Goal: Task Accomplishment & Management: Manage account settings

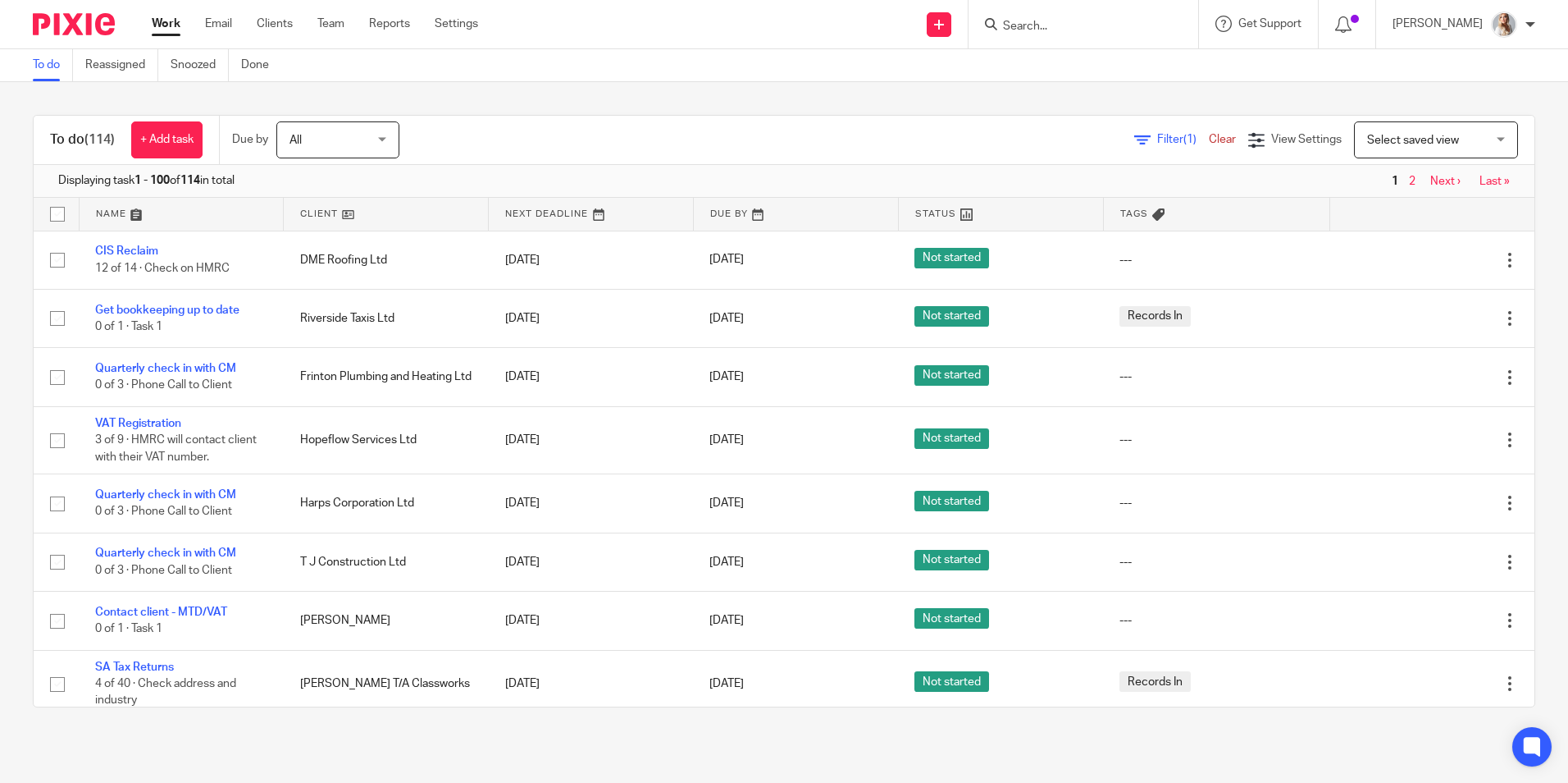
click at [1055, 27] on input "Search" at bounding box center [1075, 27] width 148 height 15
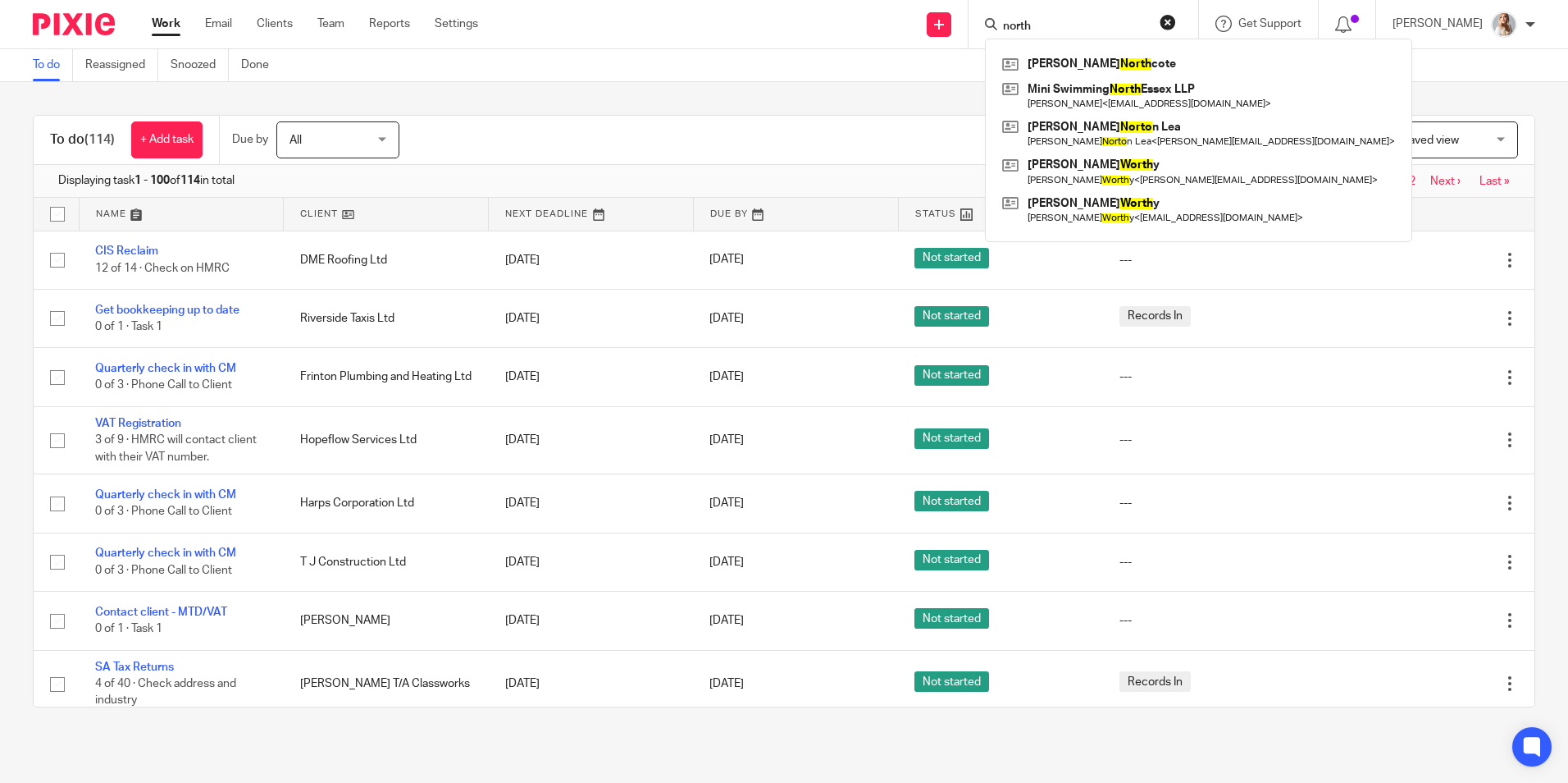
type input "north"
click at [929, 144] on div "Filter (1) Clear View Settings View Settings (1) Filters Clear Save Manage save…" at bounding box center [981, 140] width 1106 height 37
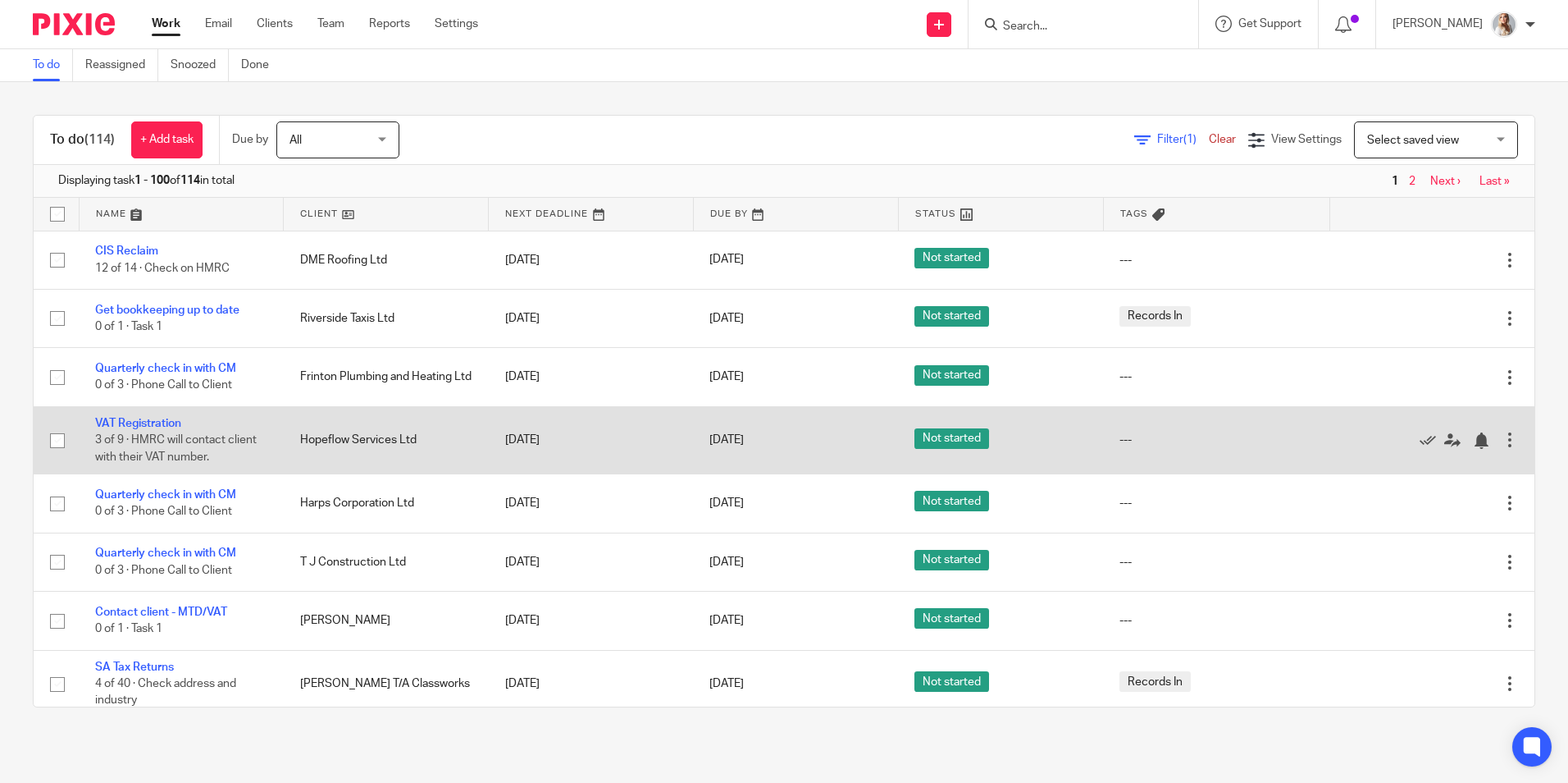
scroll to position [246, 0]
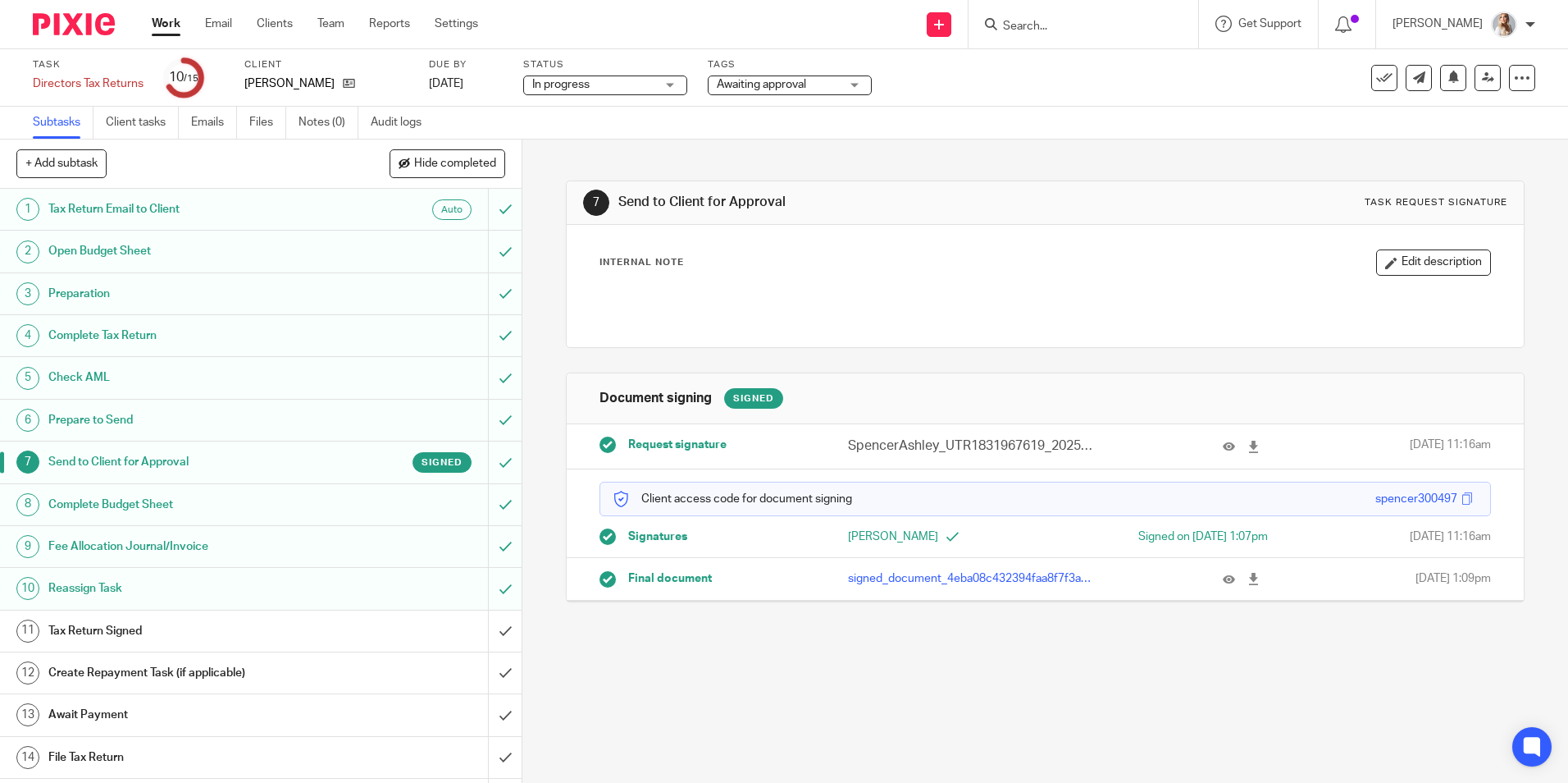
click at [785, 88] on span "Awaiting approval" at bounding box center [761, 84] width 89 height 12
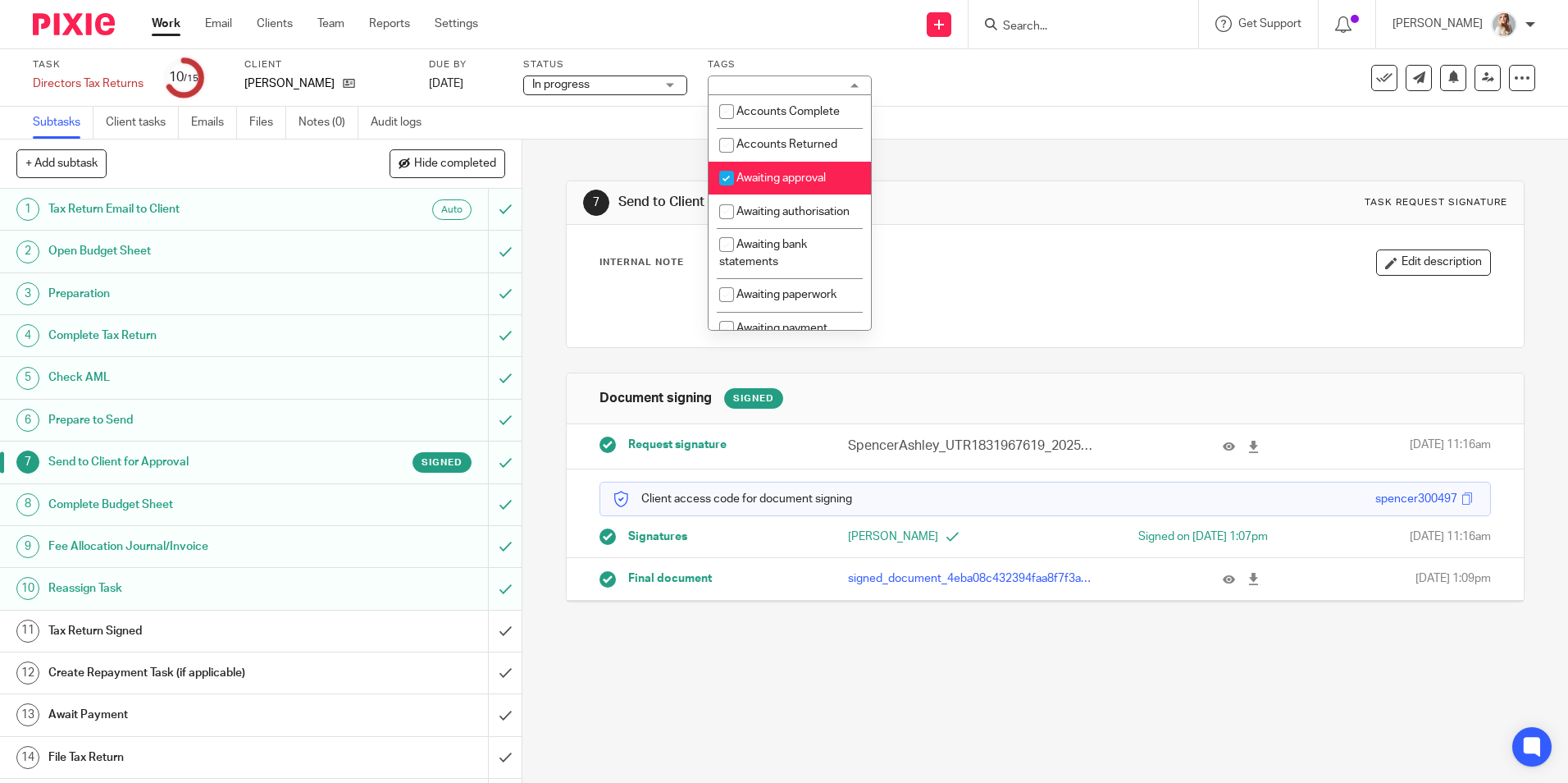
click at [758, 179] on span "Awaiting approval" at bounding box center [781, 178] width 89 height 12
checkbox input "false"
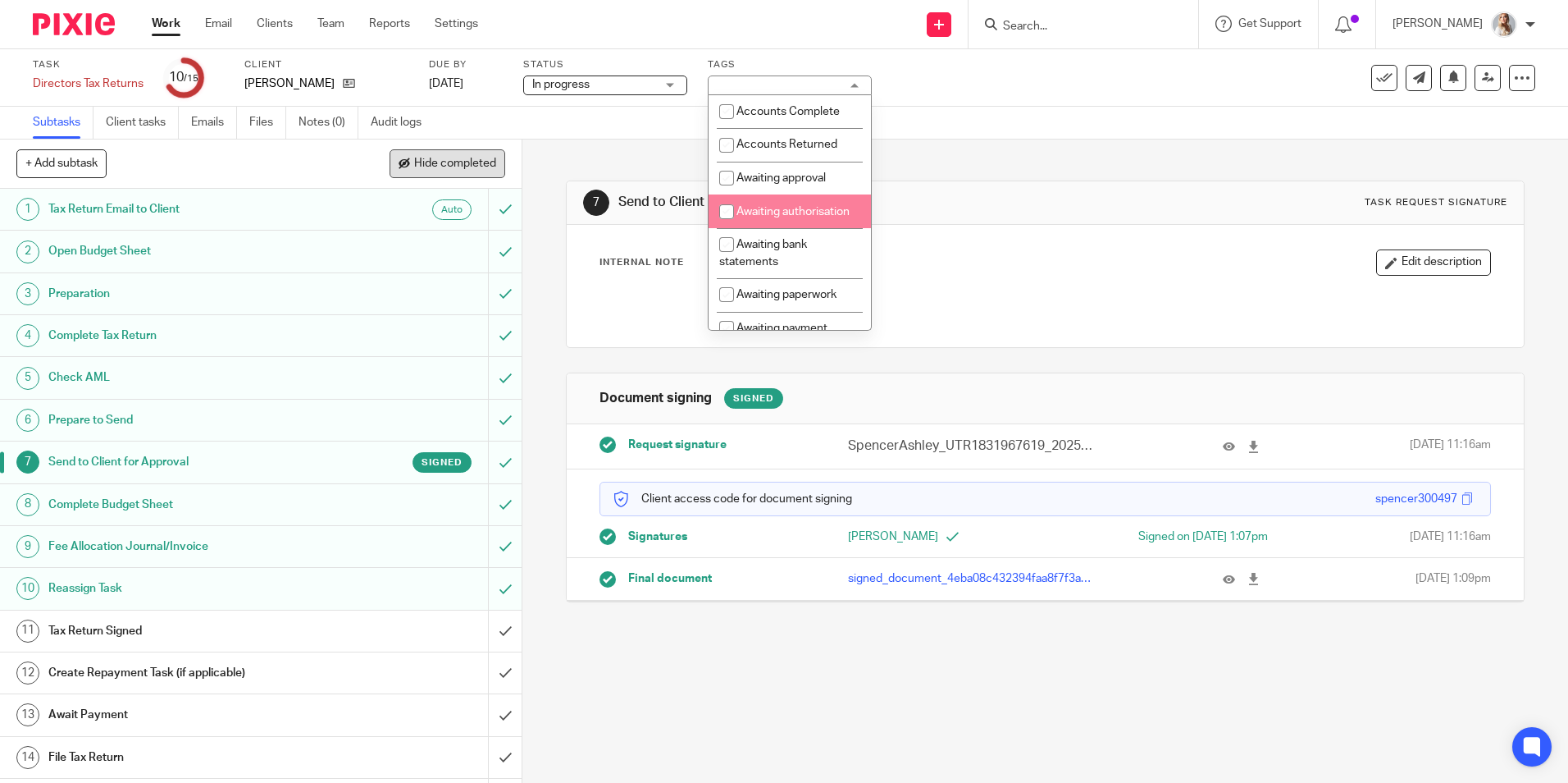
click at [428, 151] on button "Hide completed" at bounding box center [447, 164] width 116 height 28
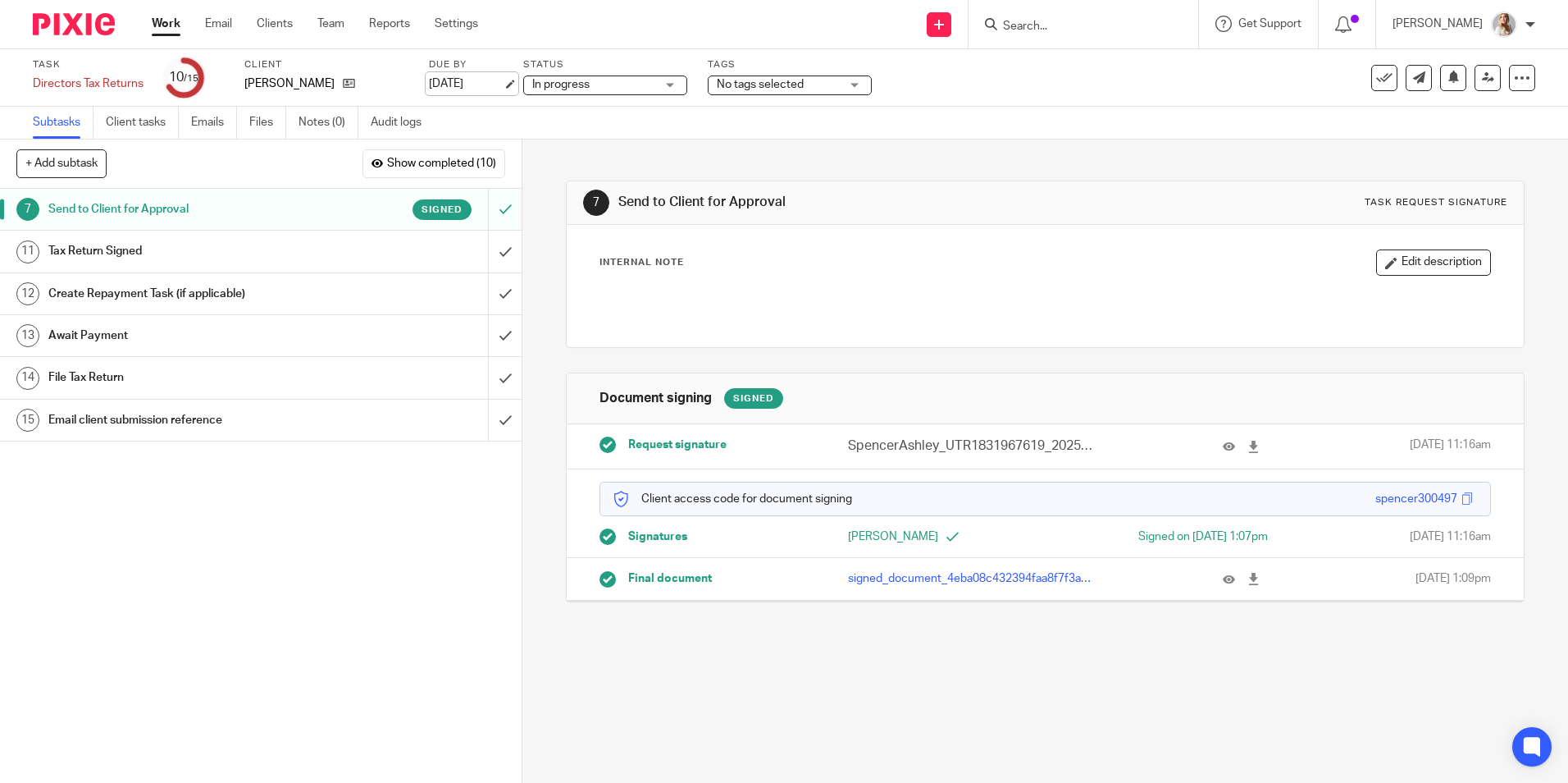
click at [470, 93] on link "19 Aug 2025" at bounding box center [465, 83] width 73 height 17
click at [482, 84] on link "30 Jan 2026" at bounding box center [465, 83] width 73 height 17
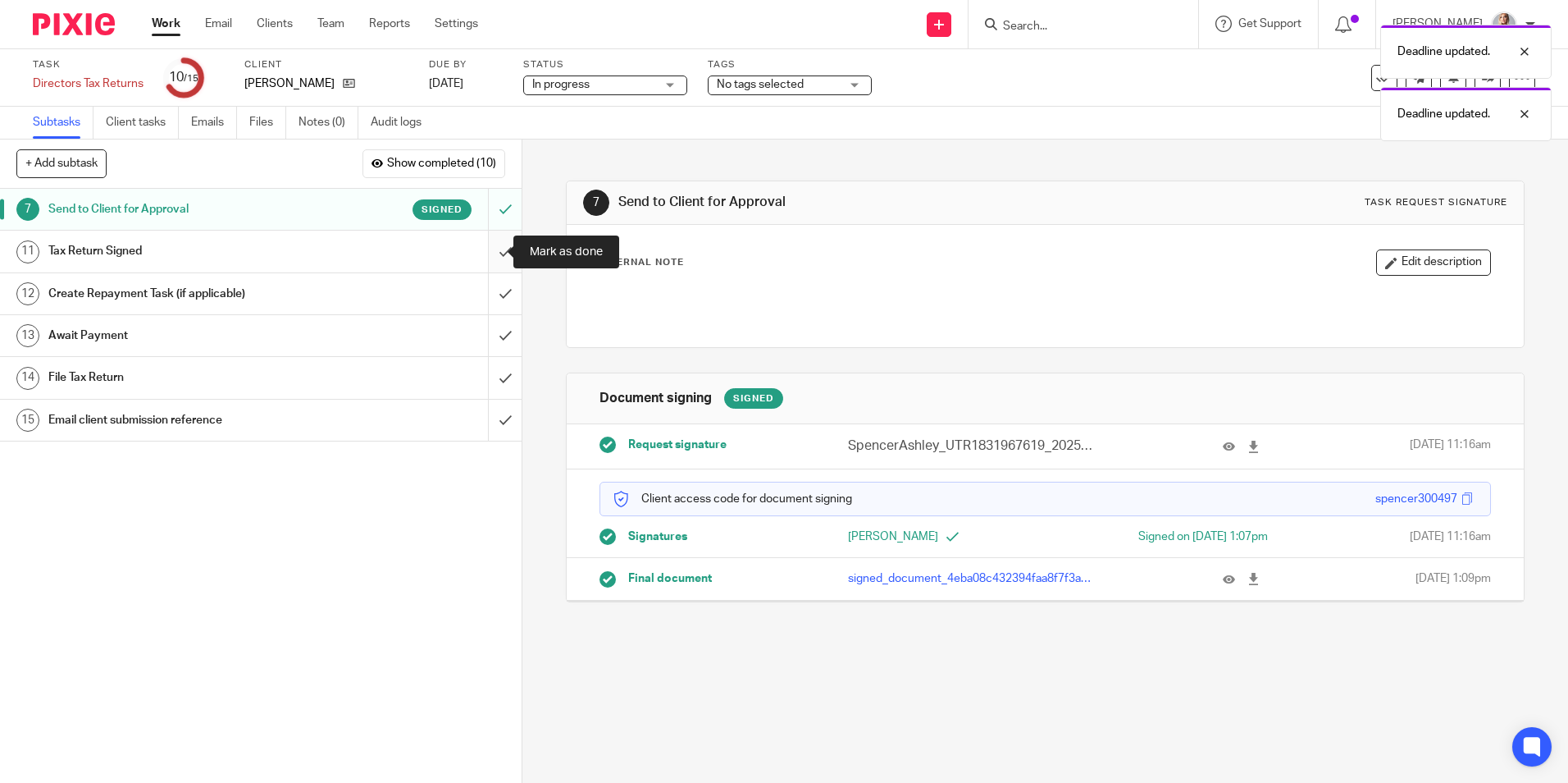
click at [486, 248] on input "submit" at bounding box center [261, 251] width 522 height 41
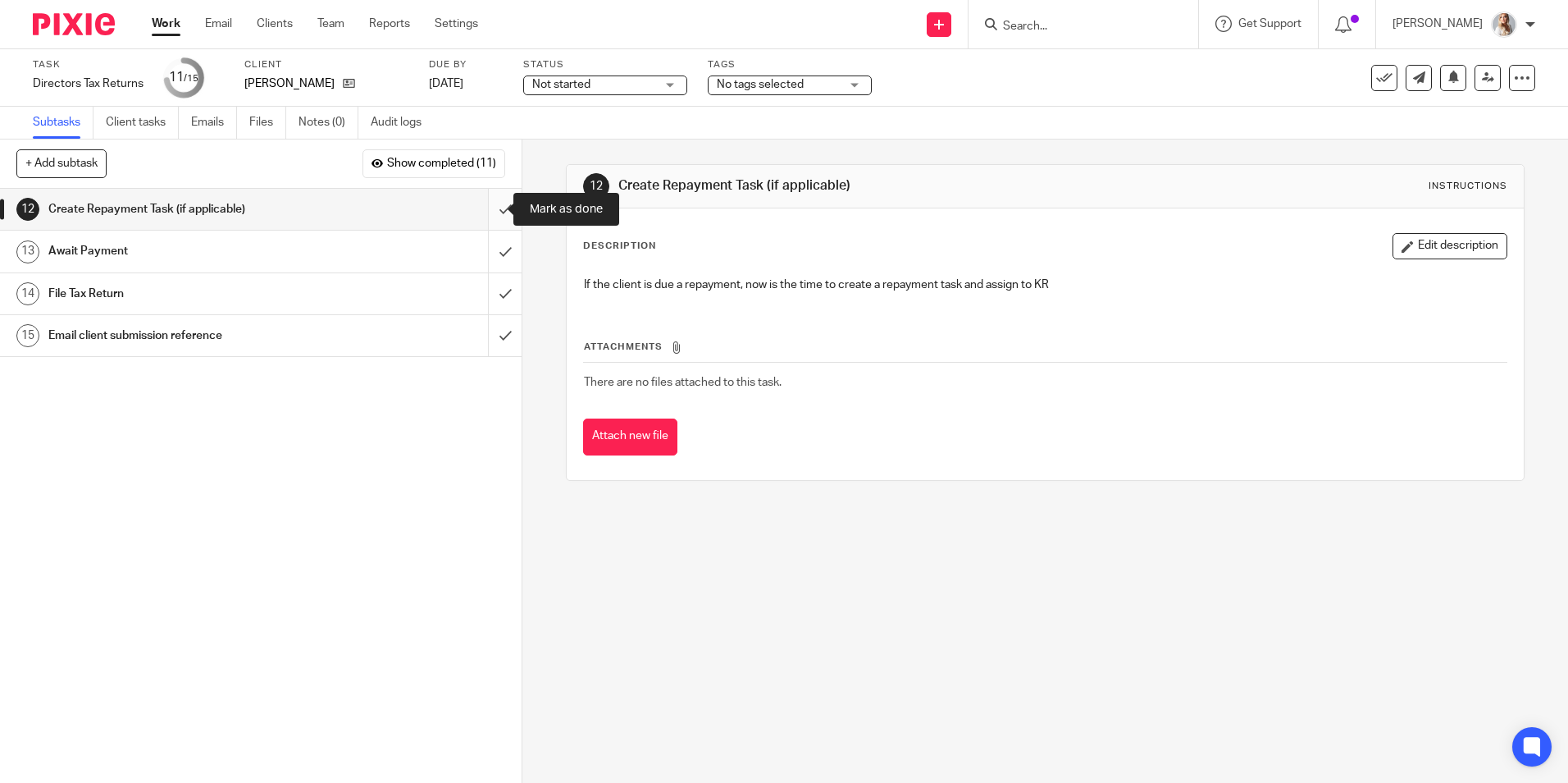
click at [485, 203] on input "submit" at bounding box center [261, 209] width 522 height 41
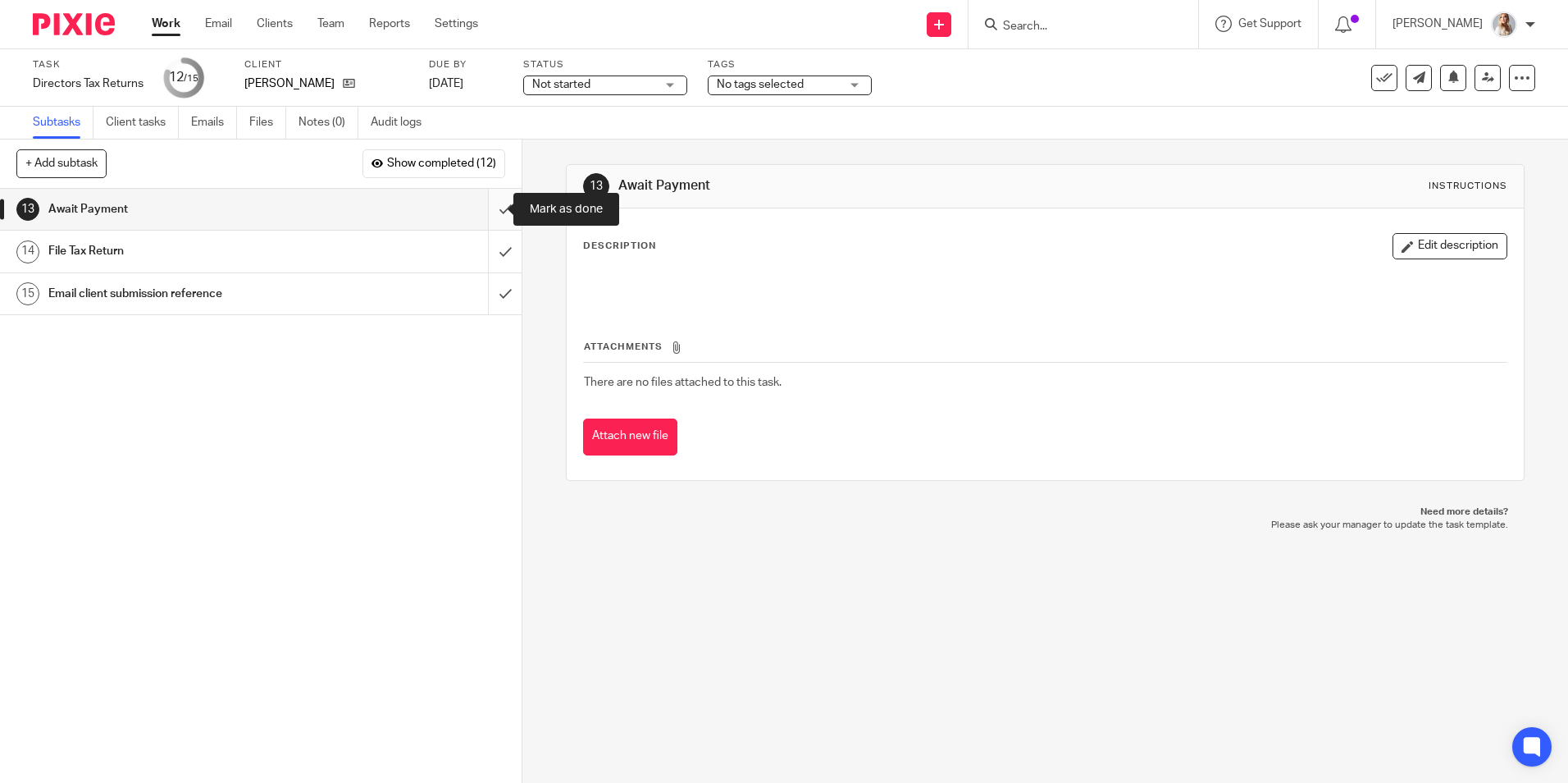
click at [483, 211] on input "submit" at bounding box center [261, 209] width 522 height 41
click at [495, 199] on input "submit" at bounding box center [261, 209] width 522 height 41
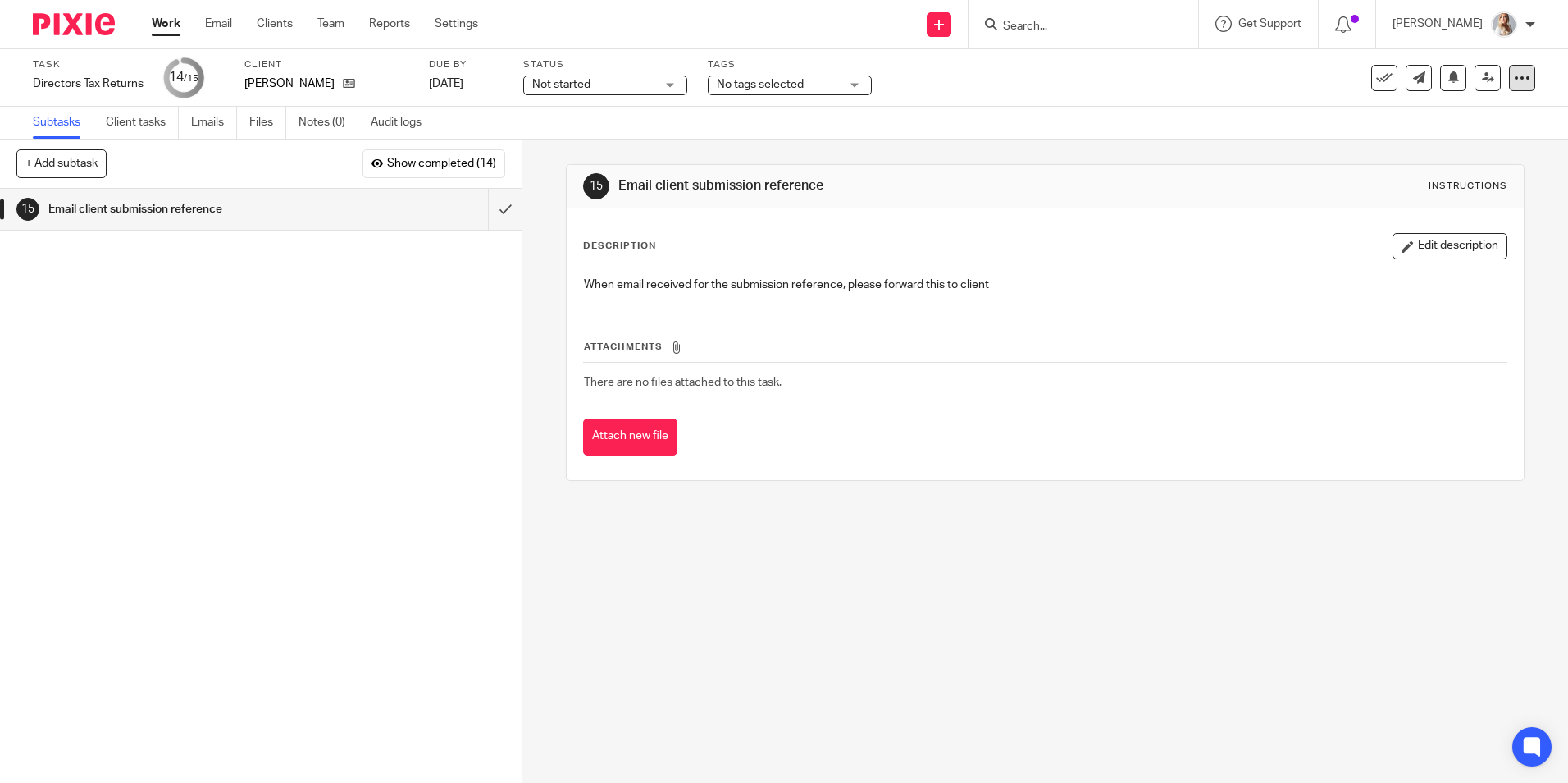
click at [1514, 85] on icon at bounding box center [1522, 78] width 17 height 17
click at [1421, 142] on link "Advanced task editor" at bounding box center [1458, 143] width 108 height 12
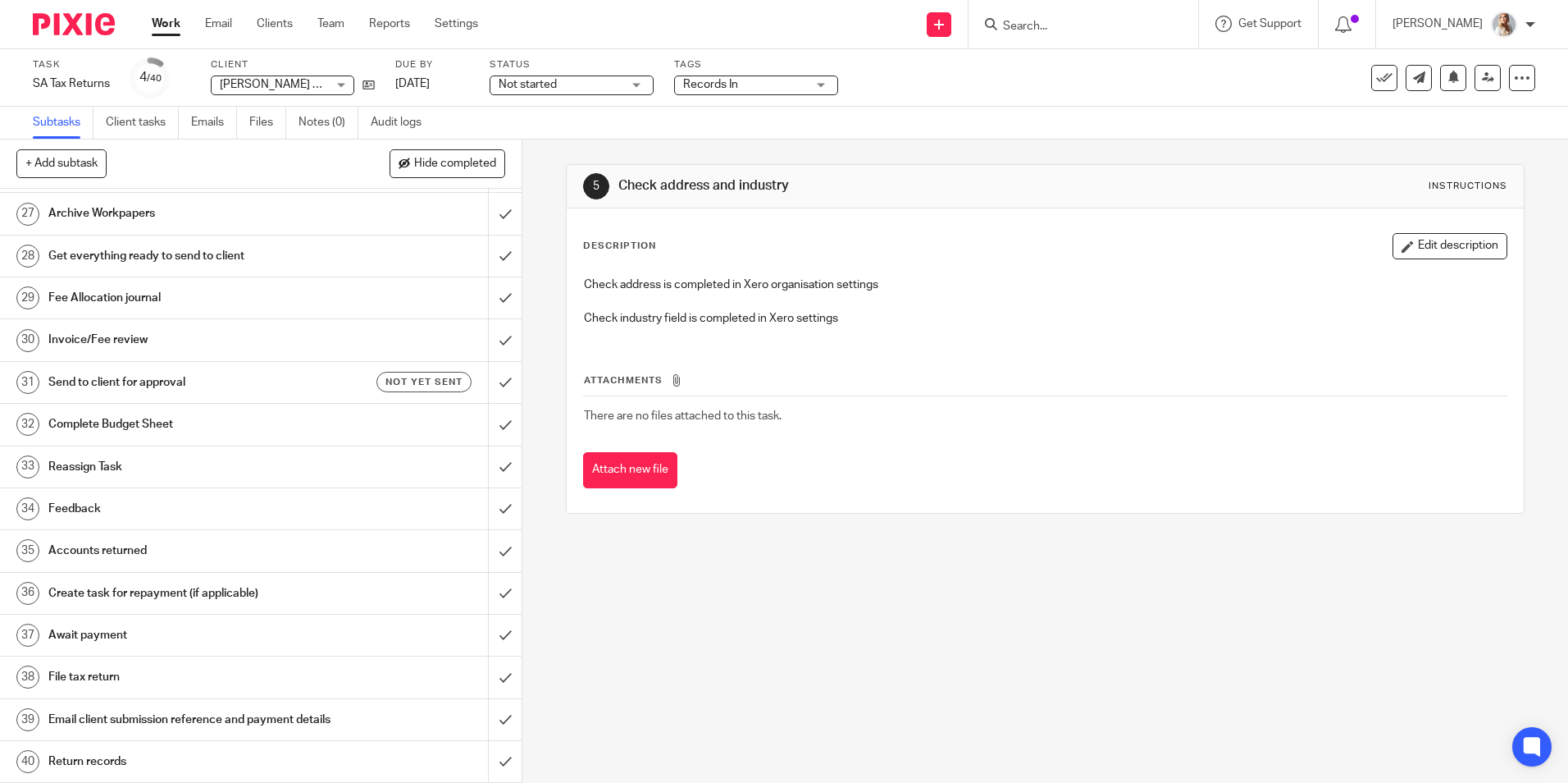
scroll to position [1109, 0]
click at [84, 707] on h1 "Email client submission reference and payment details" at bounding box center [189, 719] width 282 height 25
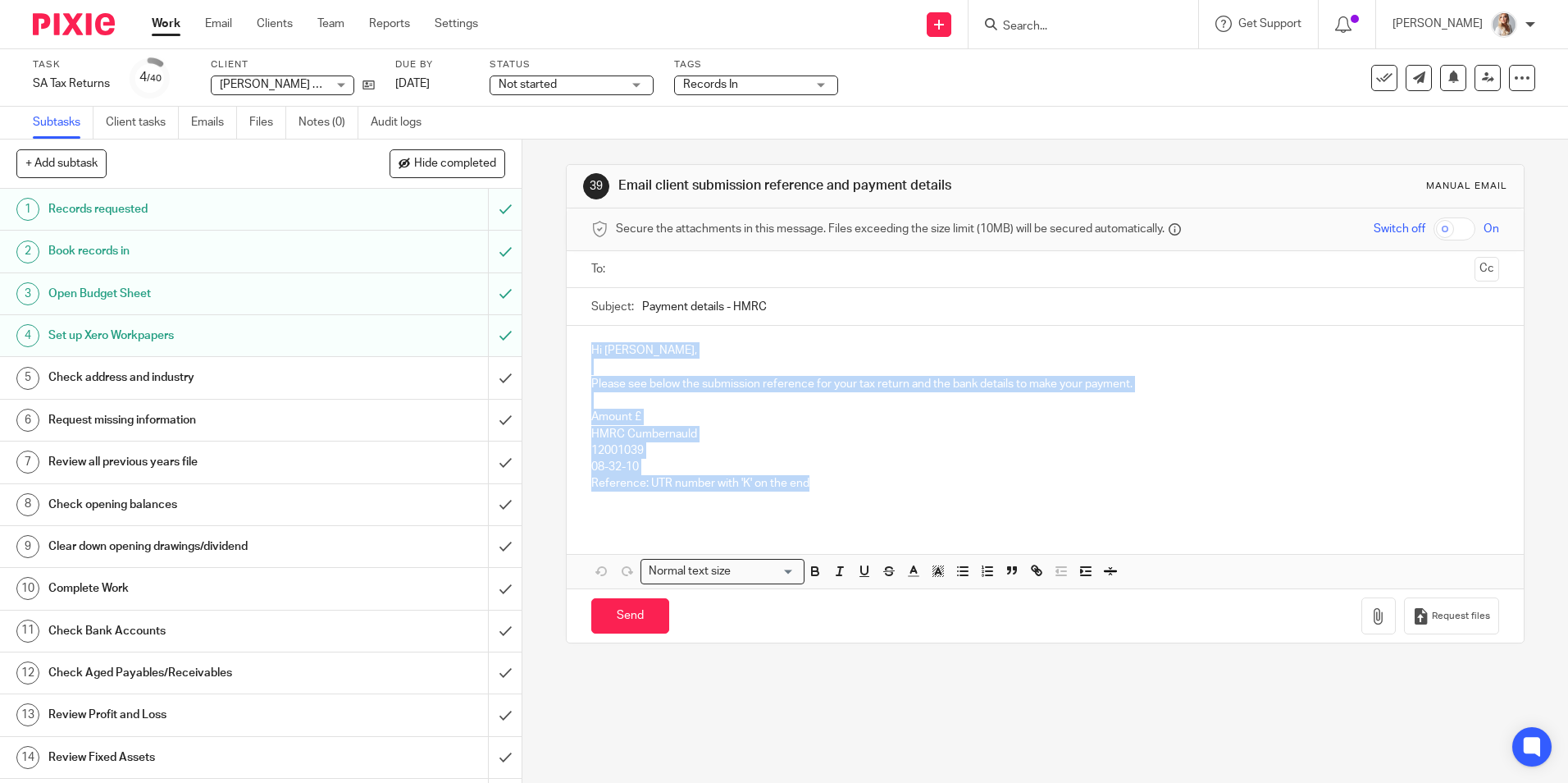
drag, startPoint x: 803, startPoint y: 480, endPoint x: 565, endPoint y: 339, distance: 276.6
click at [567, 339] on div "Hi Daniel, Please see below the submission reference for your tax return and th…" at bounding box center [1044, 423] width 956 height 196
copy div "Hi Daniel, Please see below the submission reference for your tax return and th…"
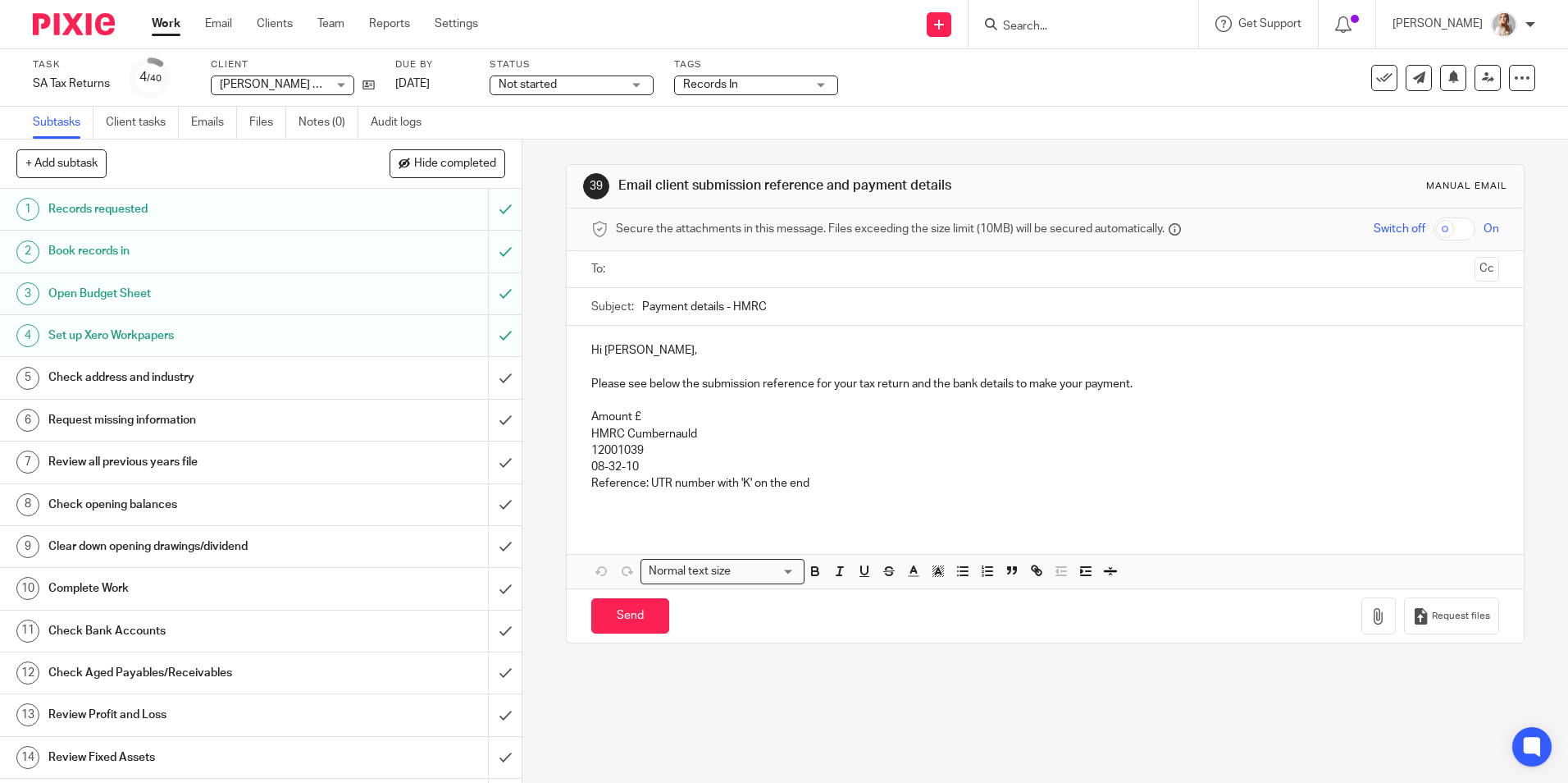
click at [1052, 32] on input "Search" at bounding box center [1075, 27] width 148 height 15
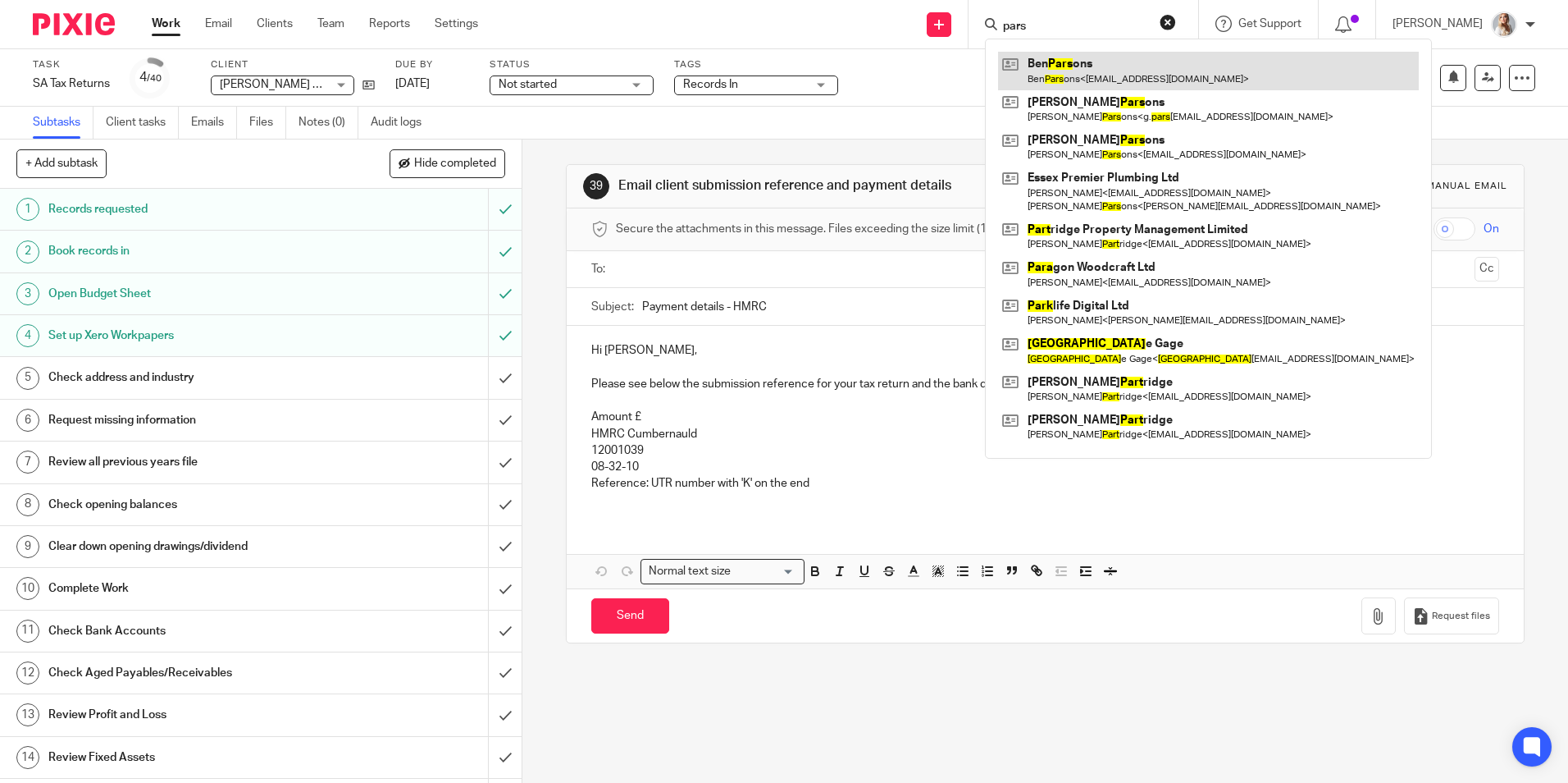
type input "pars"
drag, startPoint x: 1081, startPoint y: 73, endPoint x: 1069, endPoint y: 70, distance: 12.4
click at [1081, 73] on link at bounding box center [1209, 70] width 421 height 38
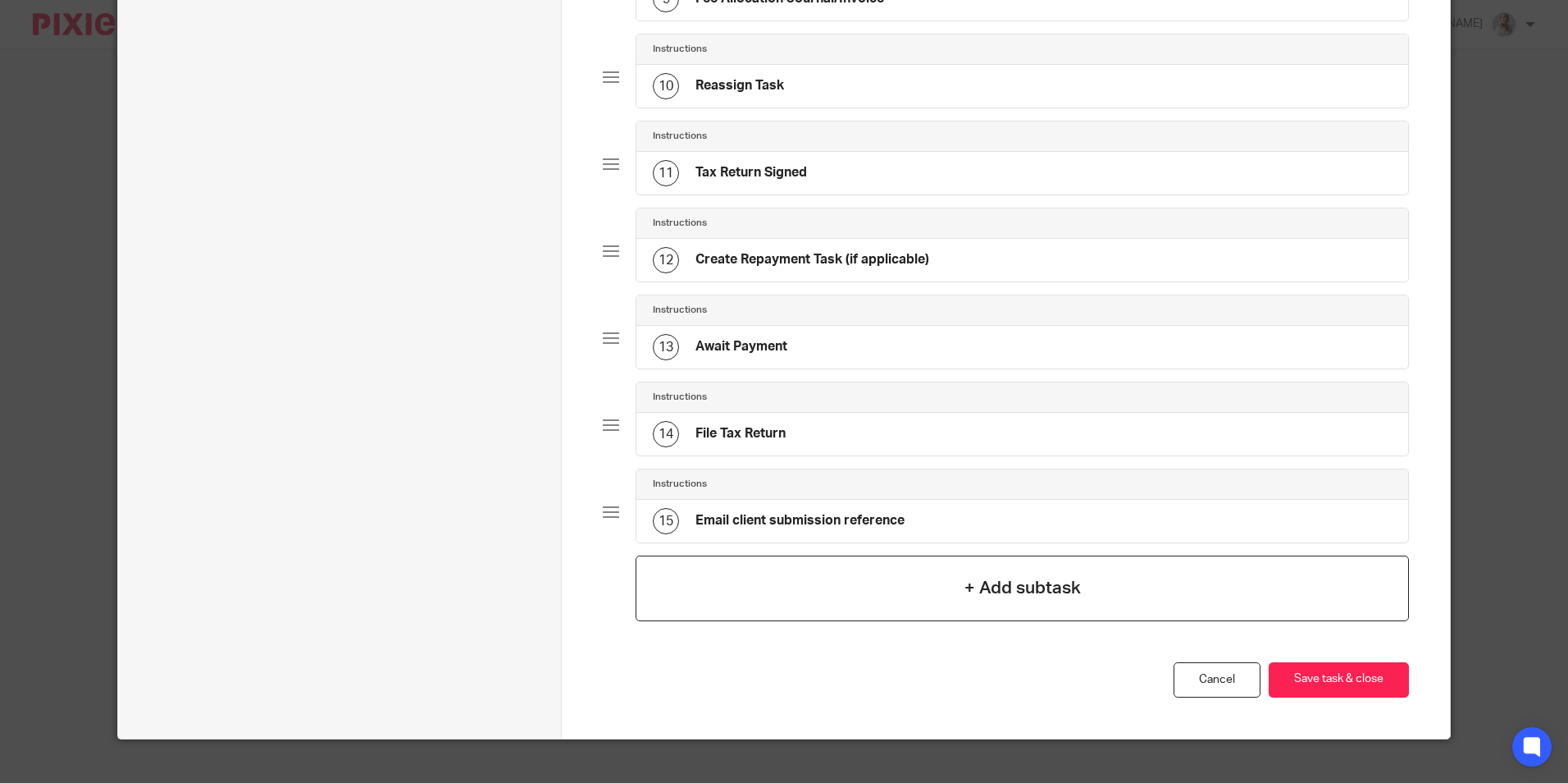
scroll to position [963, 0]
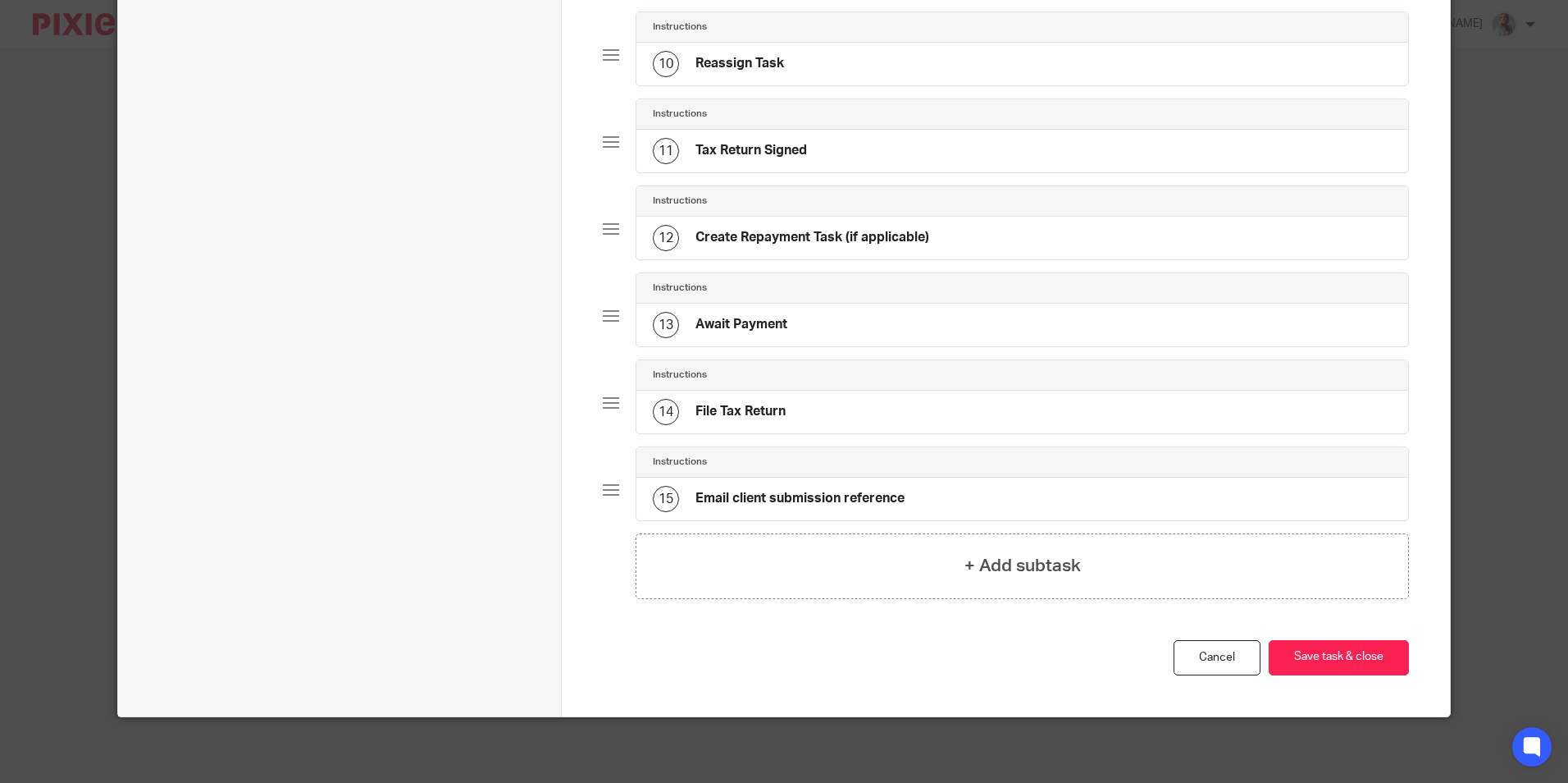
click at [753, 504] on h4 "Email client submission reference" at bounding box center [799, 498] width 209 height 17
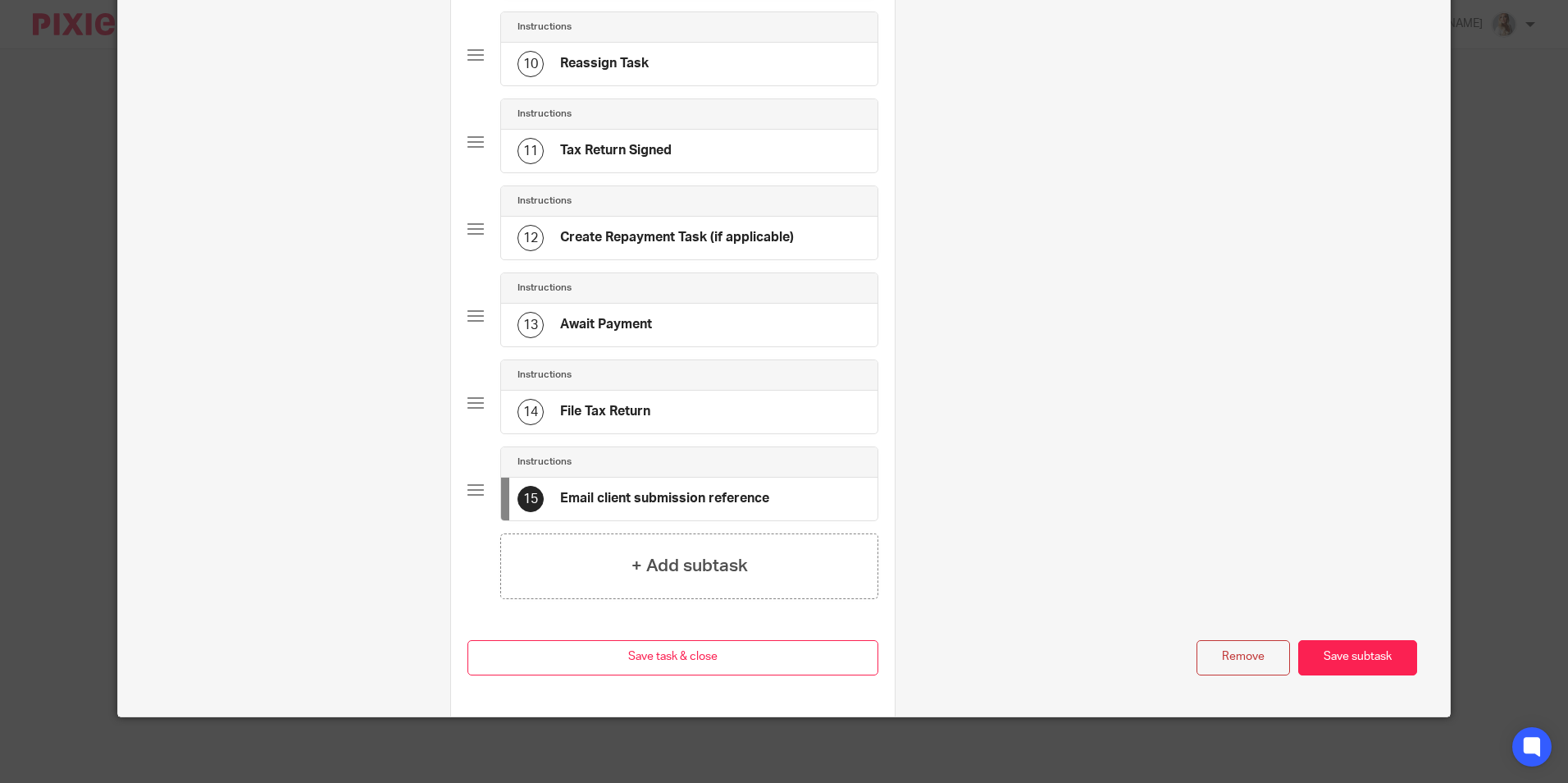
scroll to position [0, 0]
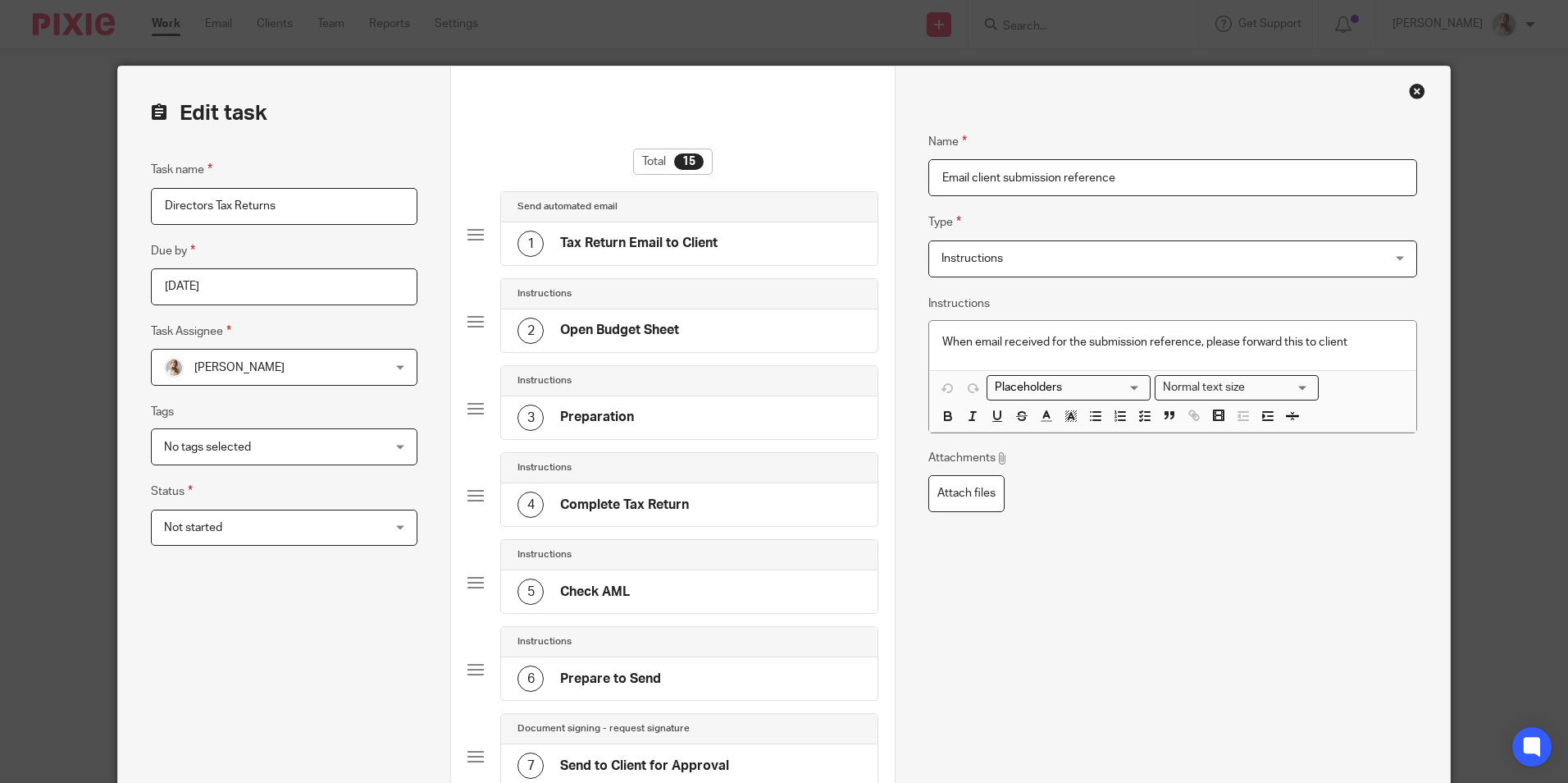
click at [966, 267] on span "Instructions" at bounding box center [1131, 258] width 379 height 35
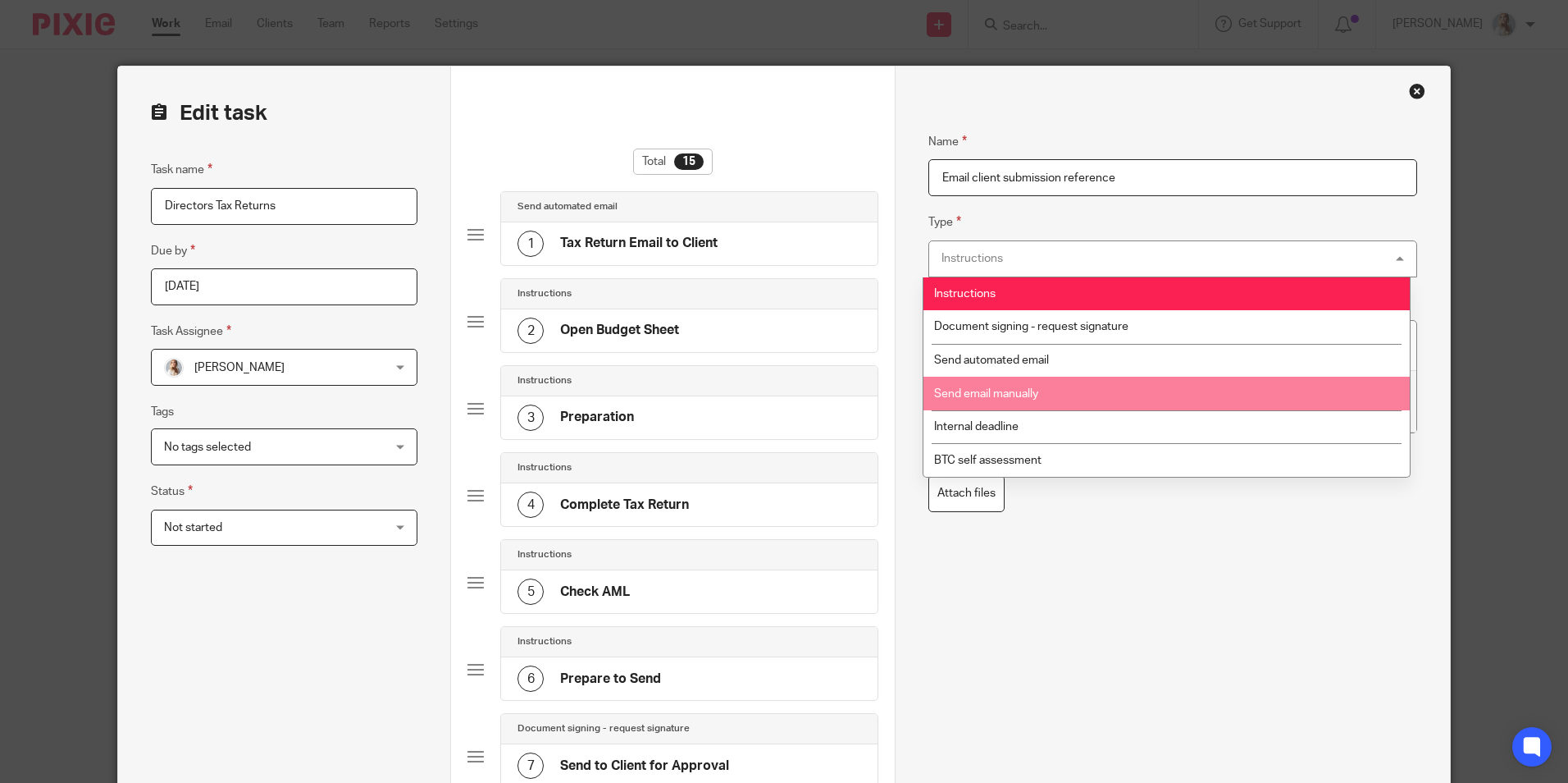
click at [953, 382] on li "Send email manually" at bounding box center [1166, 394] width 486 height 34
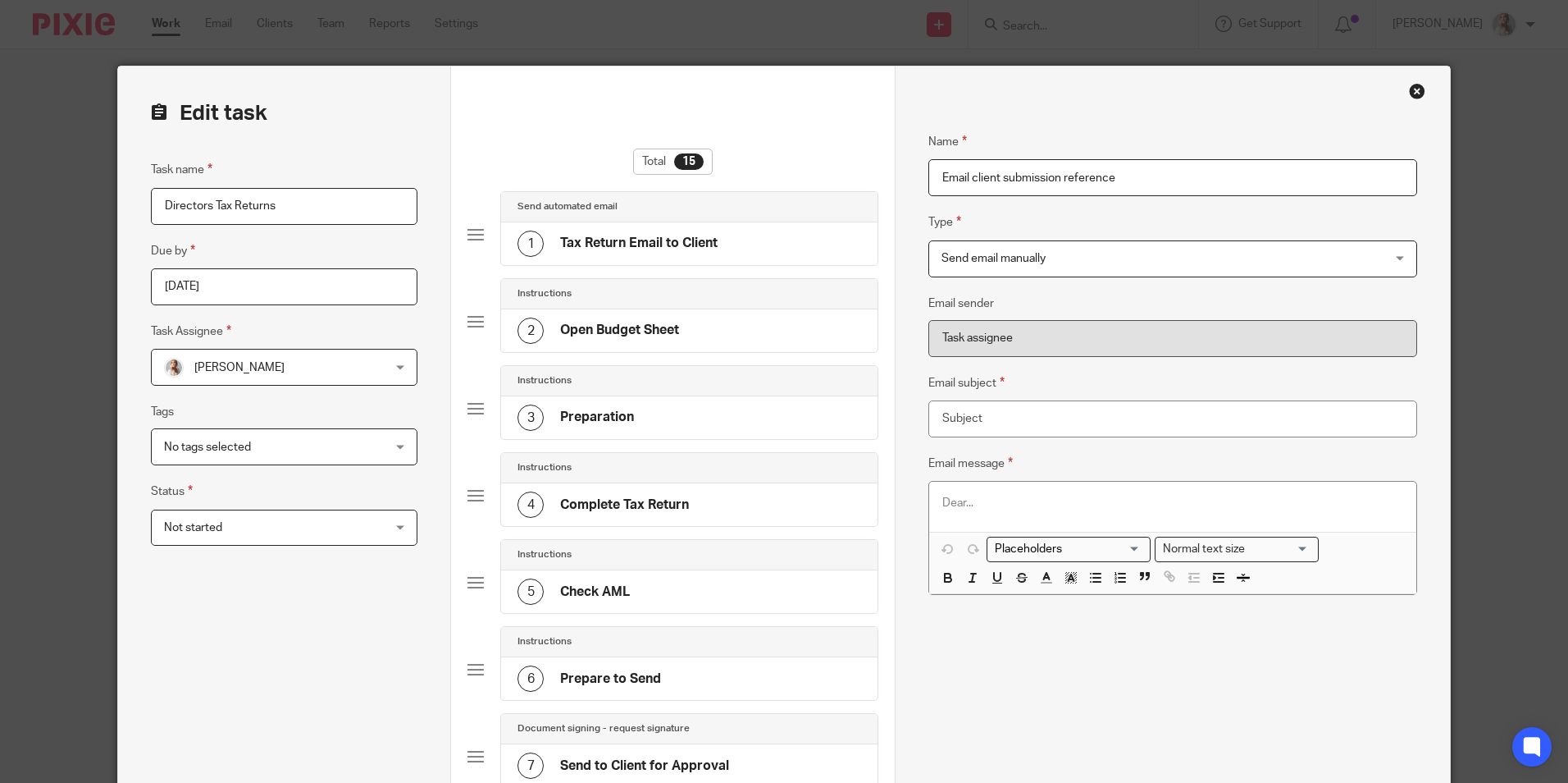
click at [1259, 508] on p at bounding box center [1172, 503] width 460 height 17
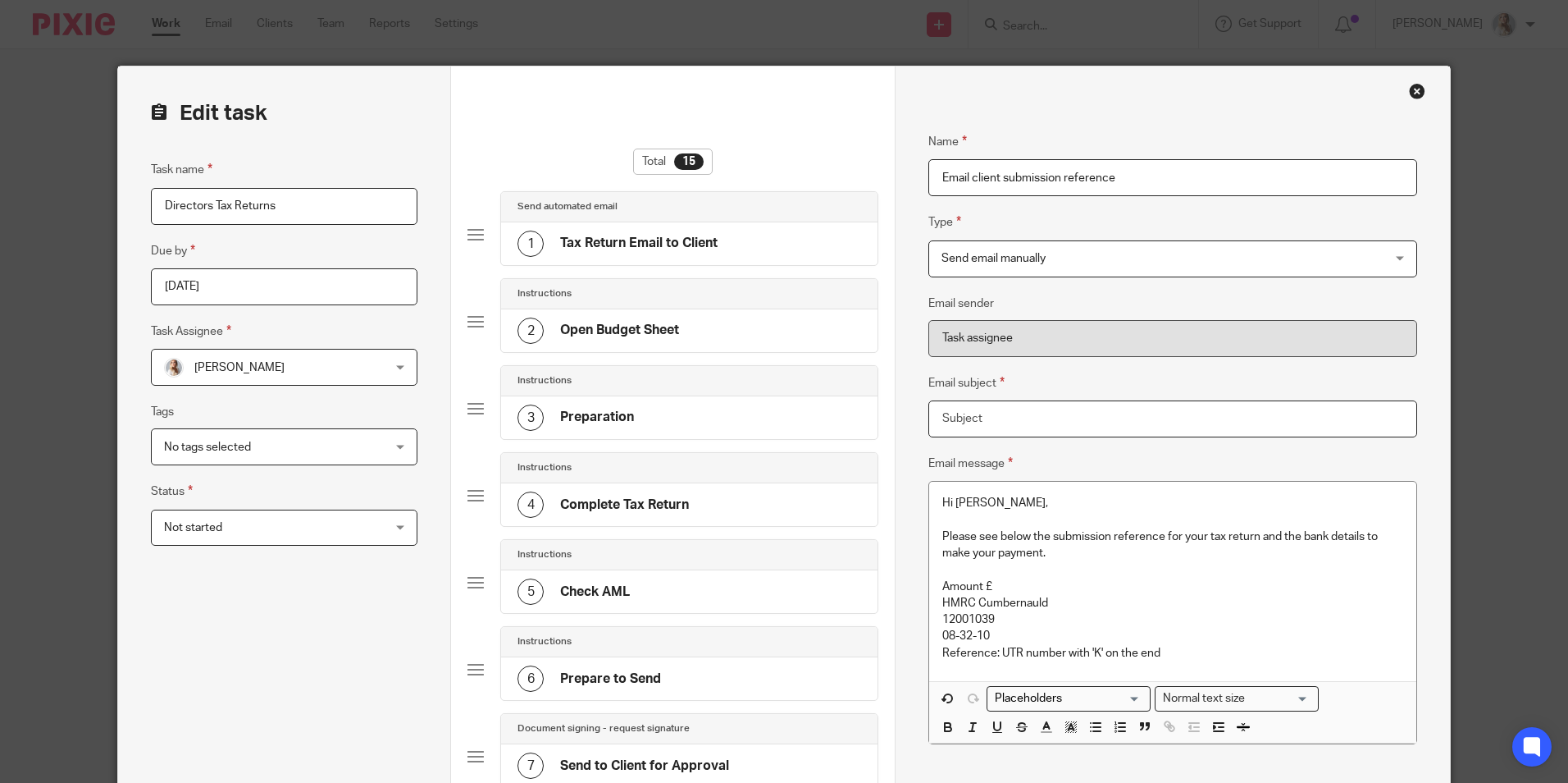
click at [1049, 427] on input "Email subject" at bounding box center [1173, 419] width 488 height 37
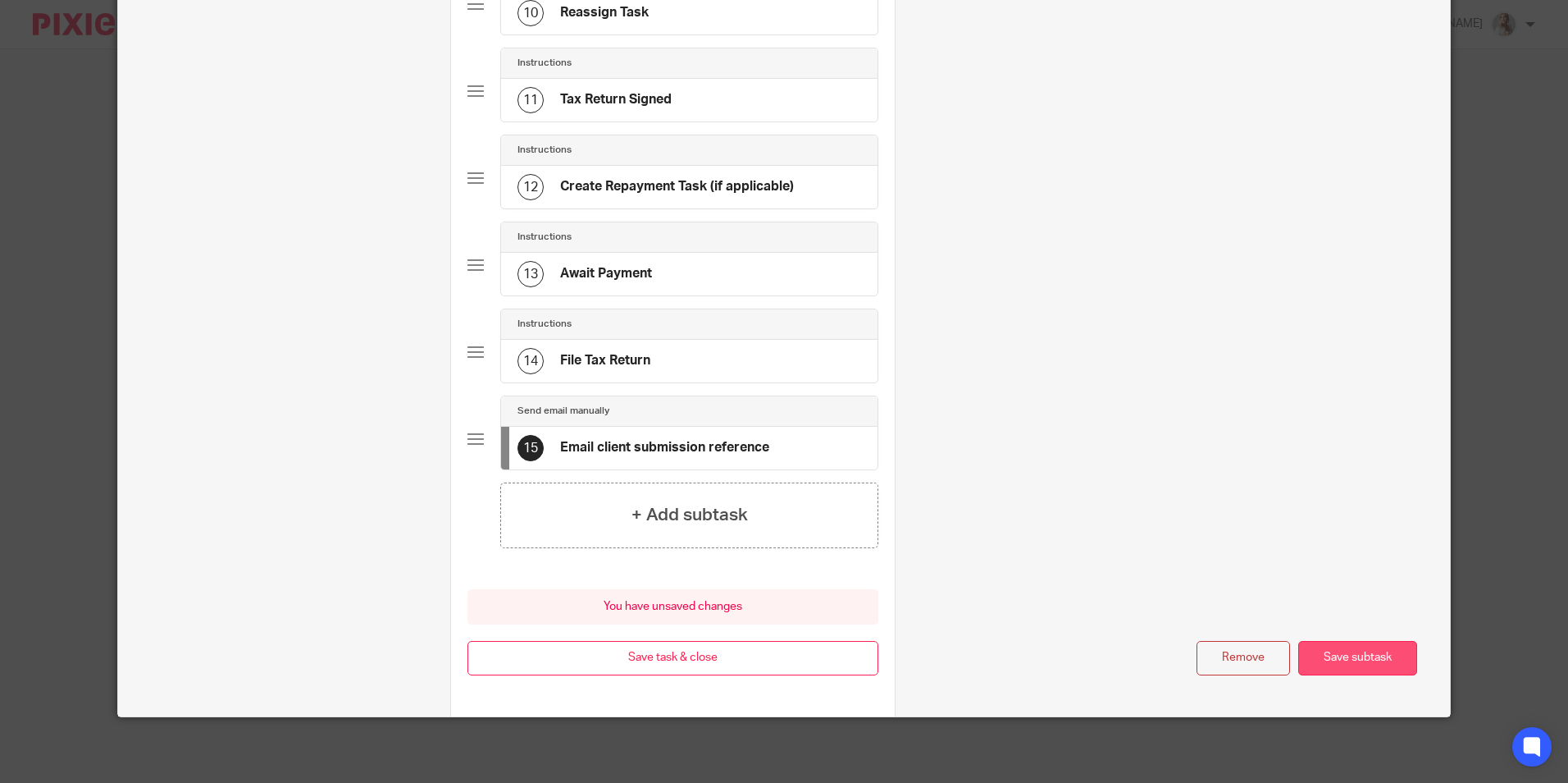
type input "HMRC Payment details"
click at [1328, 660] on button "Save subtask" at bounding box center [1358, 658] width 119 height 35
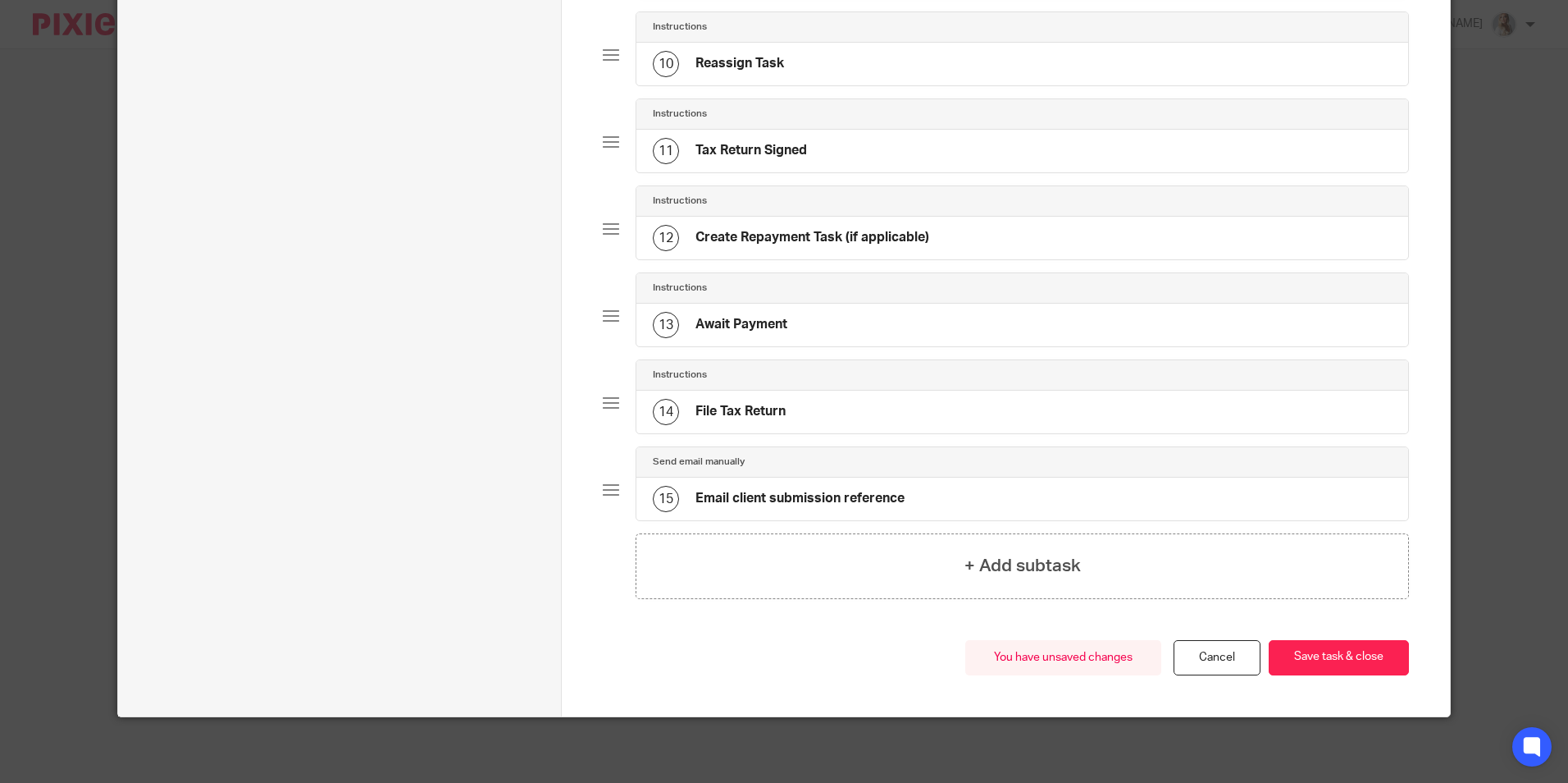
scroll to position [963, 0]
drag, startPoint x: 1369, startPoint y: 652, endPoint x: 1553, endPoint y: 617, distance: 187.3
click at [1369, 652] on button "Save task & close" at bounding box center [1339, 657] width 141 height 35
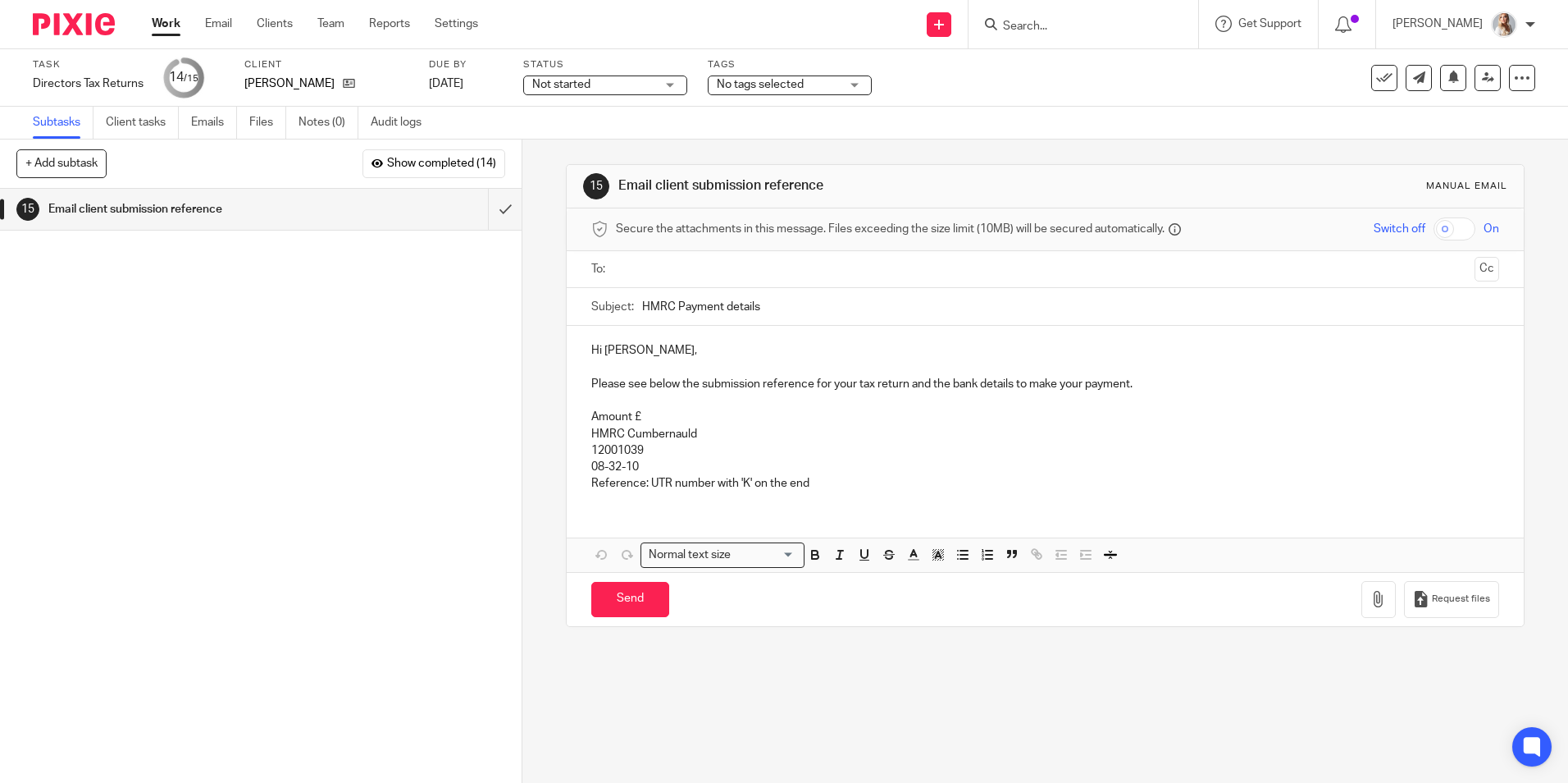
click at [639, 266] on input "text" at bounding box center [1044, 269] width 845 height 19
click at [730, 274] on span at bounding box center [736, 271] width 11 height 11
click at [713, 277] on input "text" at bounding box center [1044, 269] width 845 height 19
click at [659, 350] on p "Hi Daniel," at bounding box center [1045, 353] width 907 height 17
click at [636, 415] on p "Amount £" at bounding box center [1045, 420] width 907 height 17
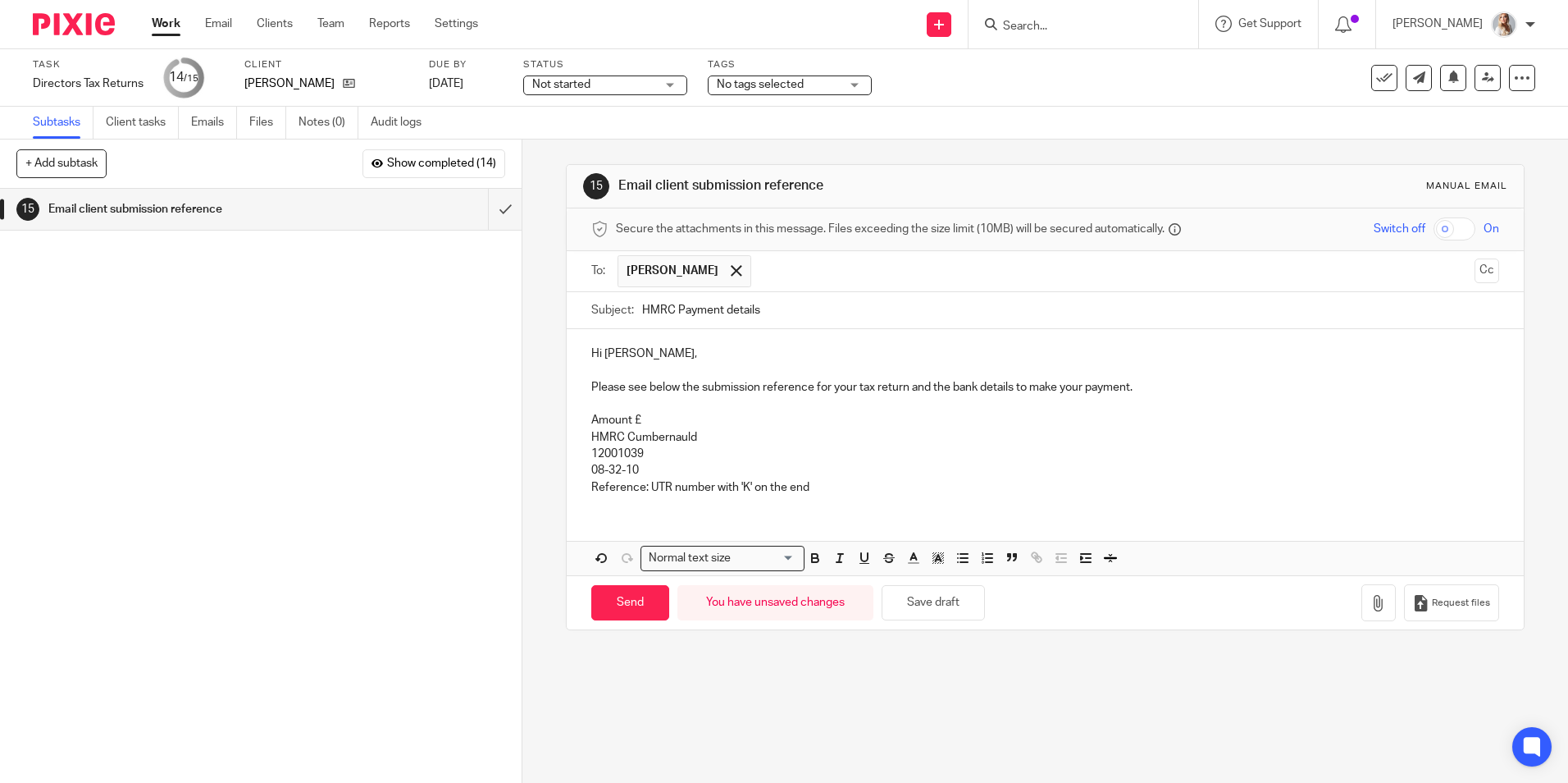
click at [666, 423] on p "Amount £" at bounding box center [1045, 420] width 907 height 17
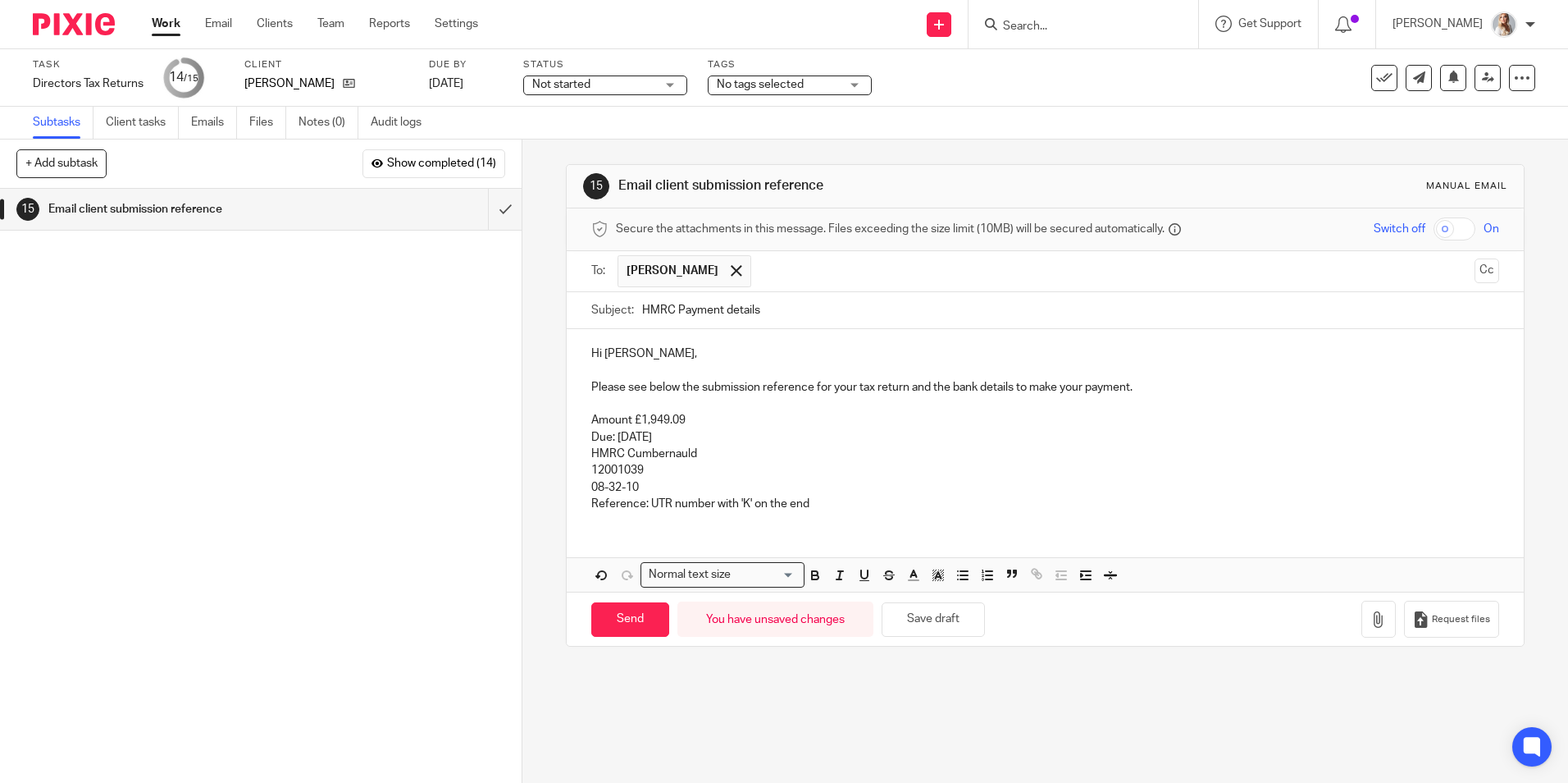
click at [824, 500] on p "Reference: UTR number with 'K' on the end" at bounding box center [1045, 503] width 907 height 17
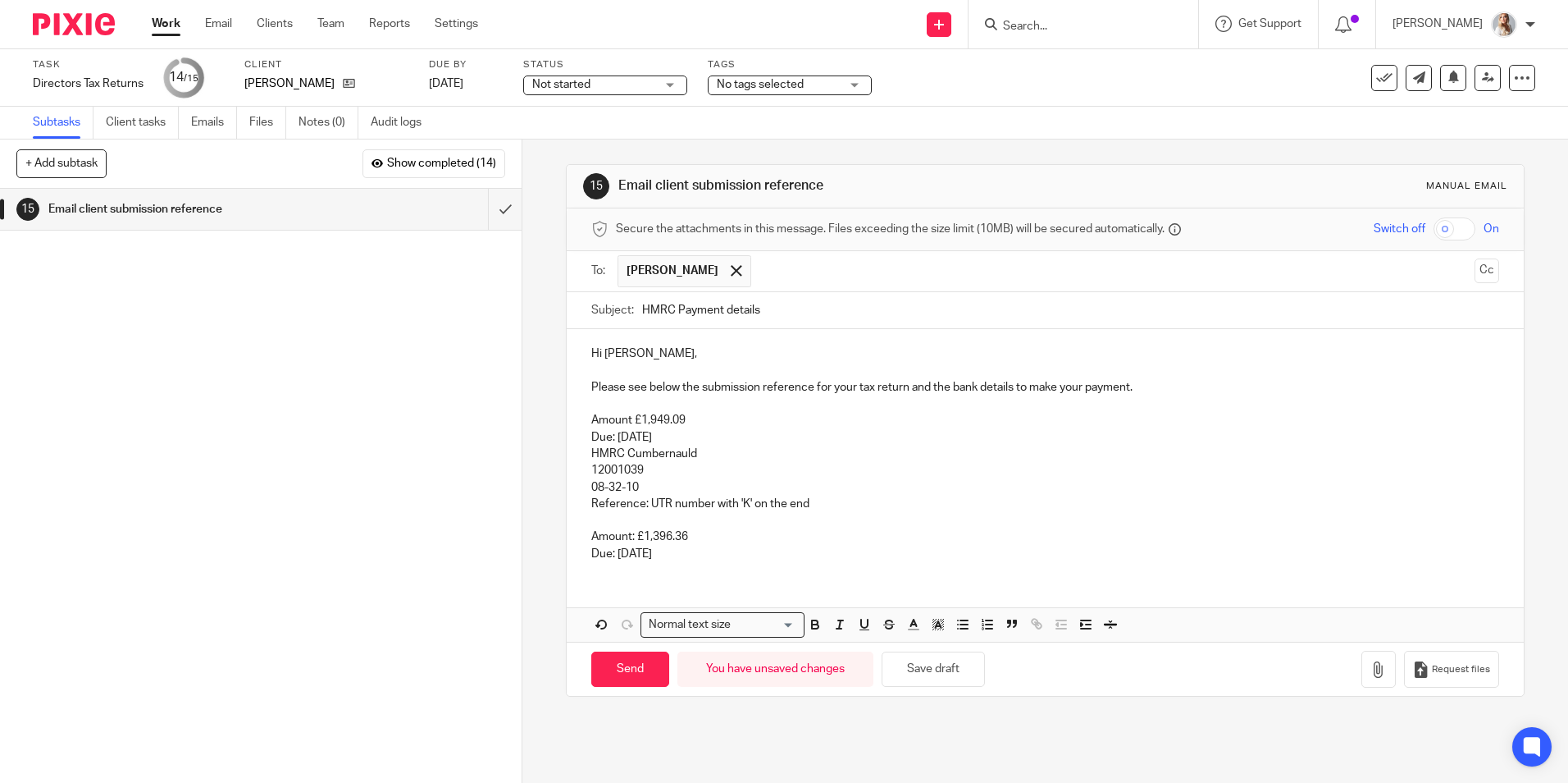
drag, startPoint x: 1474, startPoint y: 274, endPoint x: 1401, endPoint y: 286, distance: 74.0
click at [1474, 275] on button "Cc" at bounding box center [1487, 271] width 25 height 25
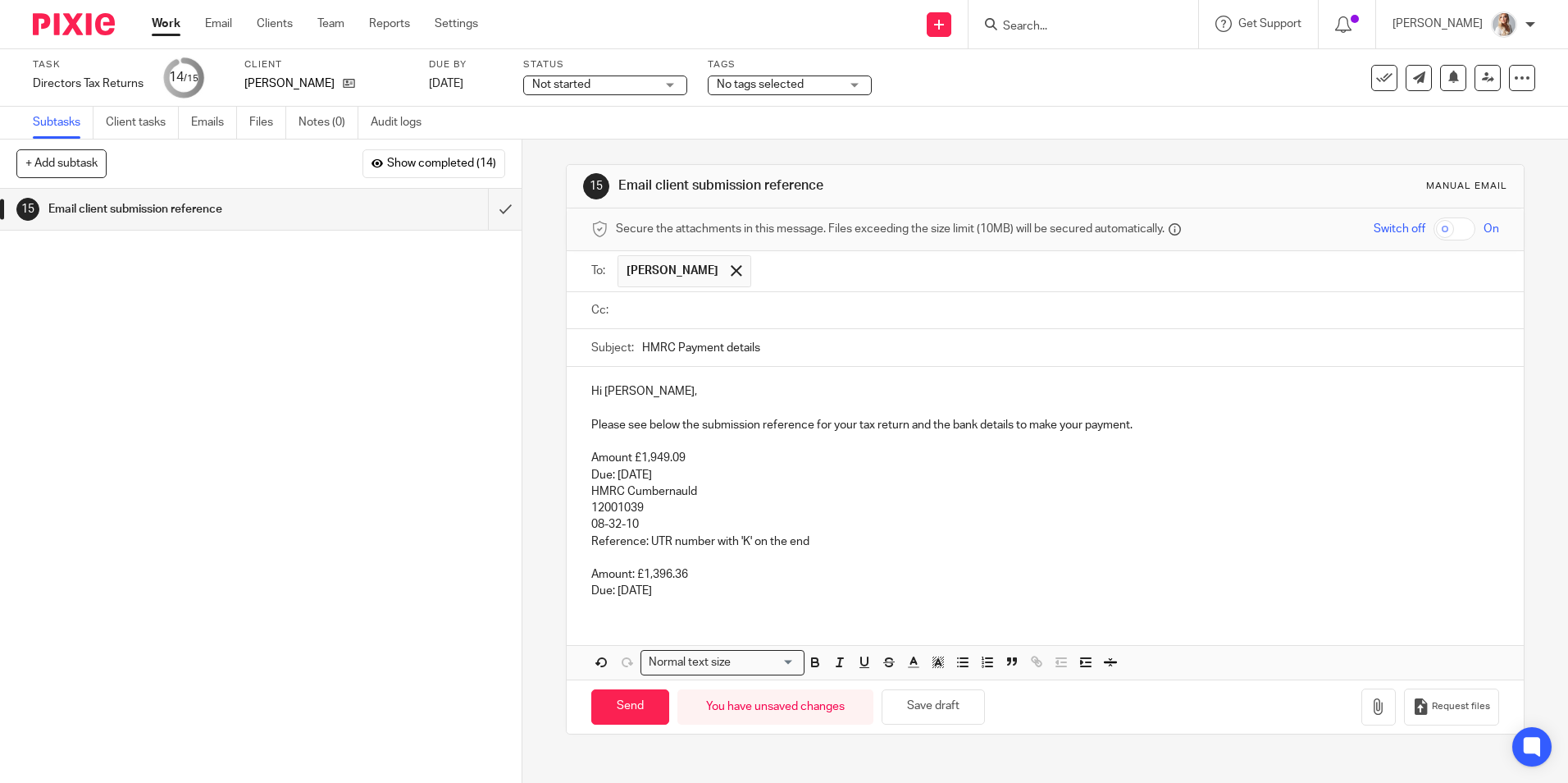
click at [825, 319] on input "text" at bounding box center [1057, 310] width 870 height 19
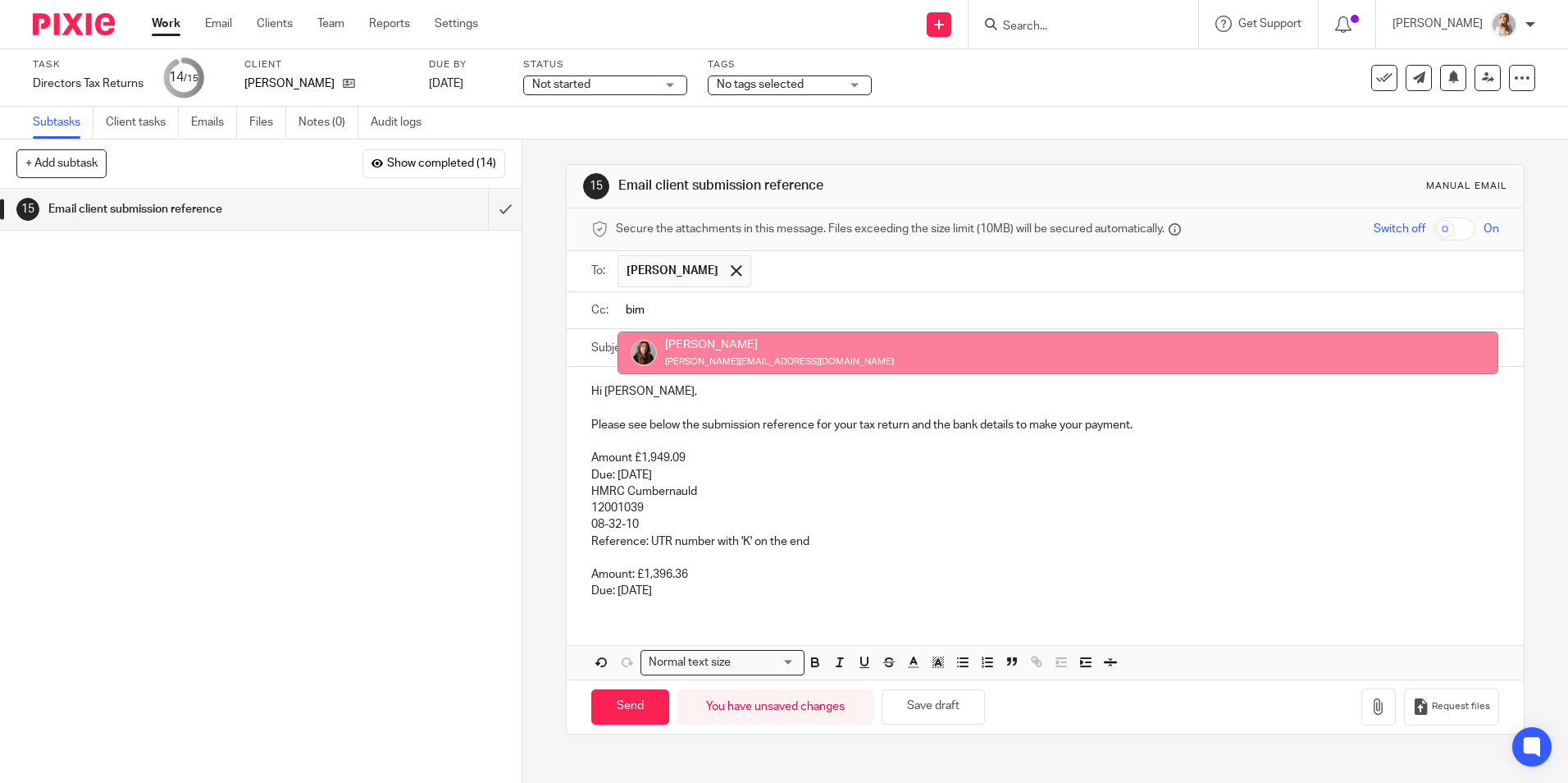
type input "bim"
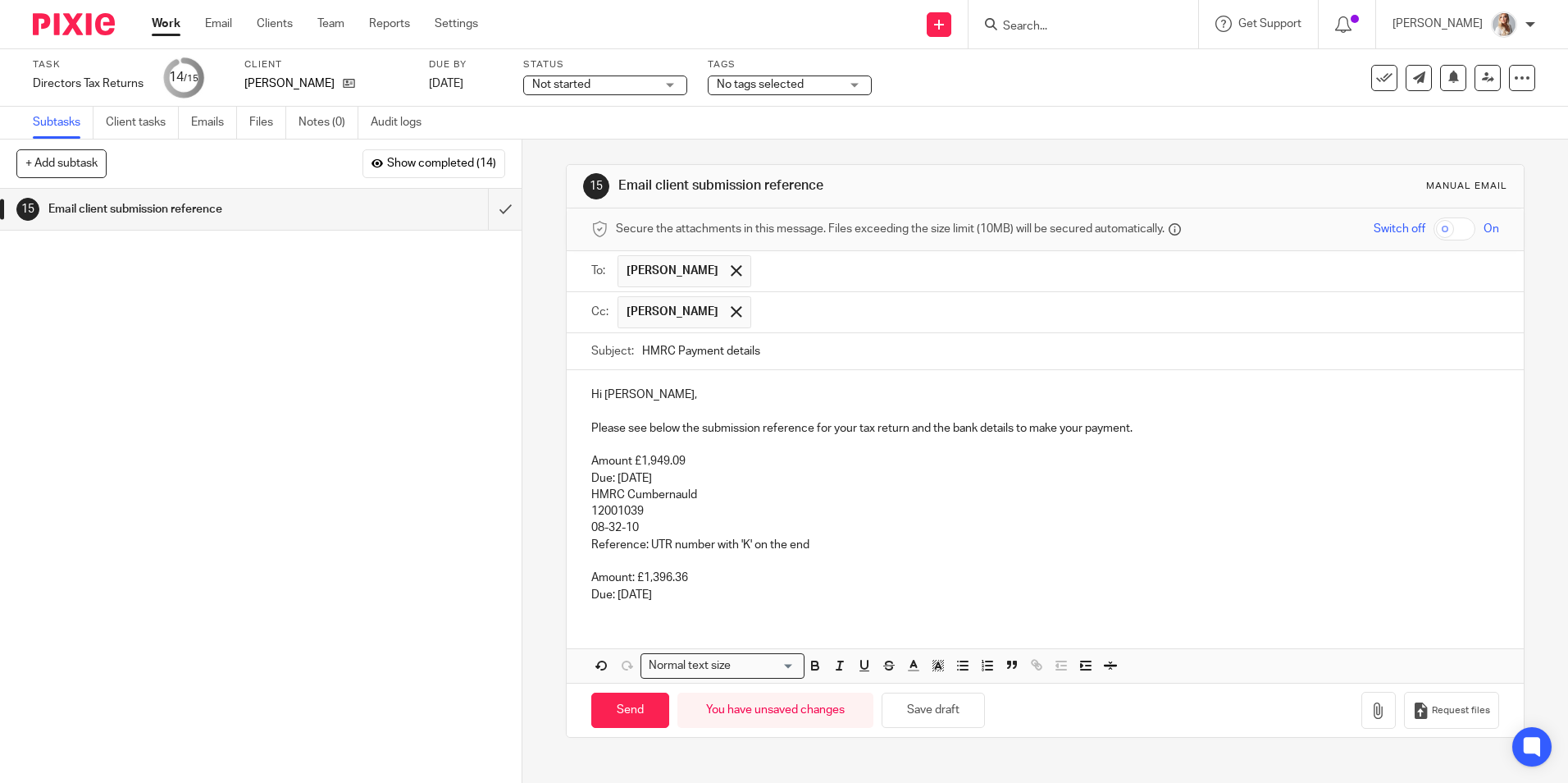
click at [592, 430] on p "Please see below the submission reference for your tax return and the bank deta…" at bounding box center [1045, 428] width 907 height 17
drag, startPoint x: 809, startPoint y: 426, endPoint x: 780, endPoint y: 430, distance: 29.3
click at [780, 430] on p "I have now submitted your tax return,Please see below the submission reference …" at bounding box center [1045, 428] width 907 height 17
click at [645, 697] on input "Send" at bounding box center [631, 710] width 78 height 35
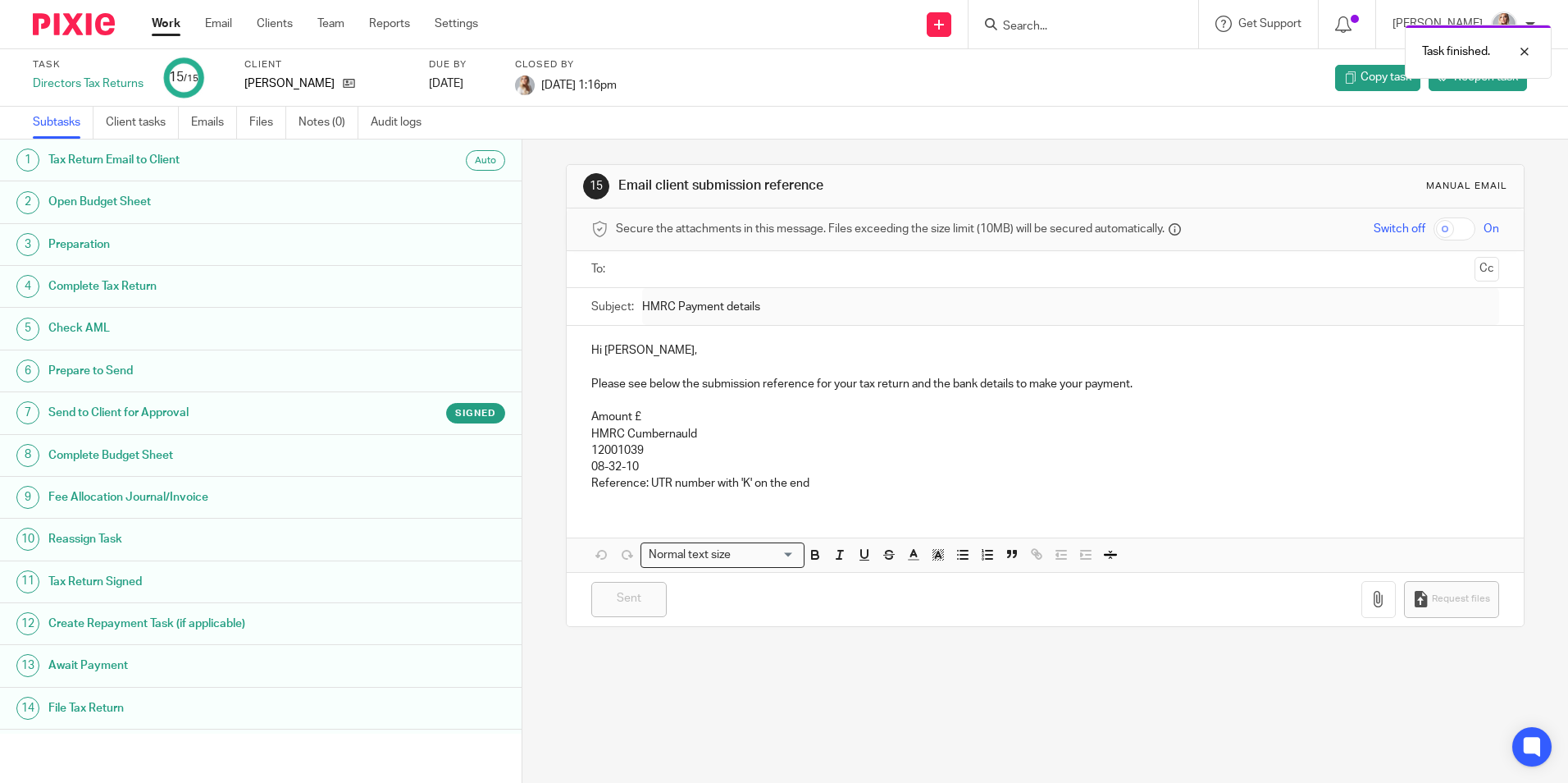
click at [172, 27] on link "Work" at bounding box center [166, 24] width 28 height 17
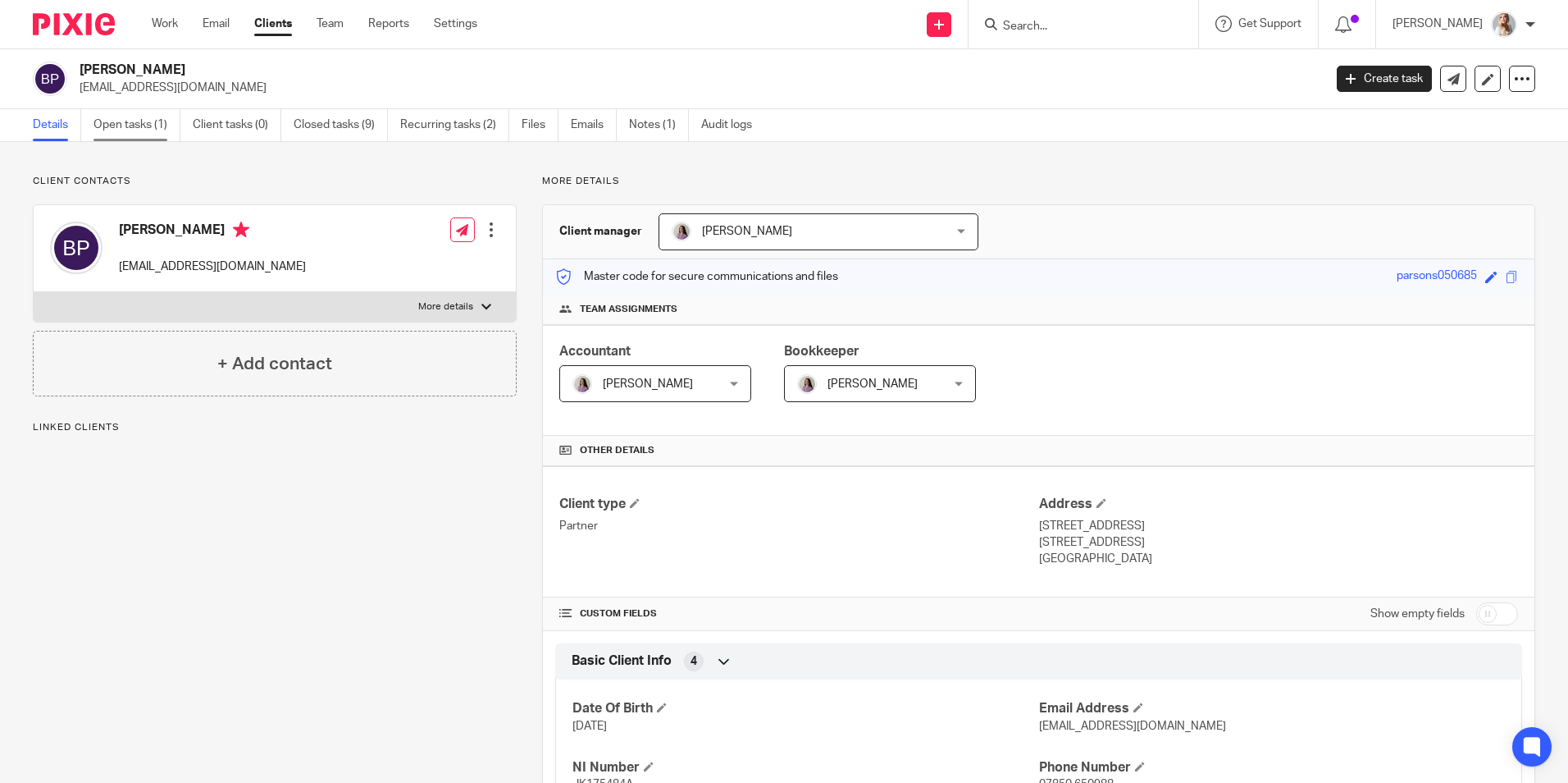
click at [112, 130] on link "Open tasks (1)" at bounding box center [137, 125] width 87 height 32
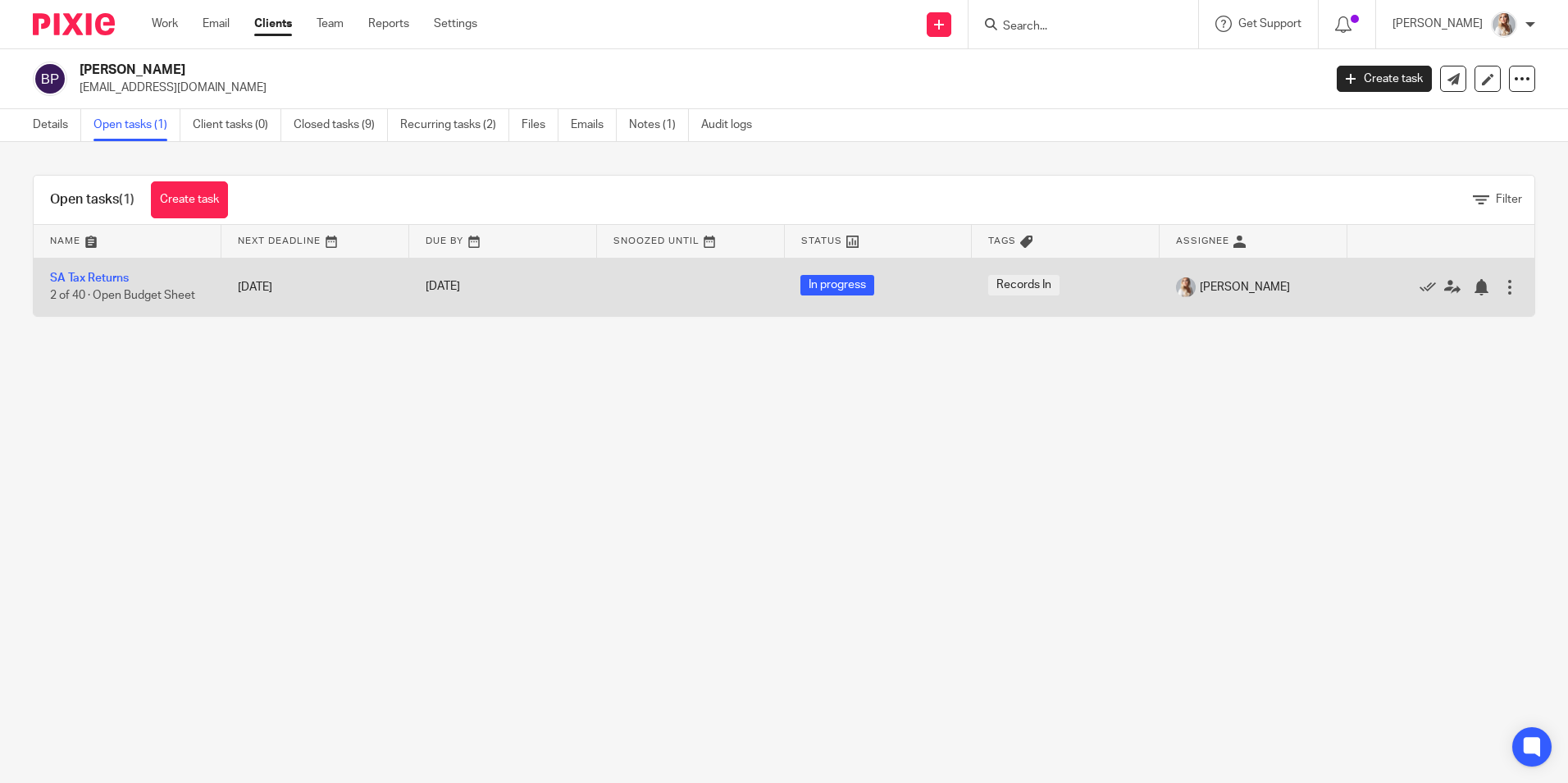
click at [102, 259] on td "SA Tax Returns 2 of 40 · Open Budget Sheet" at bounding box center [127, 287] width 187 height 58
click at [103, 279] on link "SA Tax Returns" at bounding box center [89, 278] width 79 height 12
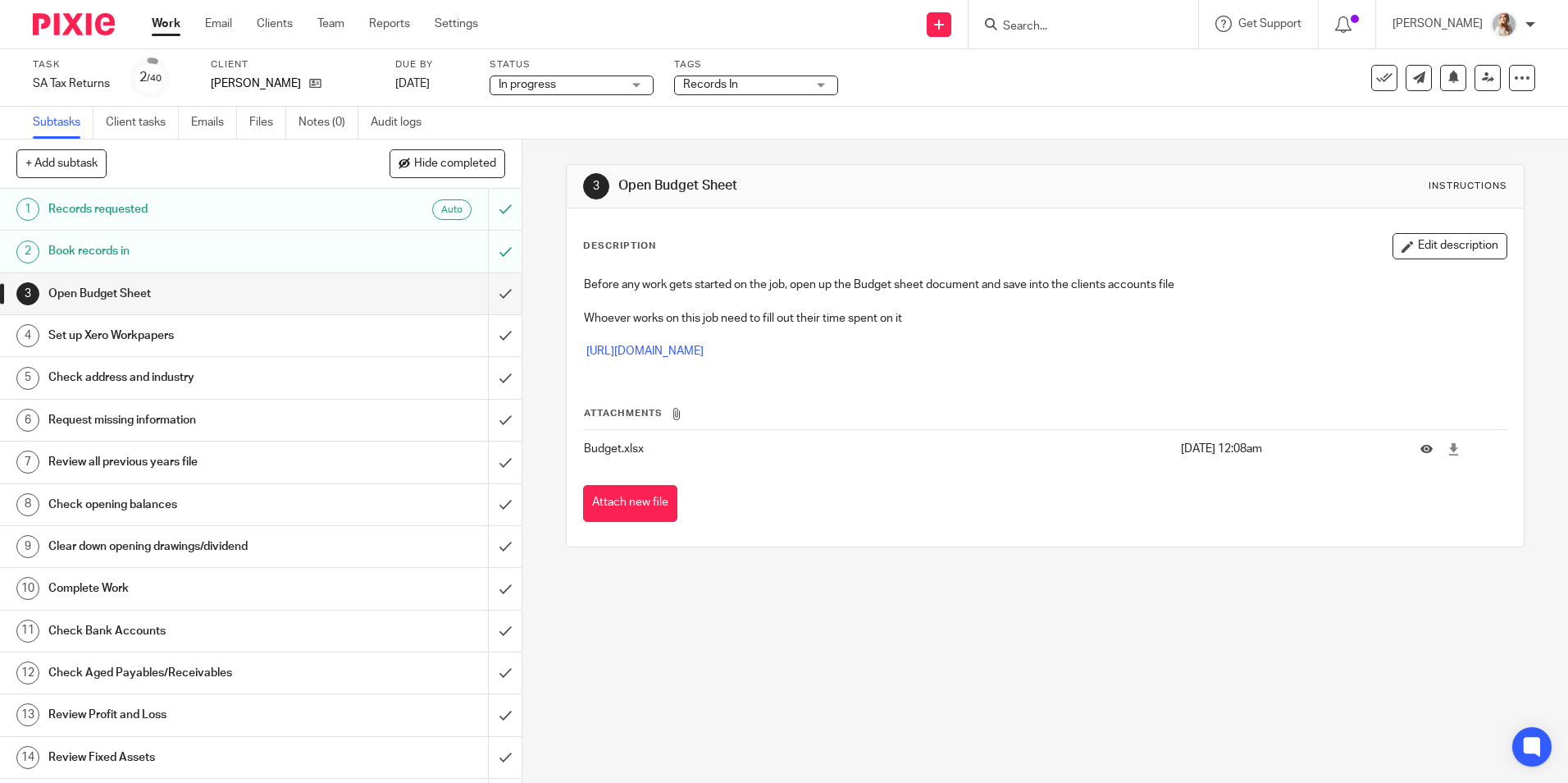
click at [1149, 21] on input "Search" at bounding box center [1075, 27] width 148 height 15
click at [487, 296] on input "submit" at bounding box center [261, 294] width 522 height 41
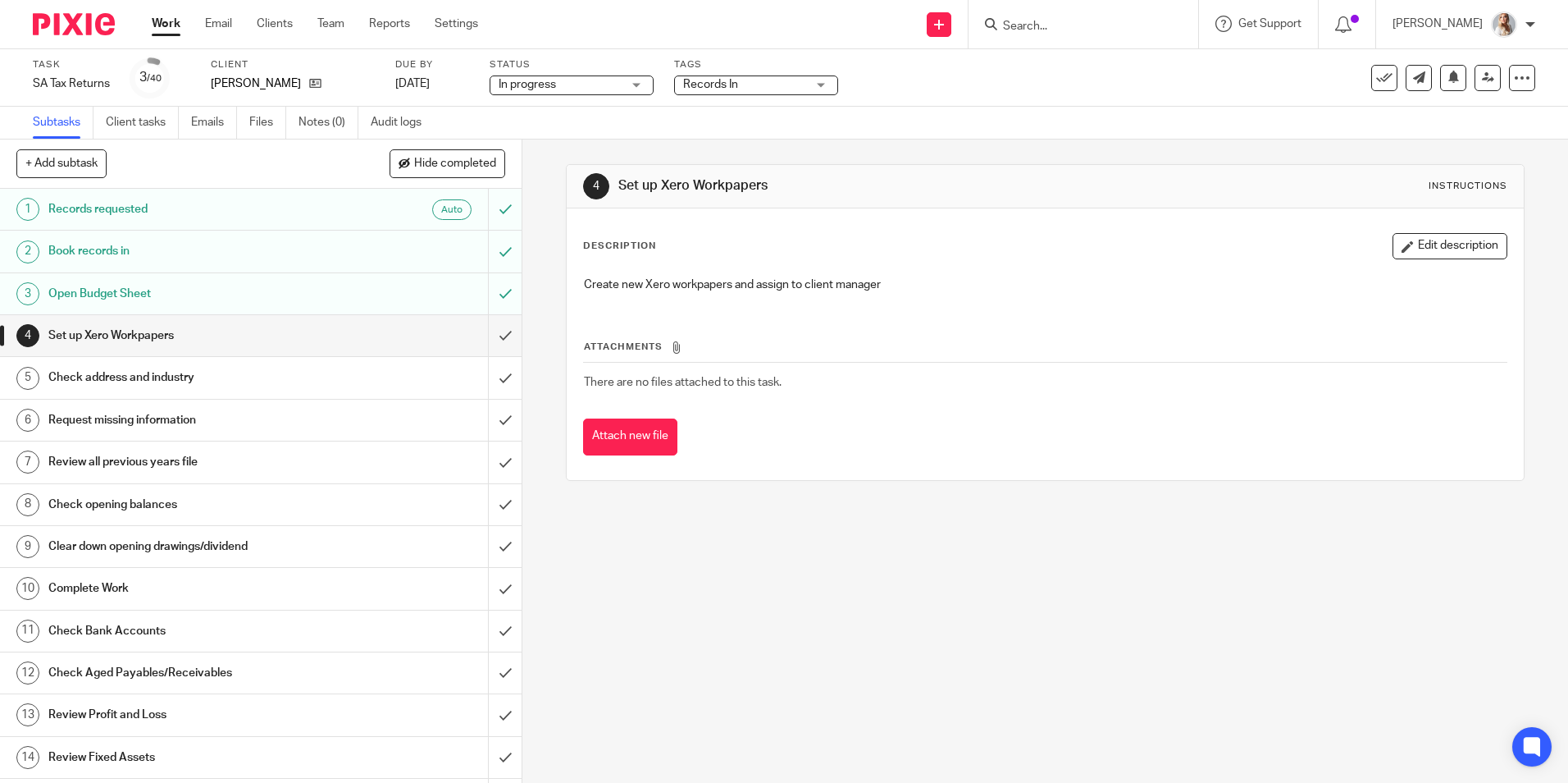
click at [760, 92] on span "Records In" at bounding box center [744, 84] width 123 height 17
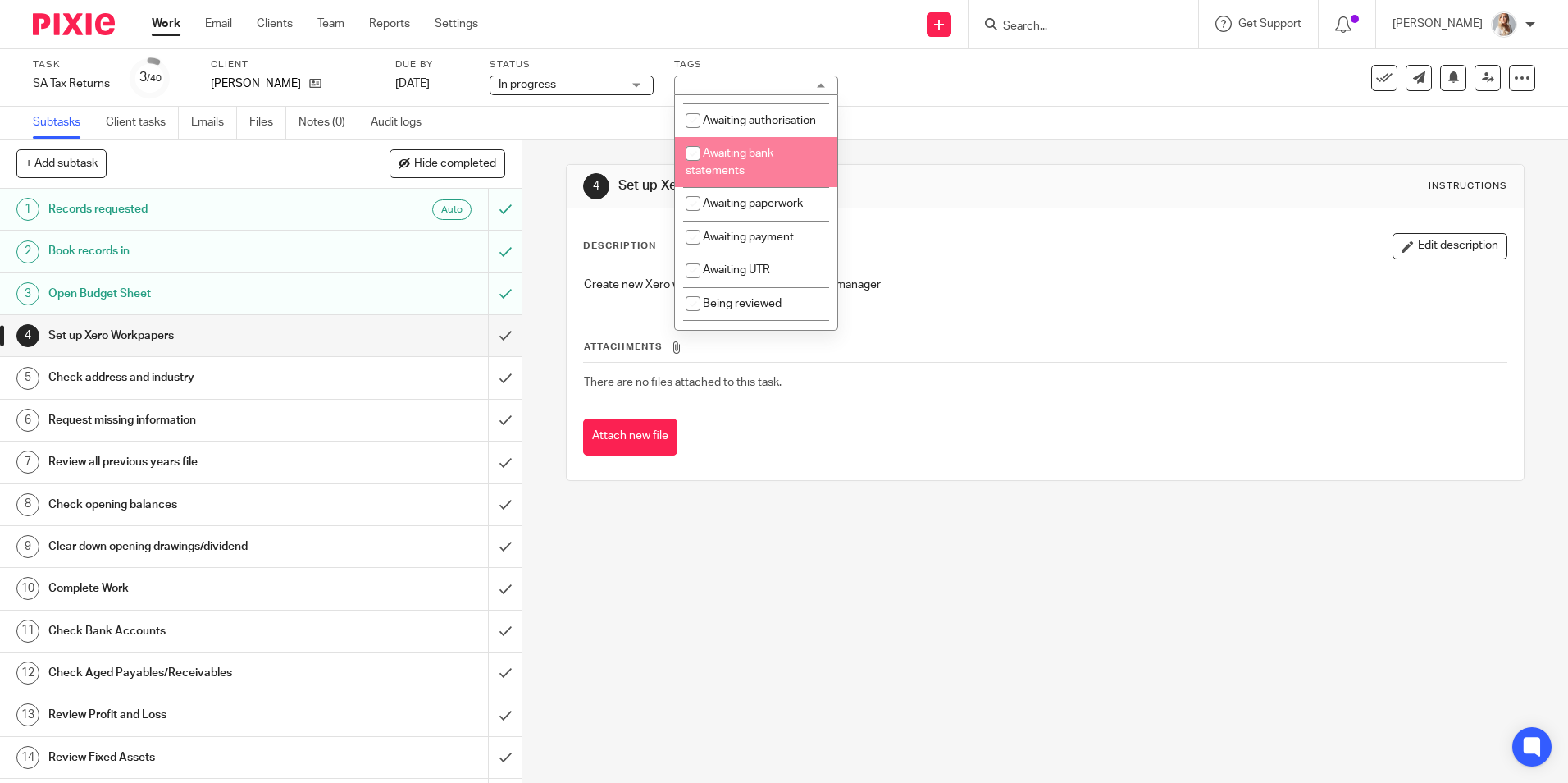
scroll to position [246, 0]
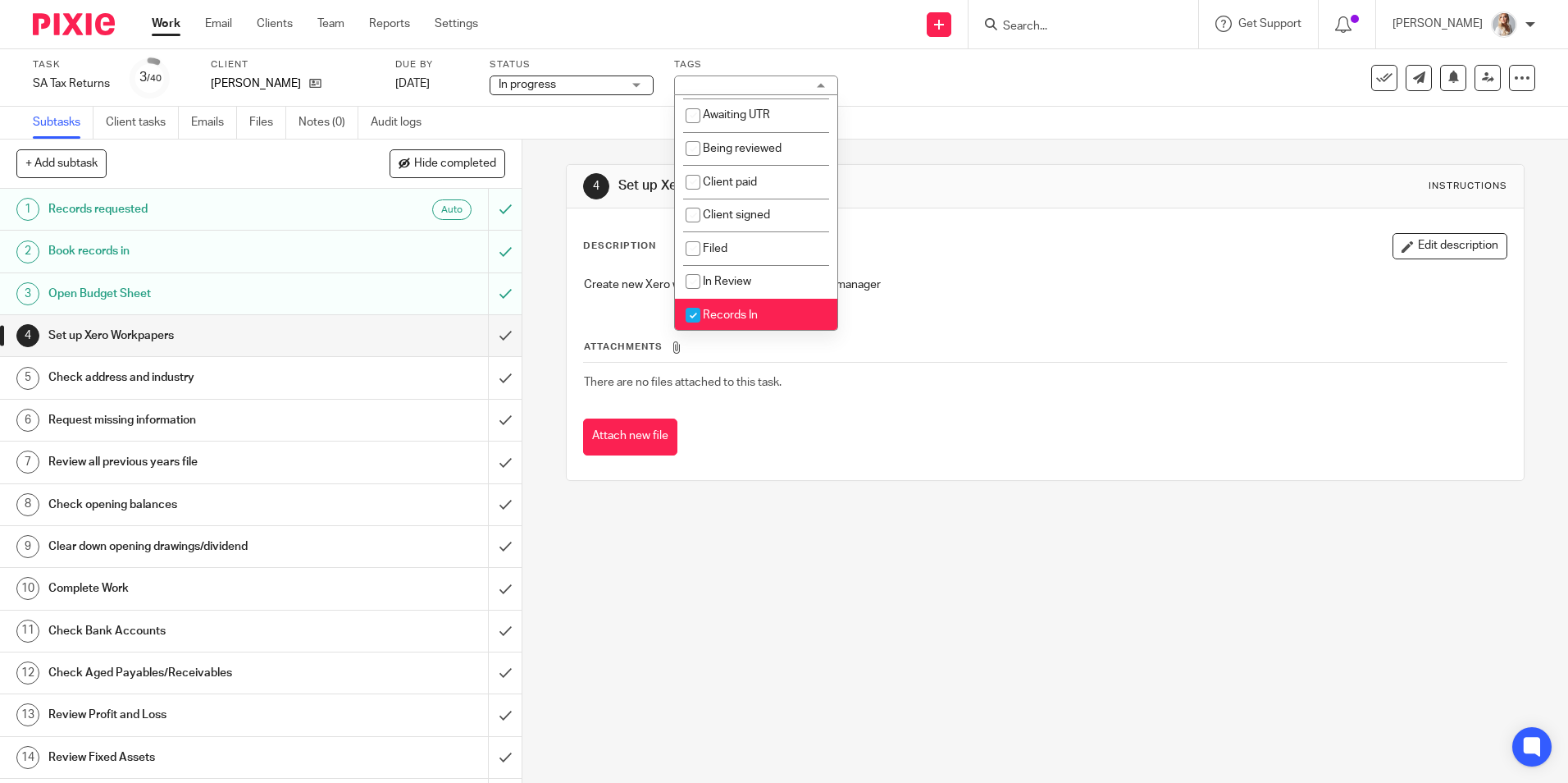
click at [738, 323] on li "Records In" at bounding box center [756, 316] width 163 height 34
checkbox input "false"
click at [736, 288] on span "In Review" at bounding box center [727, 281] width 49 height 12
checkbox input "true"
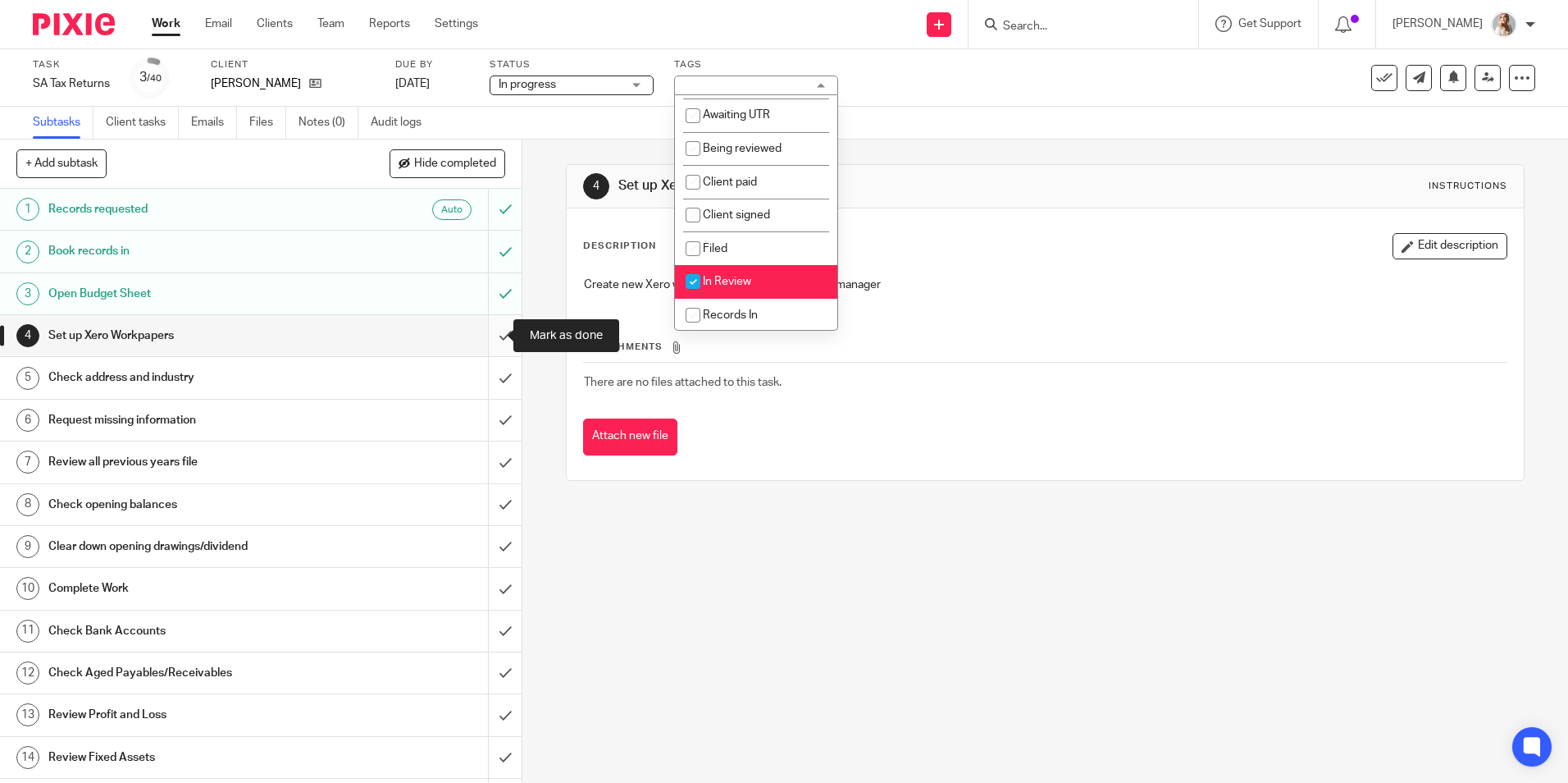
click at [492, 333] on input "submit" at bounding box center [261, 335] width 522 height 41
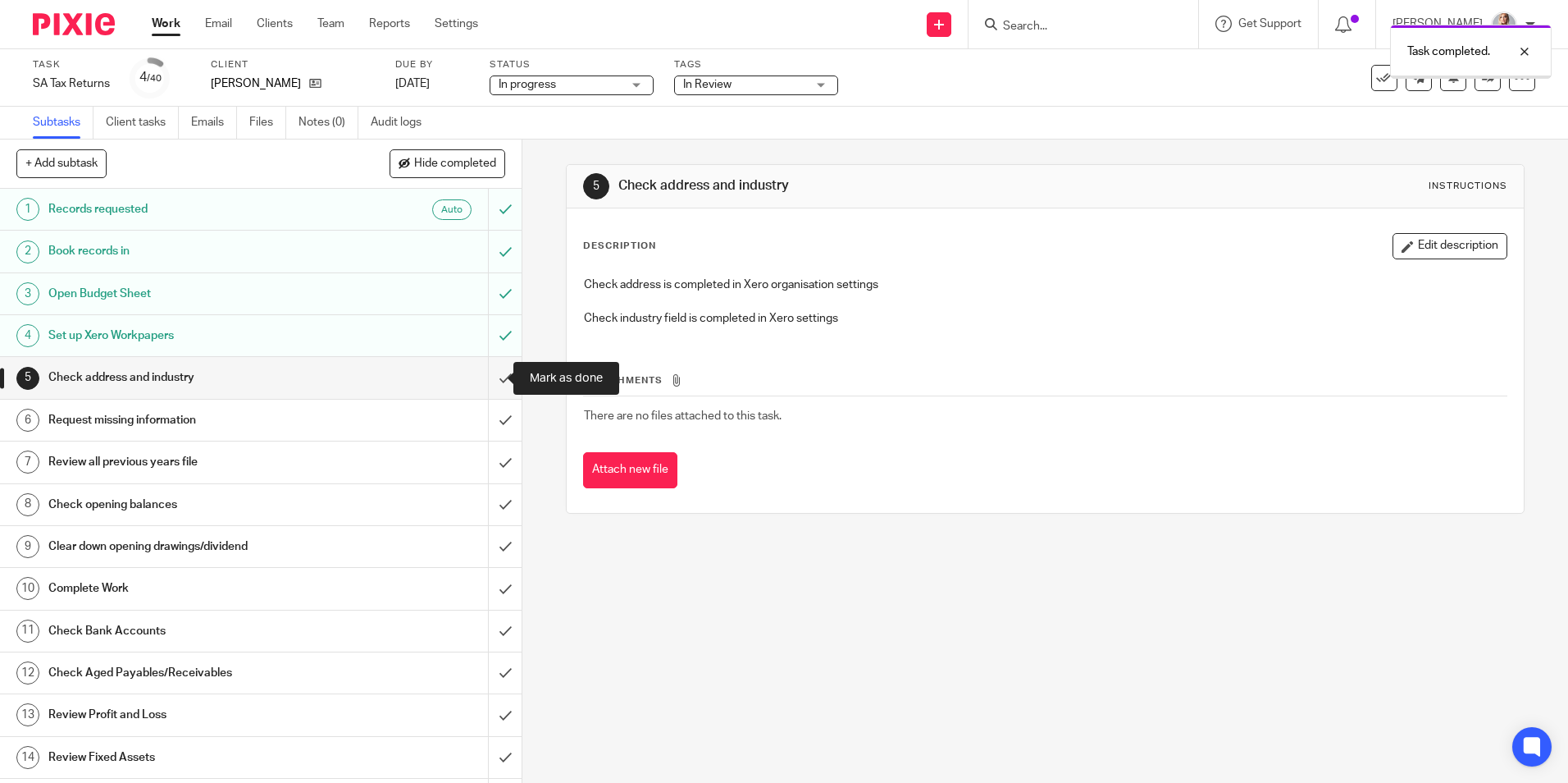
click at [494, 384] on input "submit" at bounding box center [261, 377] width 522 height 41
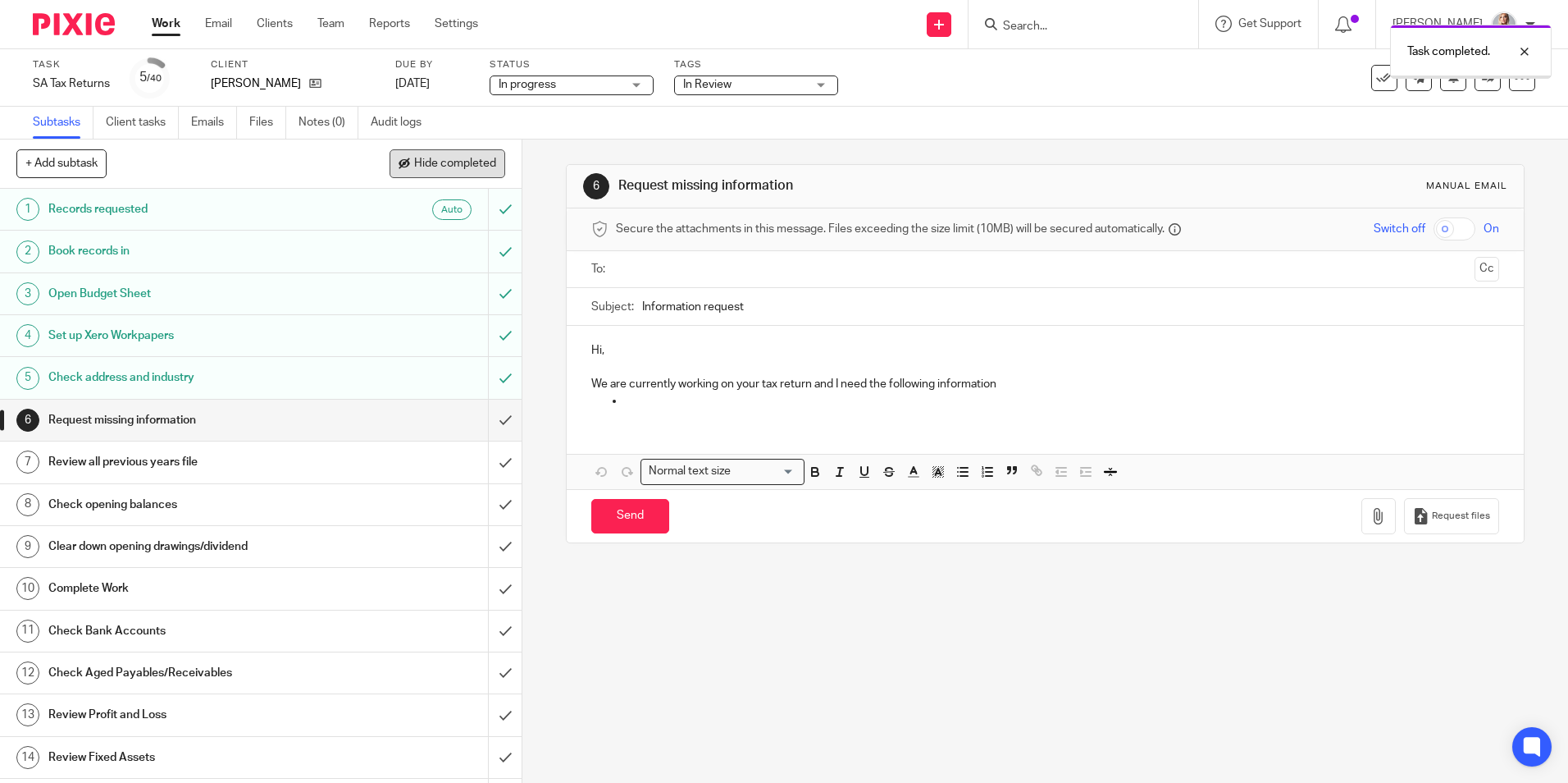
click at [432, 152] on button "Hide completed" at bounding box center [447, 164] width 116 height 28
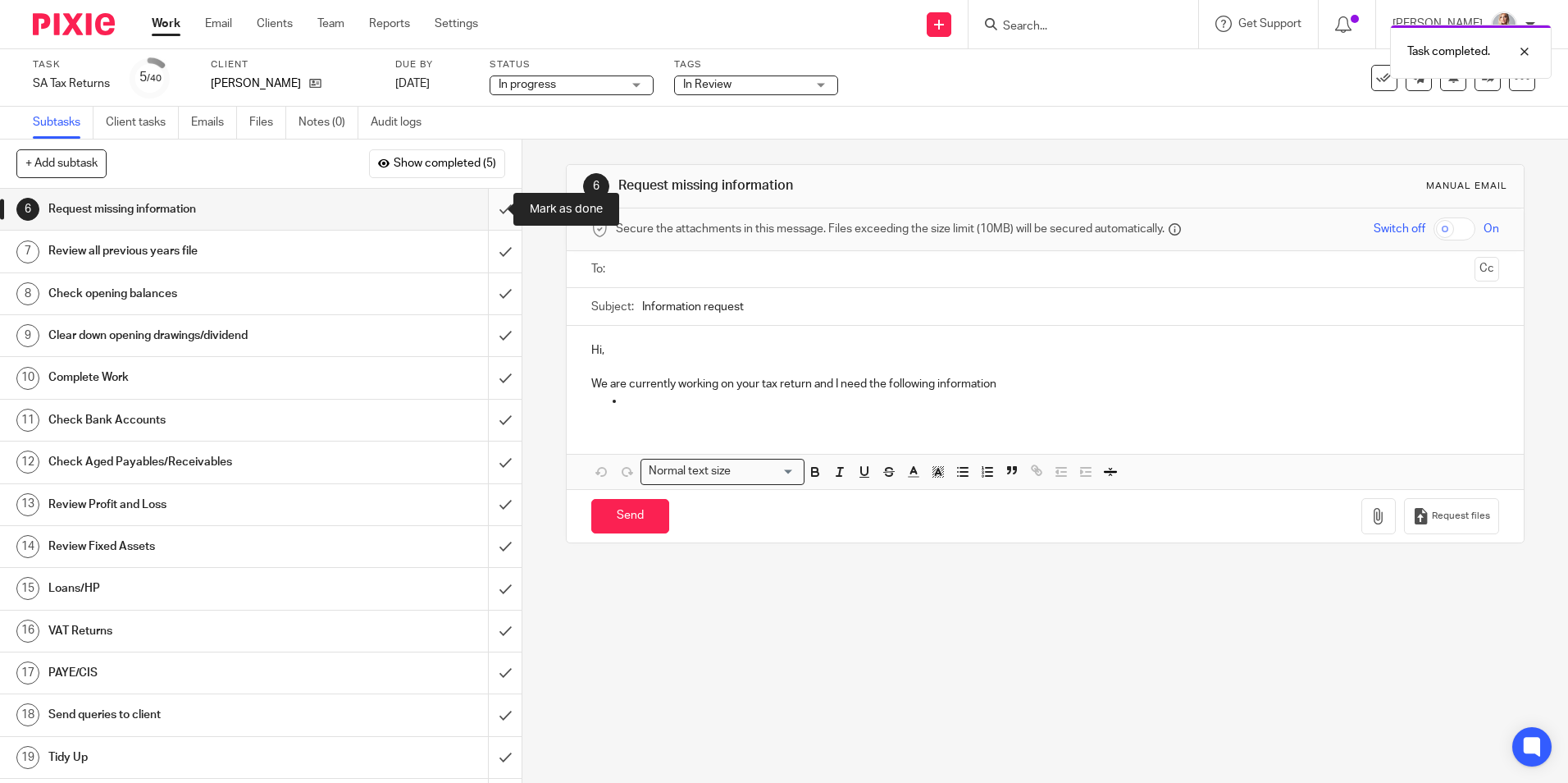
click at [486, 212] on input "submit" at bounding box center [261, 209] width 522 height 41
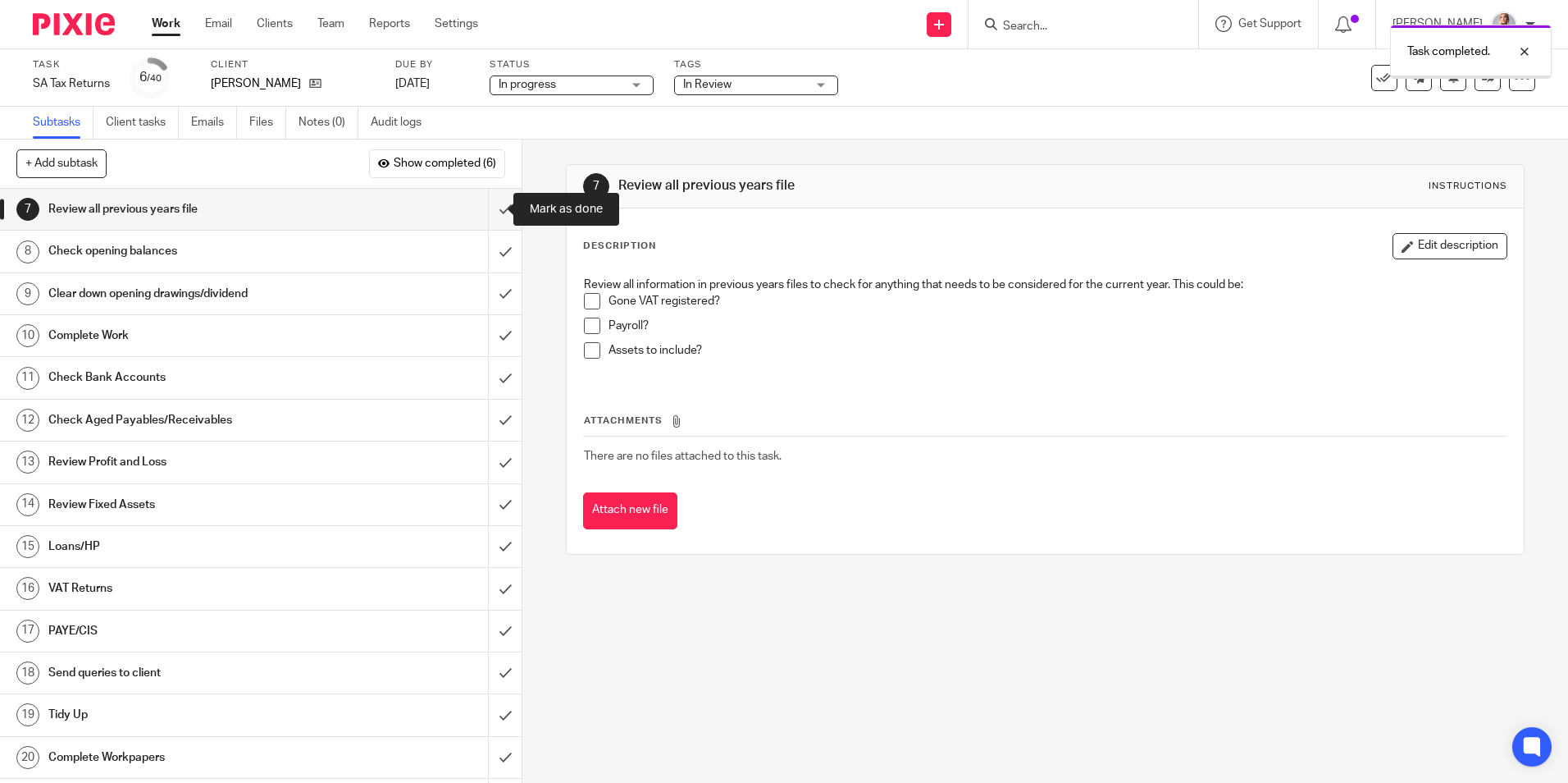
click at [486, 212] on input "submit" at bounding box center [261, 209] width 522 height 41
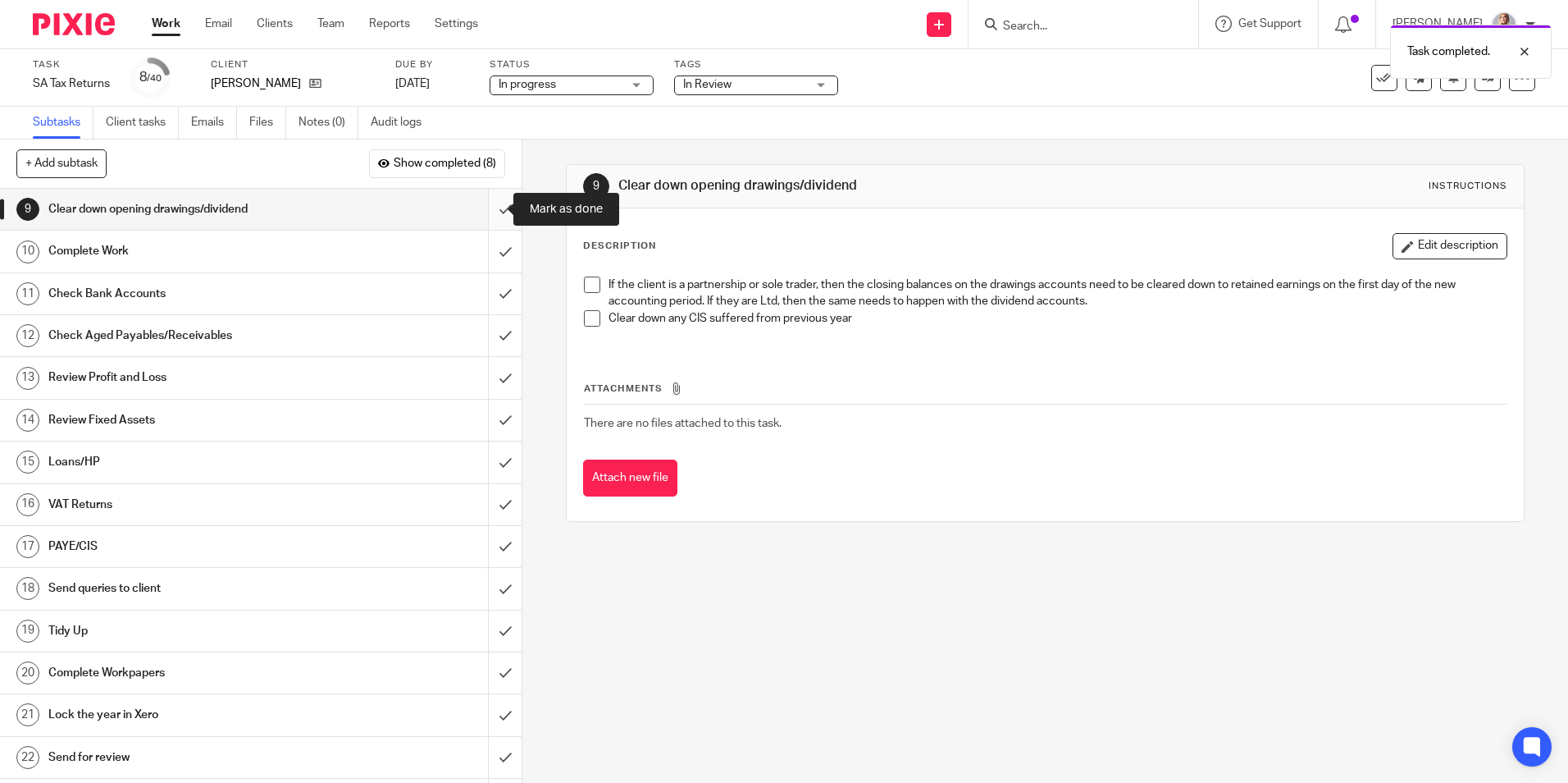
click at [493, 210] on input "submit" at bounding box center [261, 209] width 522 height 41
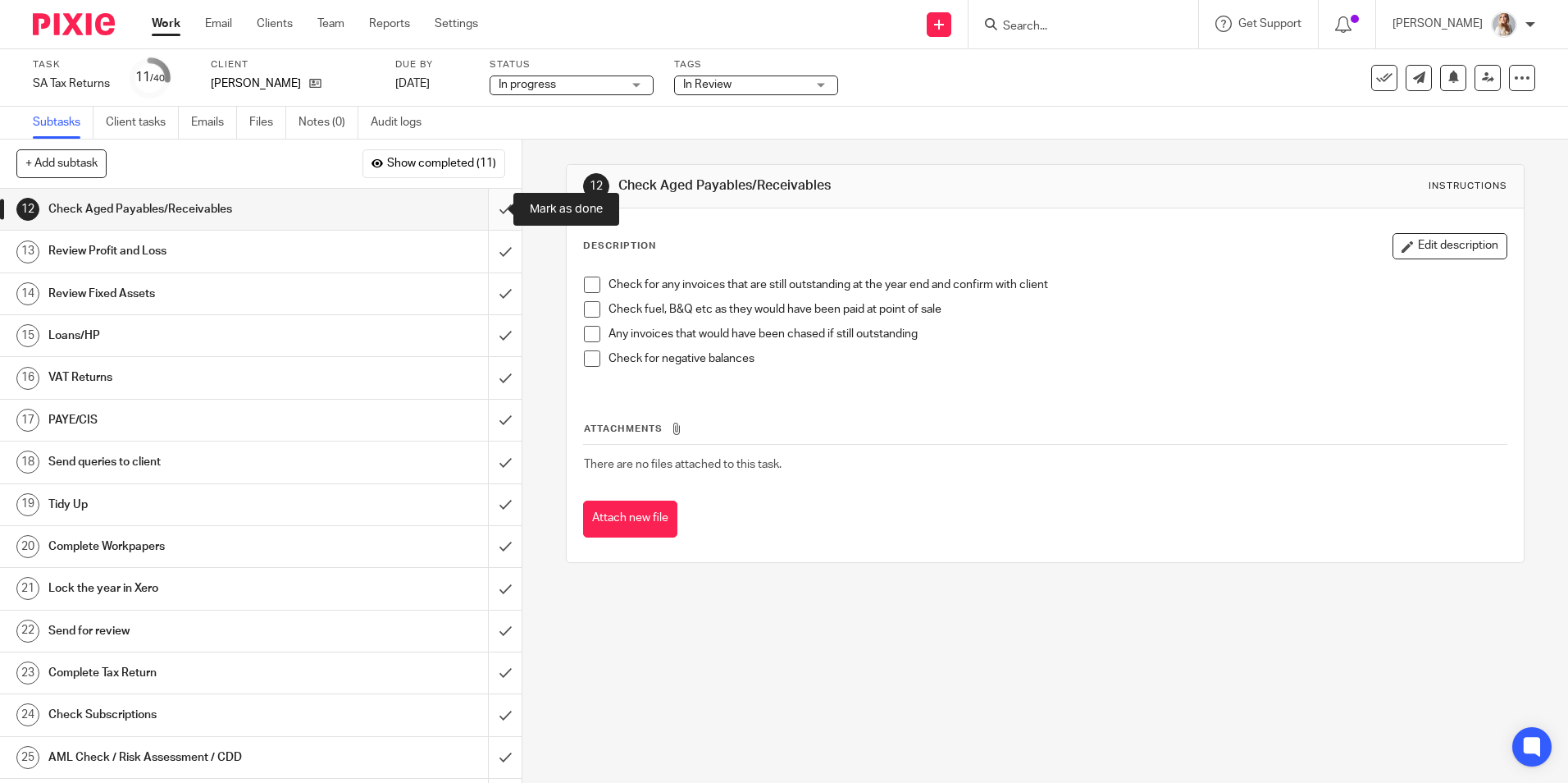
click at [493, 210] on input "submit" at bounding box center [261, 209] width 522 height 41
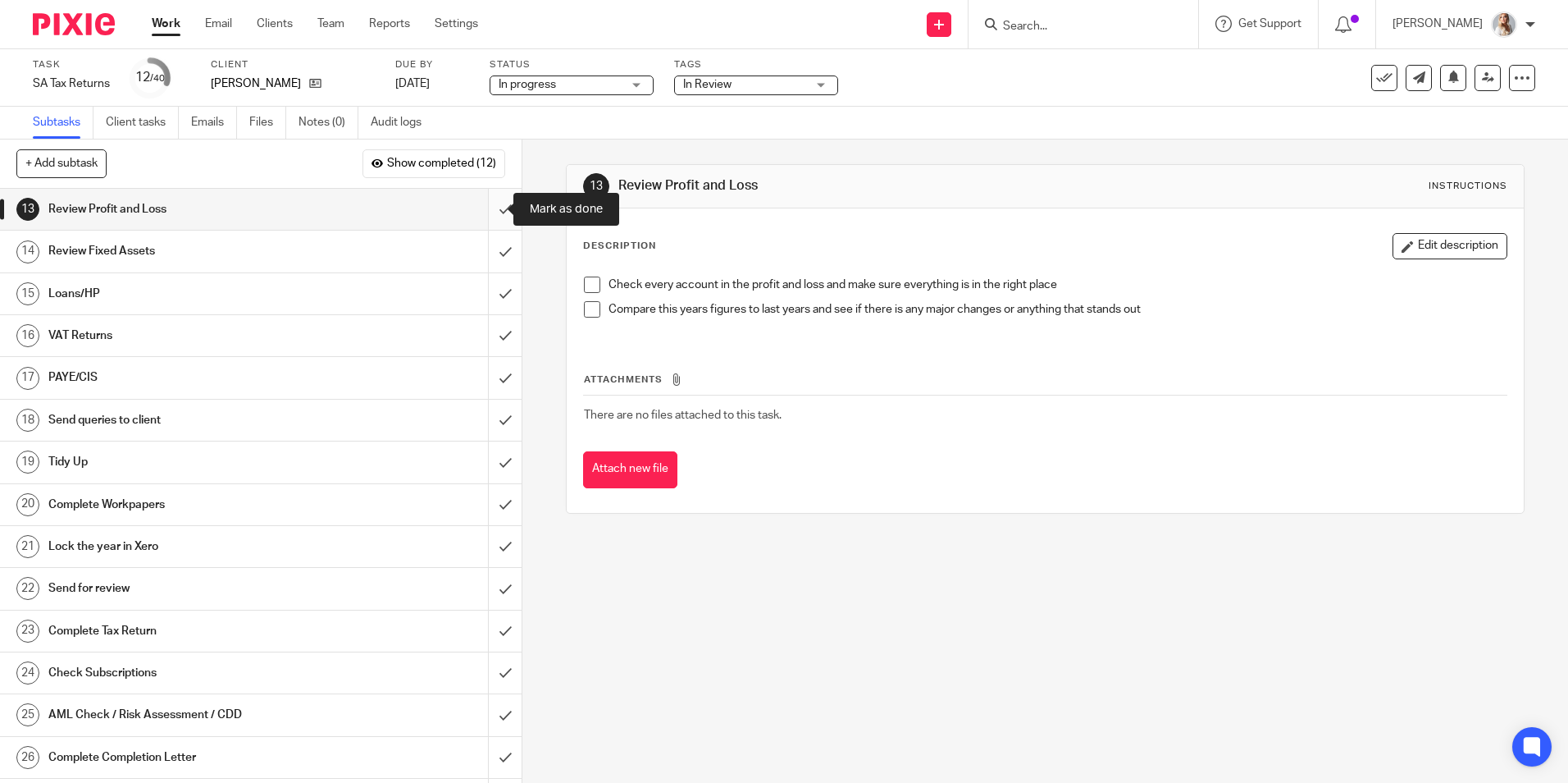
click at [482, 211] on input "submit" at bounding box center [261, 209] width 522 height 41
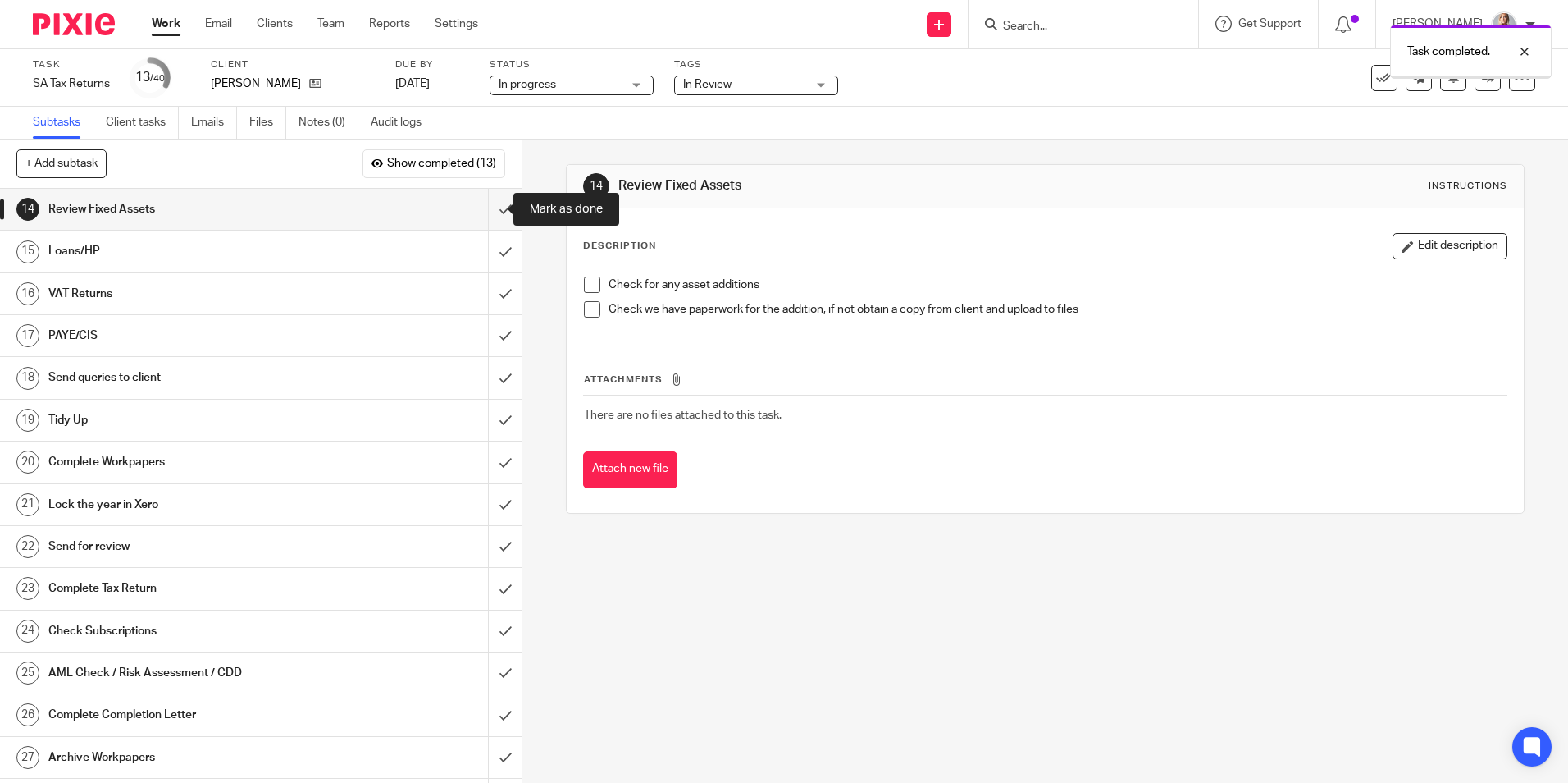
click at [484, 209] on input "submit" at bounding box center [261, 209] width 522 height 41
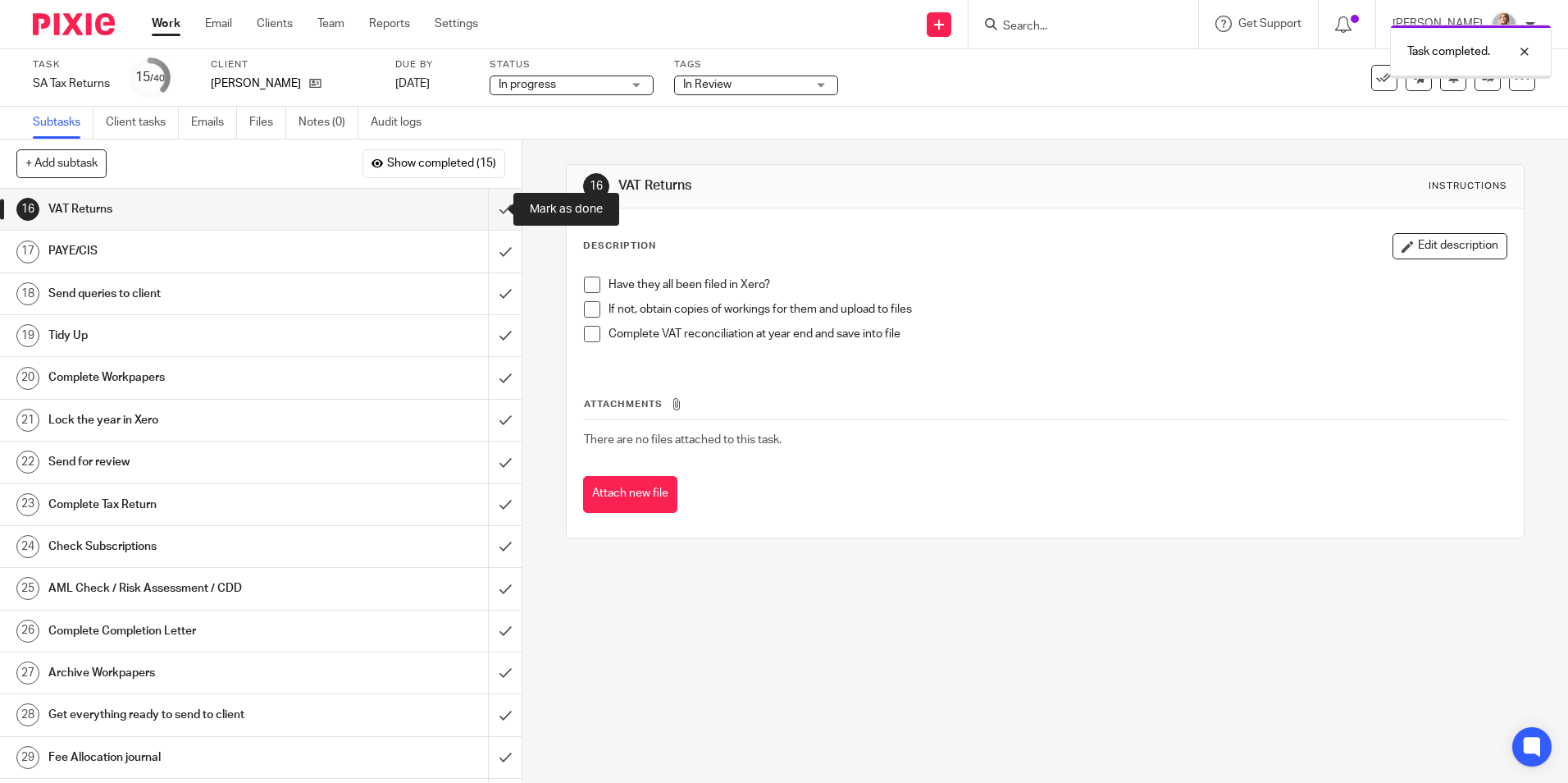
click at [484, 209] on input "submit" at bounding box center [261, 209] width 522 height 41
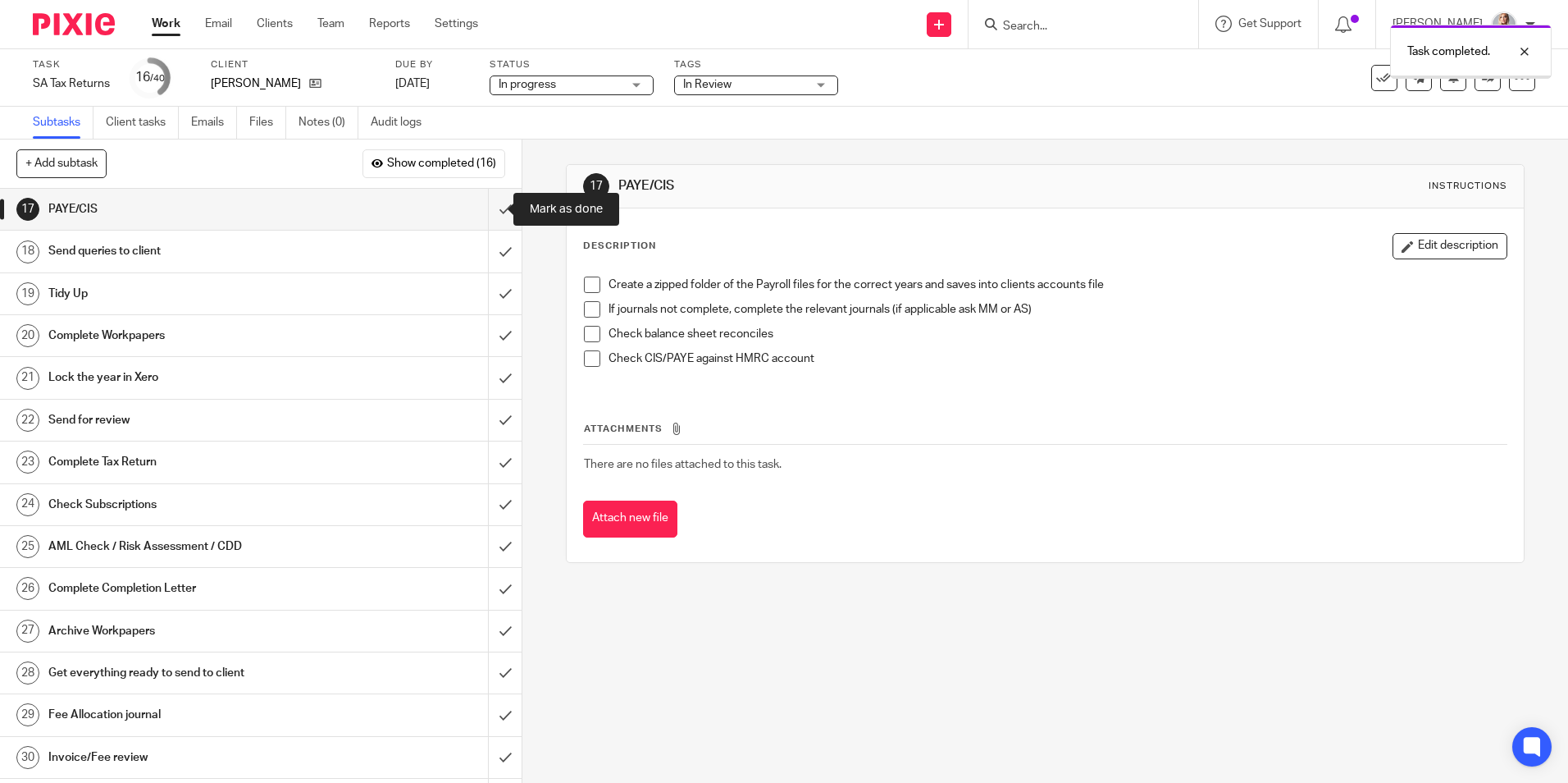
click at [484, 209] on input "submit" at bounding box center [261, 209] width 522 height 41
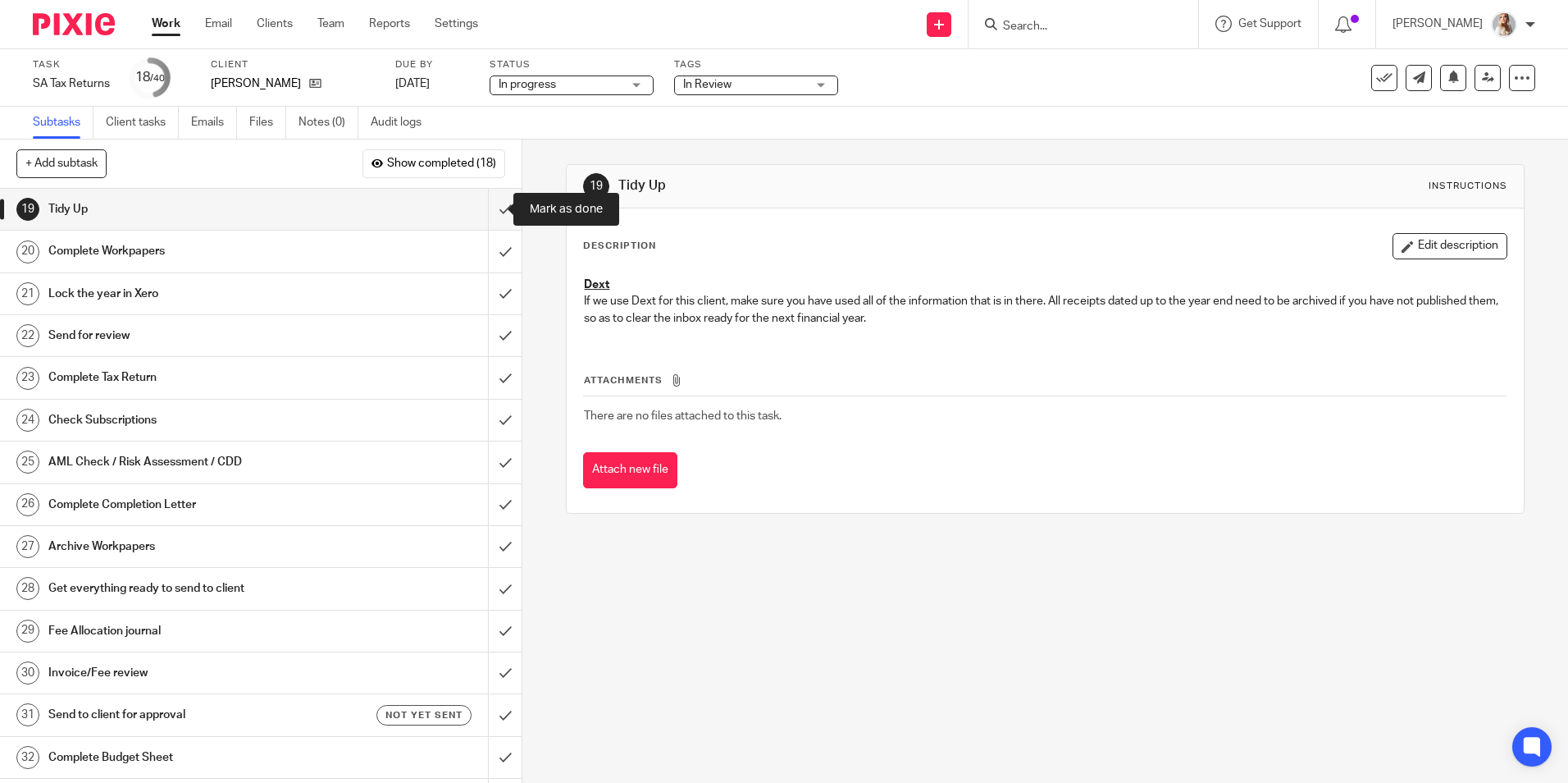
click at [484, 208] on input "submit" at bounding box center [261, 209] width 522 height 41
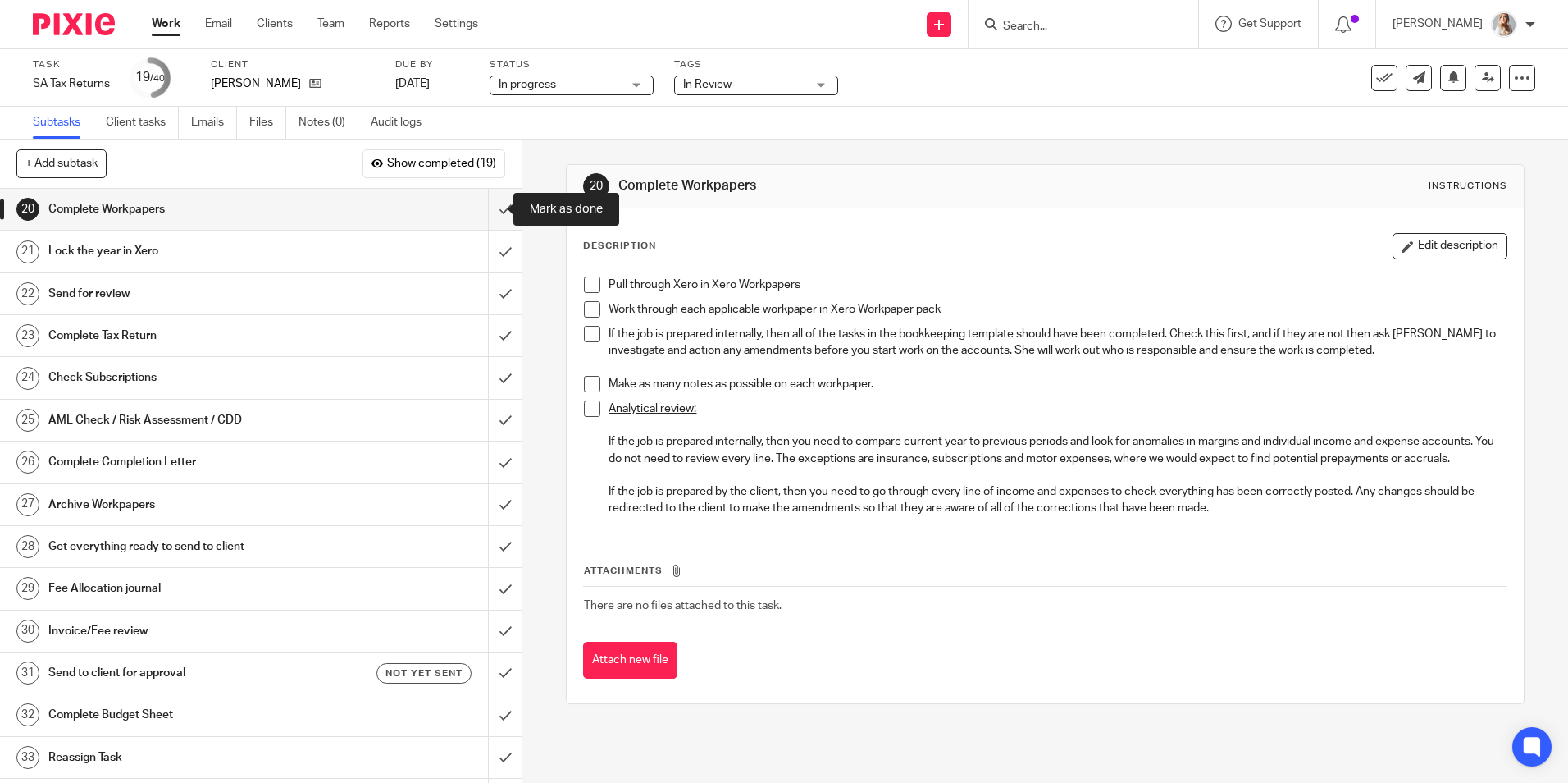
click at [484, 209] on input "submit" at bounding box center [261, 209] width 522 height 41
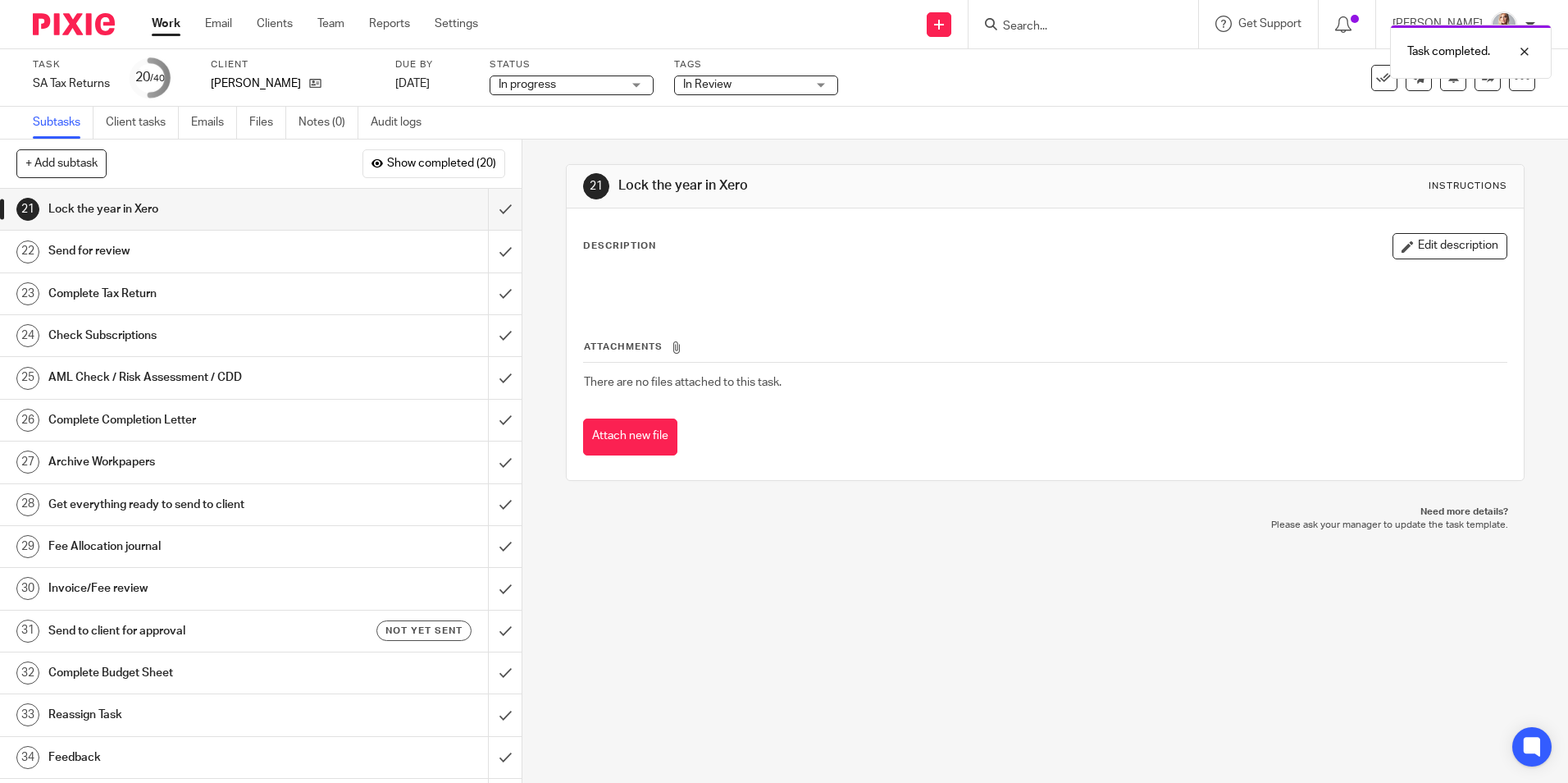
click at [175, 32] on link "Work" at bounding box center [166, 24] width 28 height 17
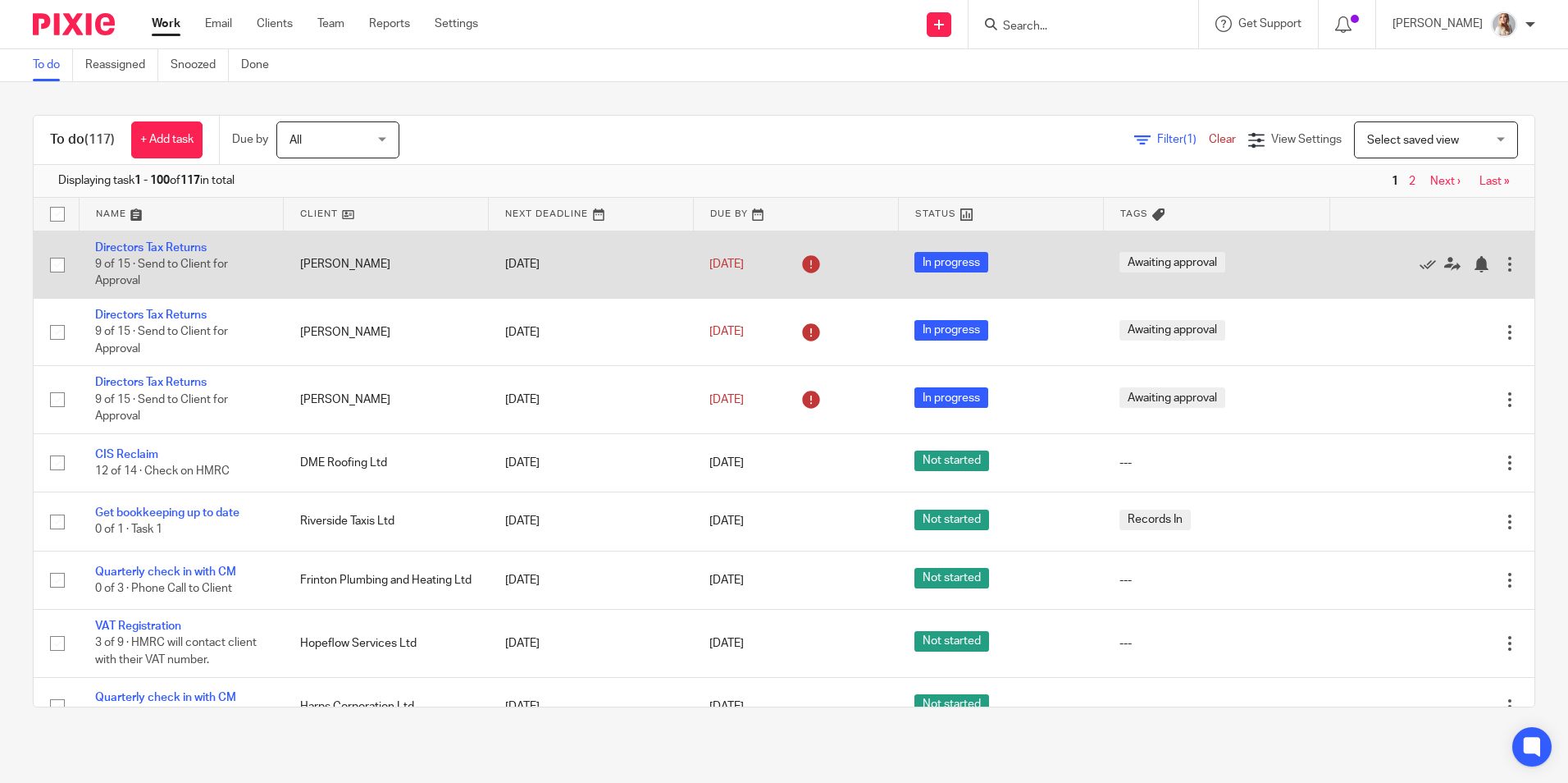
click at [551, 258] on td "19 Aug 2025" at bounding box center [592, 265] width 205 height 67
click at [549, 264] on td "19 Aug 2025" at bounding box center [592, 265] width 205 height 67
click at [726, 259] on link "19 Aug 2025" at bounding box center [746, 264] width 73 height 17
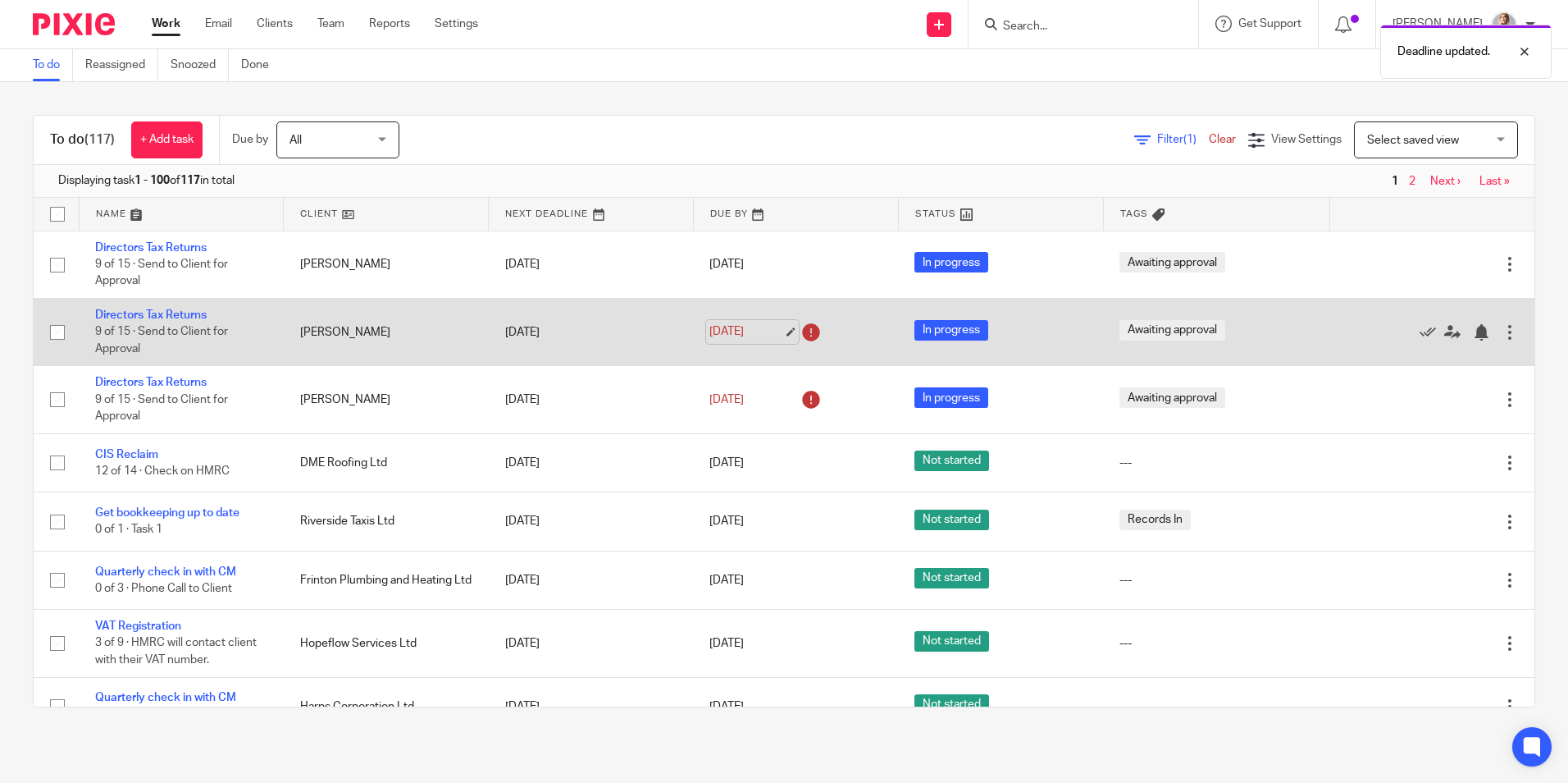
click at [738, 339] on div "19 Aug 2025" at bounding box center [795, 333] width 172 height 27
click at [736, 336] on link "19 Aug 2025" at bounding box center [746, 331] width 73 height 17
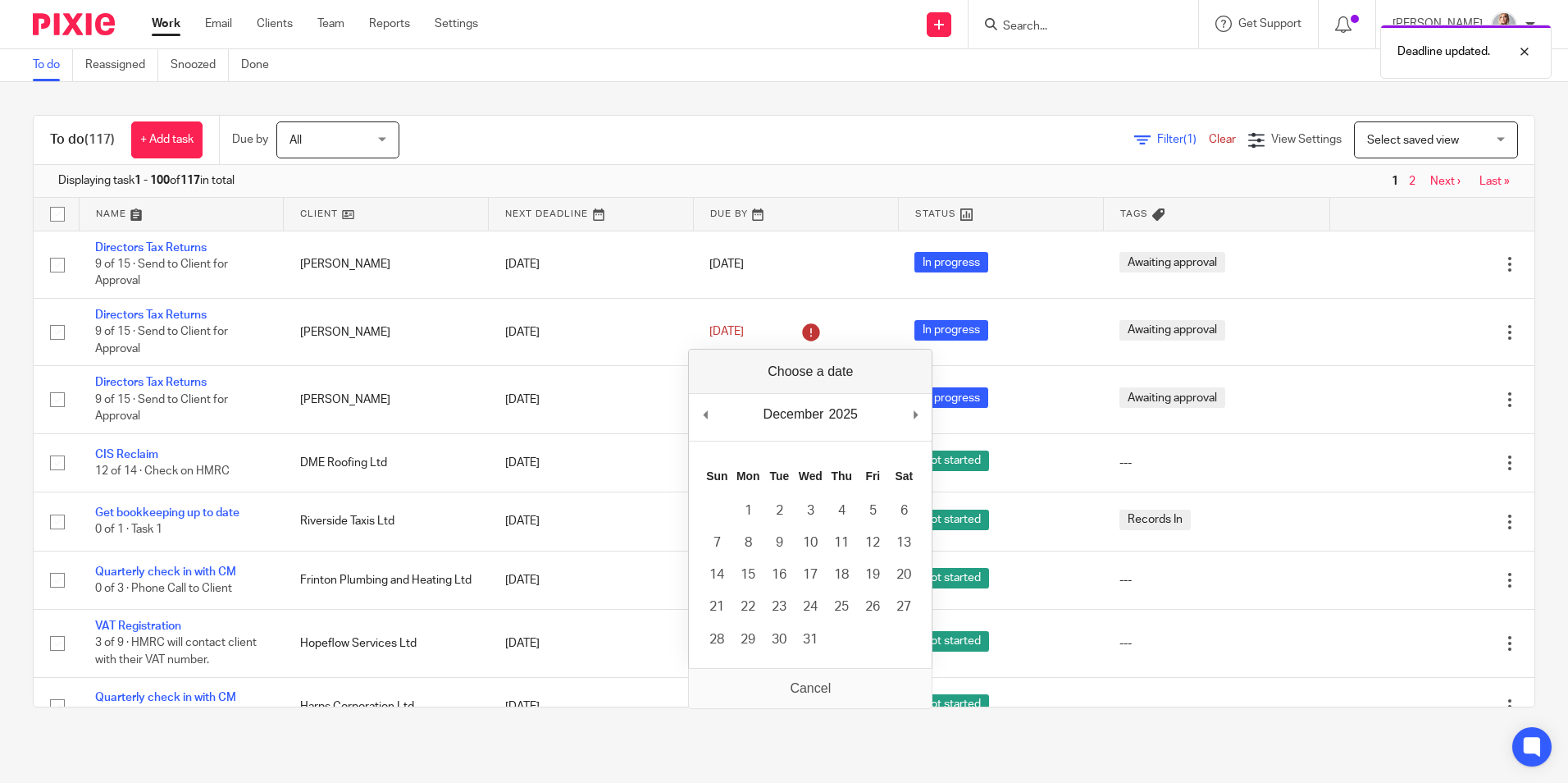
click at [912, 409] on div "December January February March April May June July August September October No…" at bounding box center [810, 417] width 242 height 47
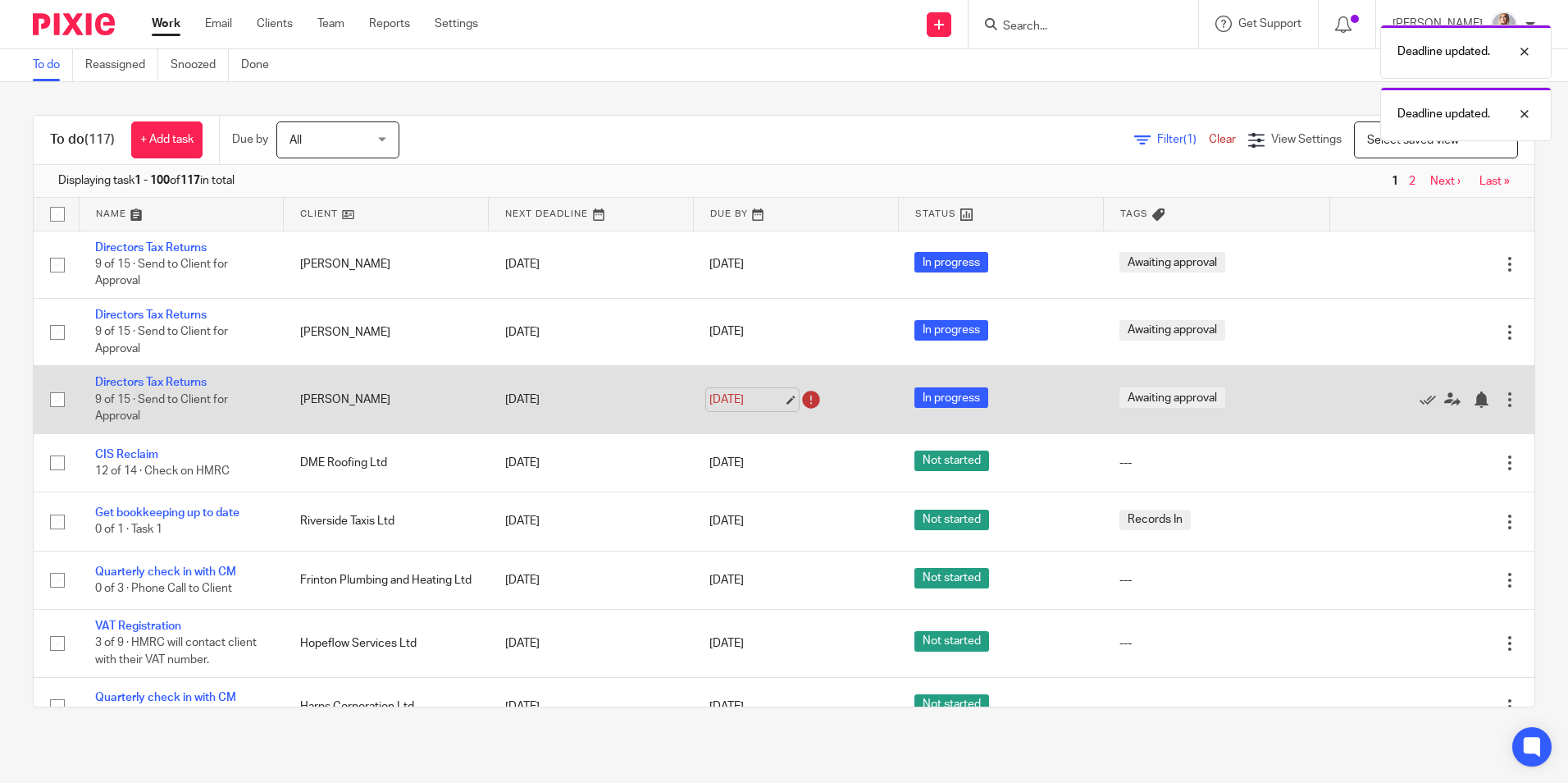
click at [748, 398] on link "19 Aug 2025" at bounding box center [746, 399] width 73 height 17
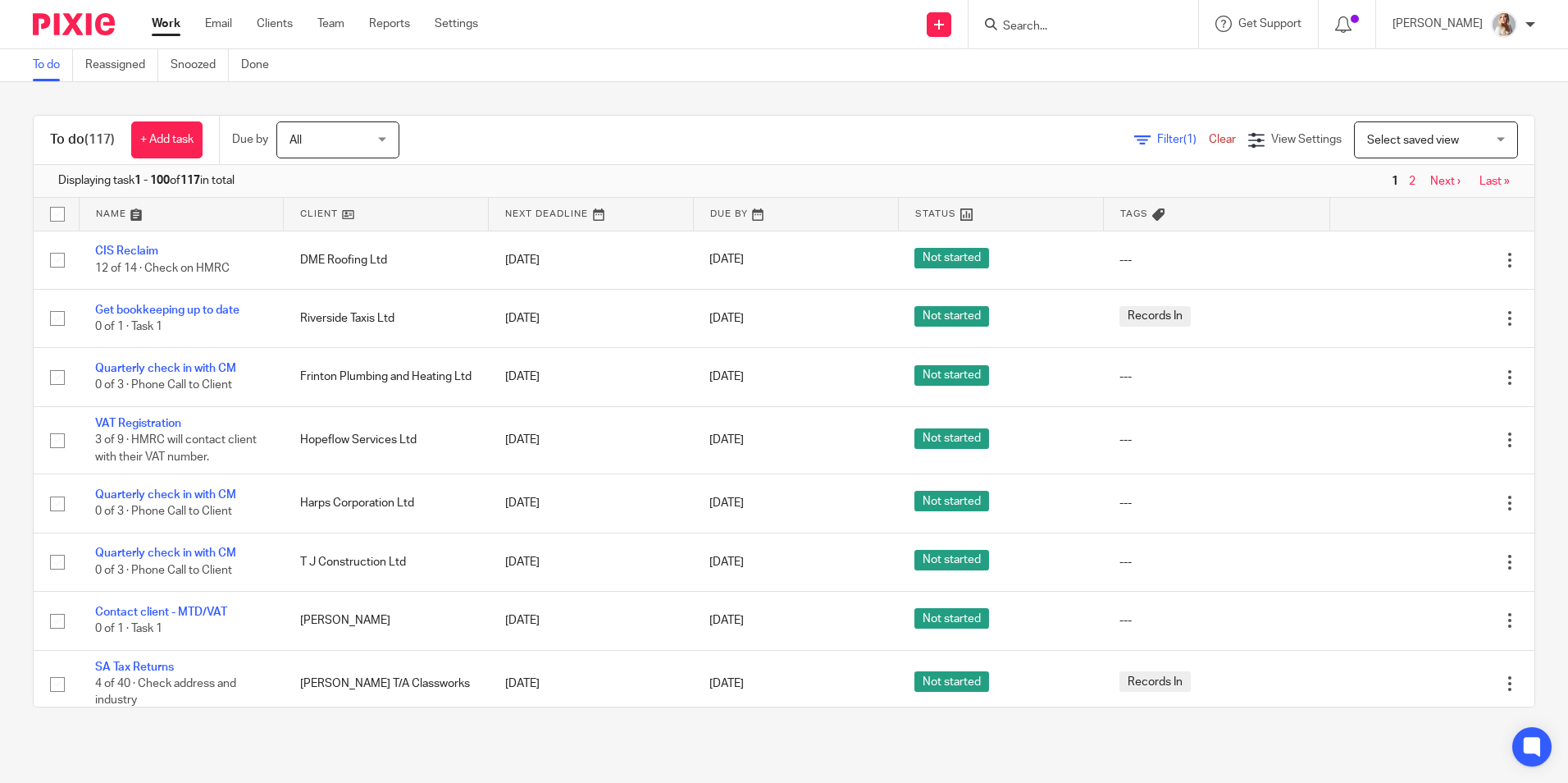
click at [1167, 148] on div "Filter (1) Clear" at bounding box center [1190, 139] width 114 height 17
click at [1157, 146] on div "Filter (1) Clear" at bounding box center [1190, 139] width 114 height 17
click at [1157, 144] on span "Filter (1)" at bounding box center [1182, 139] width 51 height 12
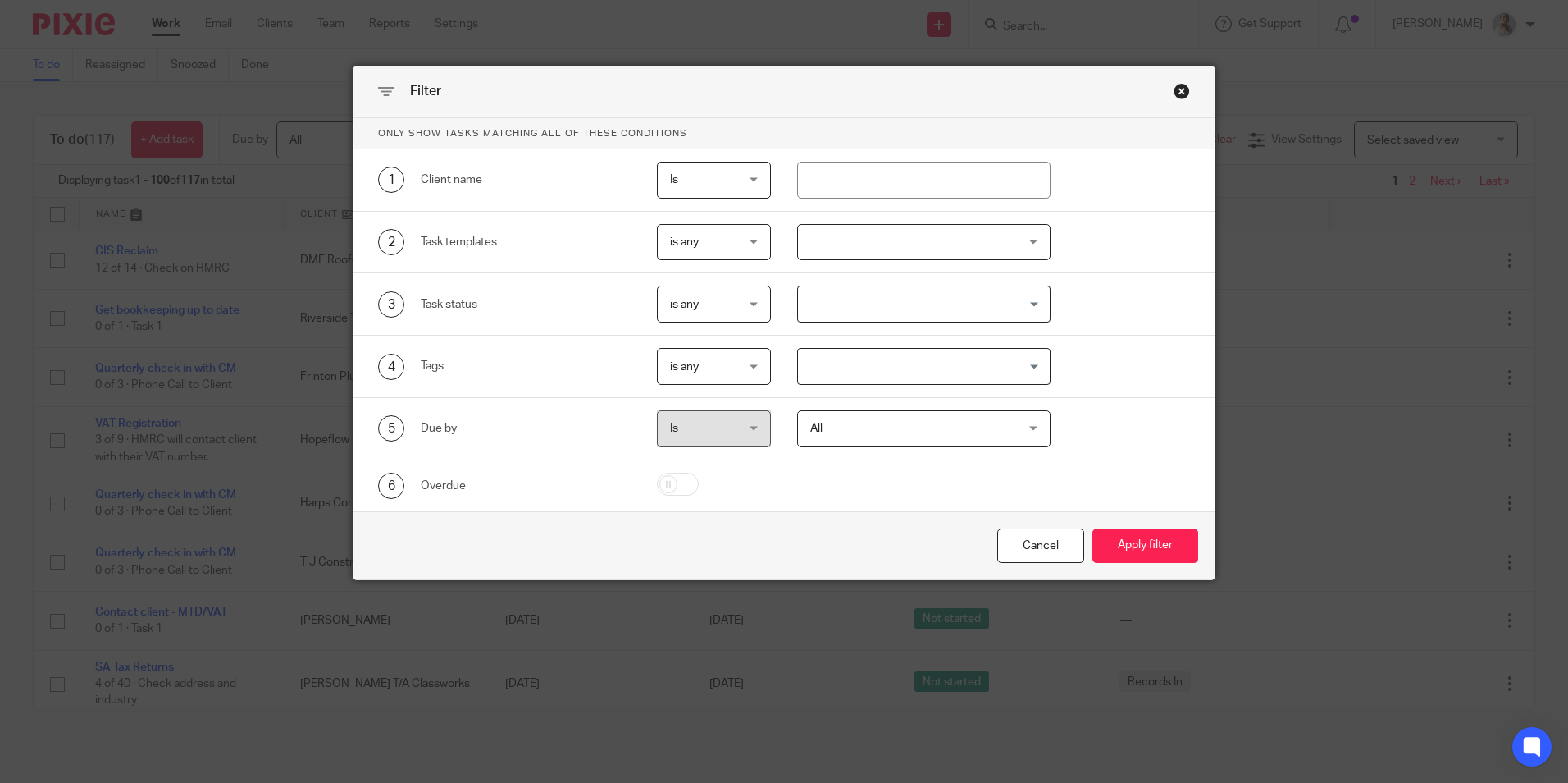
click at [879, 311] on input "Search for option" at bounding box center [920, 303] width 241 height 28
click at [894, 249] on div at bounding box center [923, 242] width 254 height 37
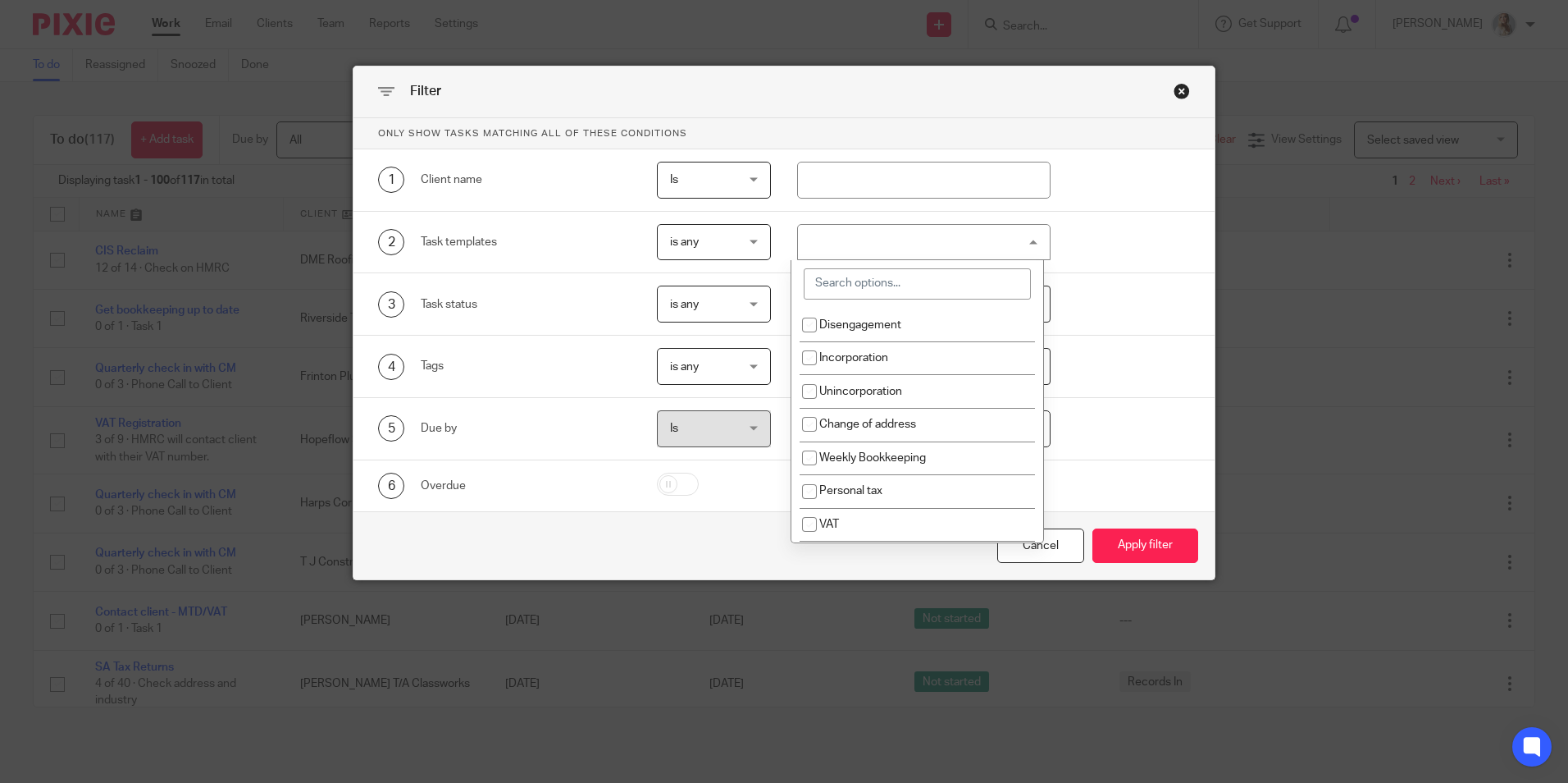
drag, startPoint x: 1162, startPoint y: 376, endPoint x: 1008, endPoint y: 385, distance: 154.3
click at [1159, 376] on div "4 Tags is any is any is any is all is none is_any Loading..." at bounding box center [771, 366] width 838 height 37
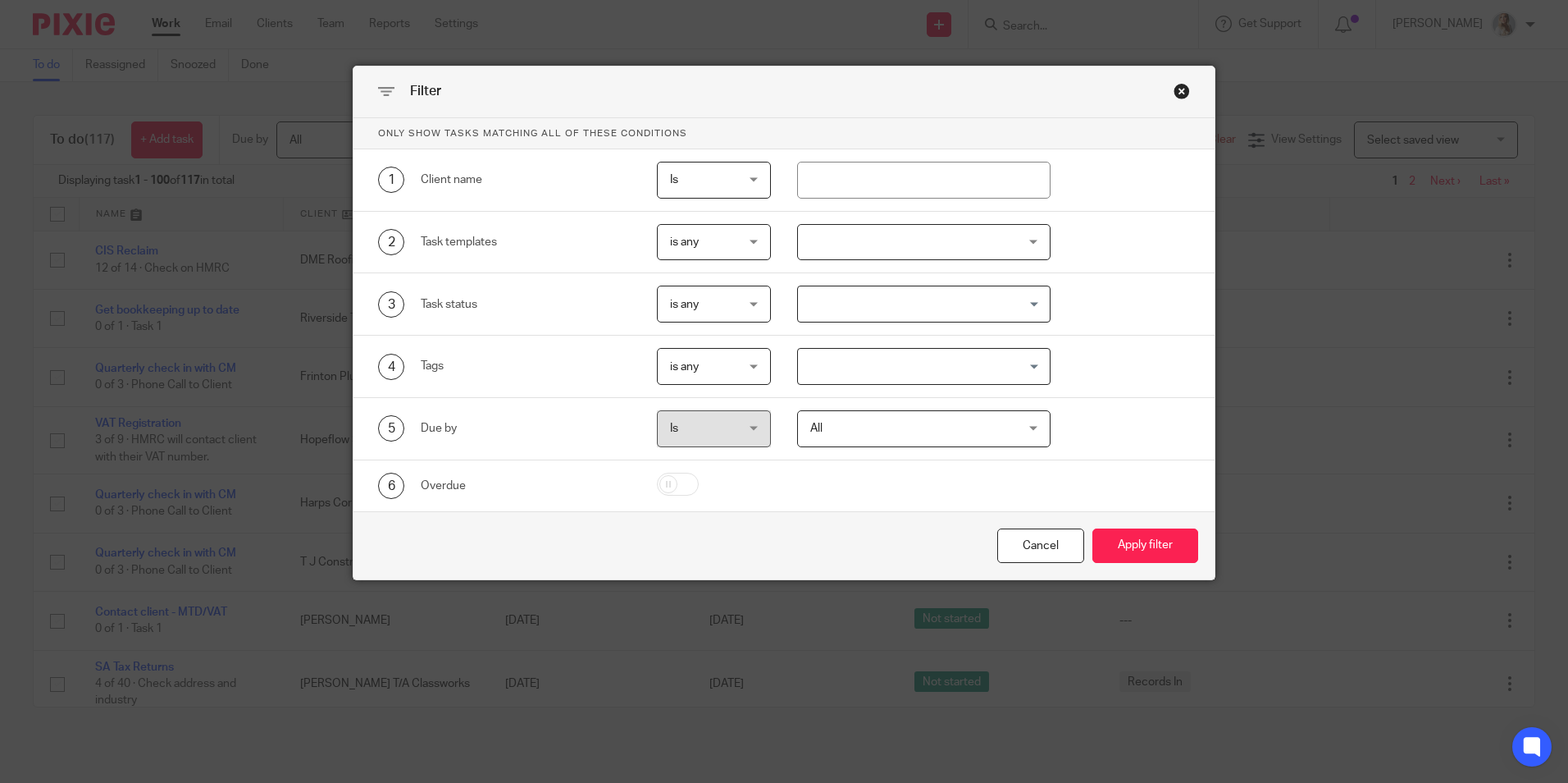
click at [1000, 385] on div "4 Tags is any is any is any is all is none is_any Loading..." at bounding box center [784, 366] width 861 height 62
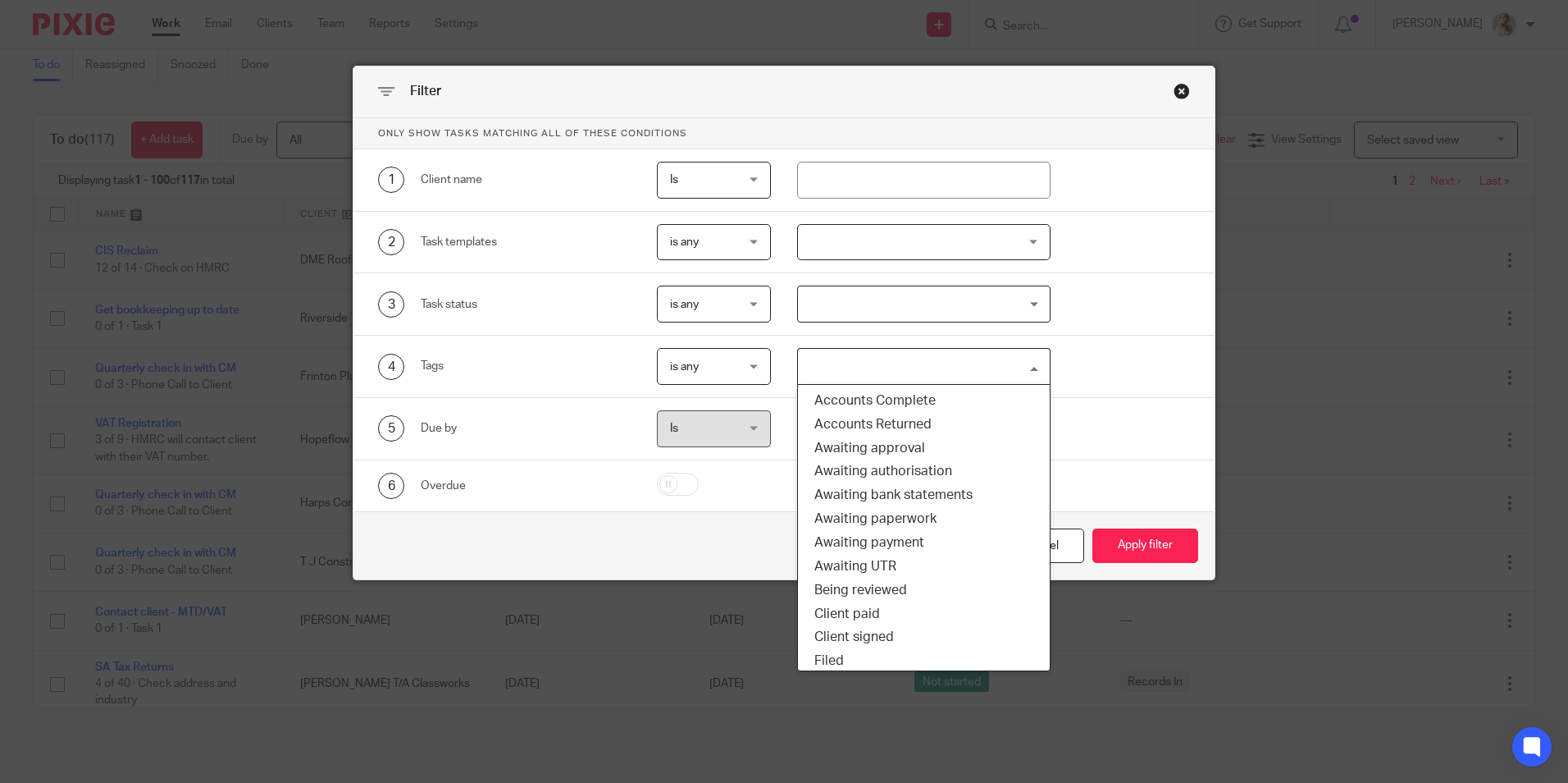
click at [927, 374] on input "Search for option" at bounding box center [920, 366] width 241 height 28
drag, startPoint x: 914, startPoint y: 540, endPoint x: 960, endPoint y: 549, distance: 46.9
click at [915, 541] on li "Awaiting payment" at bounding box center [923, 542] width 252 height 24
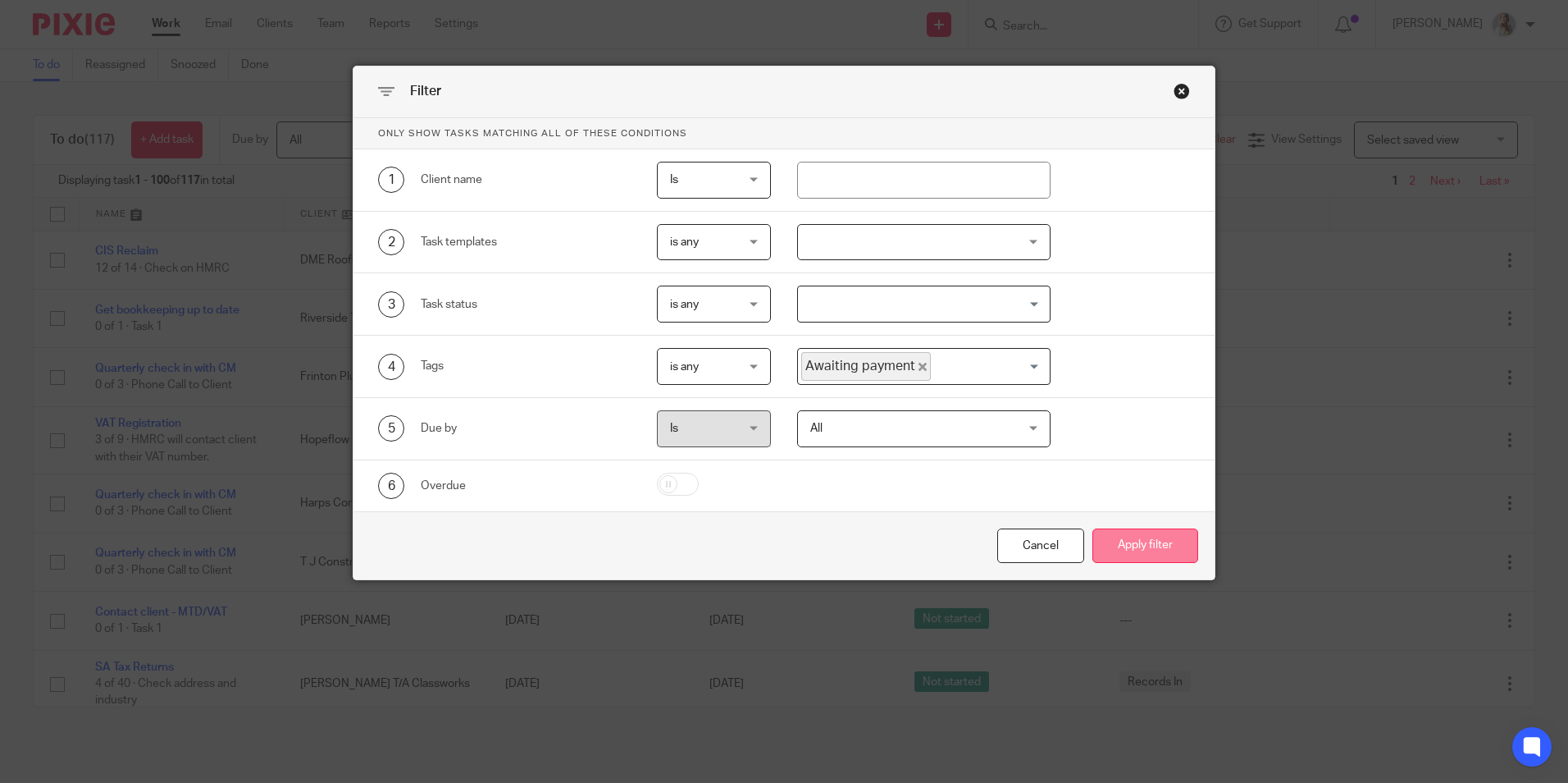
click at [1106, 556] on button "Apply filter" at bounding box center [1145, 546] width 106 height 35
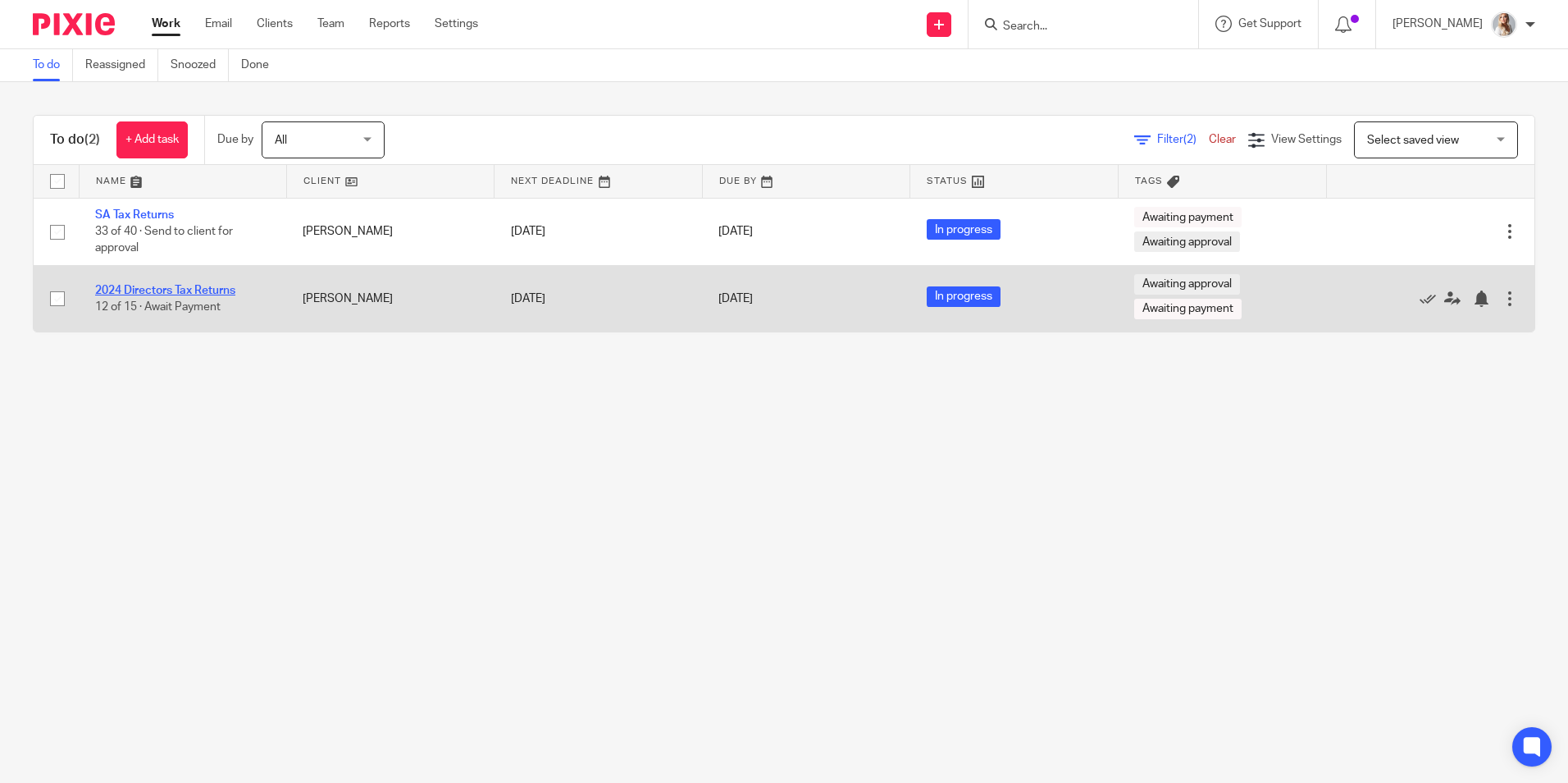
click at [198, 293] on link "2024 Directors Tax Returns" at bounding box center [165, 290] width 141 height 12
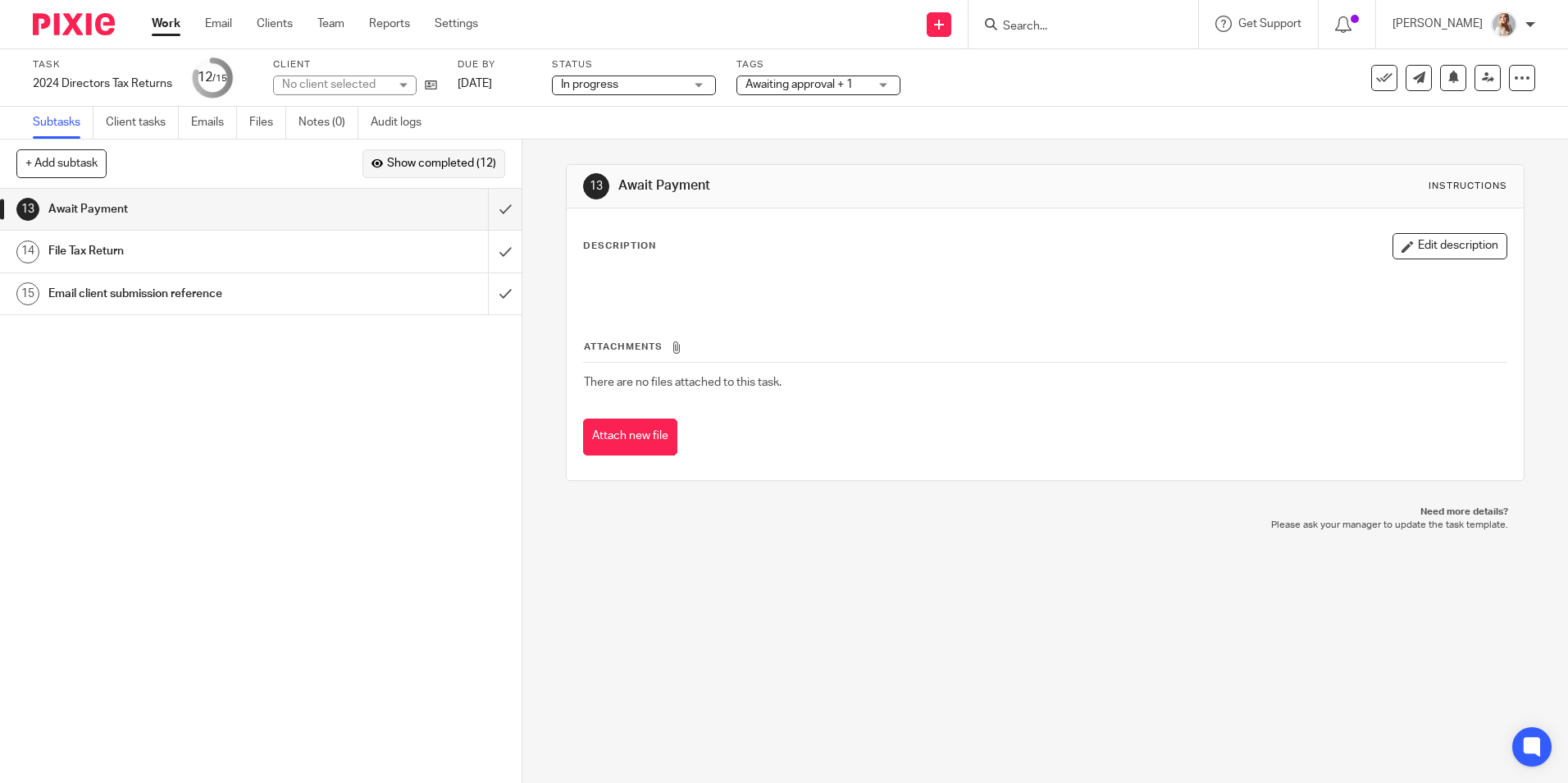
click at [381, 174] on button "Show completed (12)" at bounding box center [433, 164] width 142 height 28
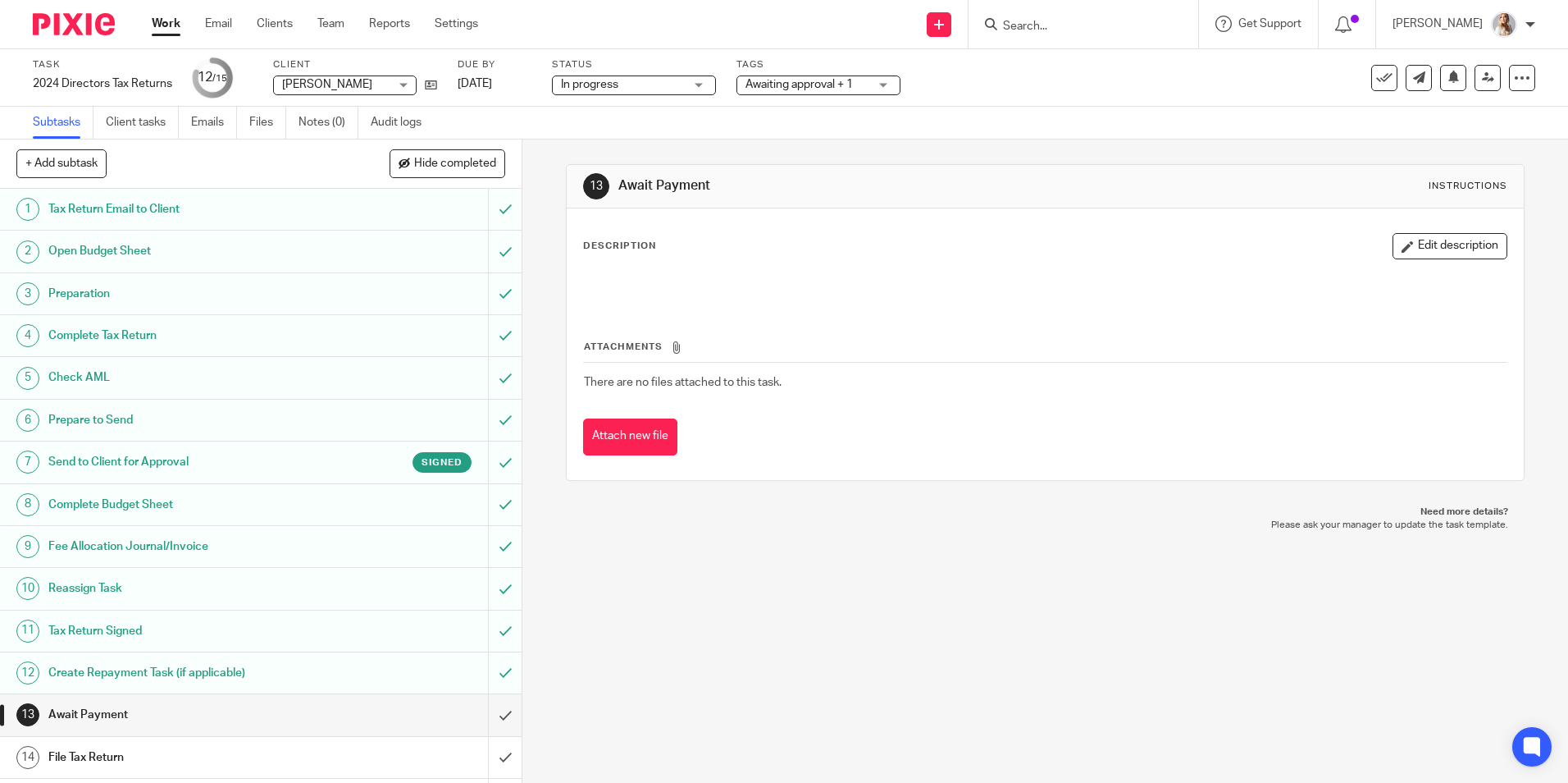
click at [766, 88] on span "Awaiting approval + 1" at bounding box center [799, 84] width 107 height 12
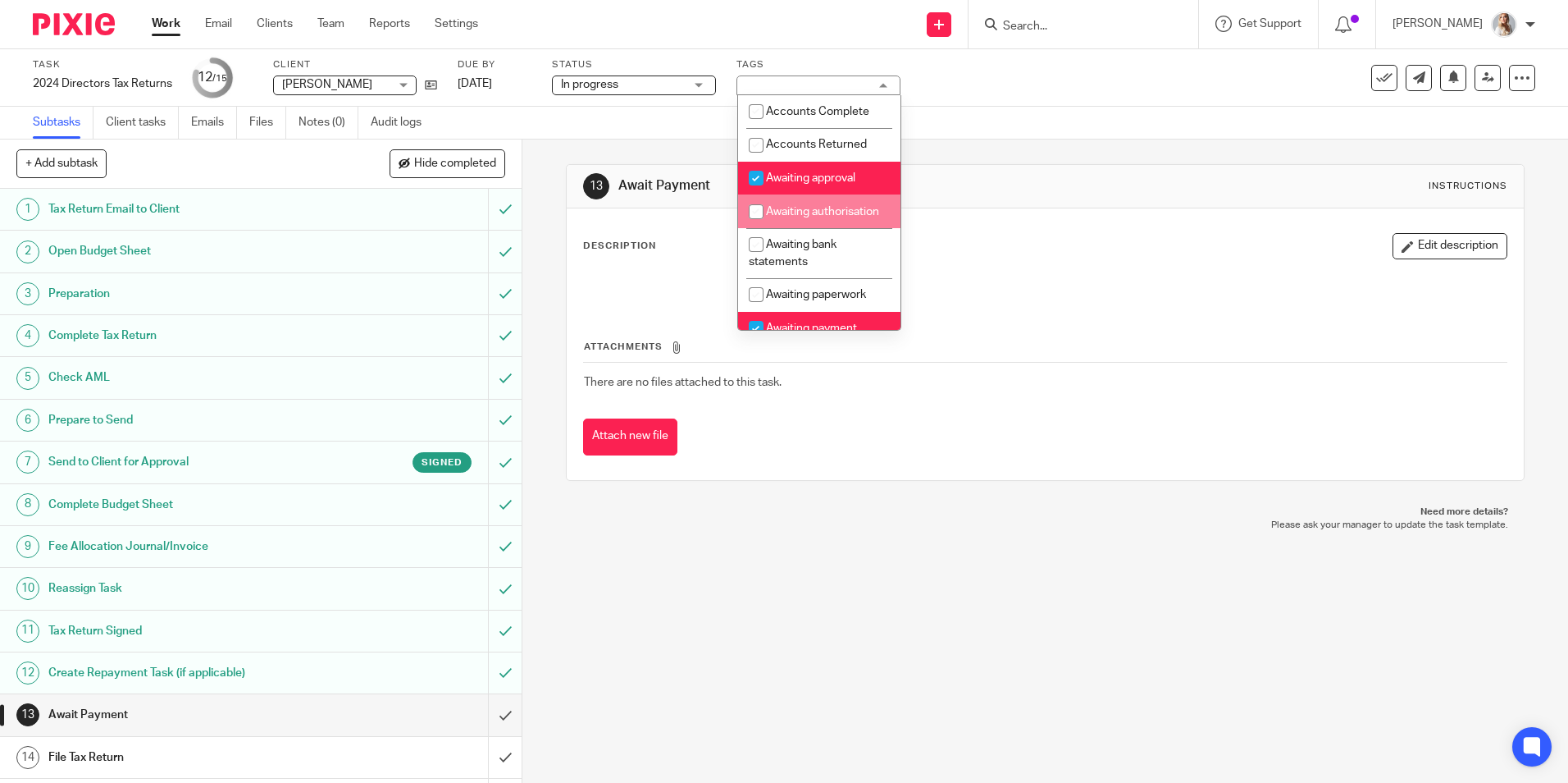
click at [784, 179] on span "Awaiting approval" at bounding box center [810, 178] width 89 height 12
checkbox input "false"
click at [422, 121] on link "Audit logs" at bounding box center [402, 123] width 63 height 32
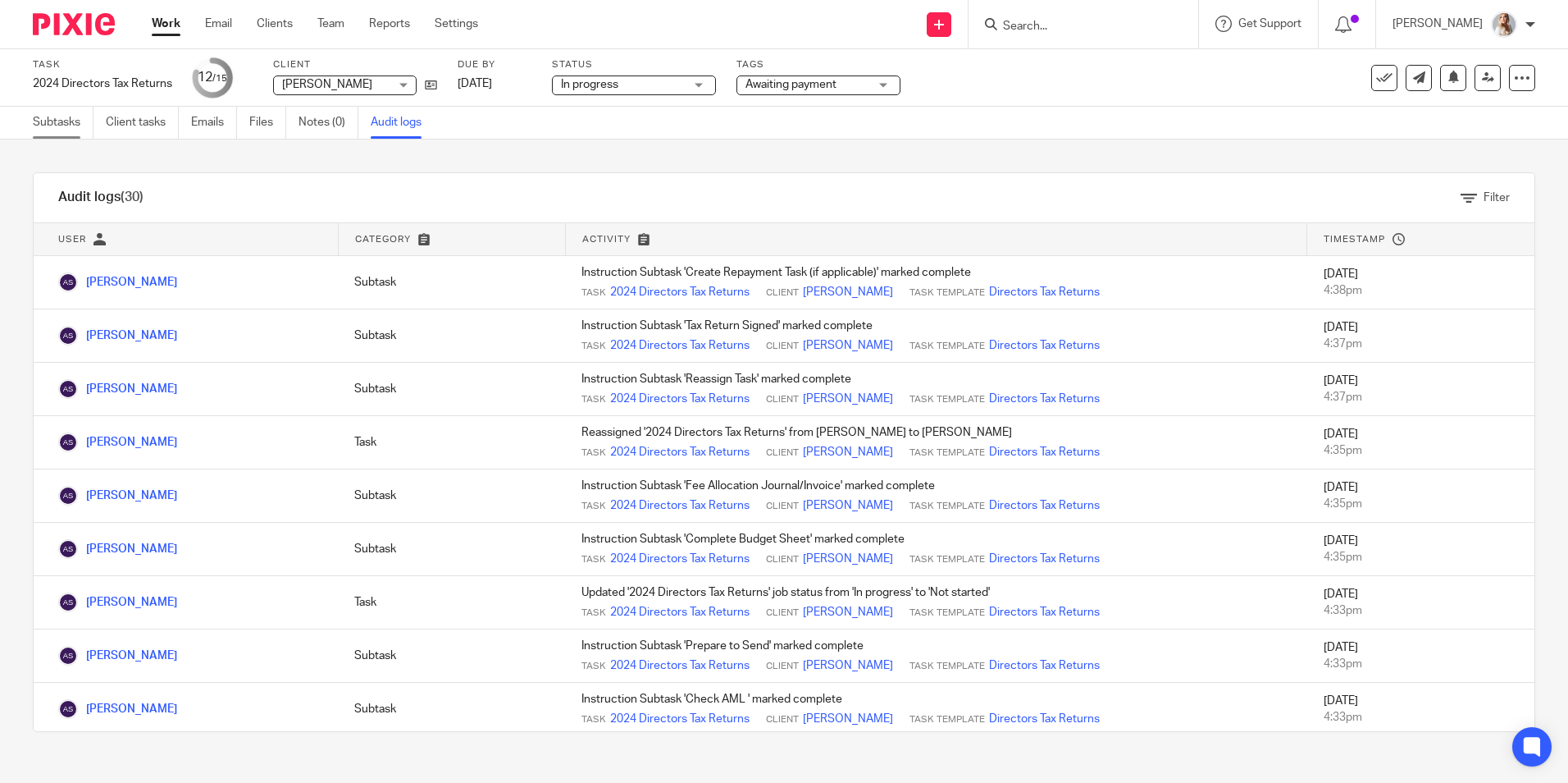
click at [48, 129] on link "Subtasks" at bounding box center [63, 123] width 61 height 32
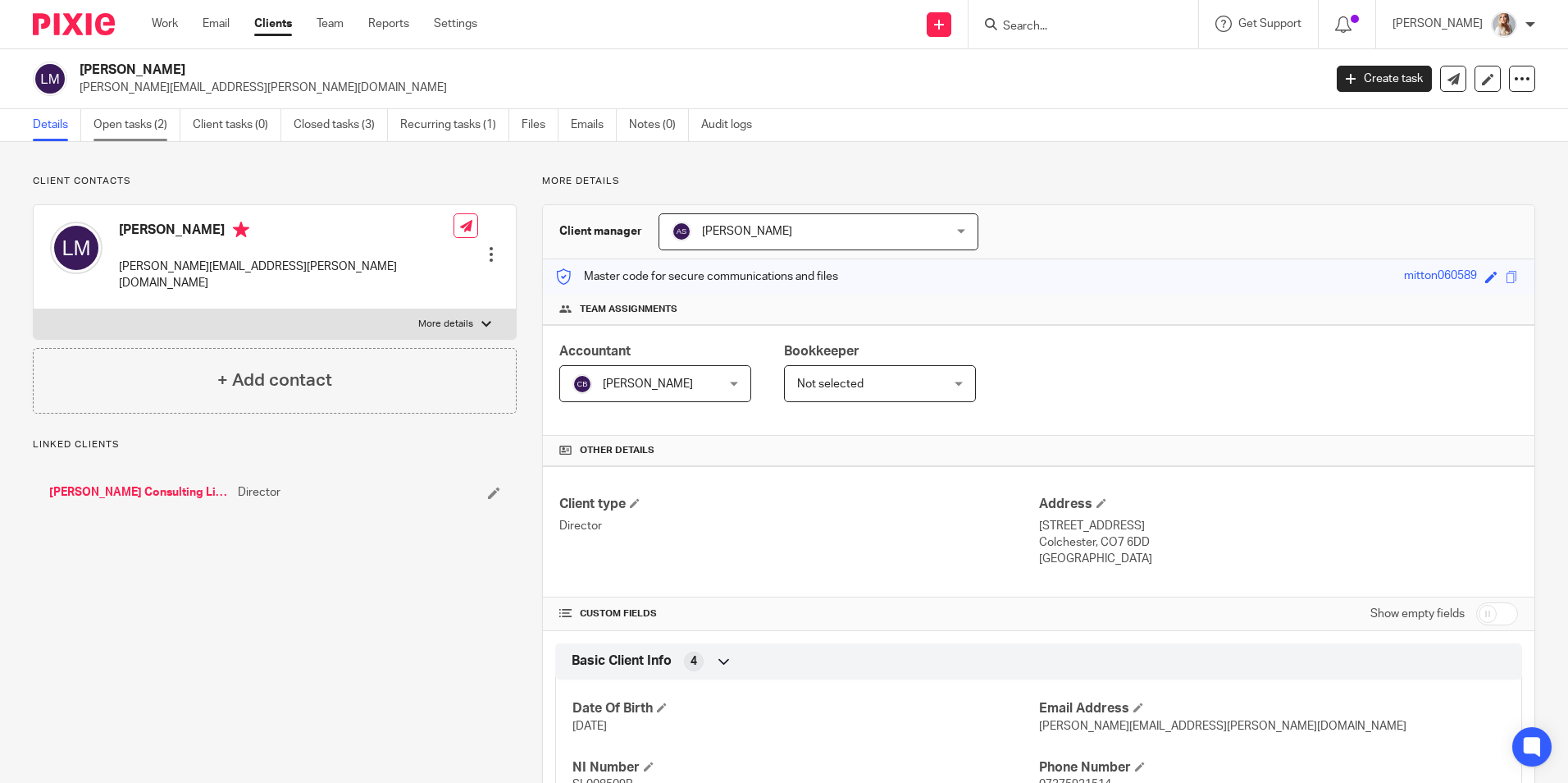
click at [124, 137] on link "Open tasks (2)" at bounding box center [137, 125] width 87 height 32
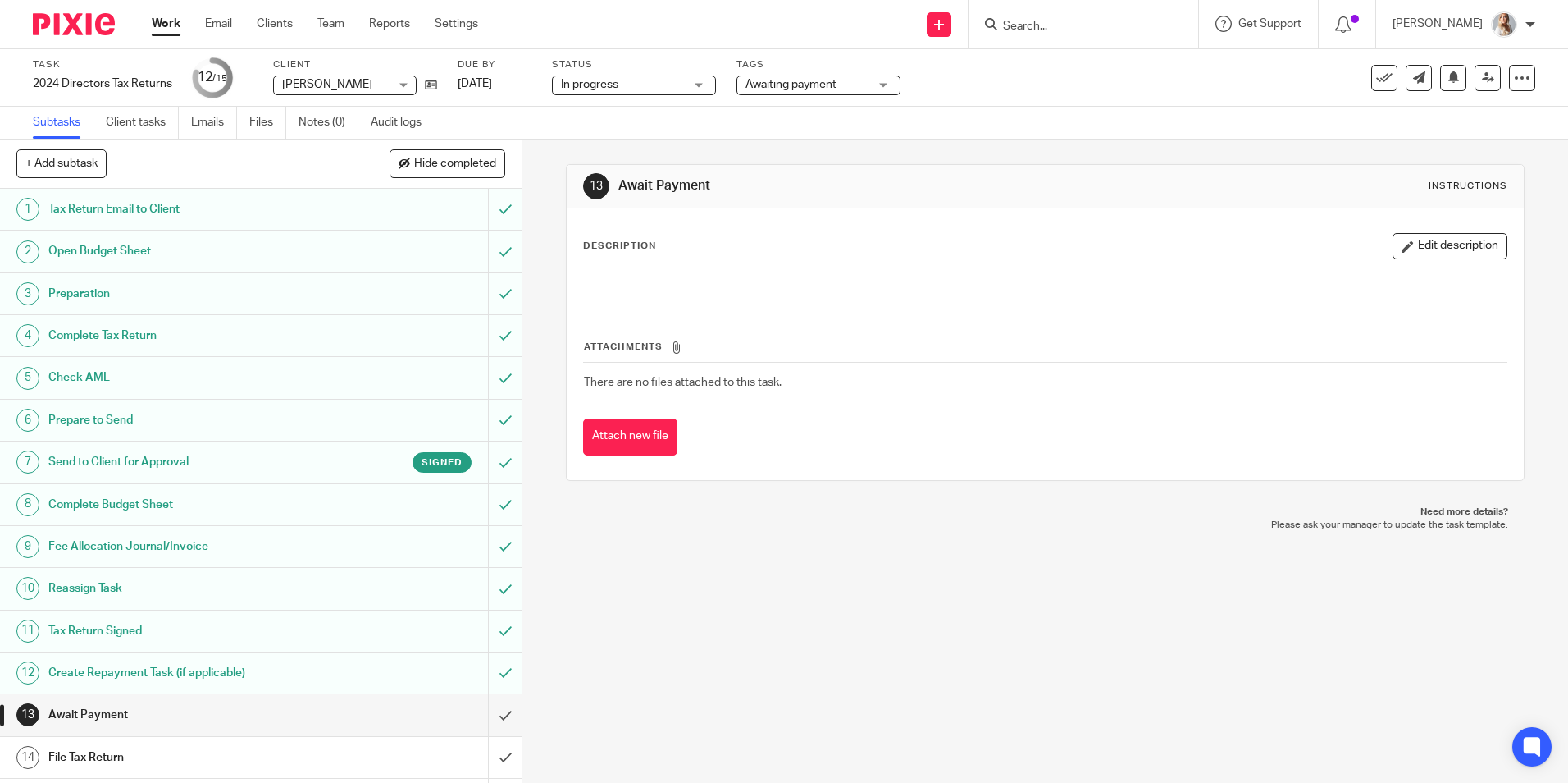
click at [840, 73] on div "Tags Awaiting payment Accounts Complete Accounts Returned Awaiting approval Awa…" at bounding box center [818, 78] width 164 height 40
click at [839, 85] on span "Awaiting payment" at bounding box center [807, 84] width 123 height 17
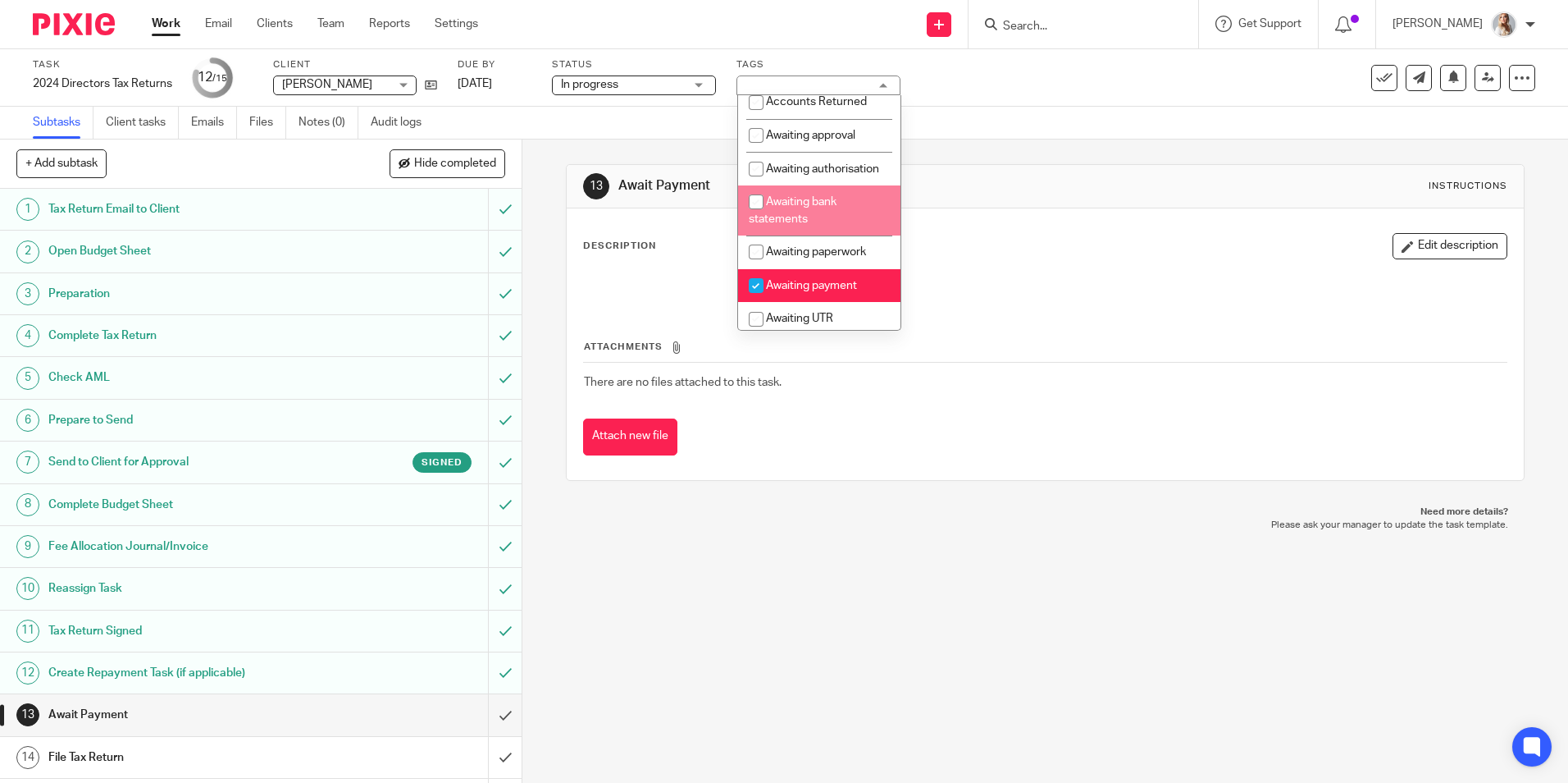
scroll to position [82, 0]
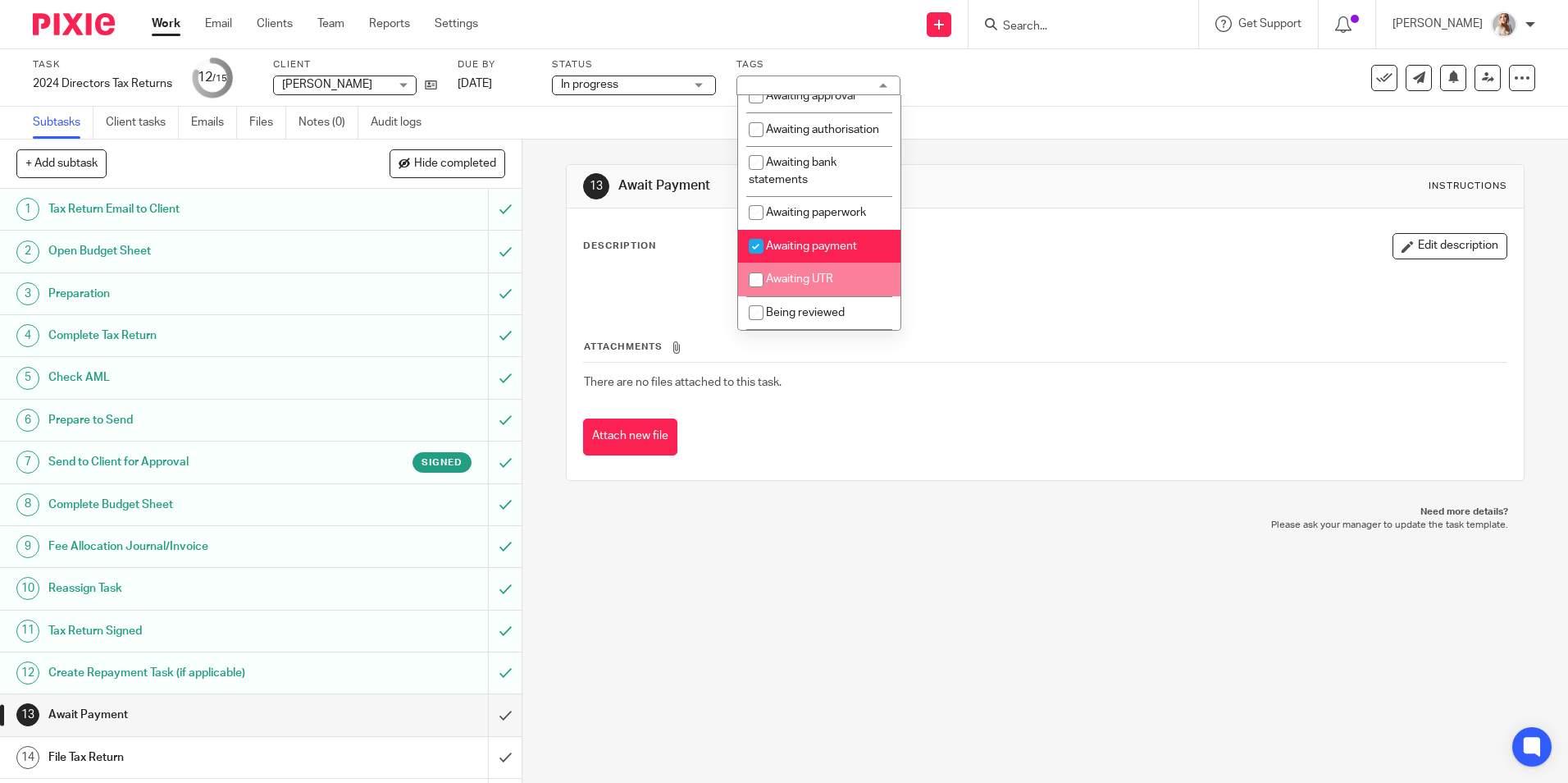
click at [780, 252] on span "Awaiting payment" at bounding box center [811, 246] width 91 height 12
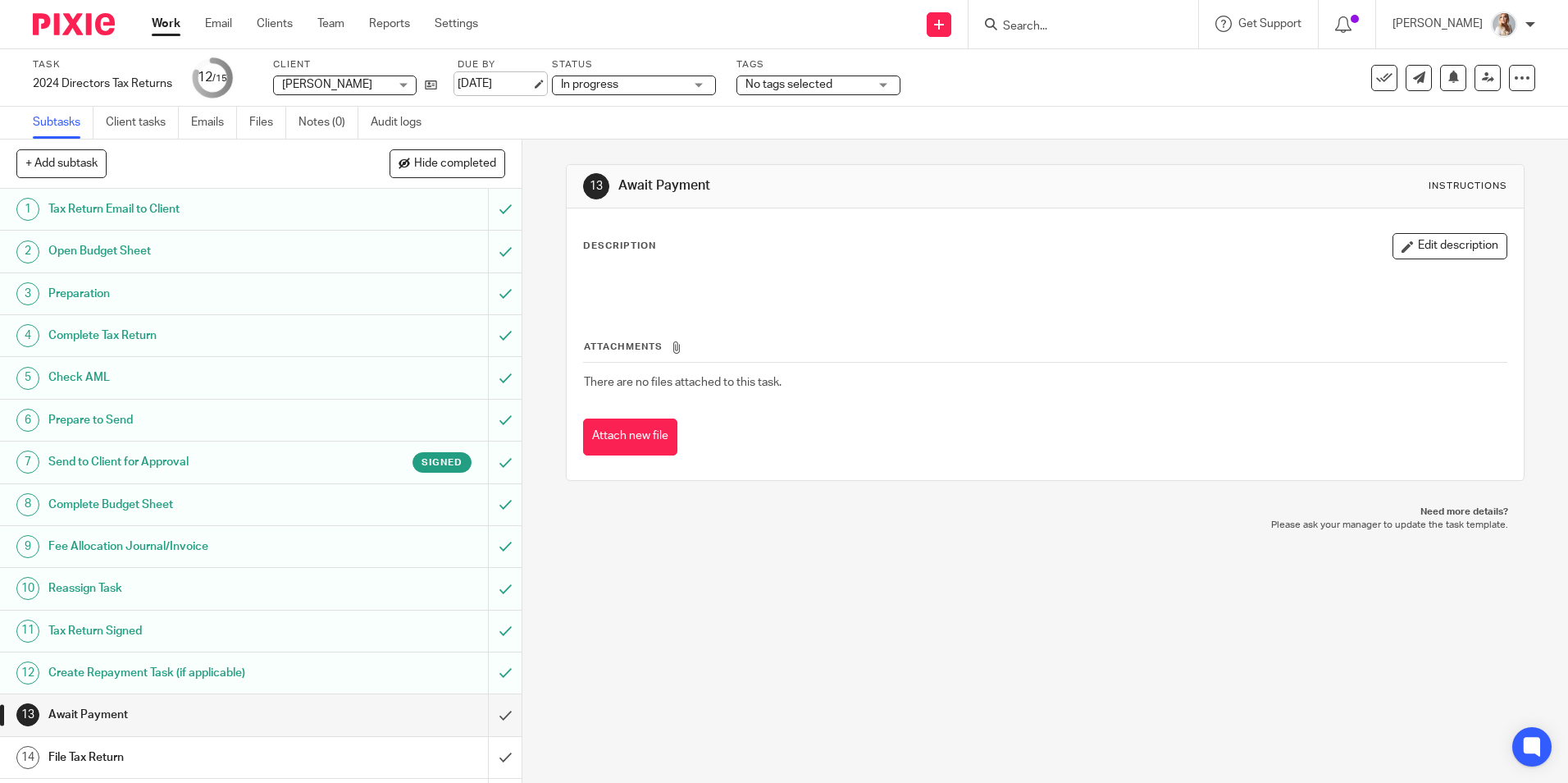
click at [501, 85] on link "[DATE]" at bounding box center [493, 83] width 73 height 17
click at [782, 87] on span "No tags selected" at bounding box center [789, 84] width 87 height 12
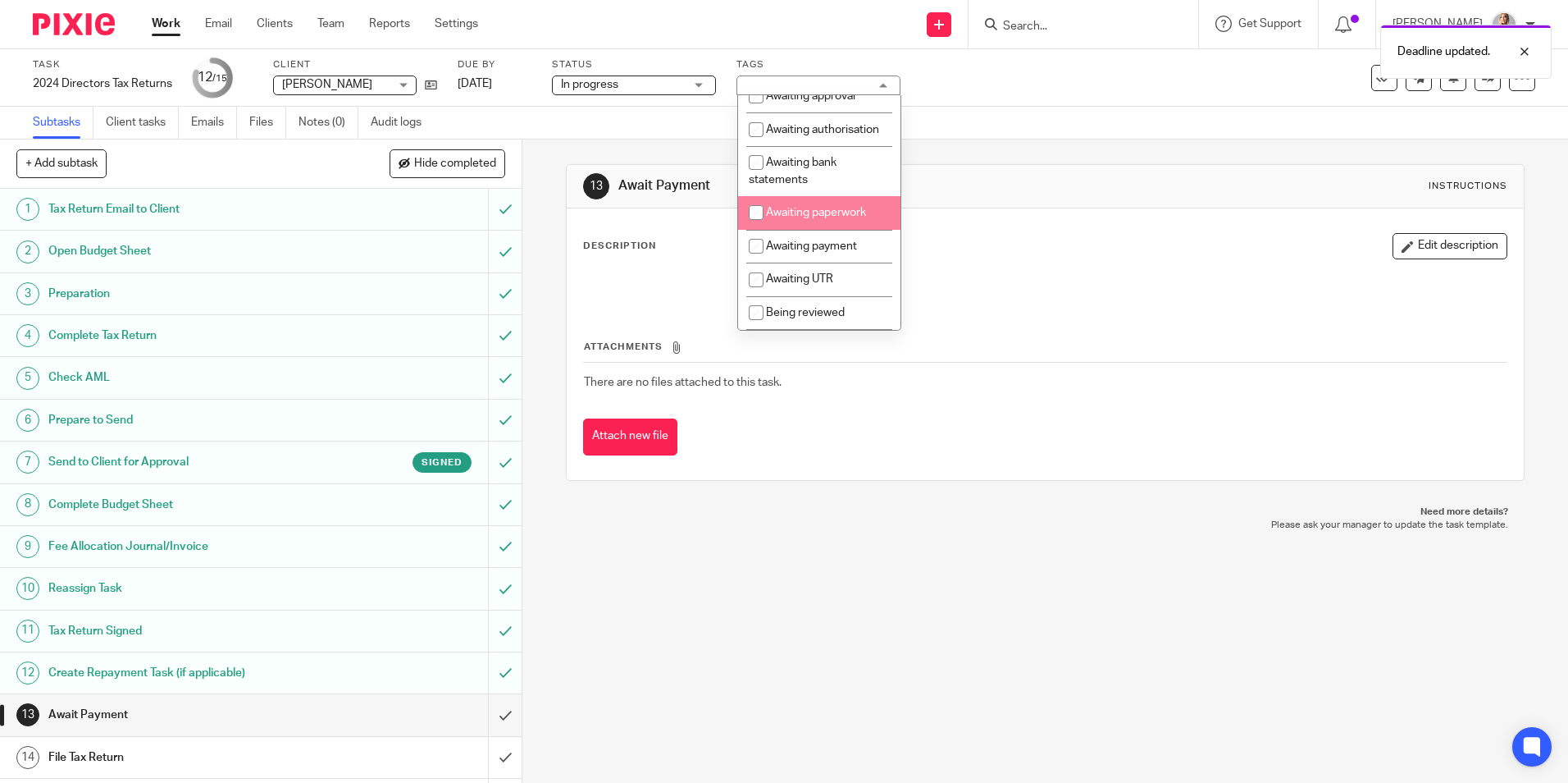
click at [818, 251] on li "Awaiting payment" at bounding box center [820, 247] width 163 height 34
checkbox input "true"
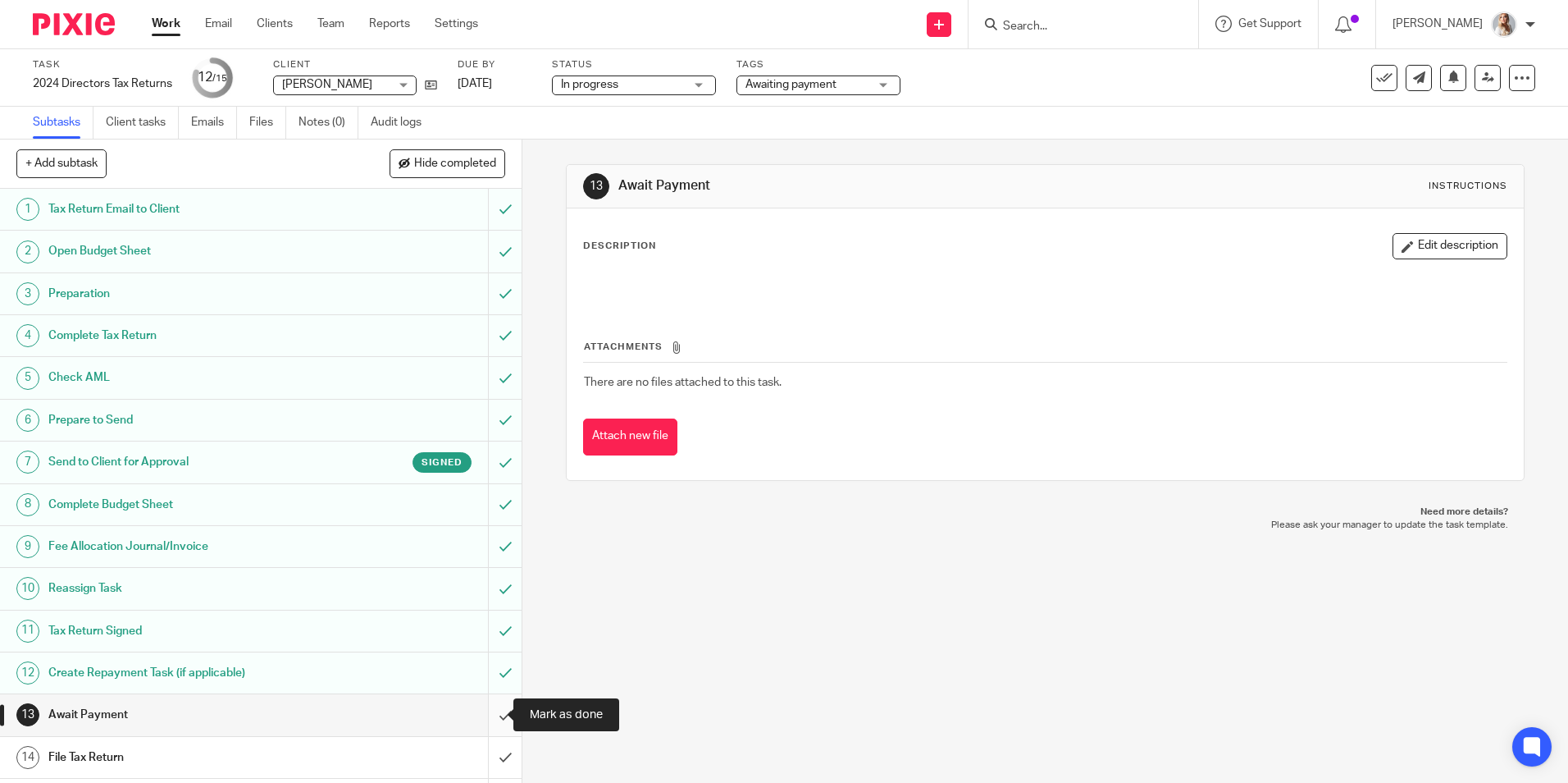
scroll to position [38, 0]
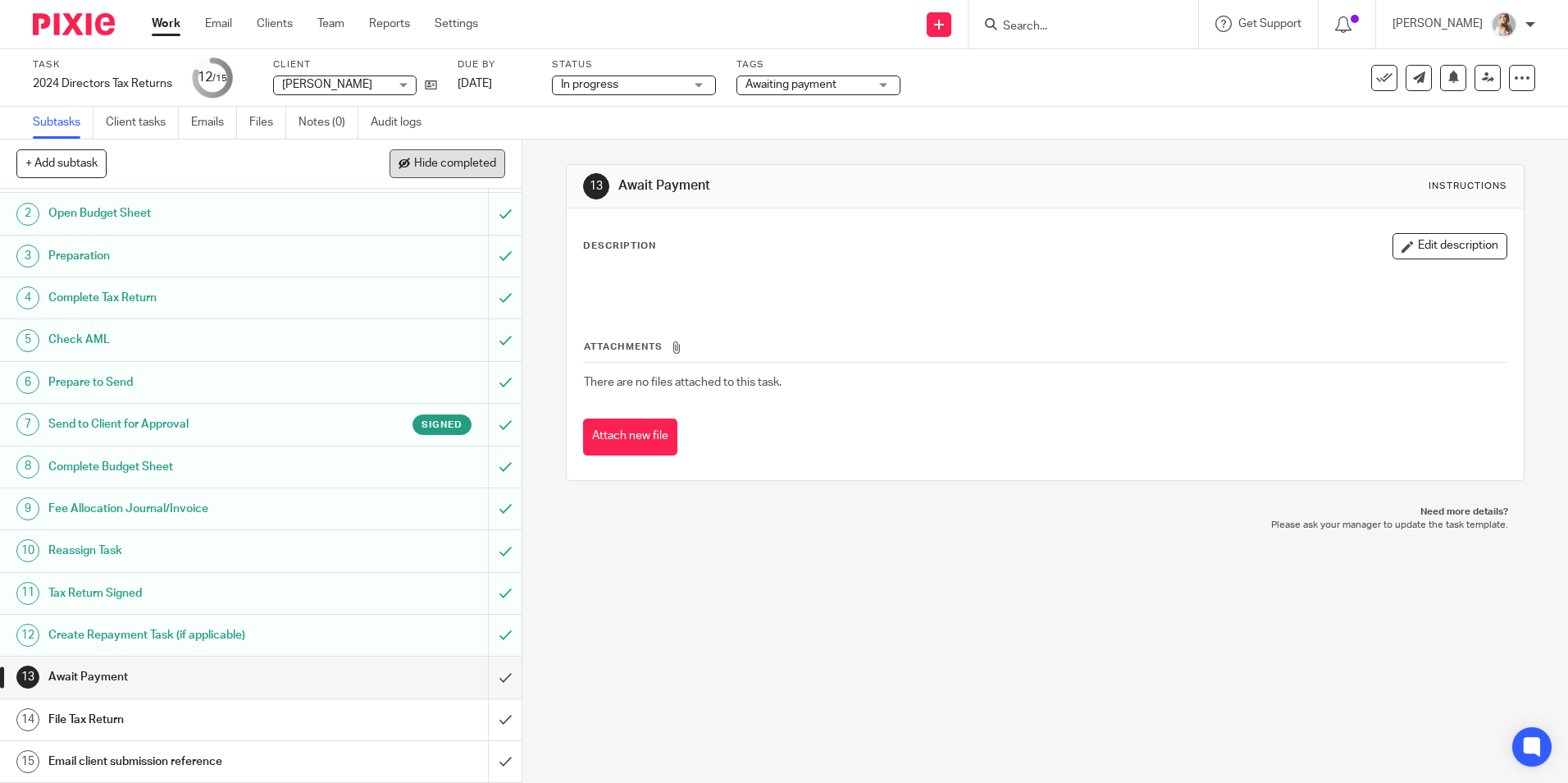
click at [490, 169] on span "Hide completed" at bounding box center [455, 164] width 82 height 13
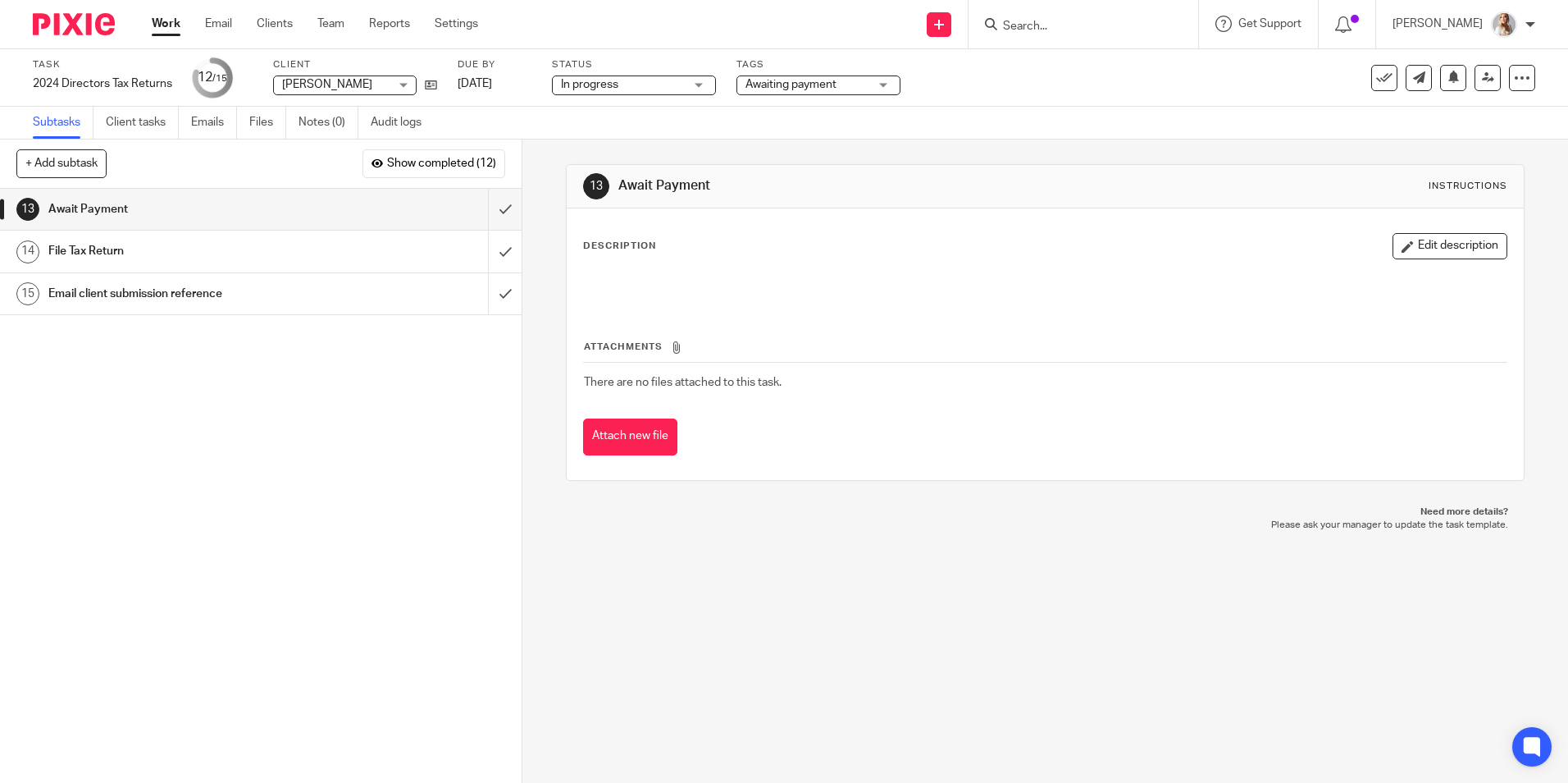
scroll to position [0, 0]
click at [408, 173] on button "Show completed (12)" at bounding box center [433, 164] width 142 height 28
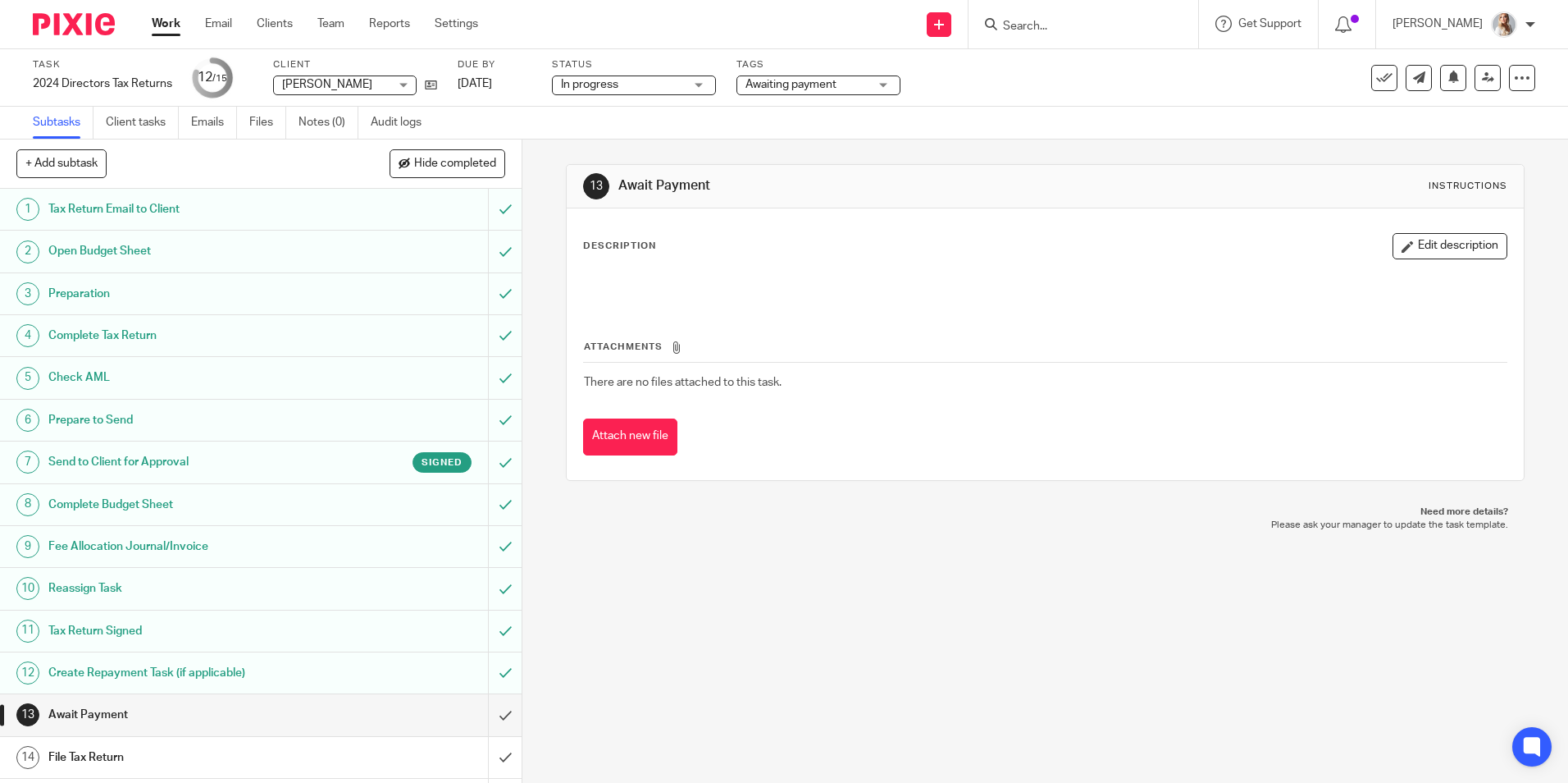
click at [343, 452] on div "Signed" at bounding box center [401, 462] width 141 height 20
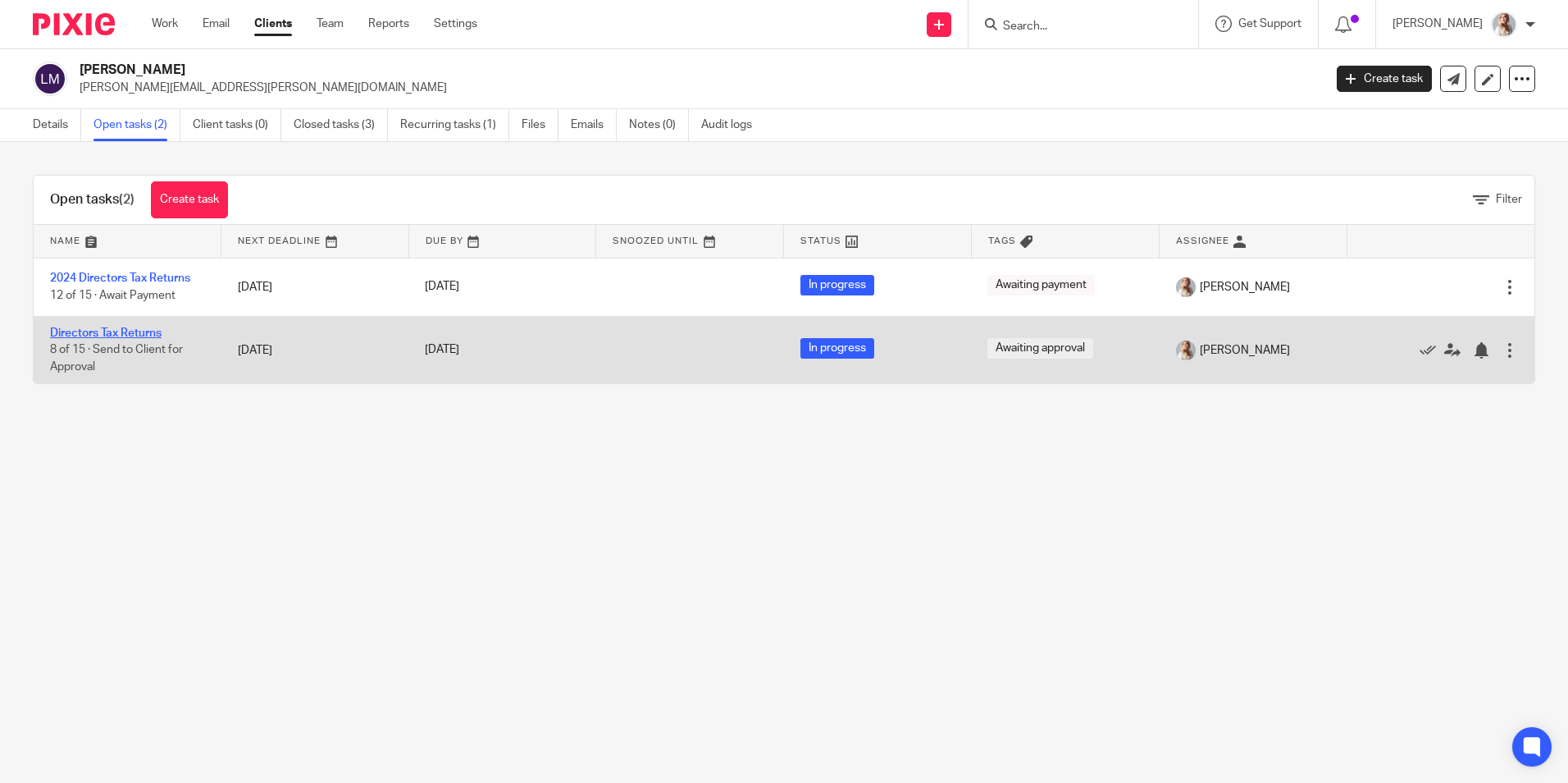
click at [138, 330] on link "Directors Tax Returns" at bounding box center [106, 333] width 111 height 12
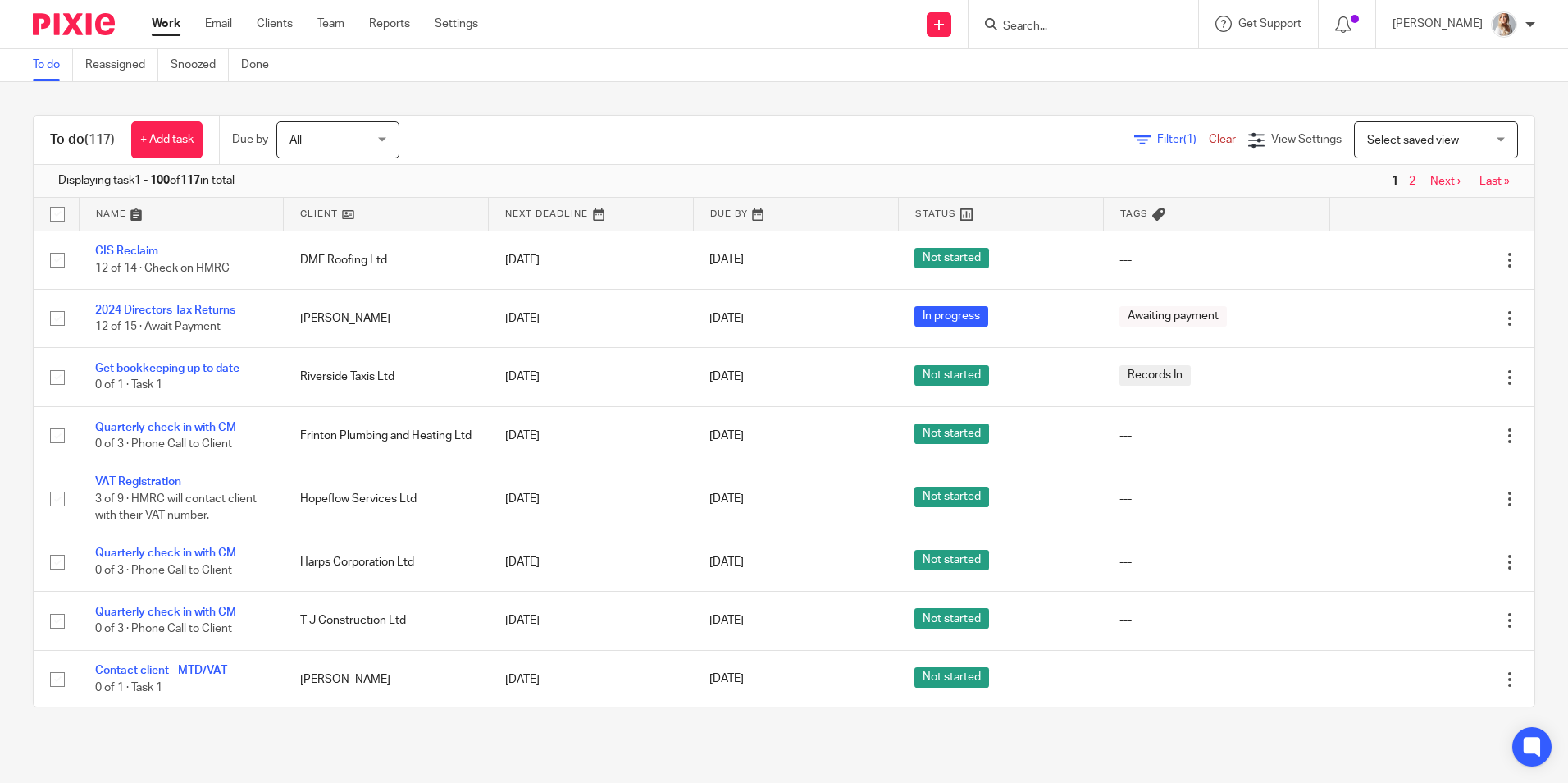
click at [1103, 150] on div "Filter (1) Clear View Settings View Settings (1) Filters Clear Save Manage save…" at bounding box center [981, 140] width 1106 height 37
click at [1157, 137] on span "Filter (1)" at bounding box center [1182, 139] width 51 height 12
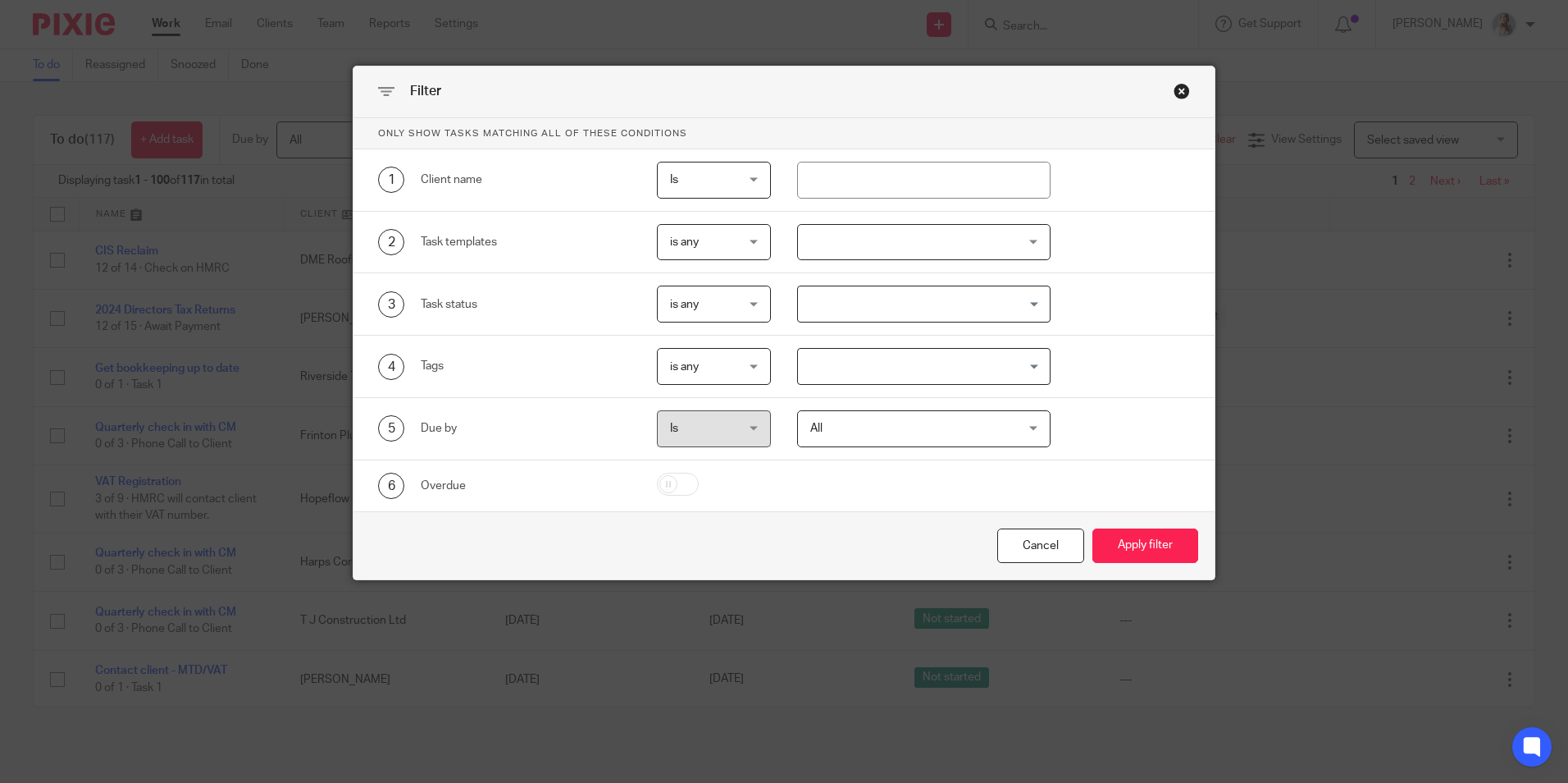
click at [838, 350] on div "Search for option" at bounding box center [920, 365] width 244 height 32
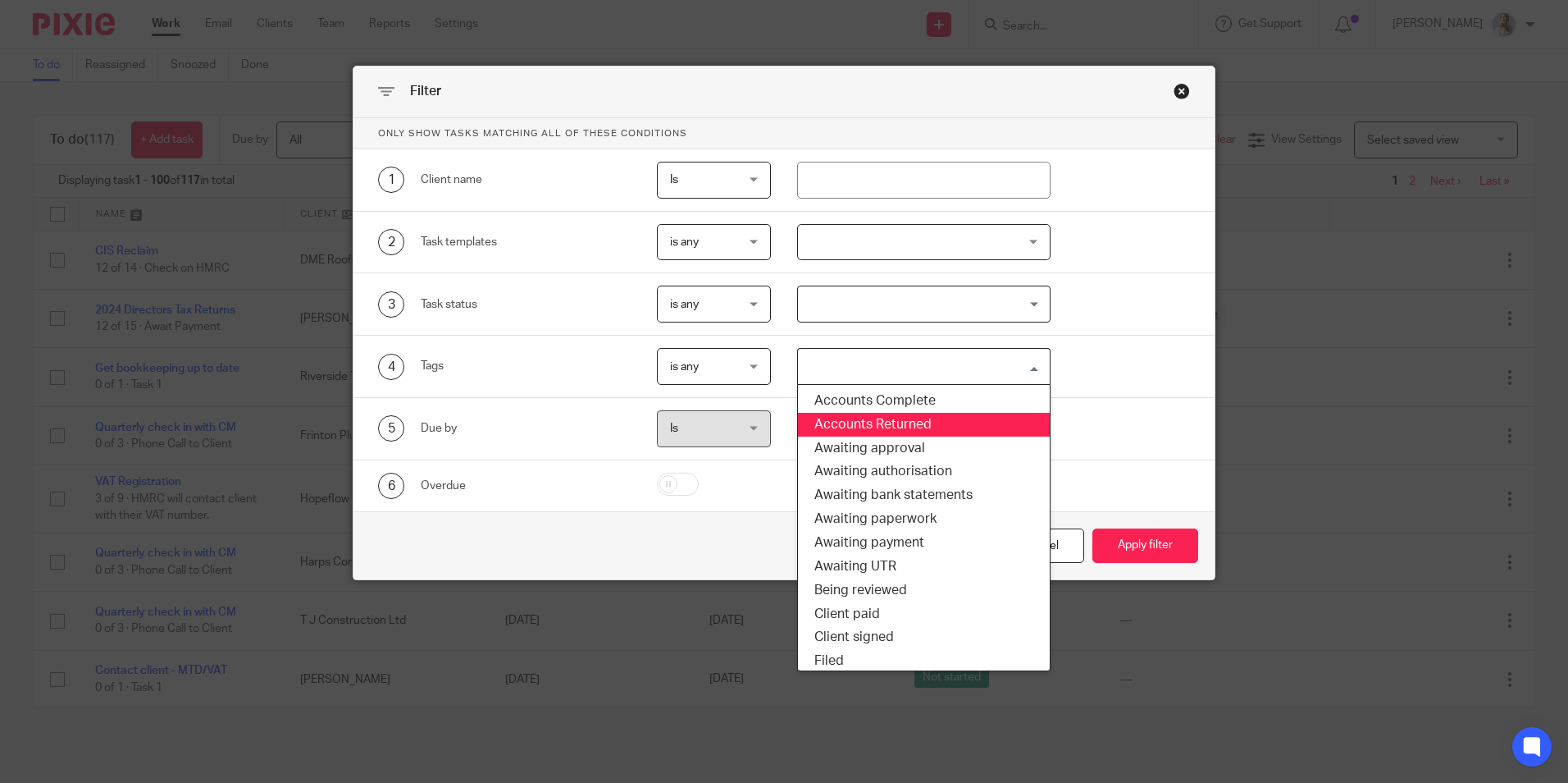
click at [837, 420] on li "Accounts Returned" at bounding box center [923, 424] width 252 height 24
click at [916, 369] on span "Accounts Returned" at bounding box center [869, 366] width 137 height 28
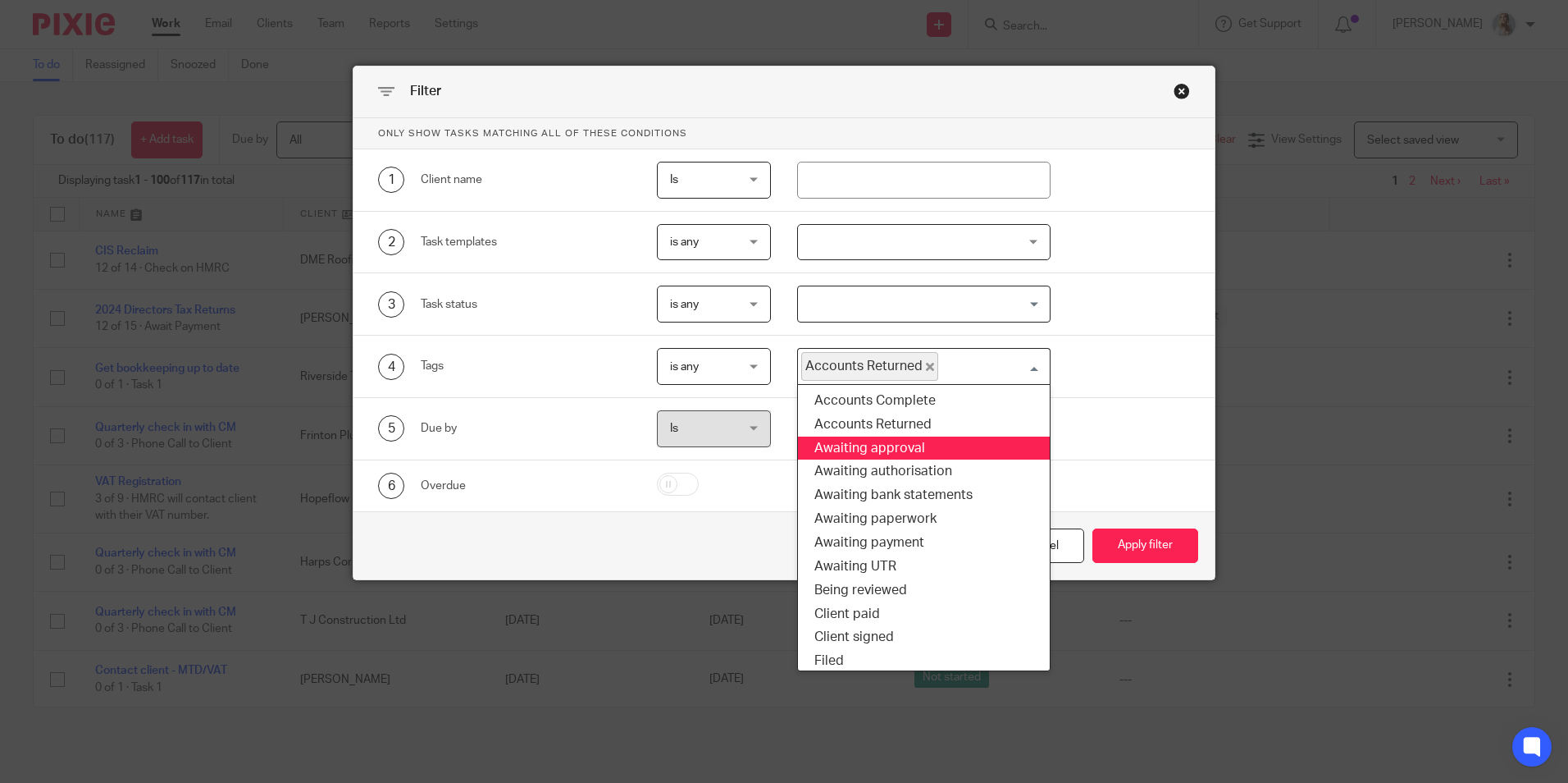
click at [916, 456] on li "Awaiting approval" at bounding box center [923, 448] width 252 height 24
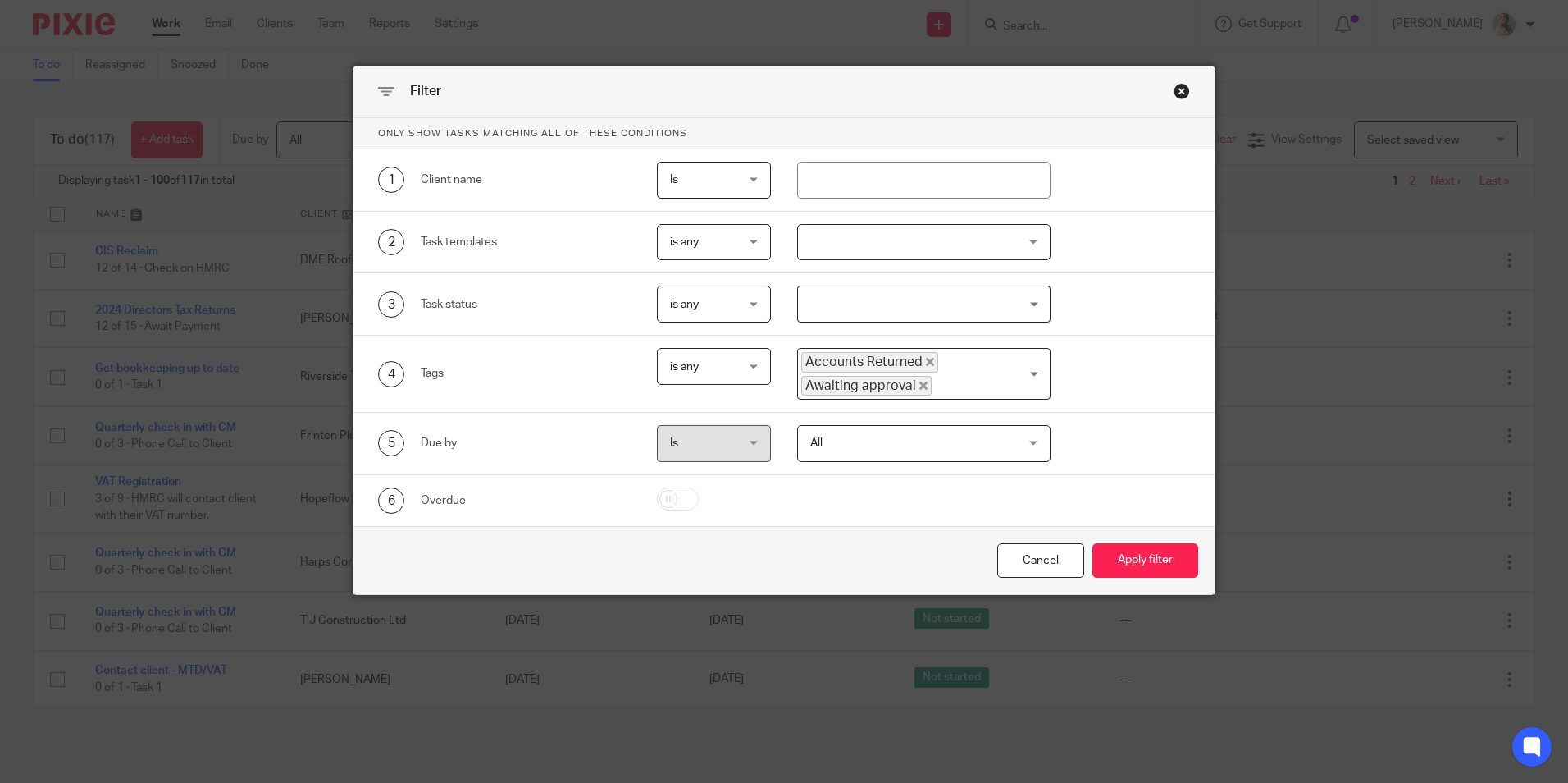
click at [926, 365] on icon "Deselect Accounts Returned" at bounding box center [929, 361] width 8 height 8
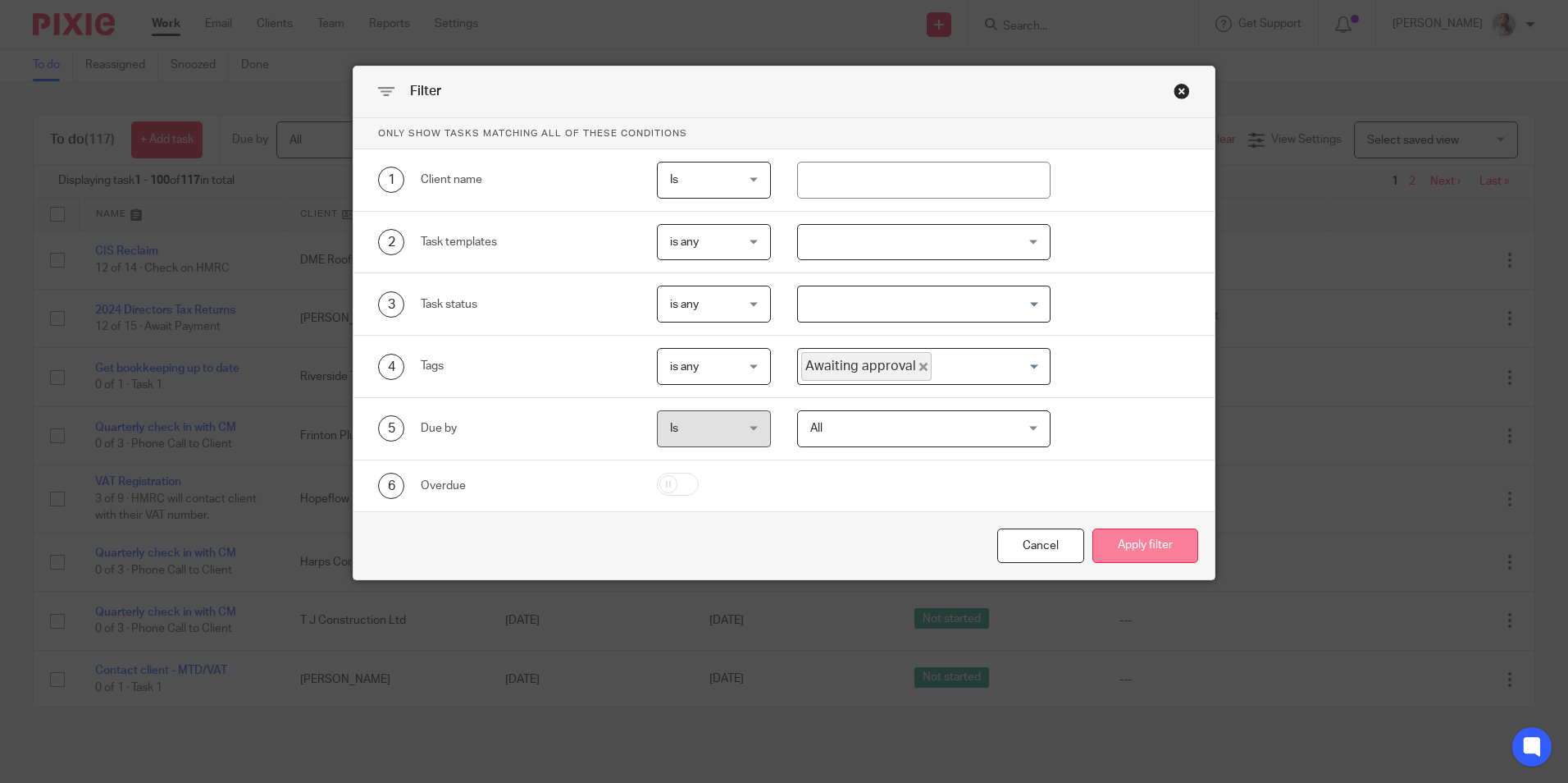
click at [1133, 529] on button "Apply filter" at bounding box center [1145, 546] width 106 height 35
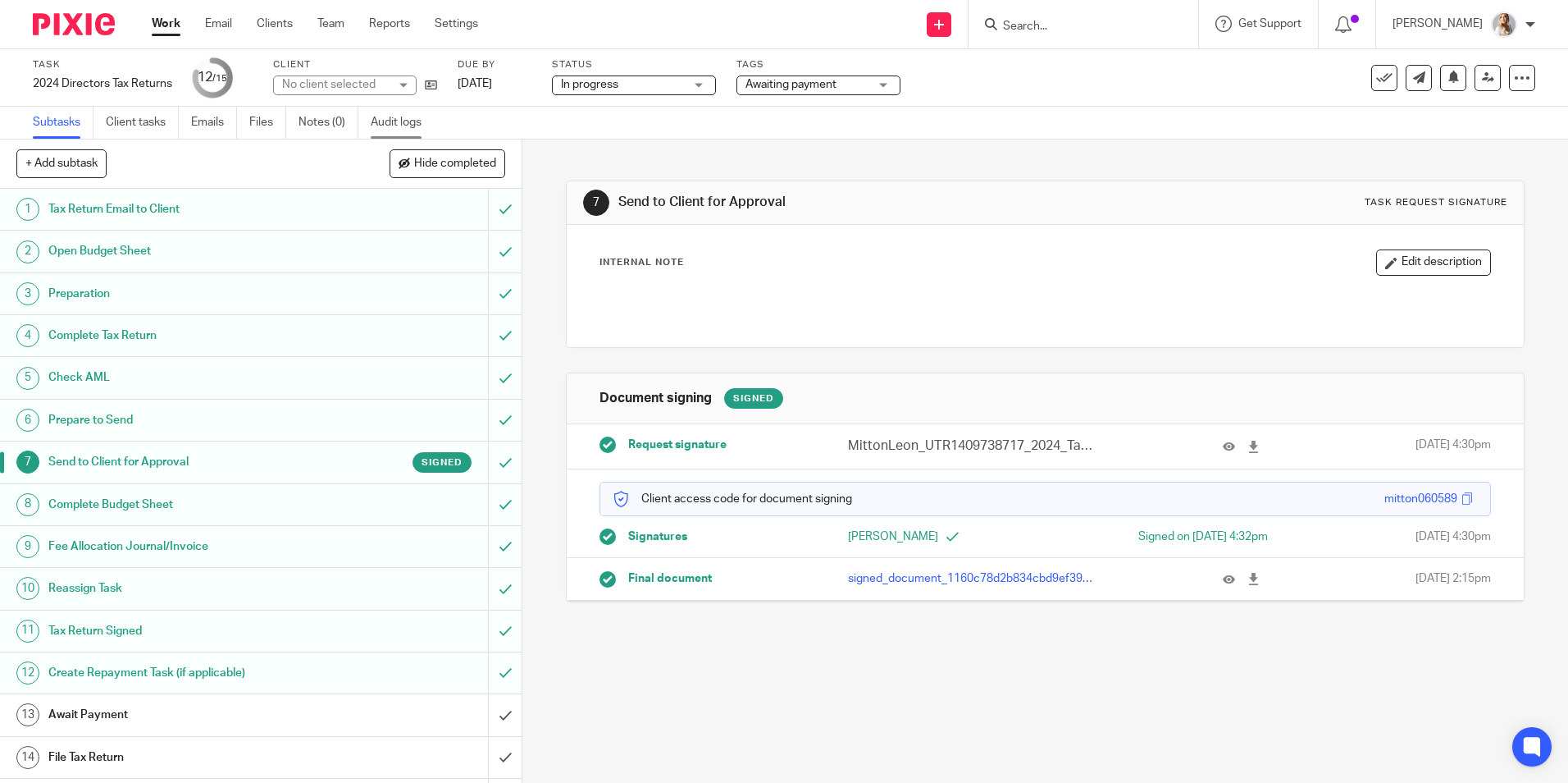
click at [406, 124] on link "Audit logs" at bounding box center [402, 123] width 63 height 32
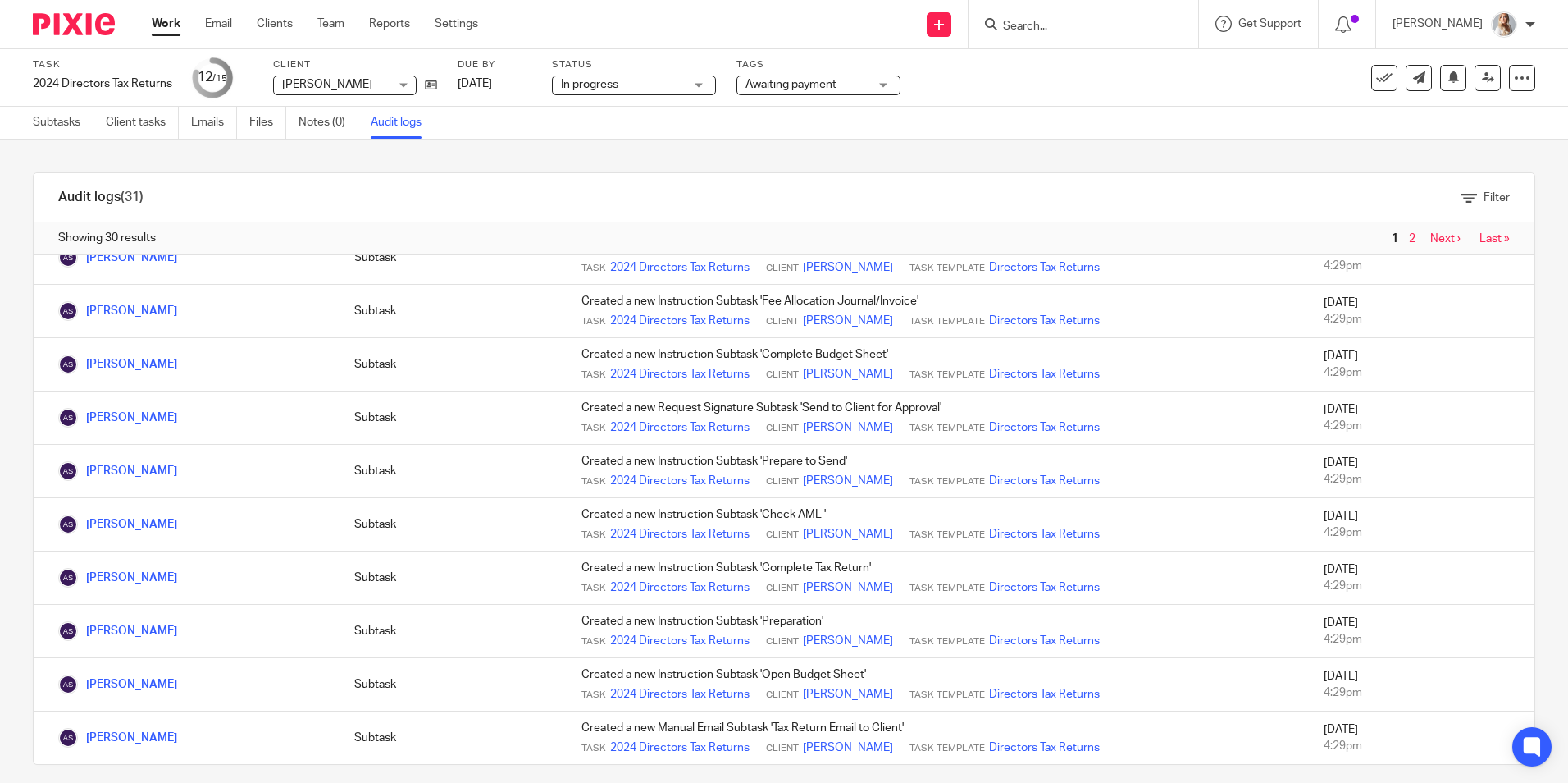
scroll to position [15, 0]
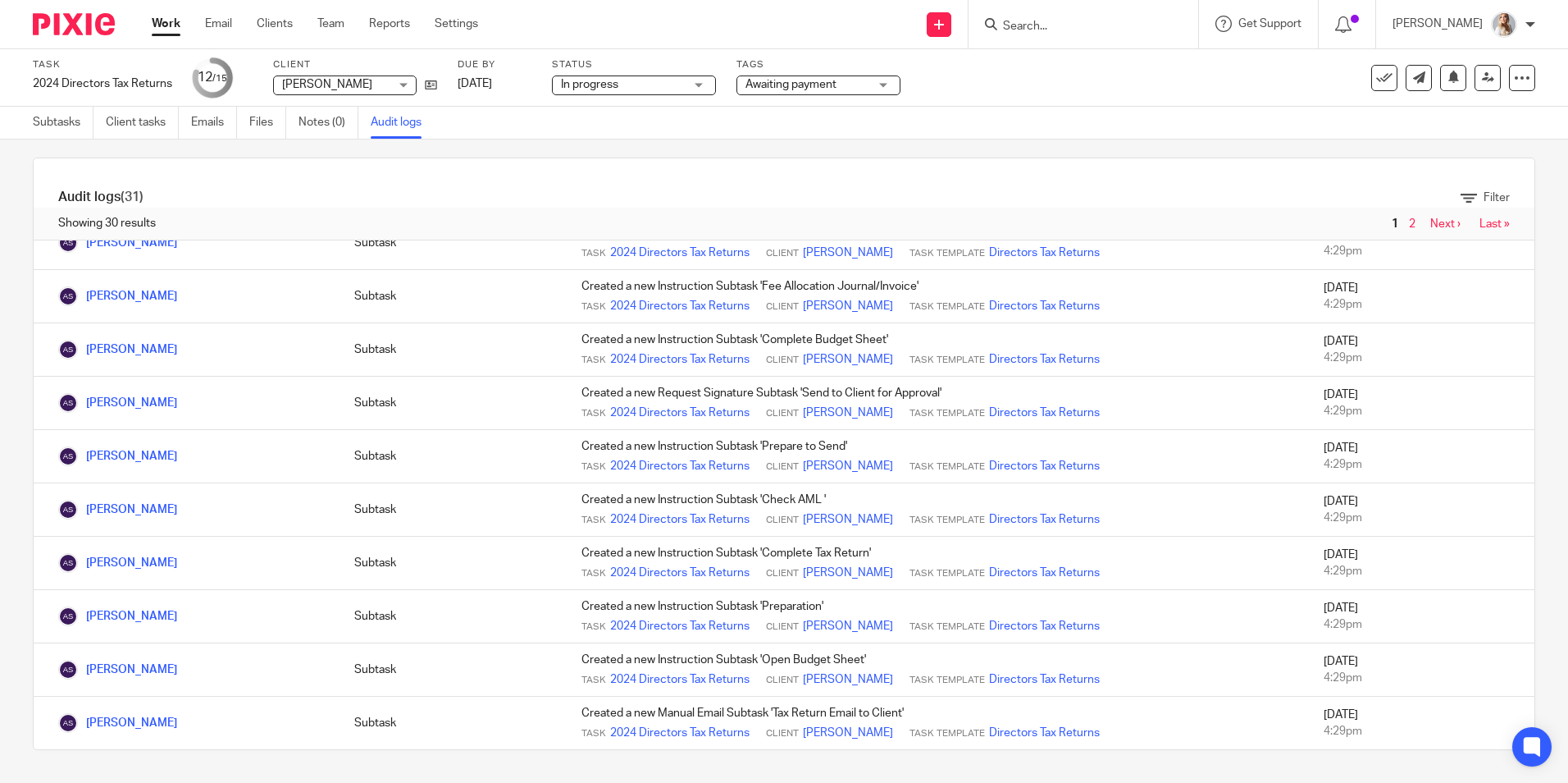
click at [1430, 223] on link "Next ›" at bounding box center [1445, 224] width 30 height 12
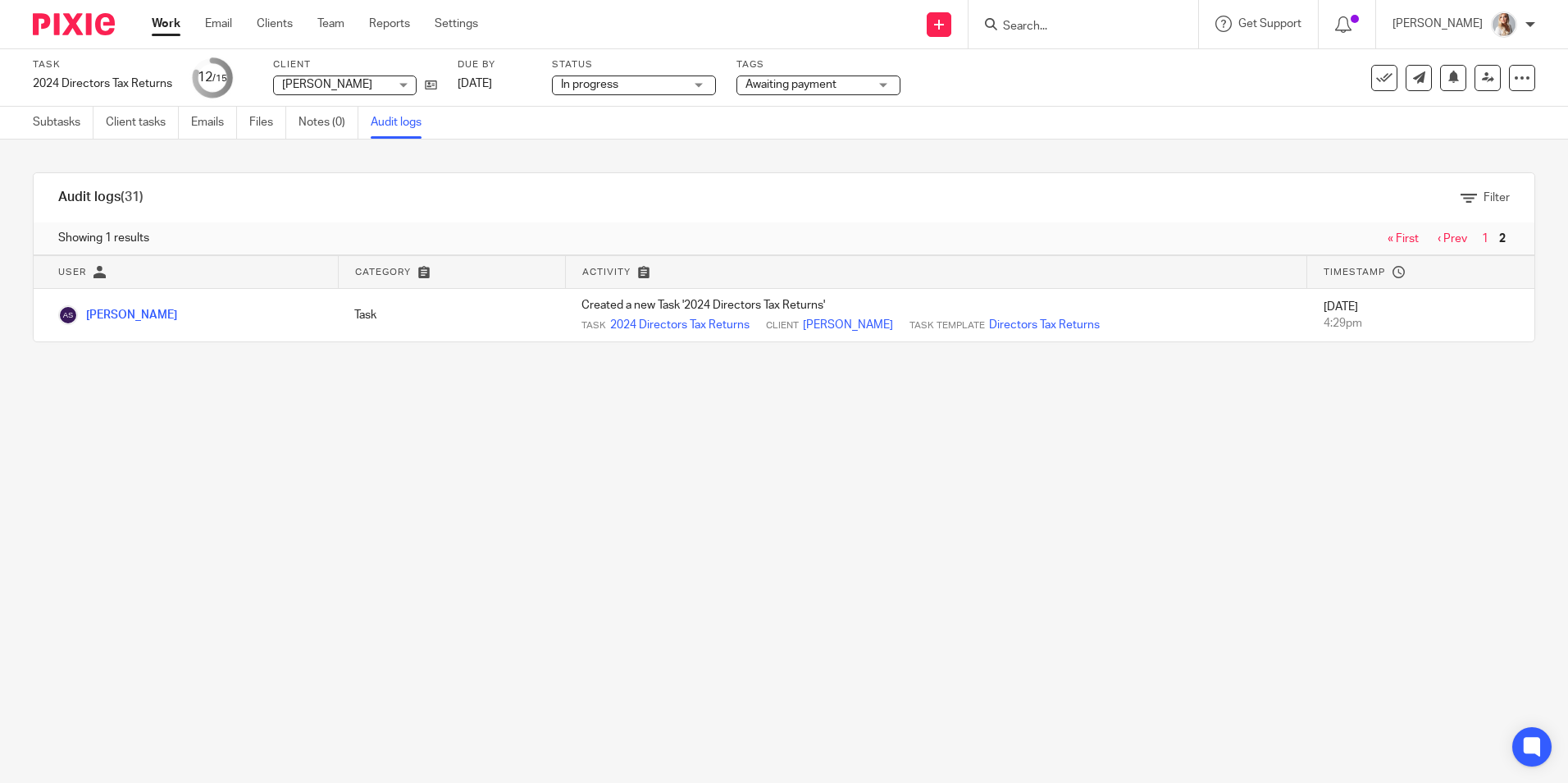
click at [1388, 235] on link "« First" at bounding box center [1403, 238] width 31 height 12
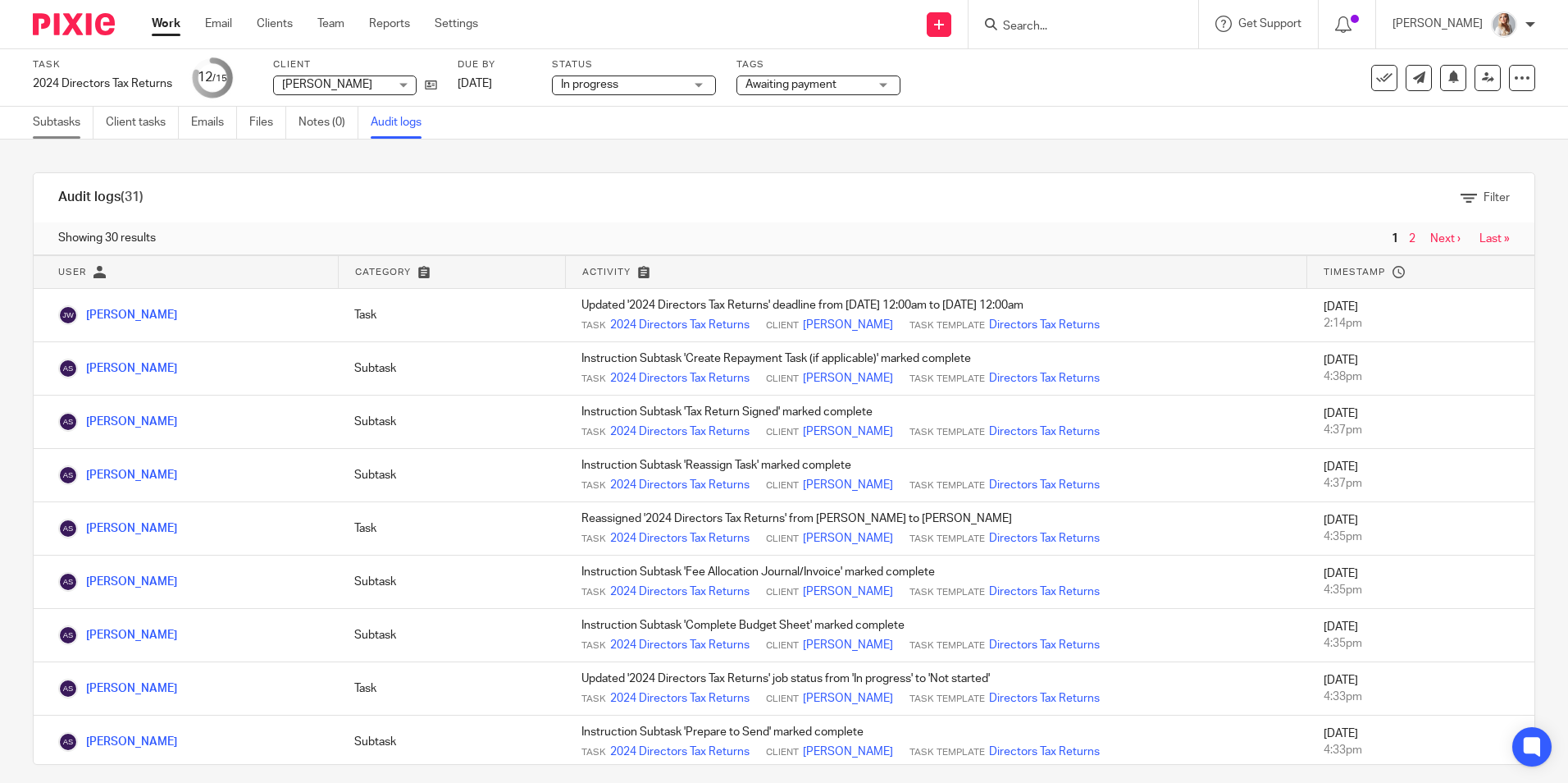
click at [46, 126] on link "Subtasks" at bounding box center [63, 123] width 61 height 32
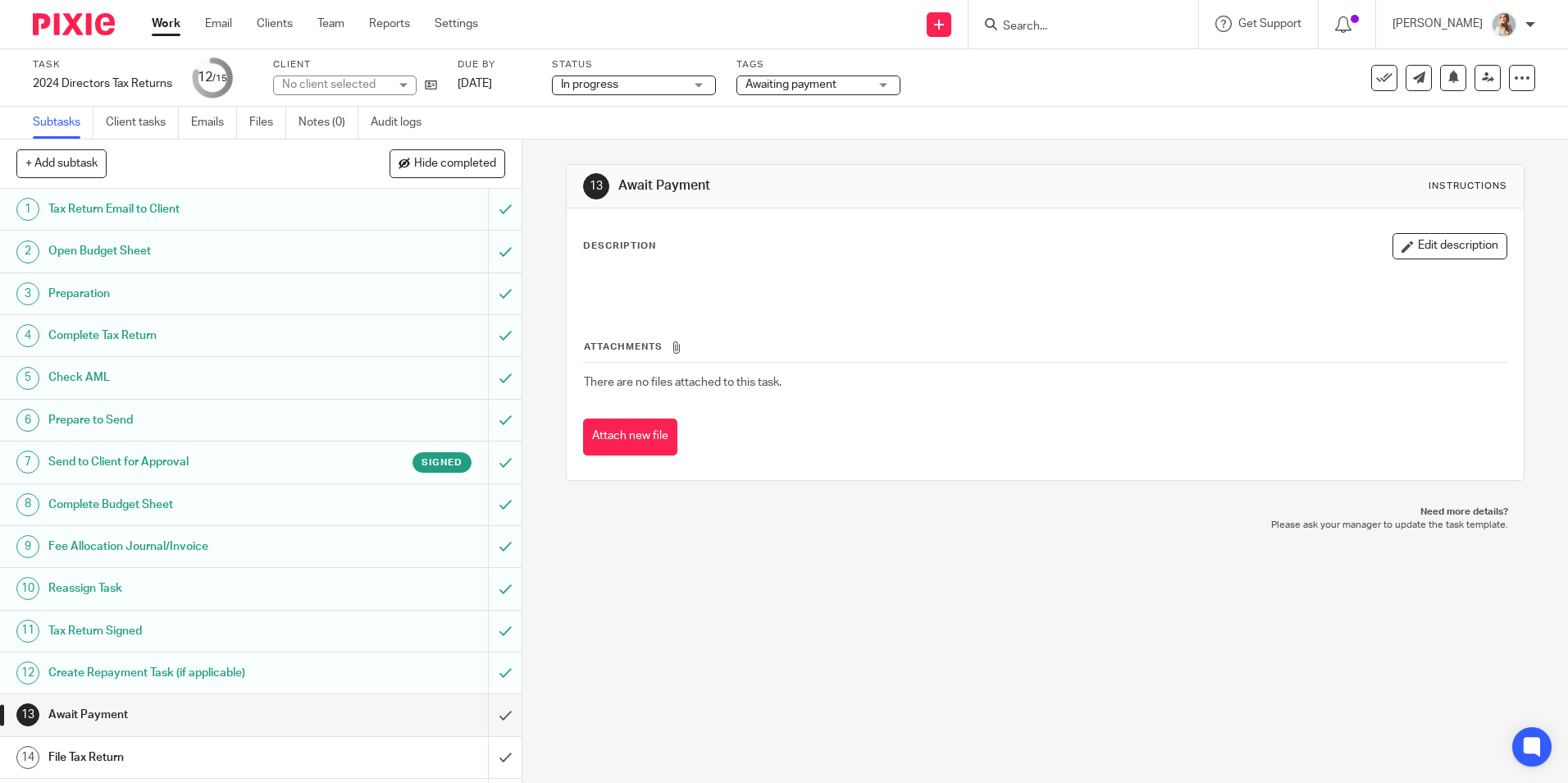
click at [417, 156] on button "Hide completed" at bounding box center [447, 164] width 116 height 28
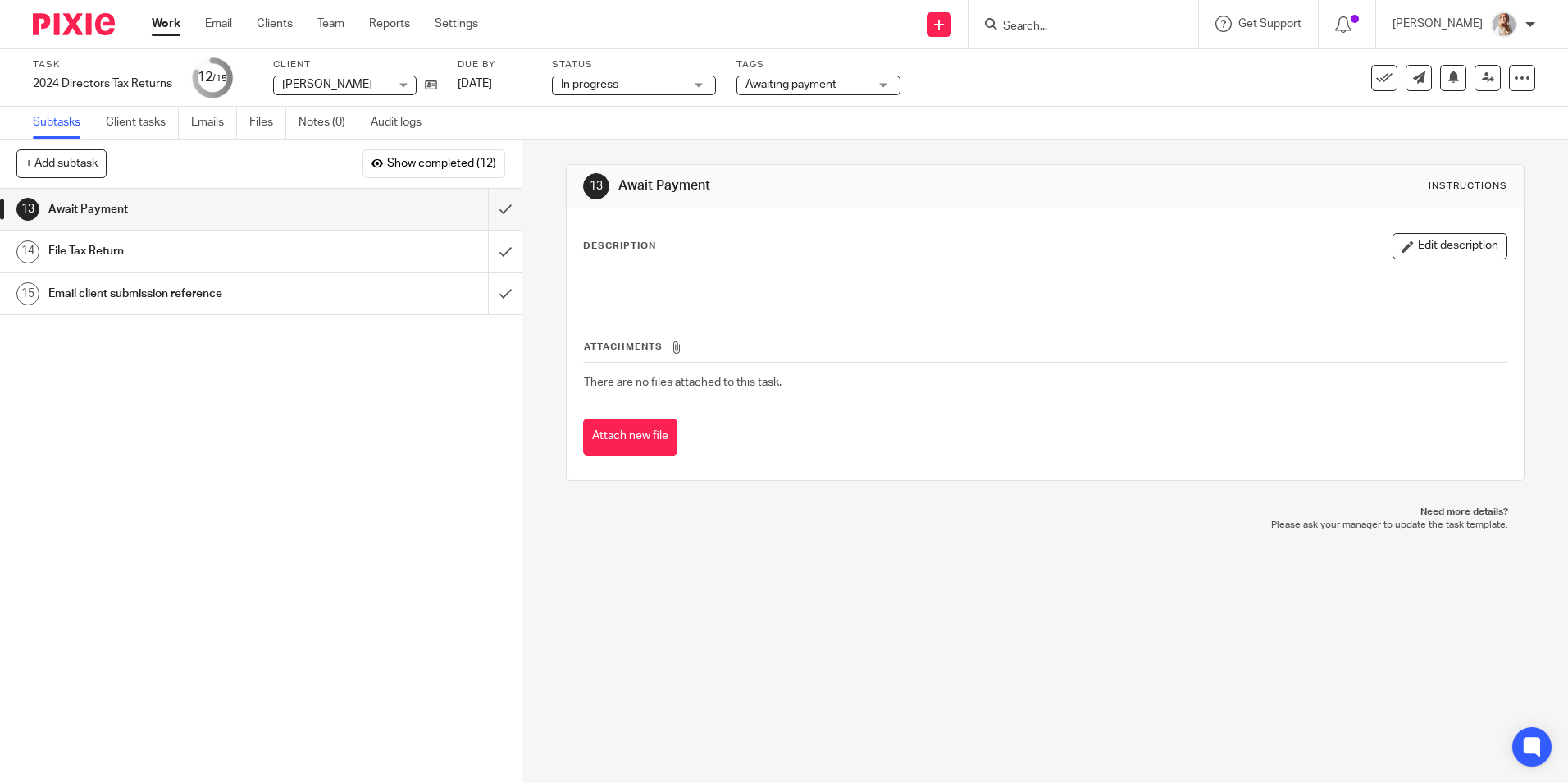
click at [762, 90] on span "Awaiting payment" at bounding box center [807, 84] width 123 height 17
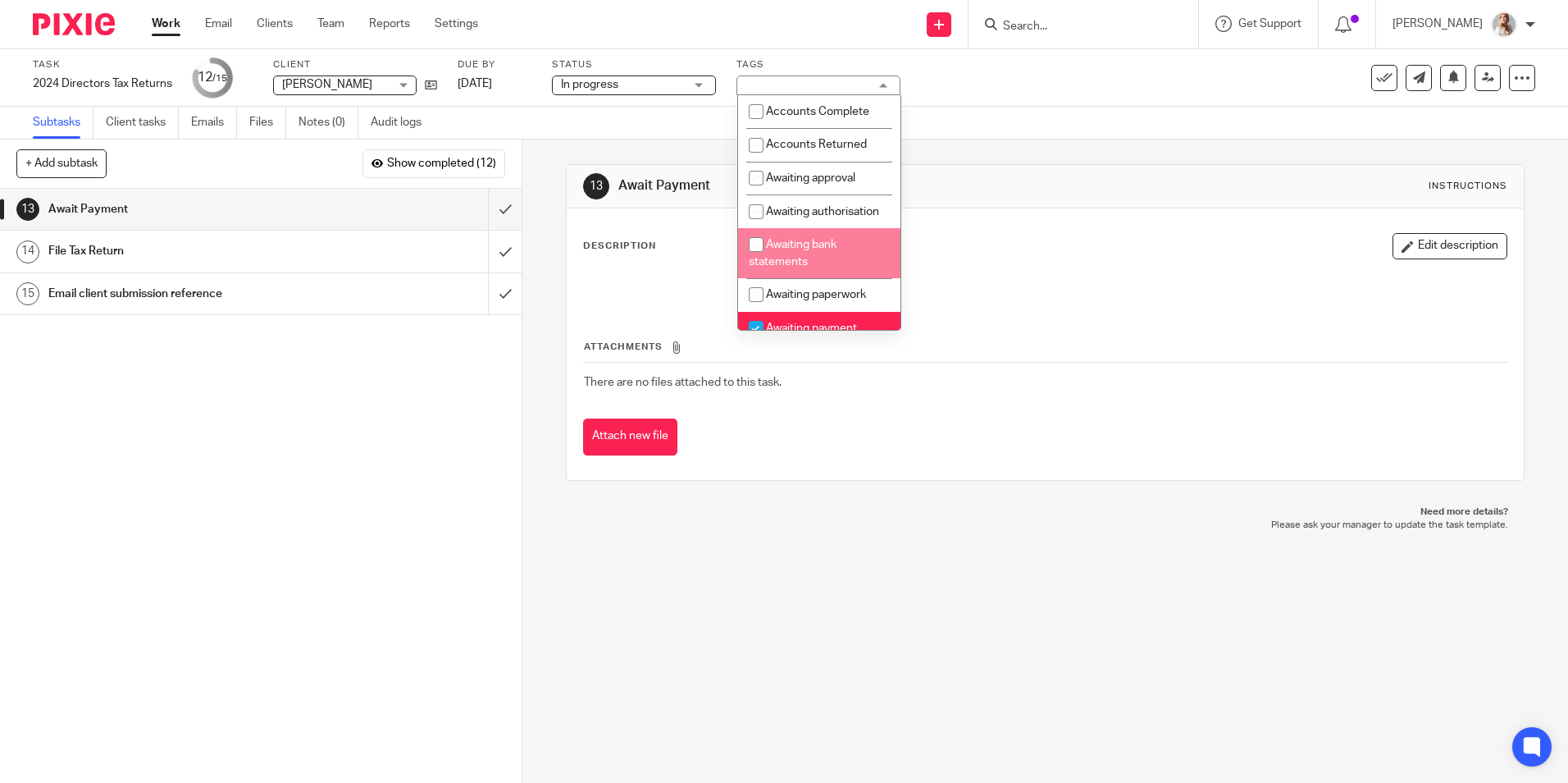
scroll to position [82, 0]
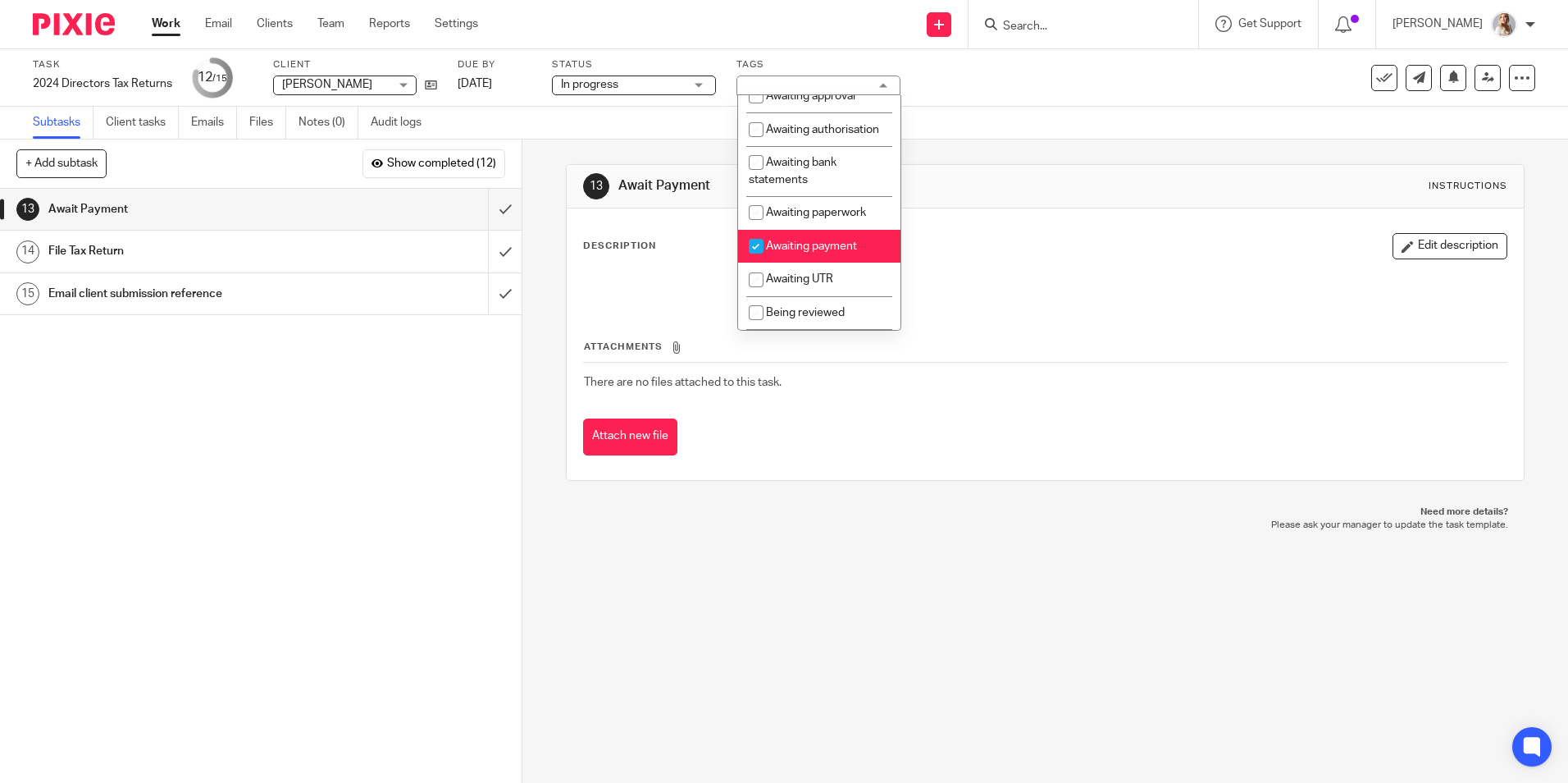
click at [763, 256] on input "checkbox" at bounding box center [755, 246] width 31 height 31
checkbox input "false"
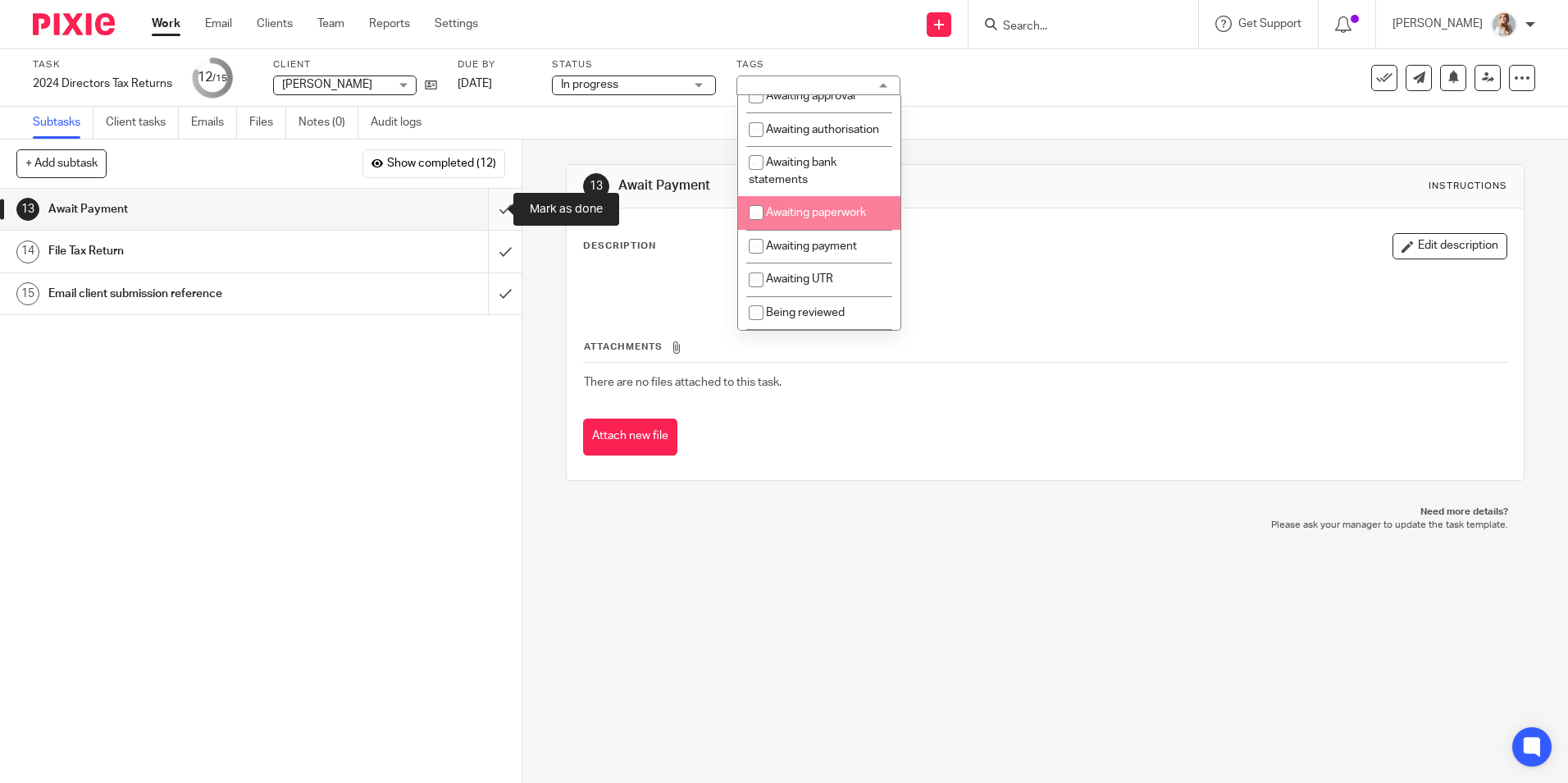
click at [491, 210] on input "submit" at bounding box center [261, 209] width 522 height 41
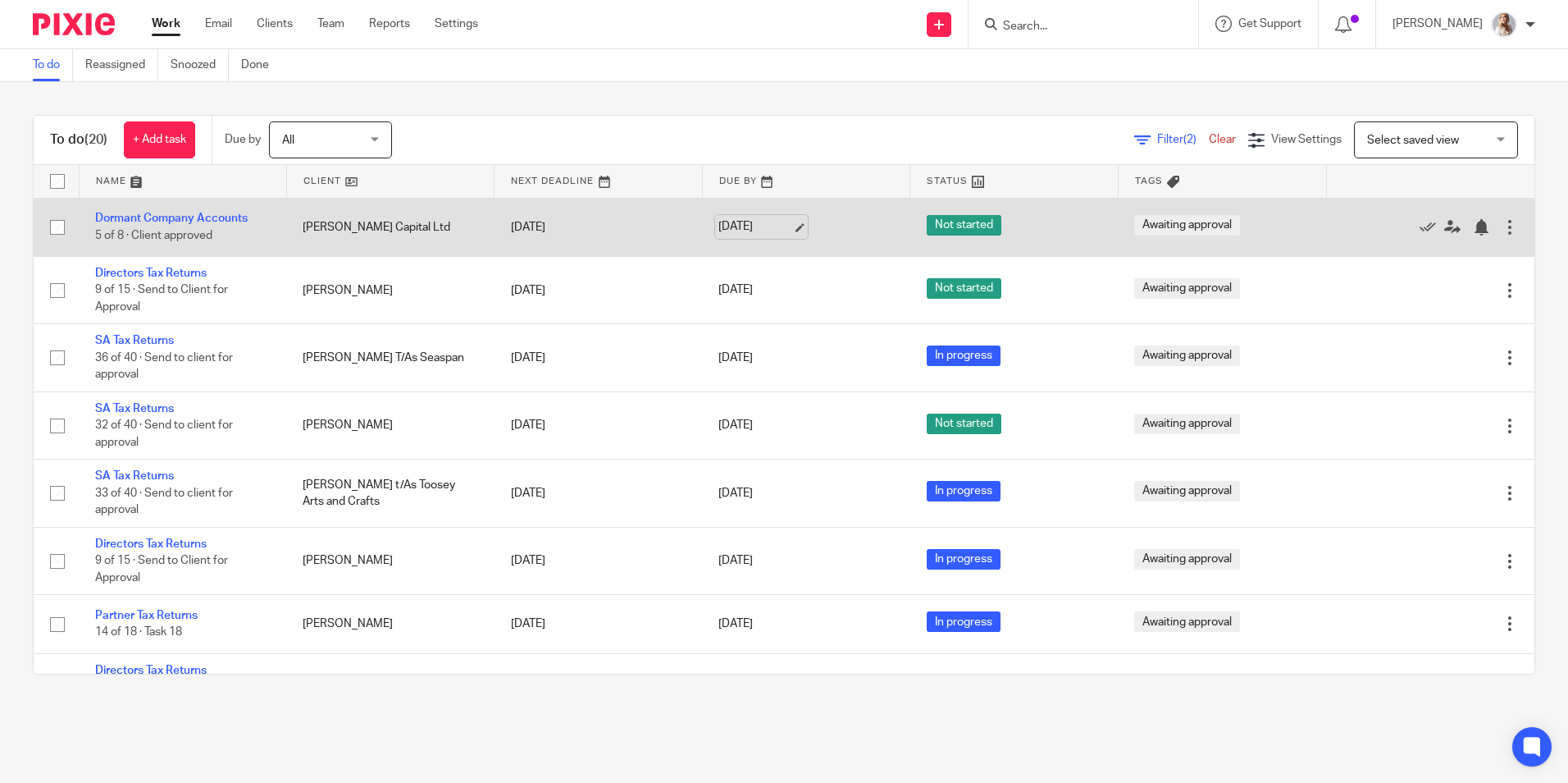
click at [778, 226] on link "[DATE]" at bounding box center [754, 226] width 73 height 17
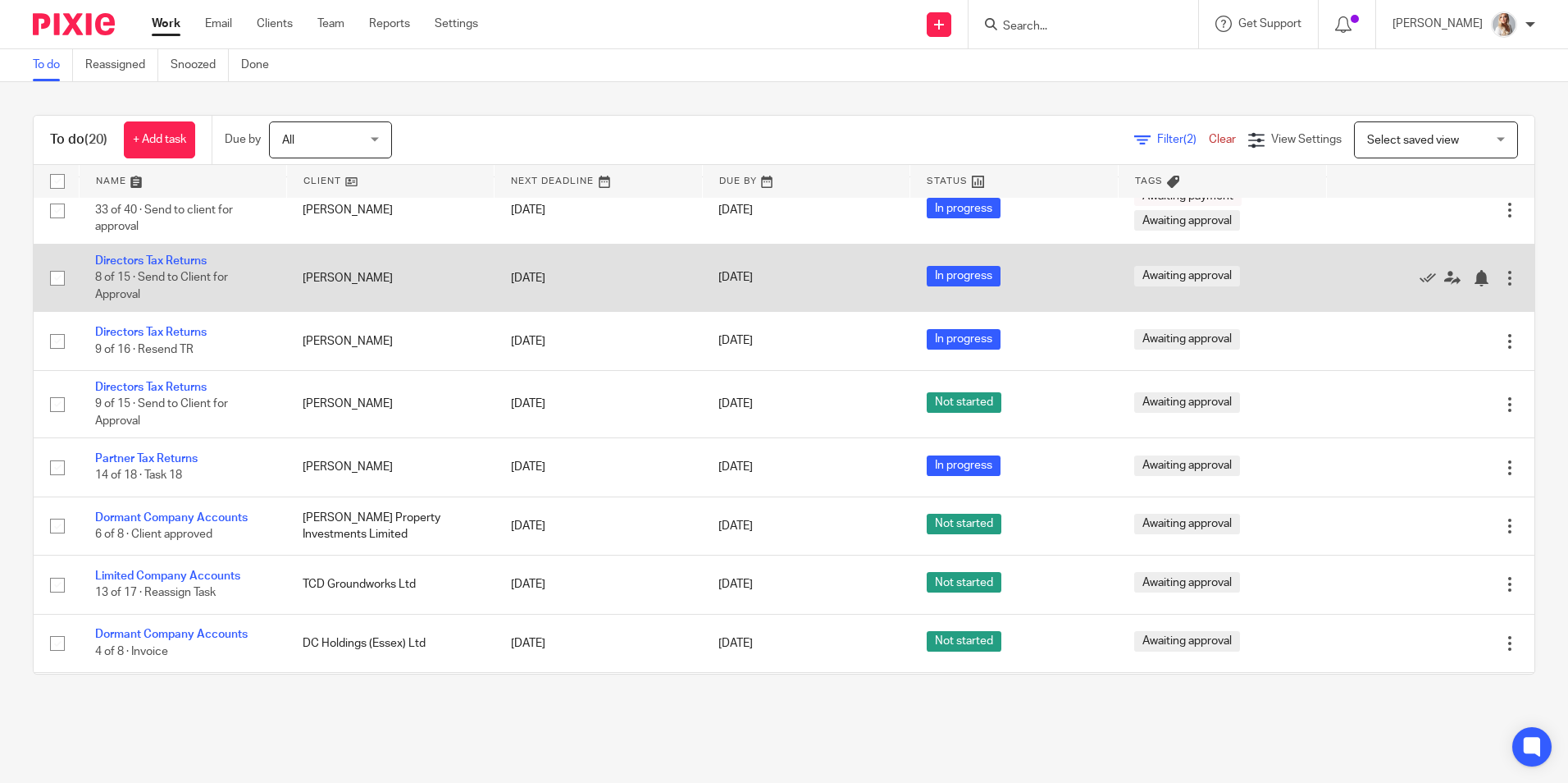
scroll to position [795, 0]
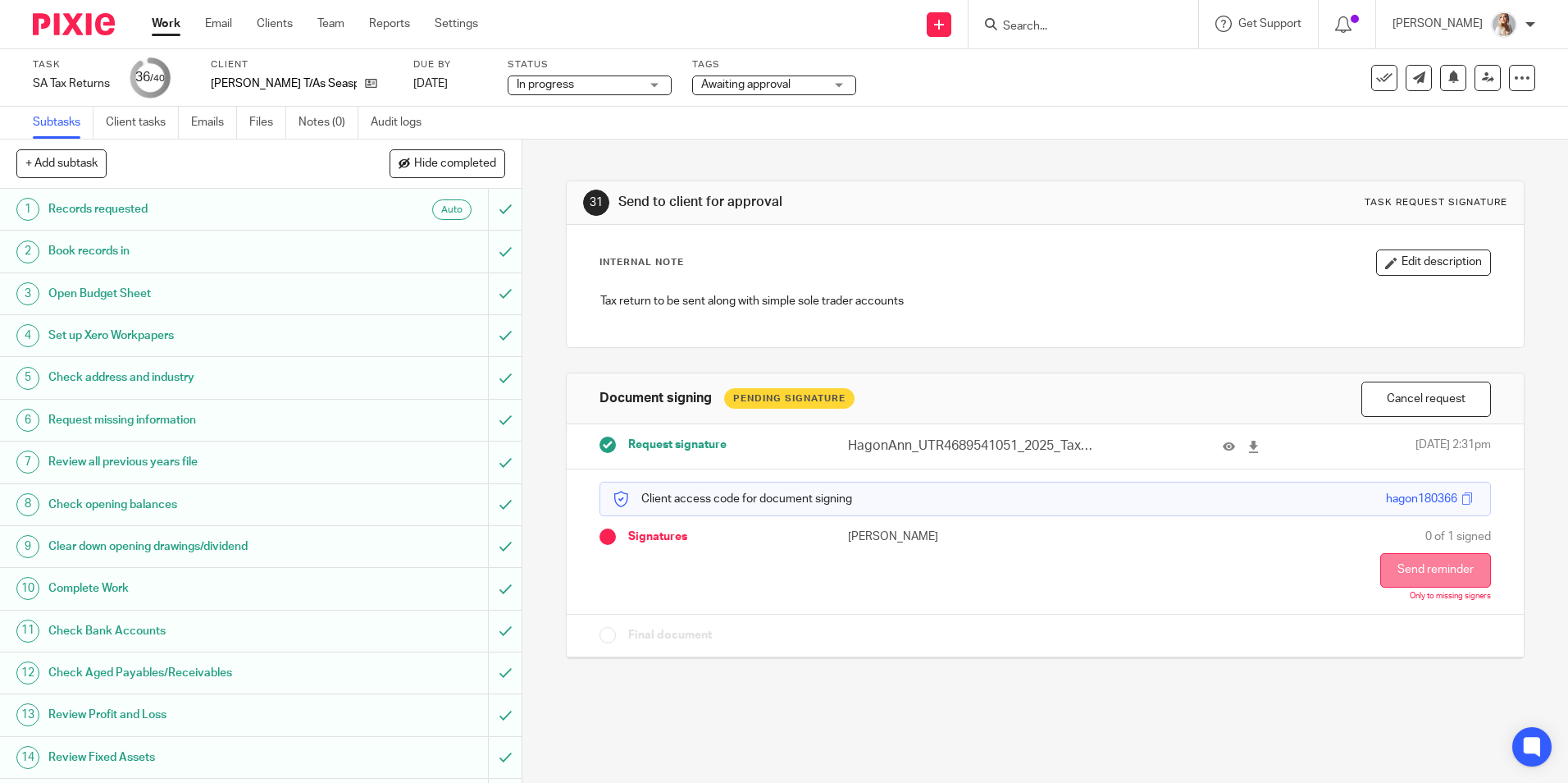
click at [1389, 564] on button "Send reminder" at bounding box center [1435, 570] width 111 height 35
click at [1406, 572] on button "Send reminder" at bounding box center [1435, 570] width 111 height 35
click at [1409, 561] on button "Send reminder" at bounding box center [1435, 570] width 111 height 35
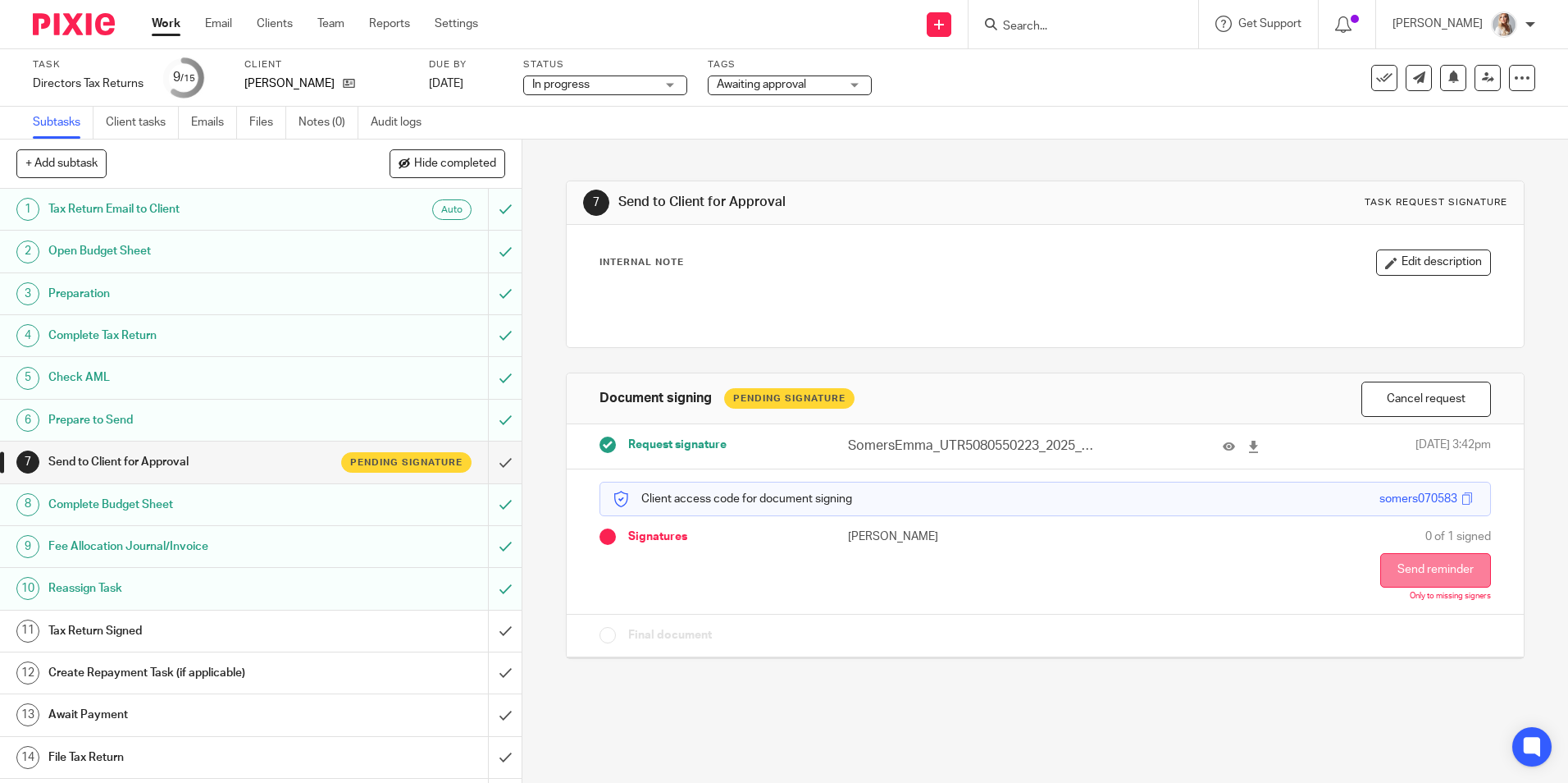
click at [1392, 558] on button "Send reminder" at bounding box center [1435, 570] width 111 height 35
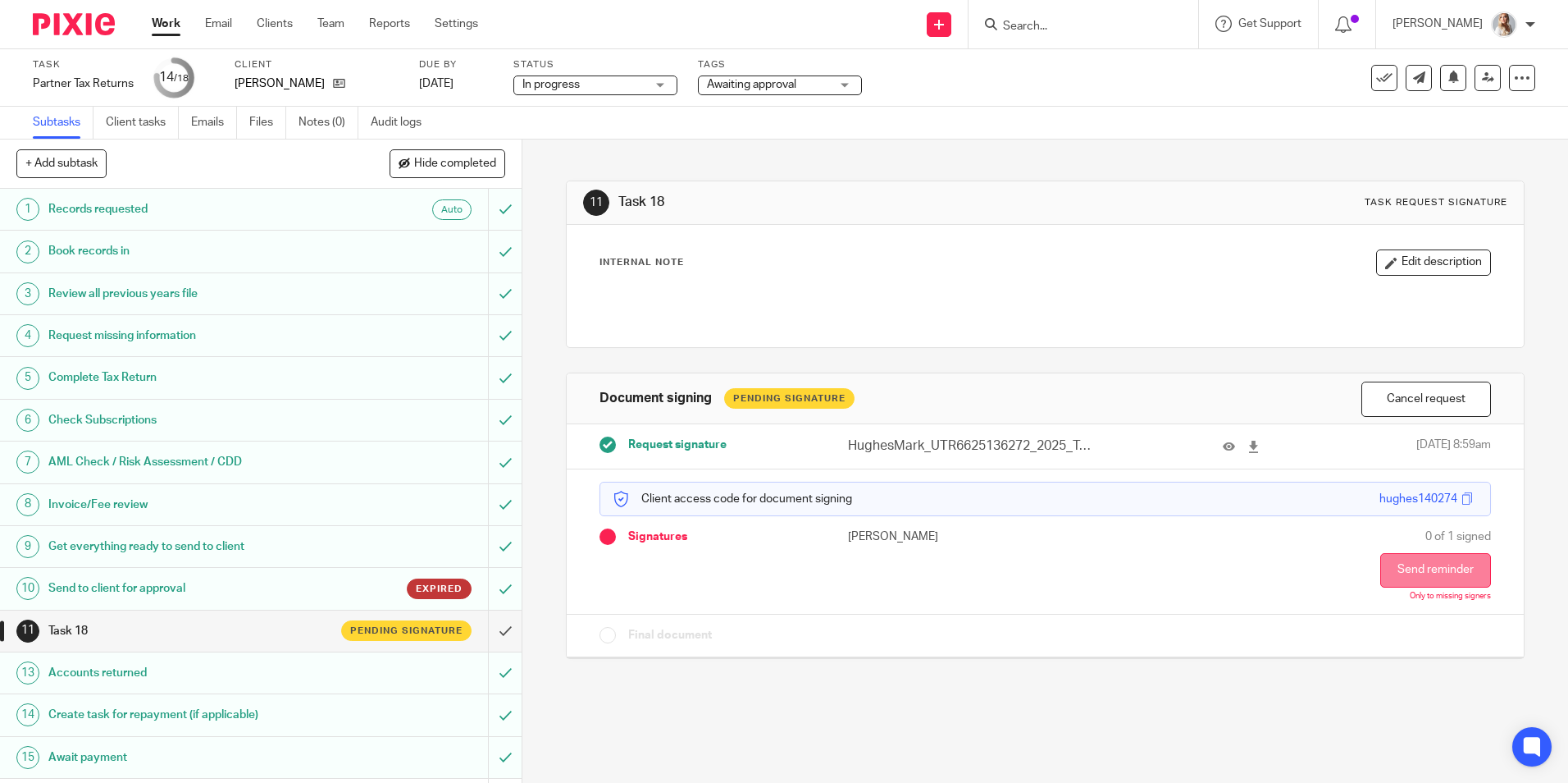
click at [1381, 578] on button "Send reminder" at bounding box center [1435, 570] width 111 height 35
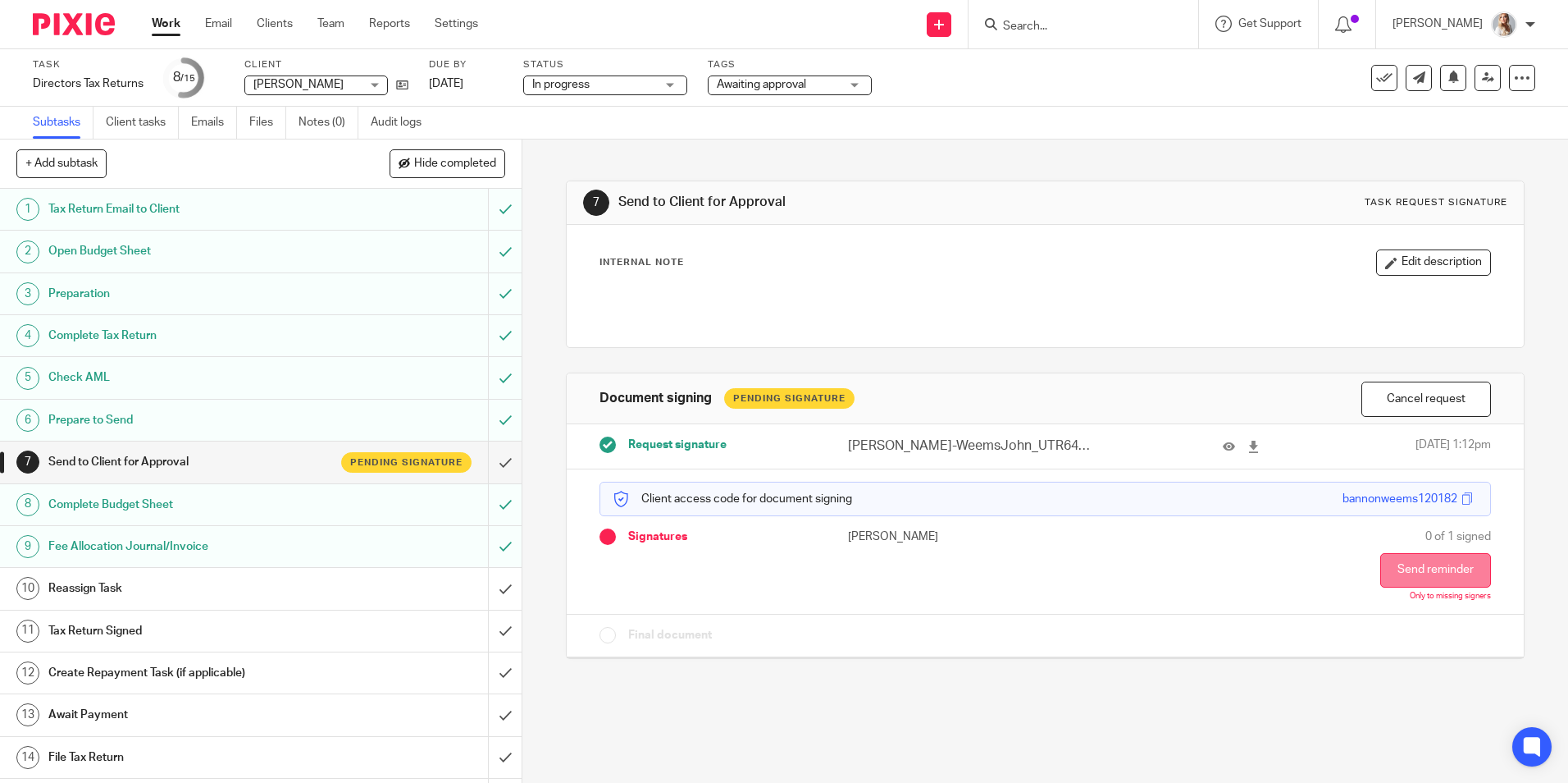
click at [1409, 570] on button "Send reminder" at bounding box center [1435, 570] width 111 height 35
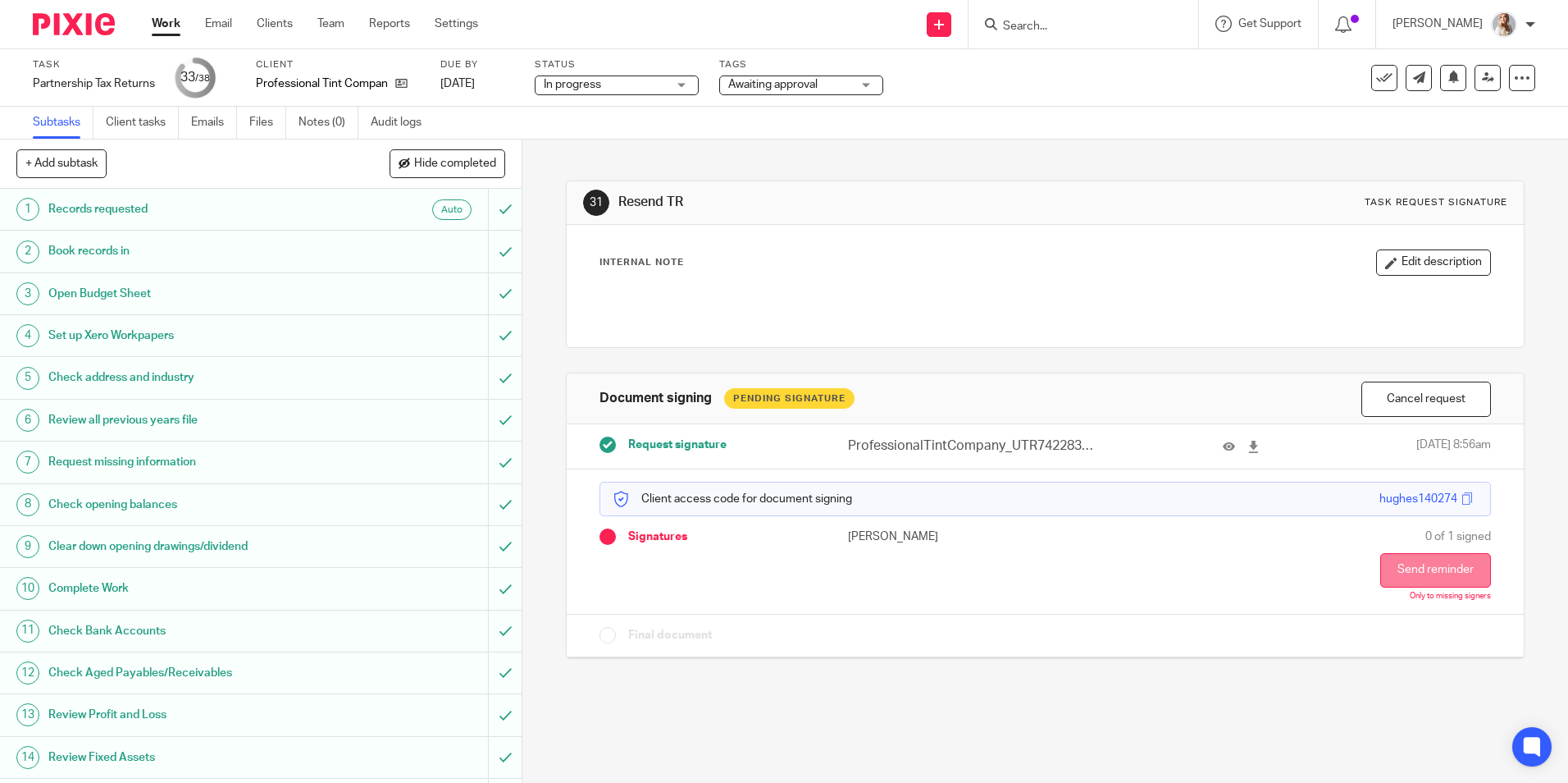
click at [1416, 565] on button "Send reminder" at bounding box center [1435, 570] width 111 height 35
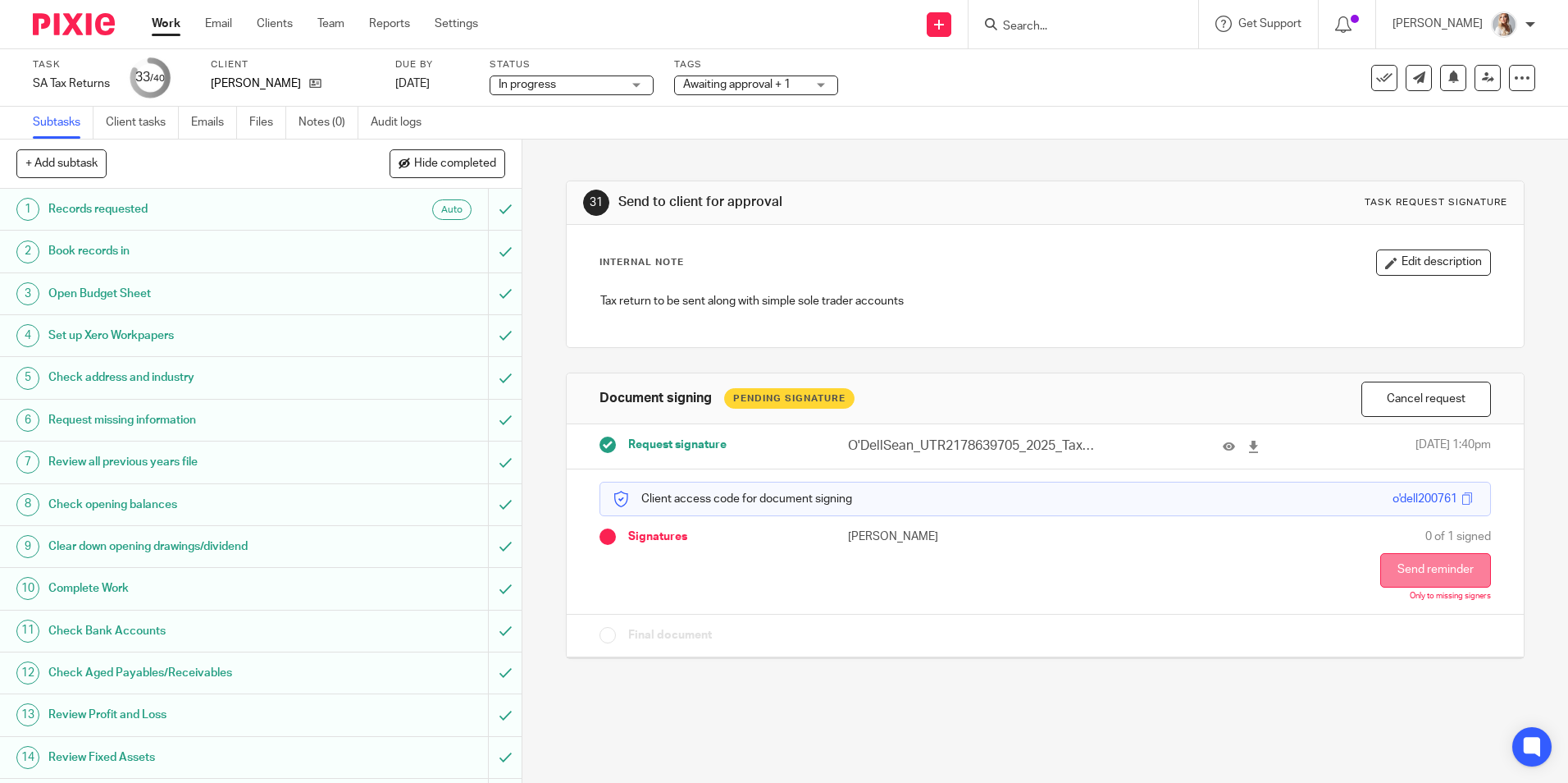
click at [1416, 566] on button "Send reminder" at bounding box center [1435, 570] width 111 height 35
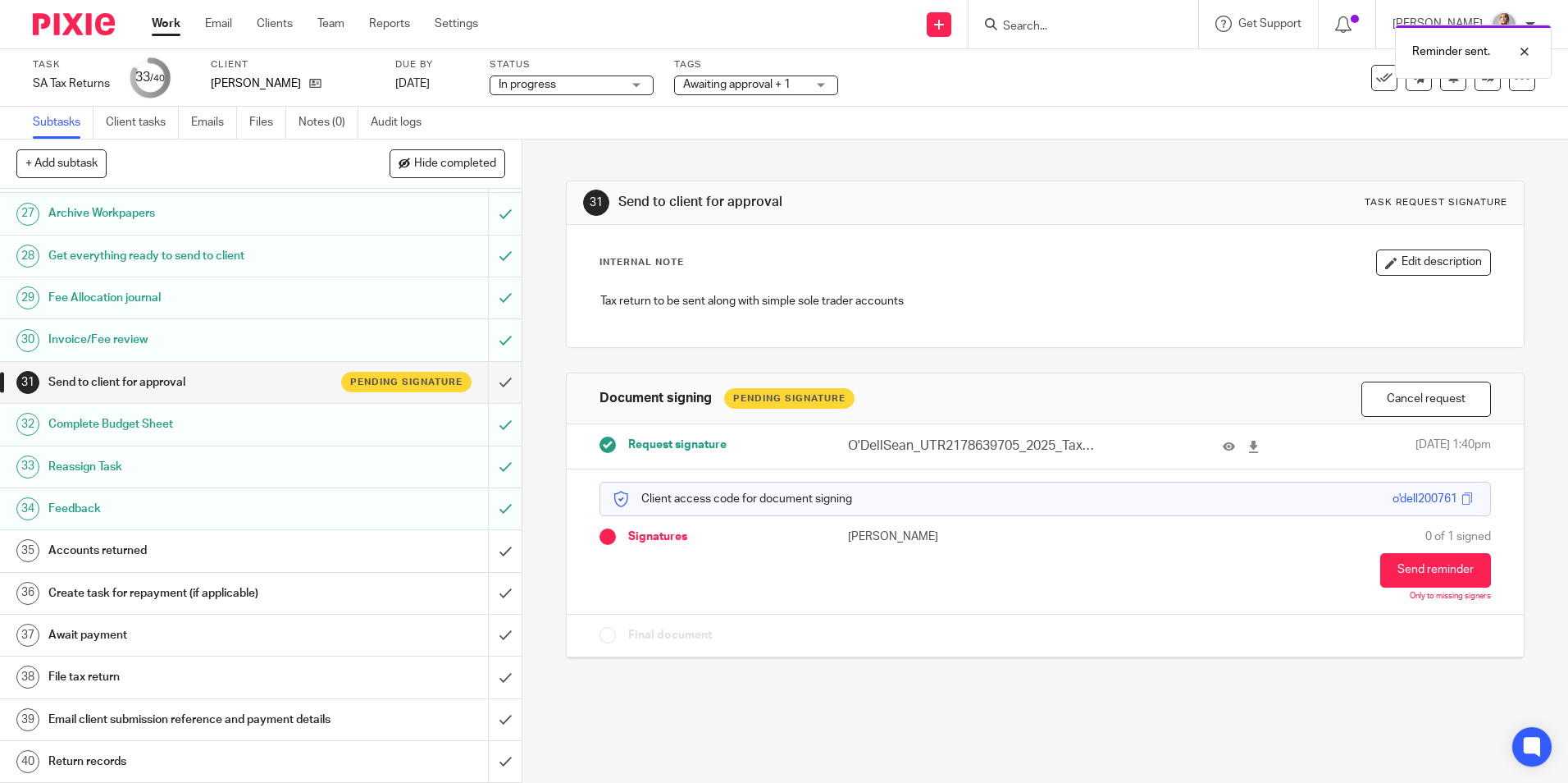
scroll to position [1109, 0]
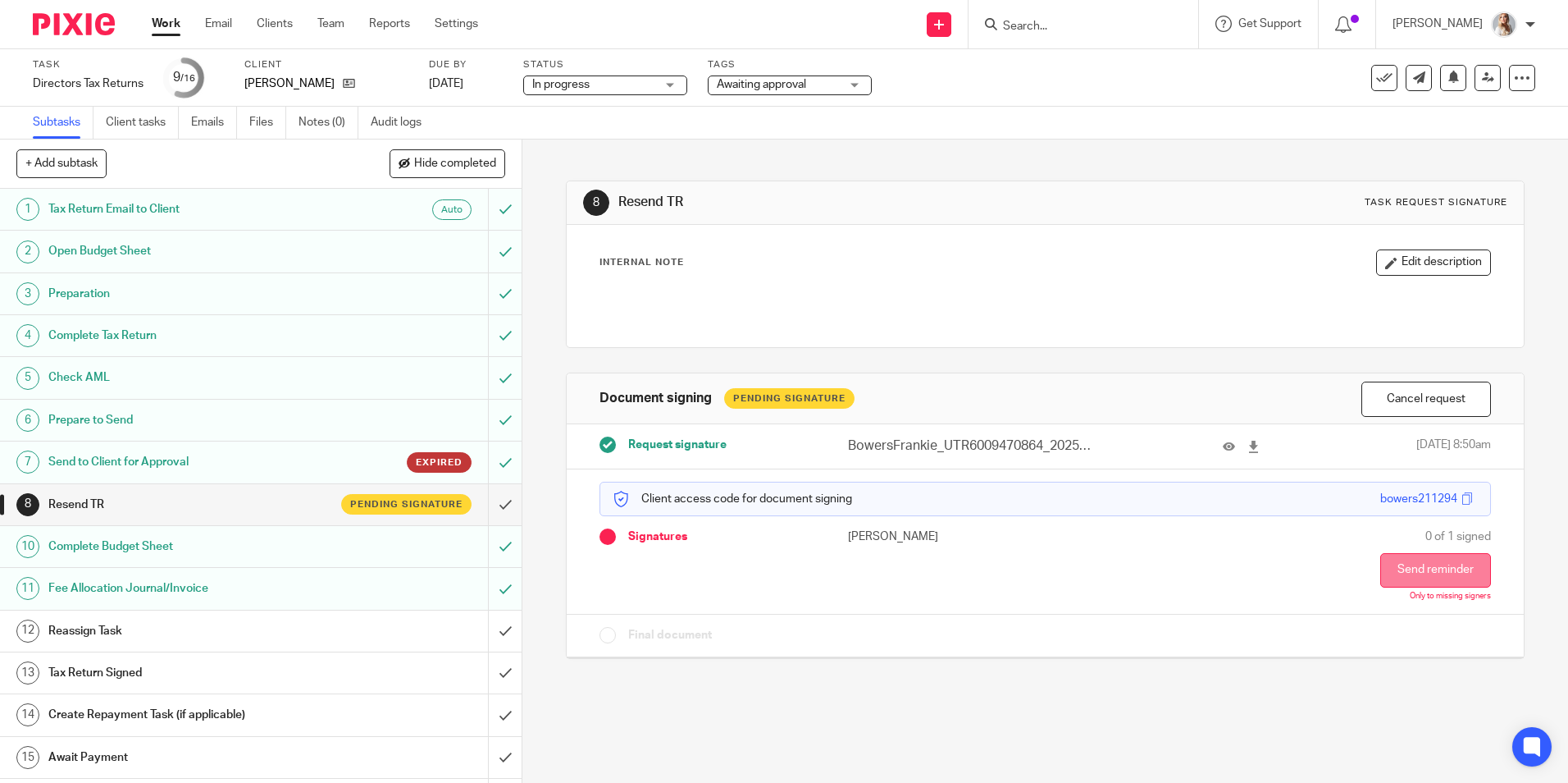
click at [1434, 571] on button "Send reminder" at bounding box center [1435, 570] width 111 height 35
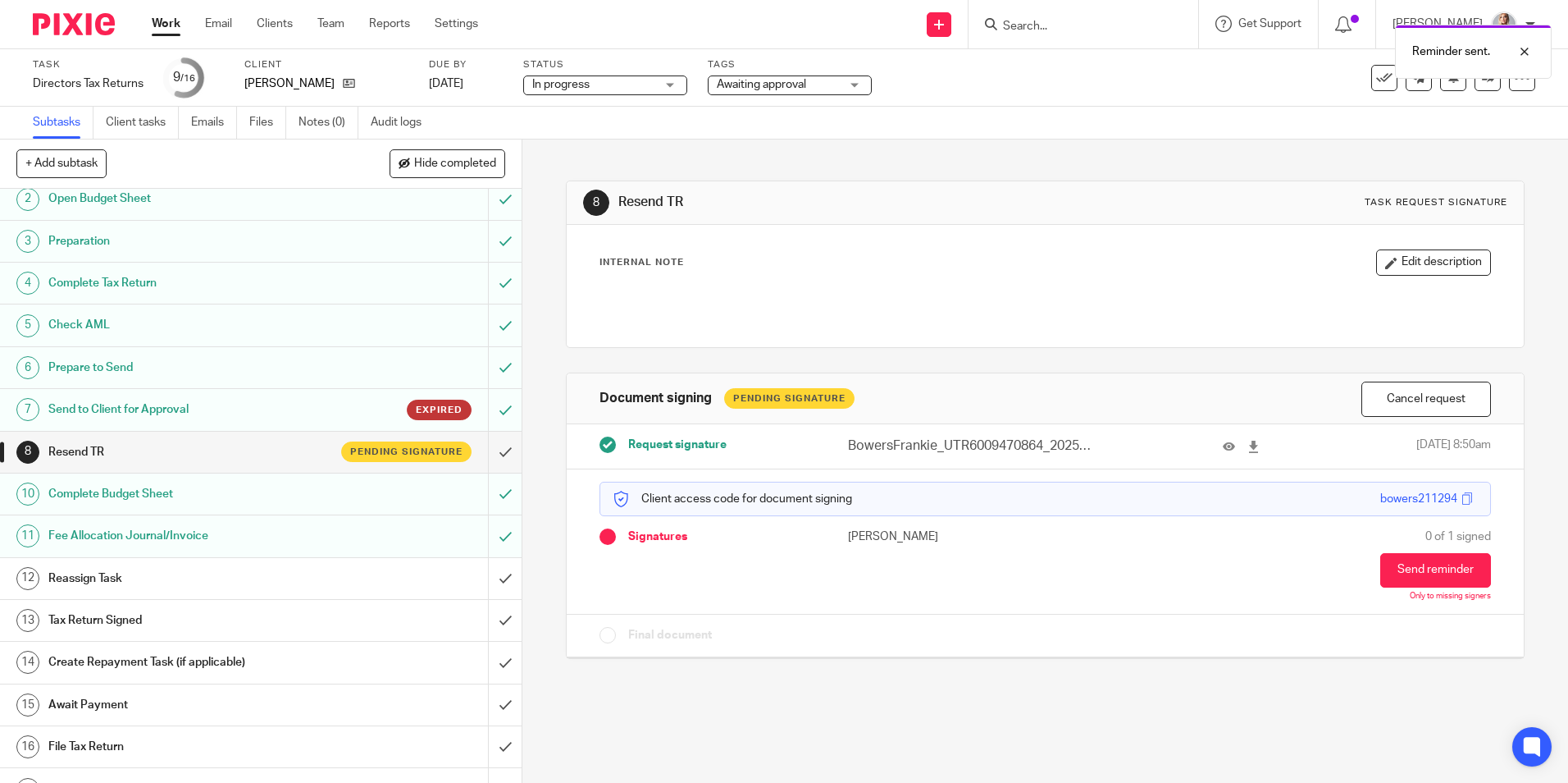
scroll to position [81, 0]
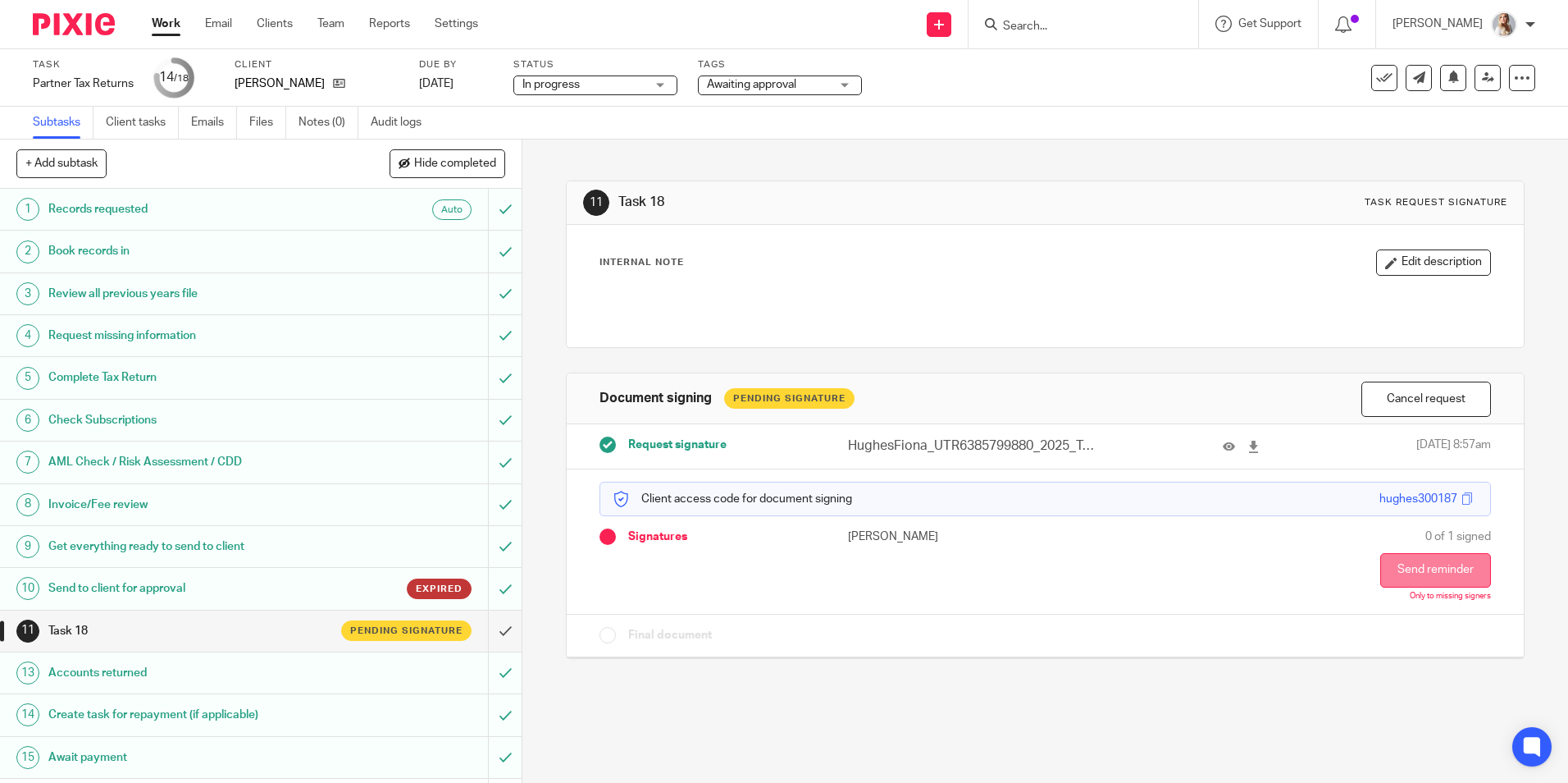
click at [1382, 559] on button "Send reminder" at bounding box center [1435, 570] width 111 height 35
drag, startPoint x: 1404, startPoint y: 572, endPoint x: 1109, endPoint y: 398, distance: 342.5
click at [1404, 572] on button "Send reminder" at bounding box center [1435, 570] width 111 height 35
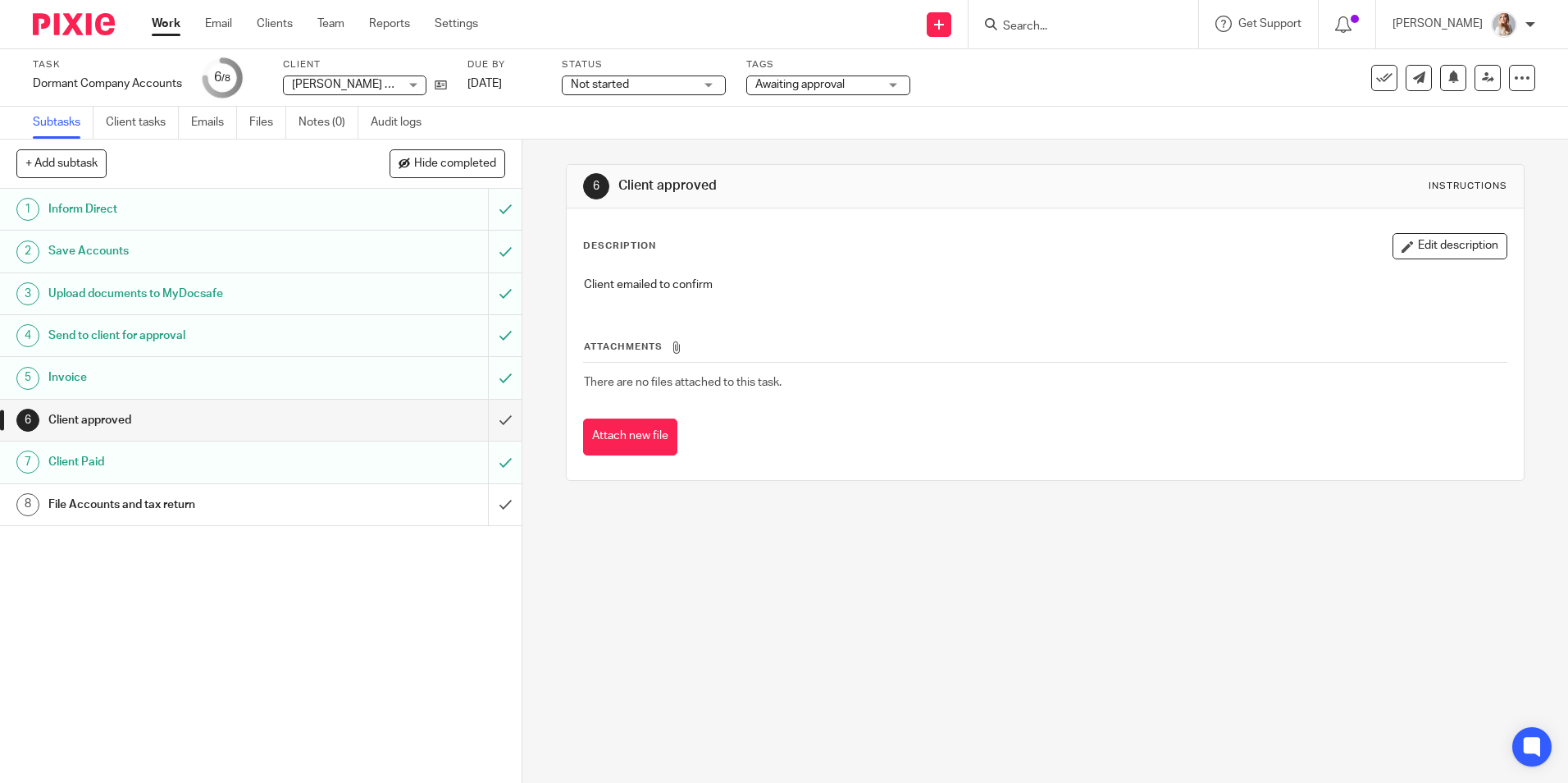
click at [779, 88] on span "Awaiting approval" at bounding box center [799, 84] width 89 height 12
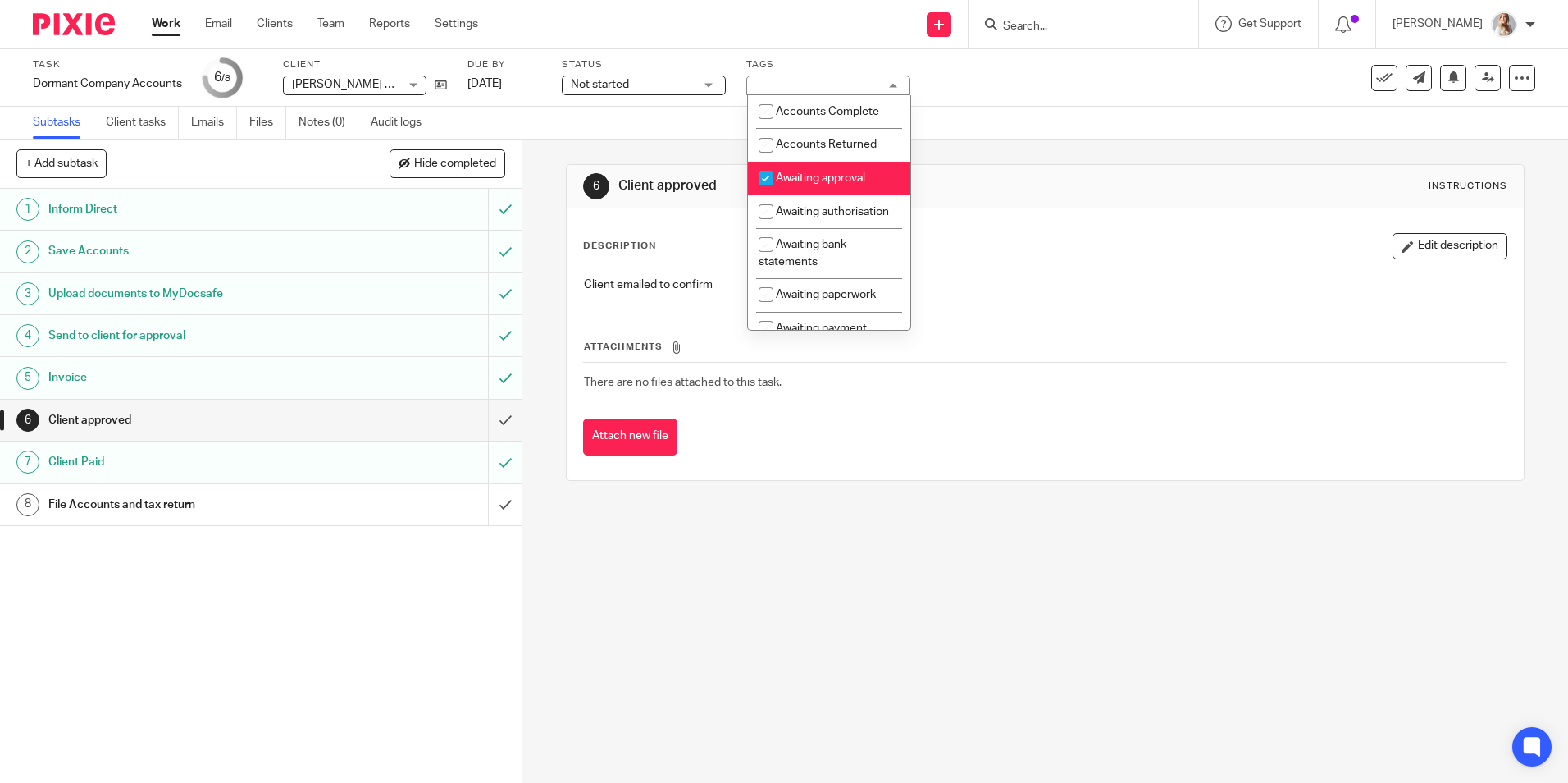
click at [779, 177] on input "checkbox" at bounding box center [765, 178] width 31 height 31
checkbox input "false"
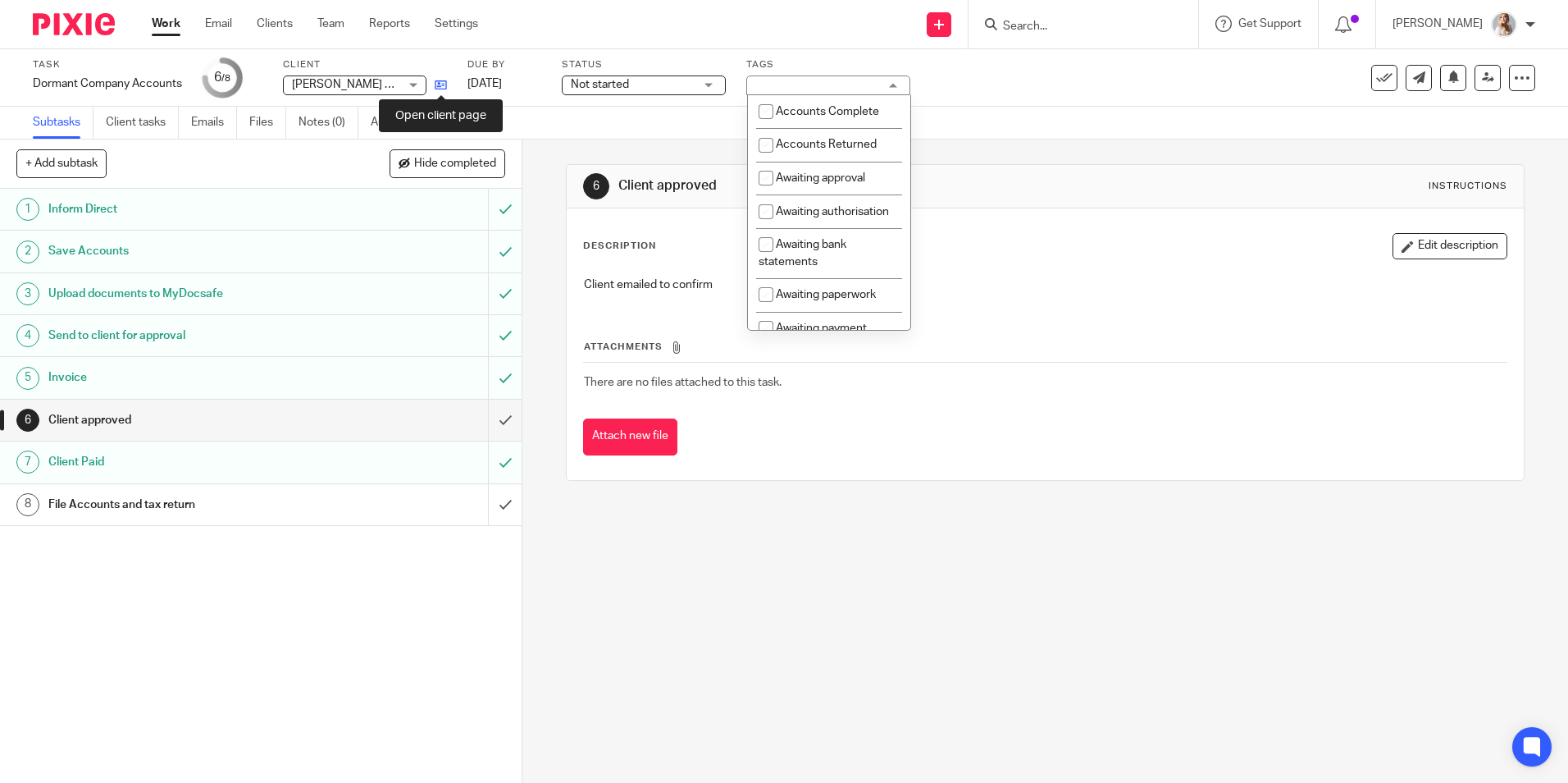
click at [438, 88] on icon at bounding box center [440, 85] width 12 height 12
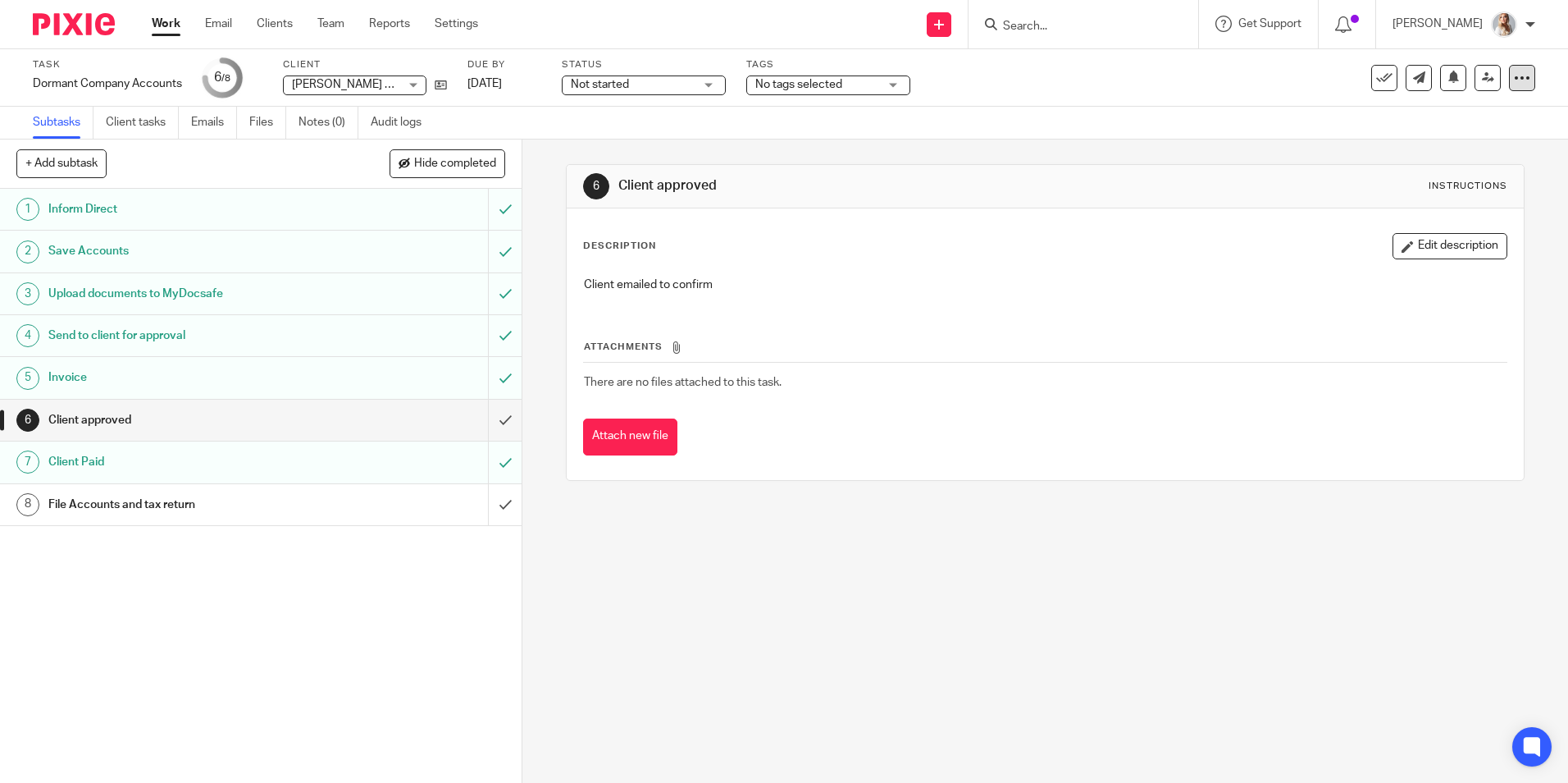
click at [1515, 82] on icon at bounding box center [1522, 78] width 17 height 17
click at [1399, 209] on button "Delete" at bounding box center [1448, 215] width 131 height 13
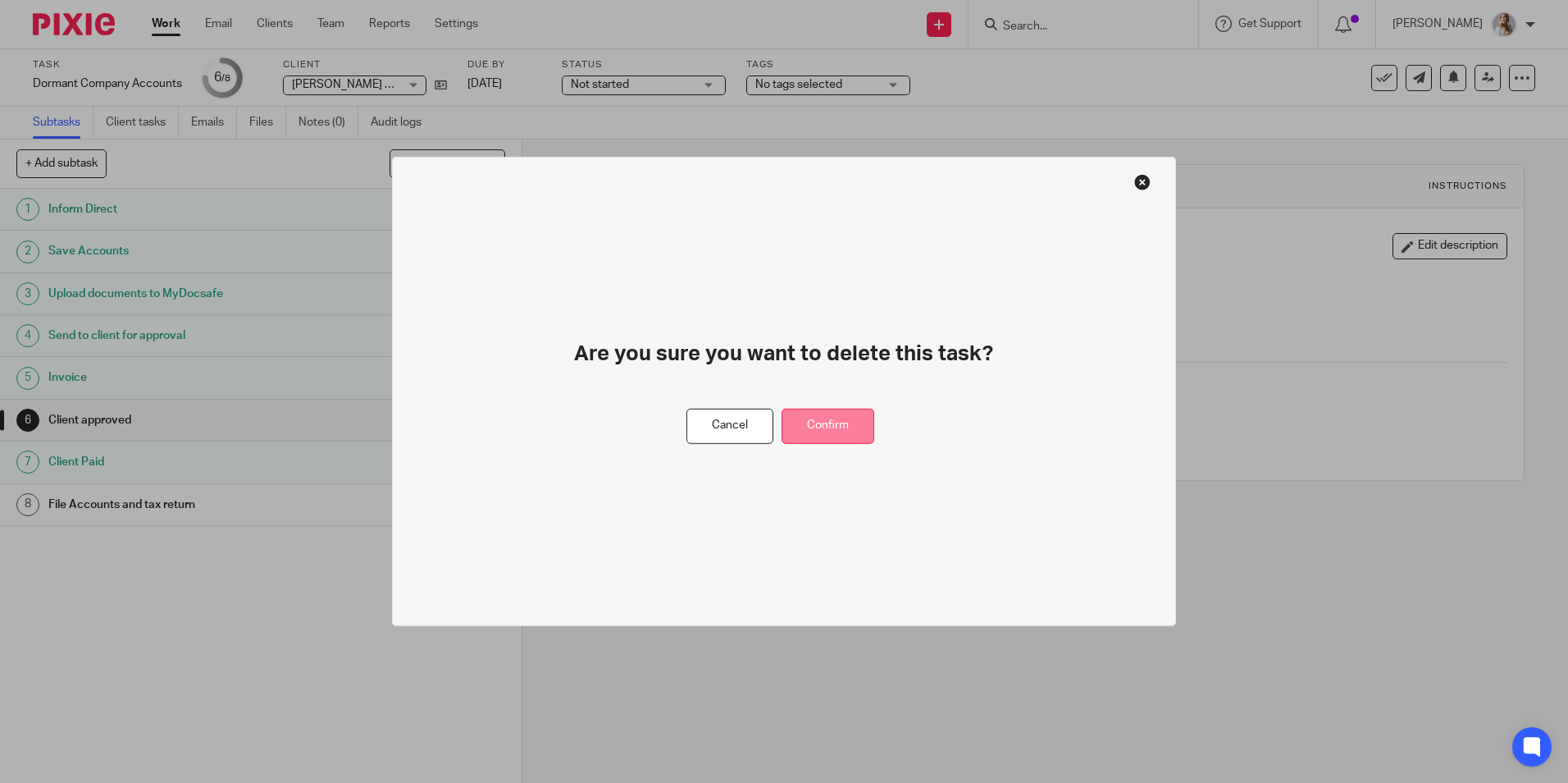
click at [805, 425] on button "Confirm" at bounding box center [828, 426] width 93 height 35
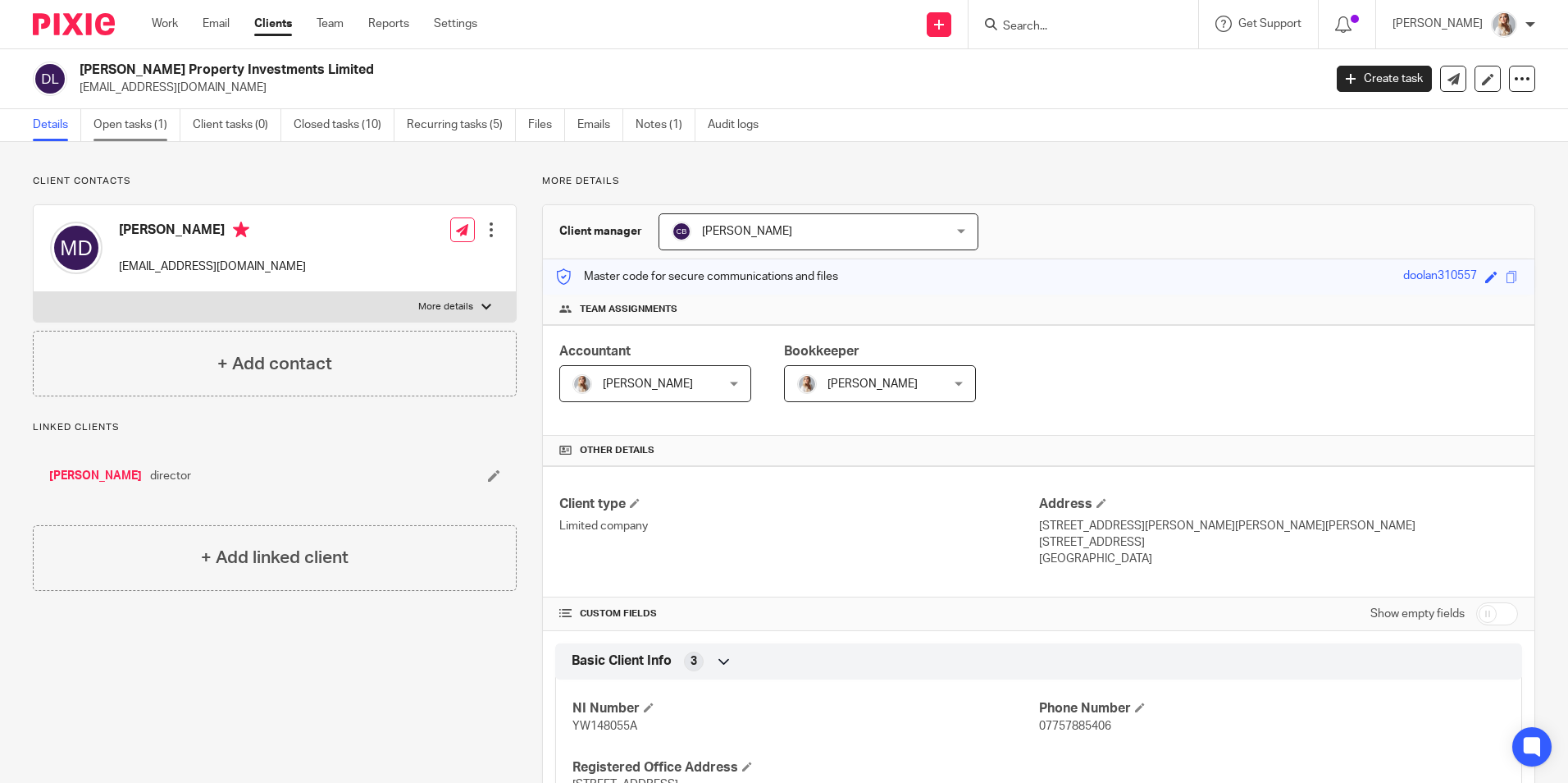
click at [141, 132] on link "Open tasks (1)" at bounding box center [137, 125] width 87 height 32
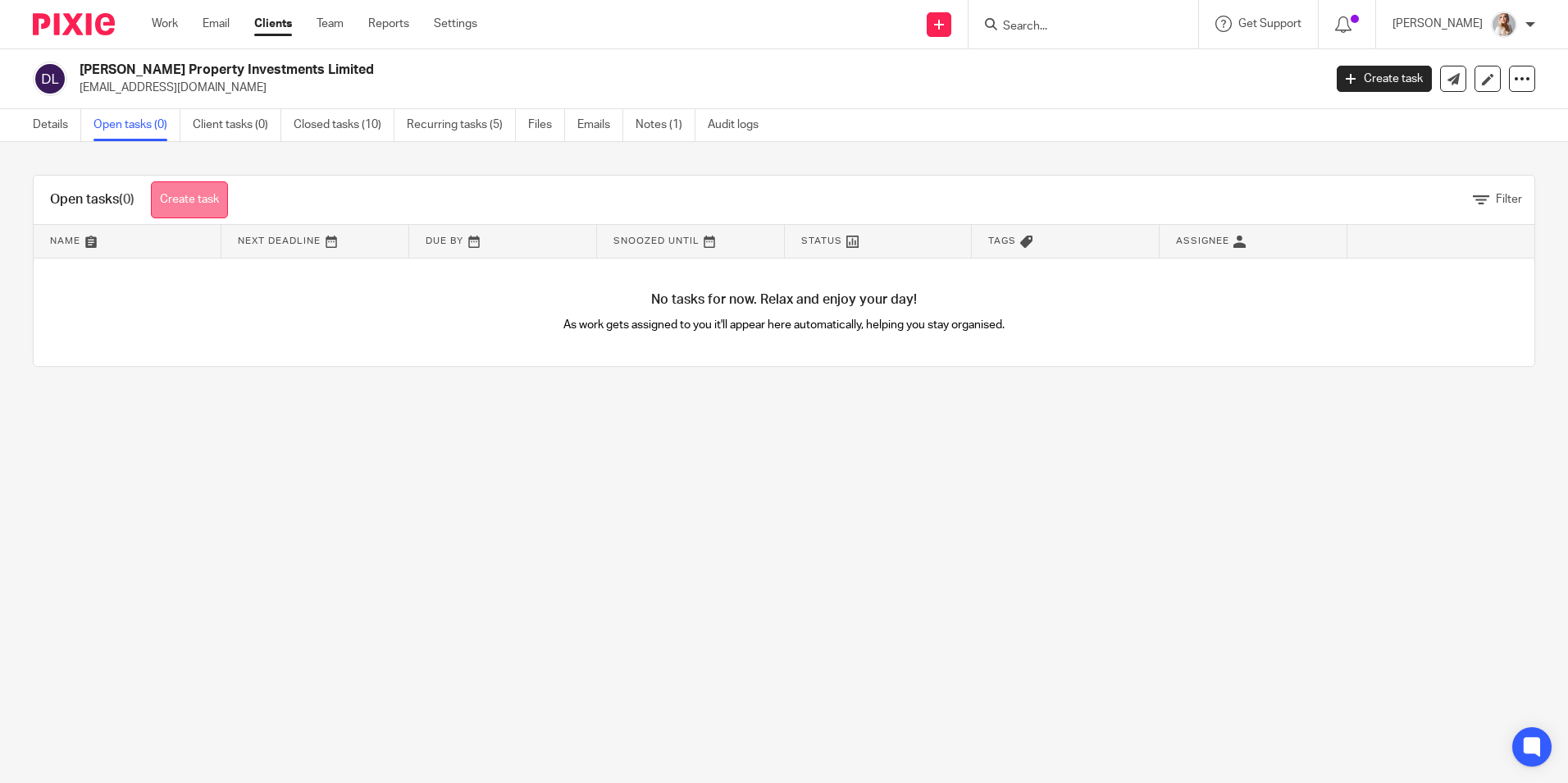
click at [178, 207] on link "Create task" at bounding box center [189, 200] width 77 height 37
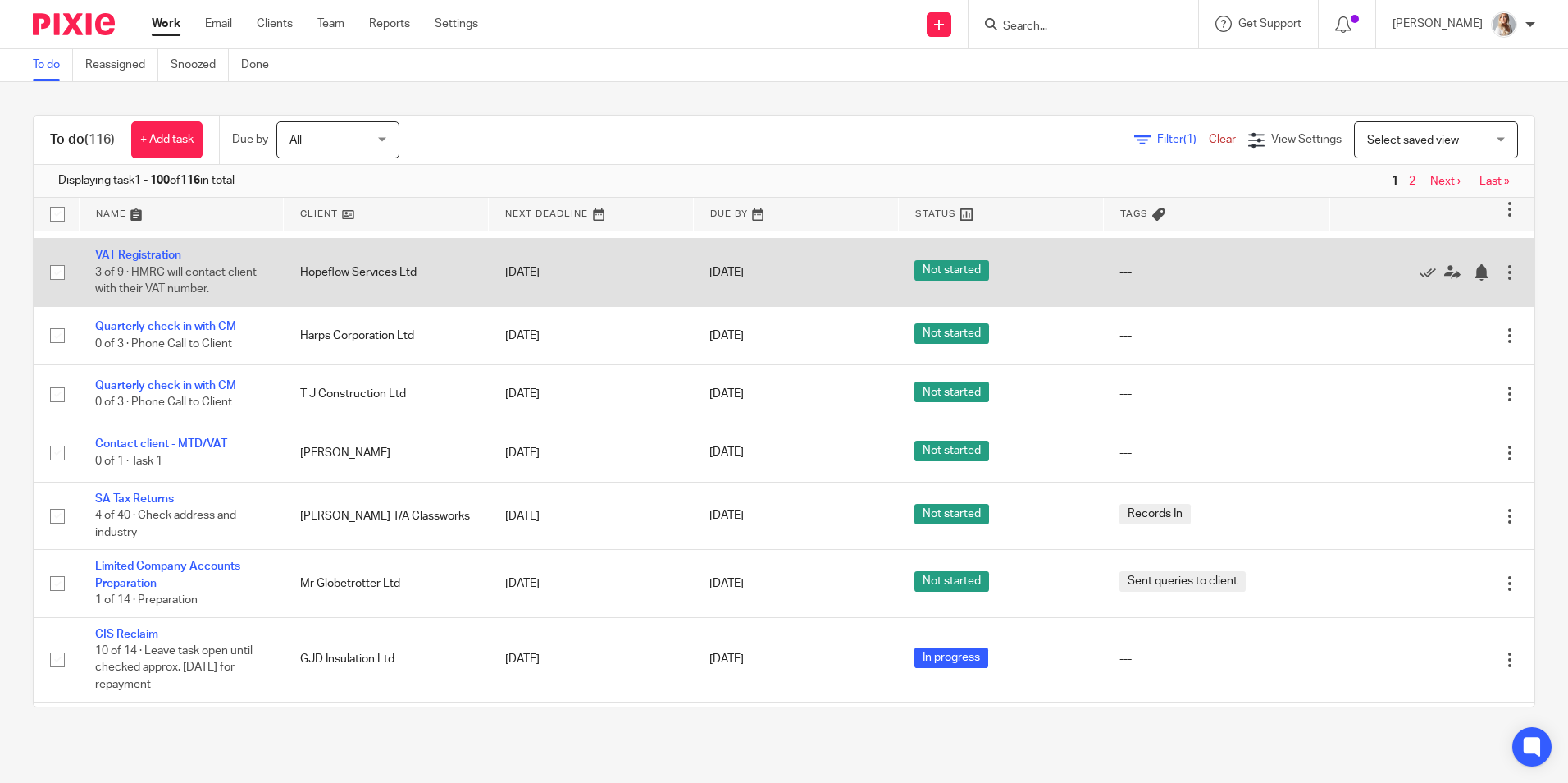
scroll to position [246, 0]
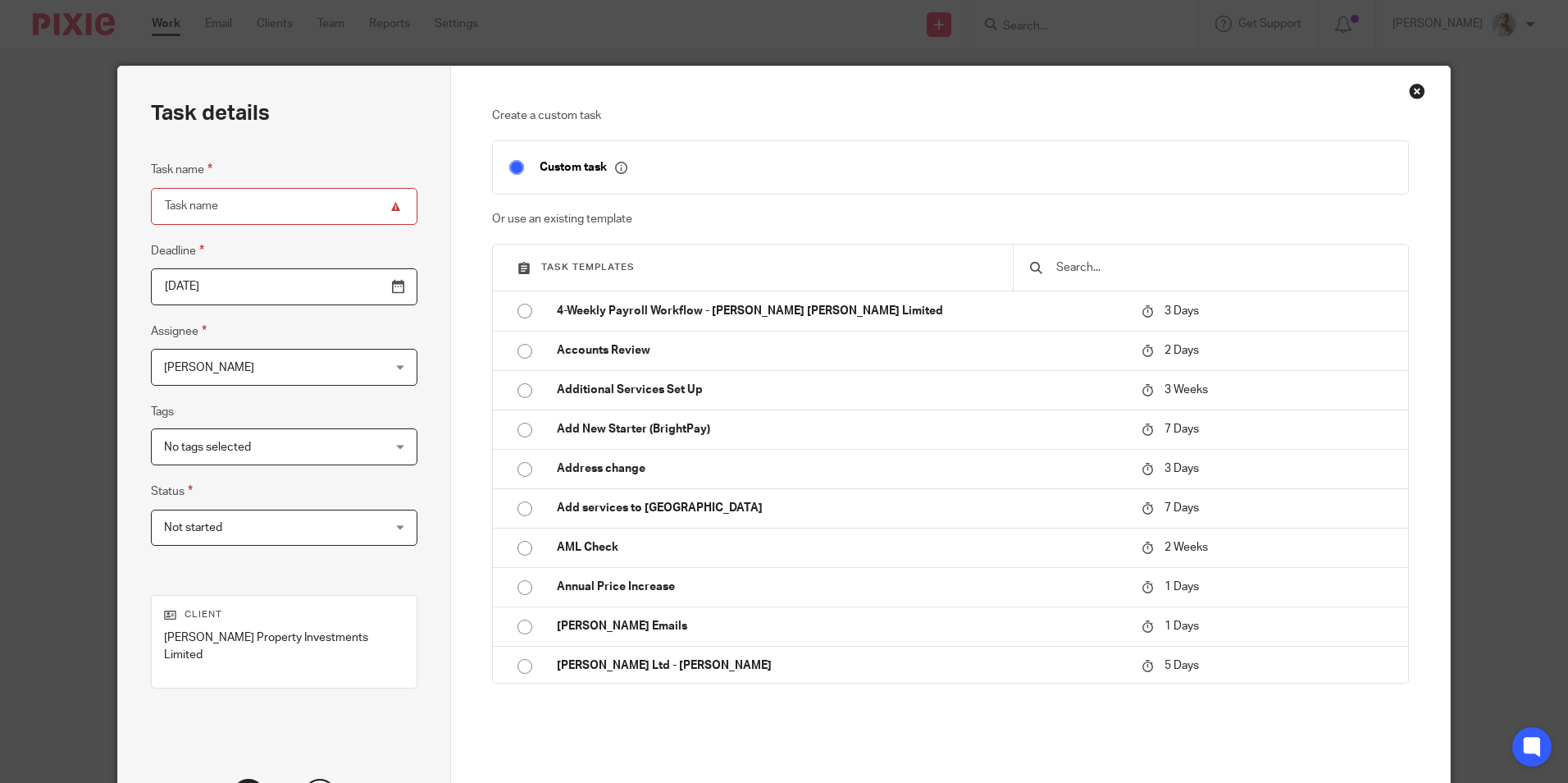
click at [1064, 268] on input "text" at bounding box center [1223, 267] width 337 height 18
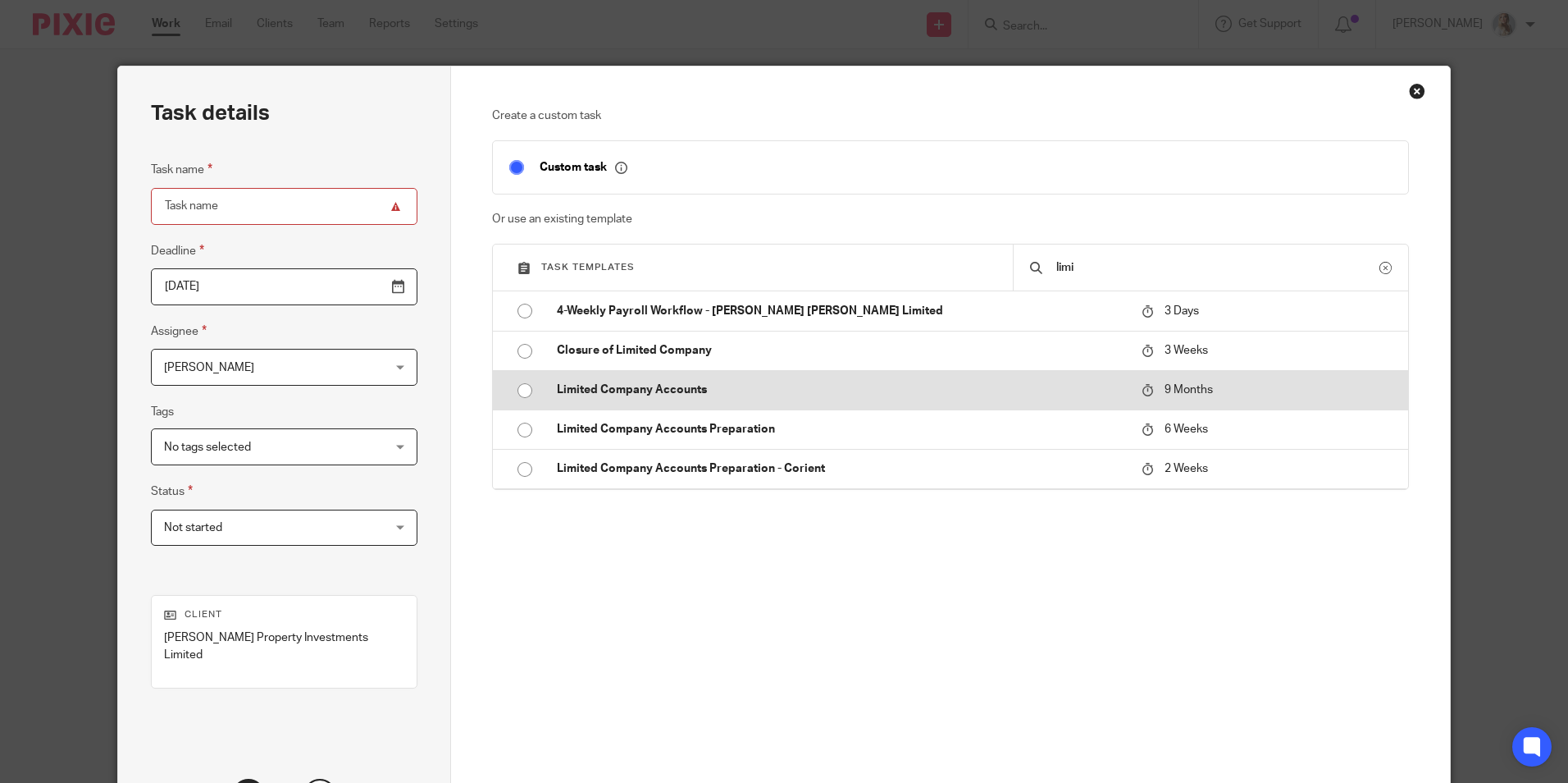
type input "limi"
click at [644, 383] on p "Limited Company Accounts" at bounding box center [841, 389] width 569 height 17
type input "2026-06-16"
type input "Limited Company Accounts"
checkbox input "false"
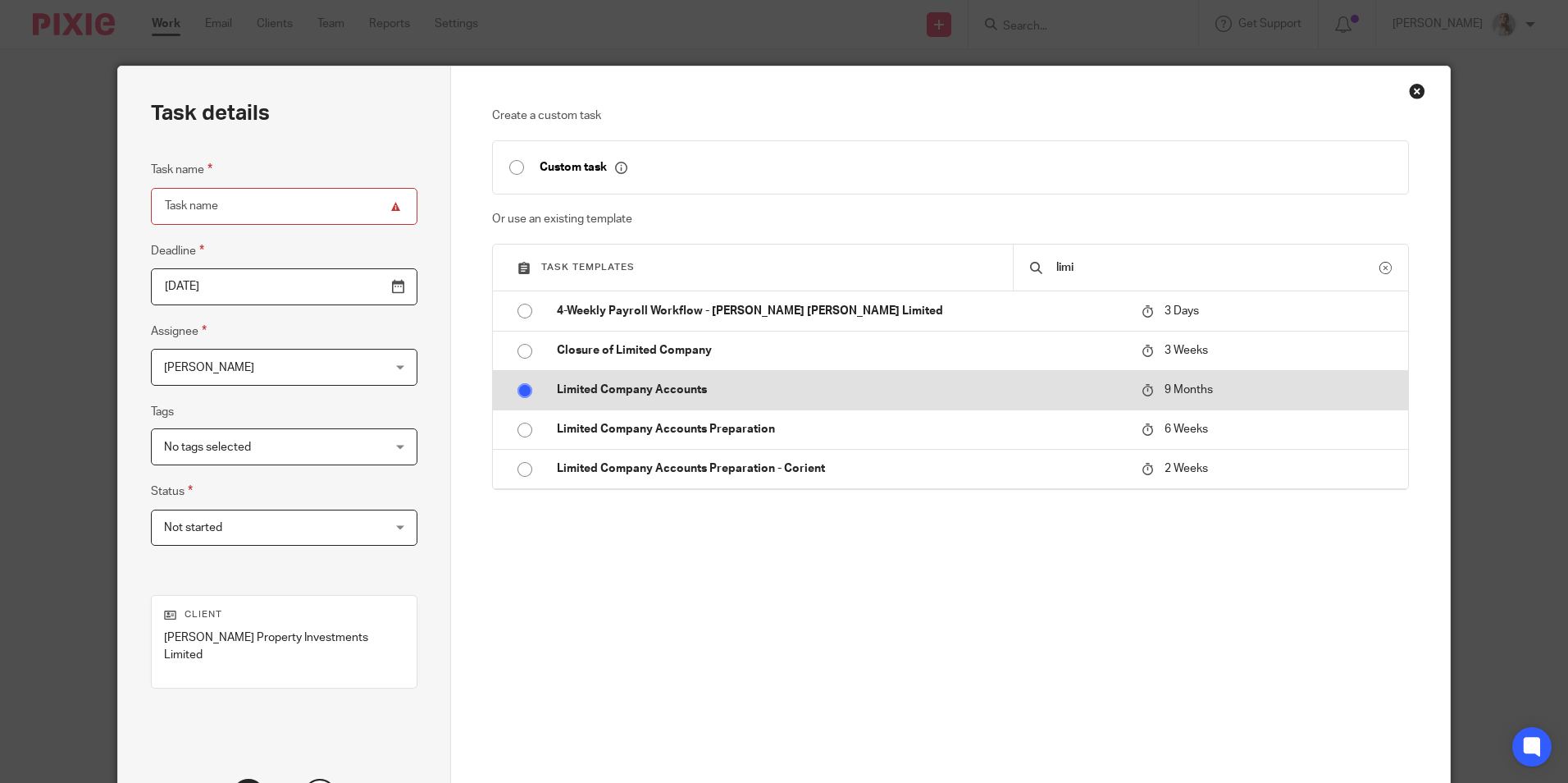
radio input "true"
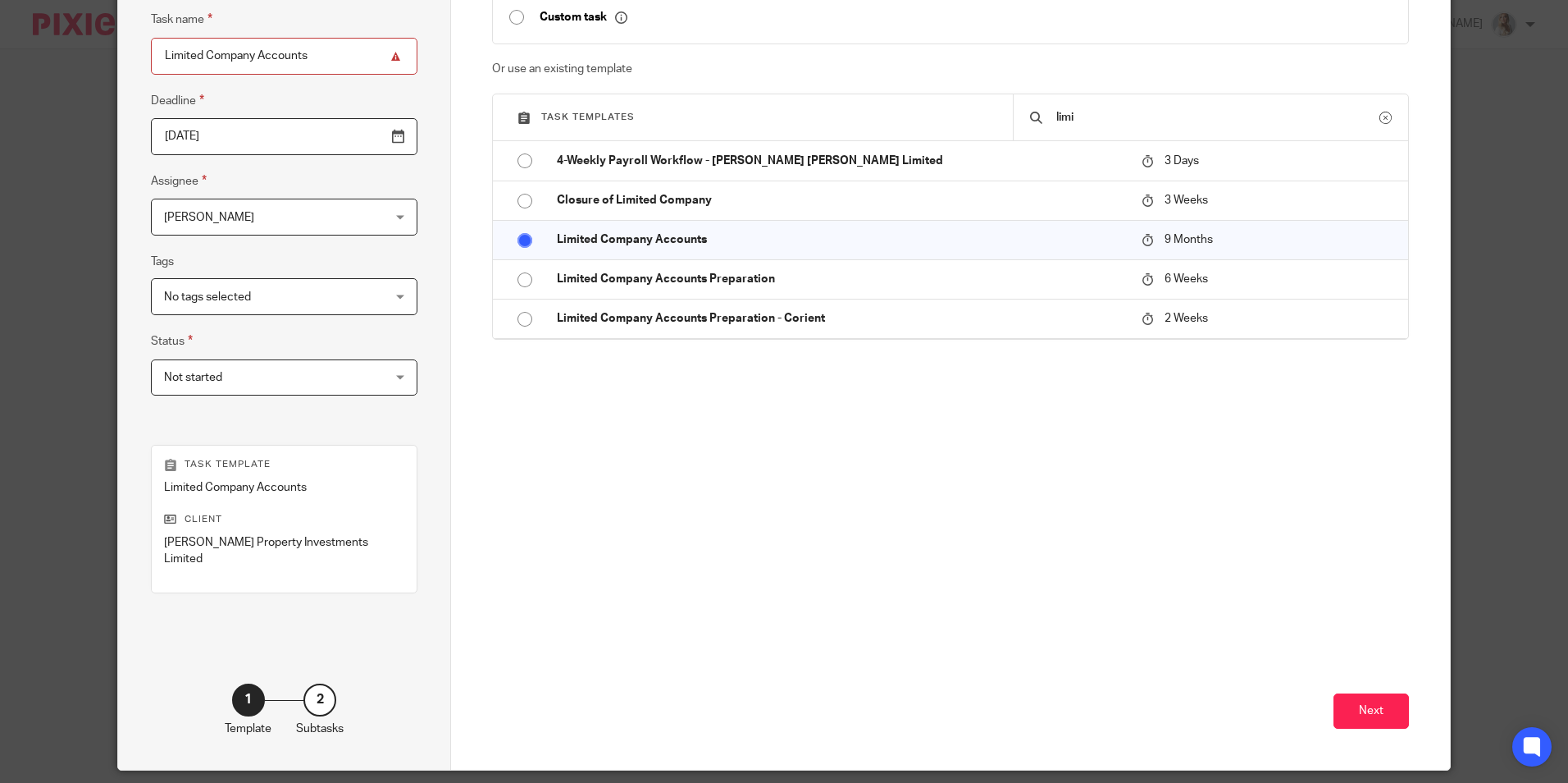
scroll to position [187, 0]
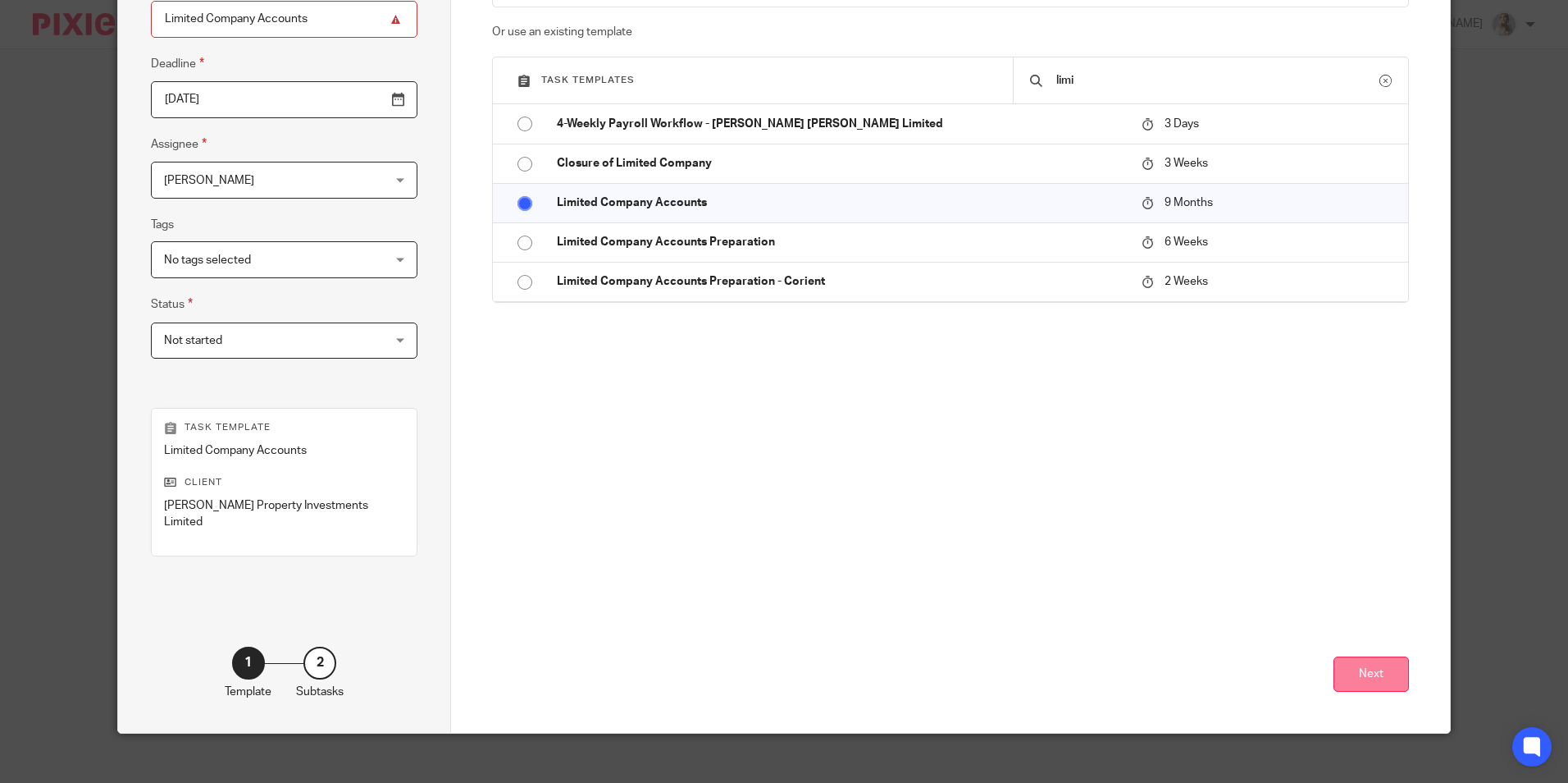
click at [1352, 656] on button "Next" at bounding box center [1371, 674] width 75 height 35
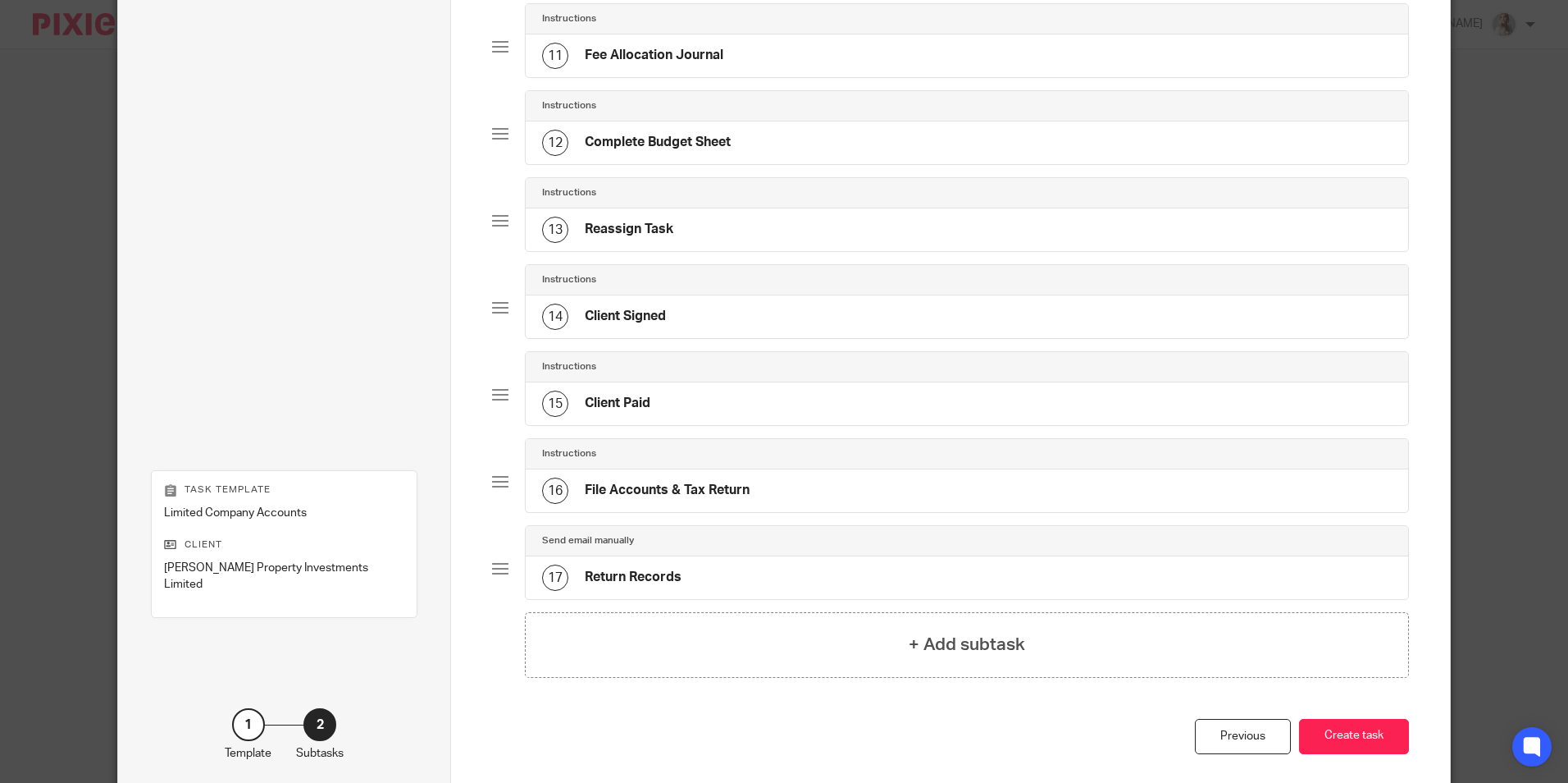
scroll to position [1096, 0]
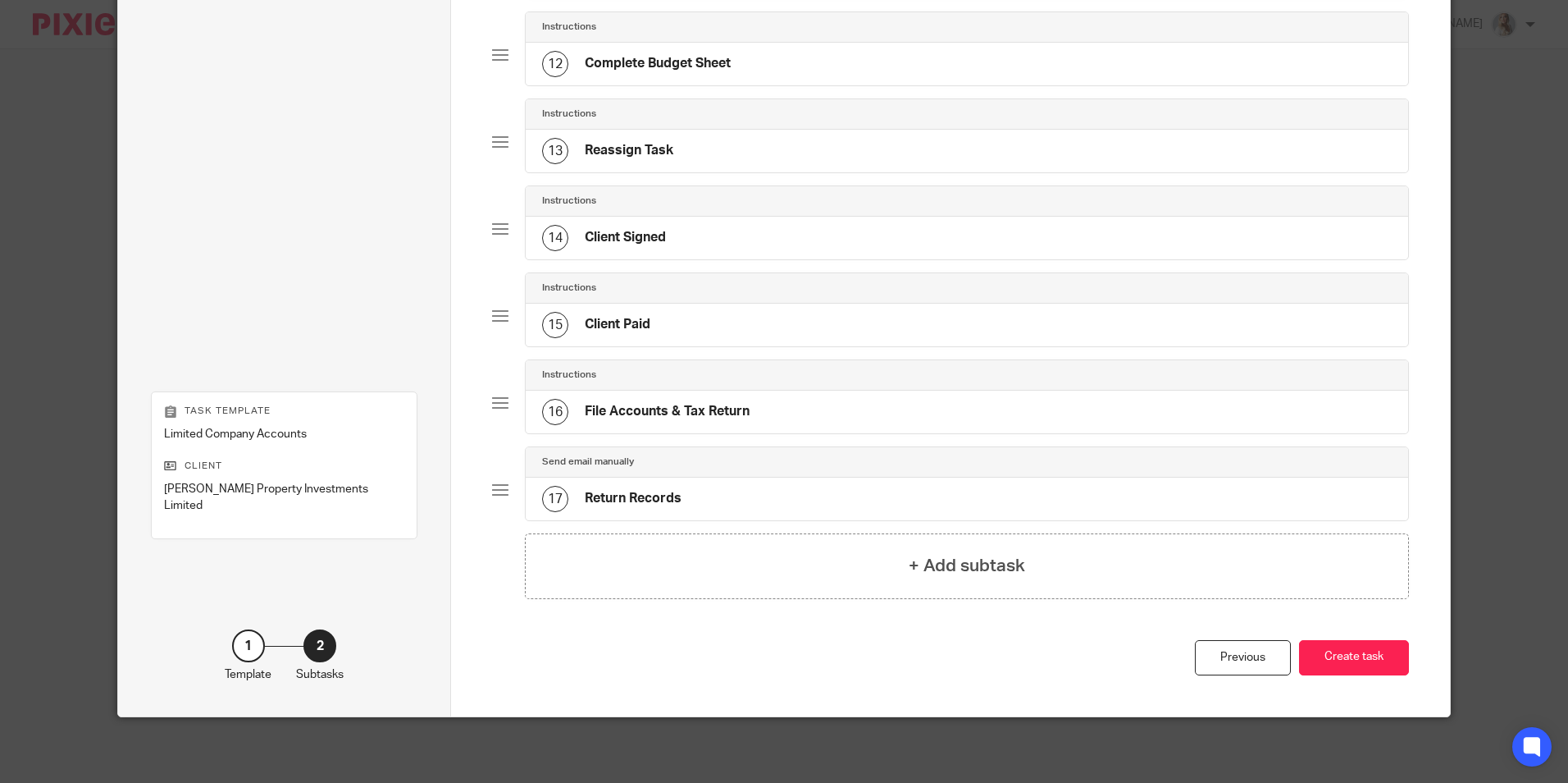
drag, startPoint x: 1216, startPoint y: 667, endPoint x: 1316, endPoint y: 614, distance: 113.2
click at [1216, 667] on div "Previous" at bounding box center [1243, 657] width 96 height 35
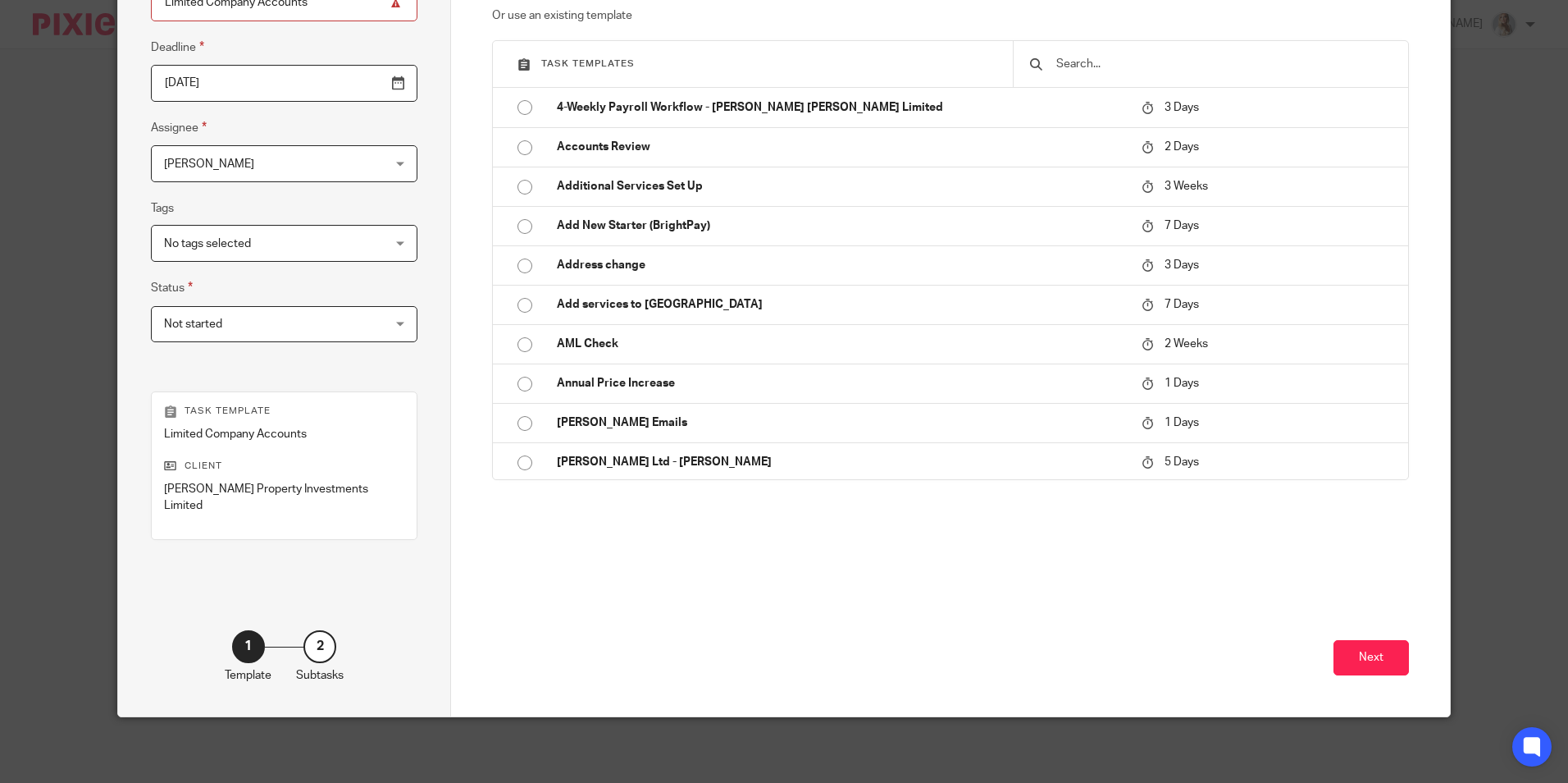
scroll to position [187, 0]
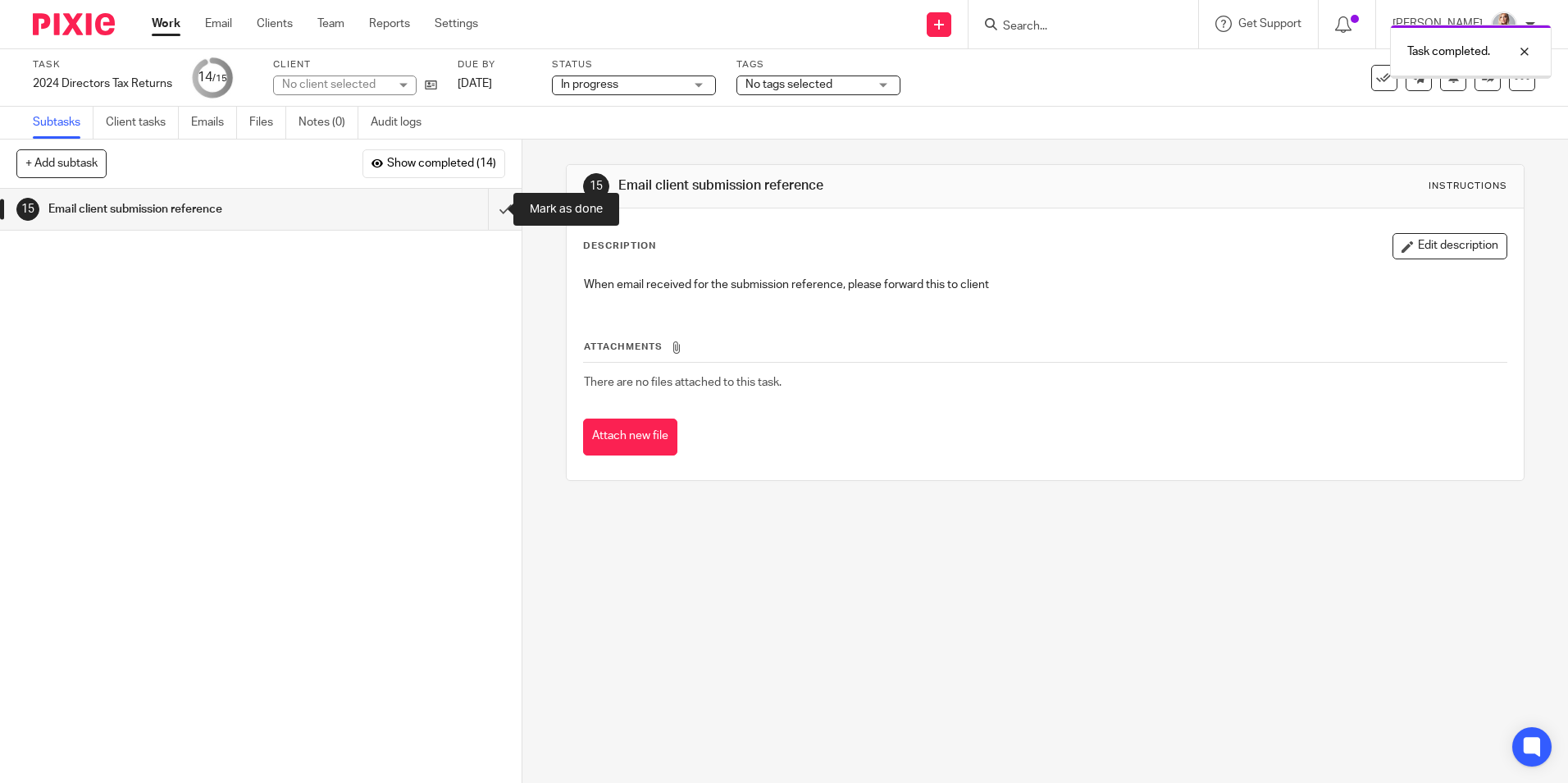
click at [491, 210] on input "submit" at bounding box center [261, 209] width 522 height 41
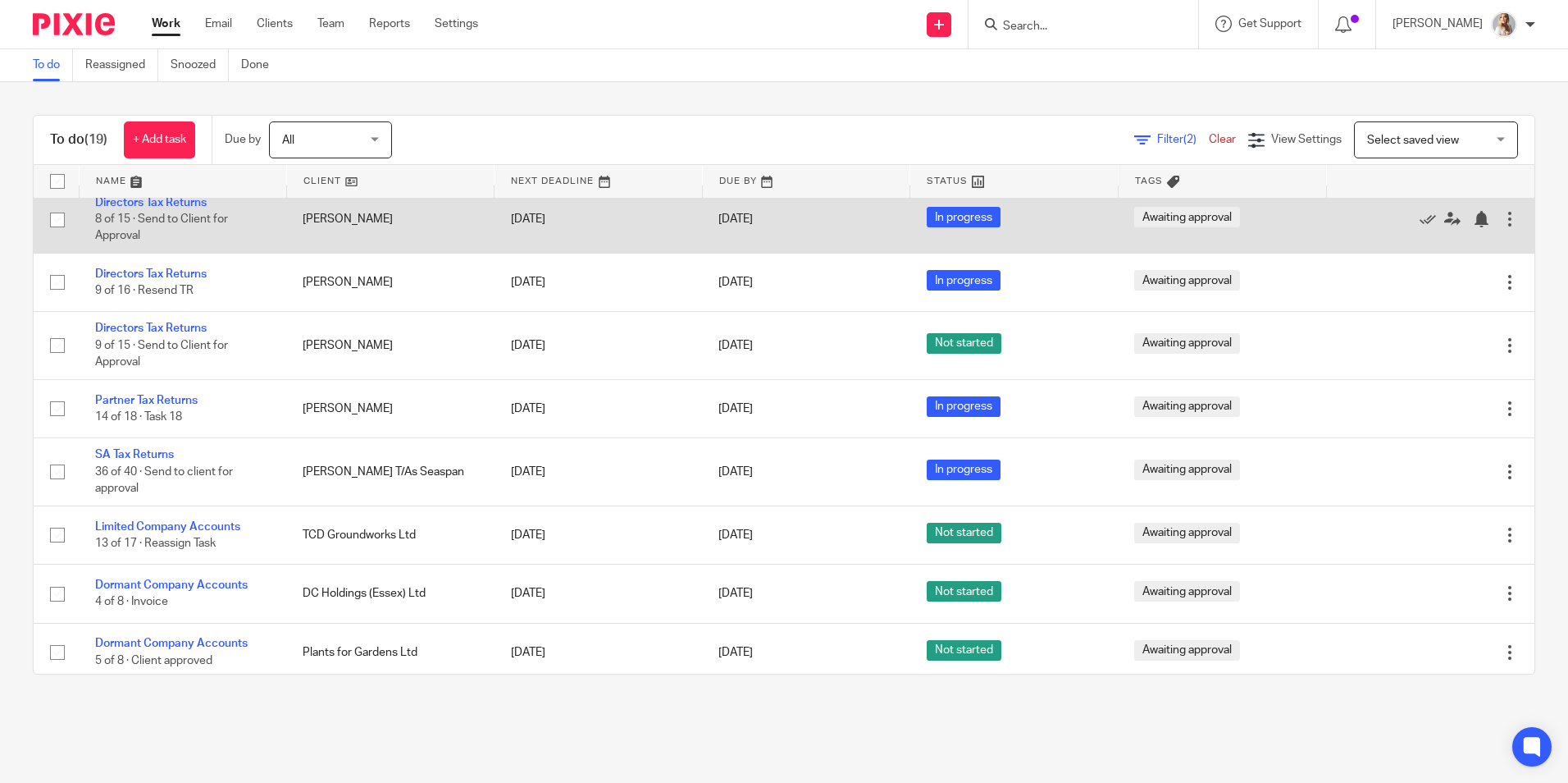
scroll to position [737, 0]
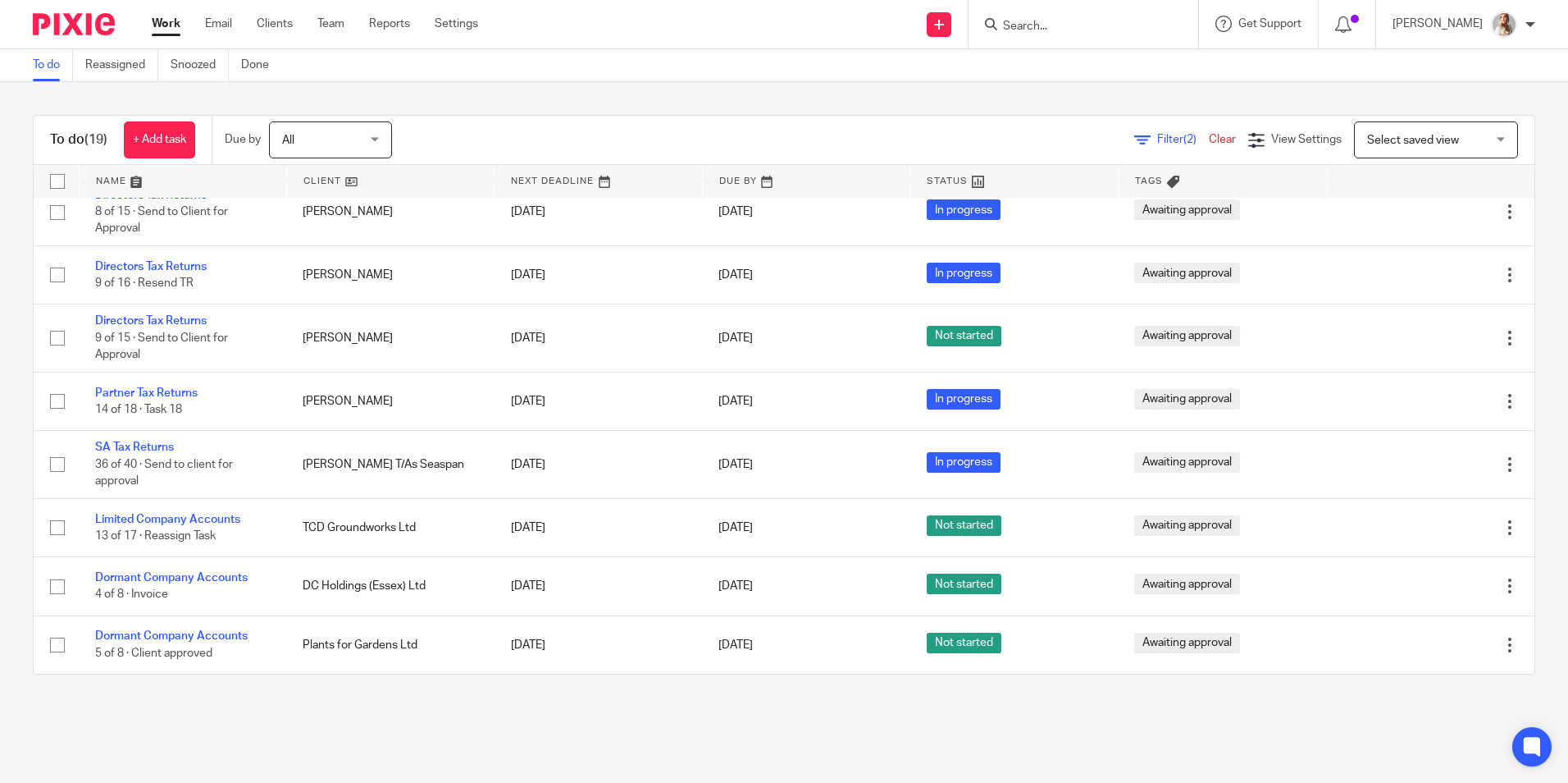
click at [1183, 148] on div "Filter (2) Clear" at bounding box center [1190, 139] width 114 height 17
click at [1209, 142] on link "Clear" at bounding box center [1222, 139] width 27 height 12
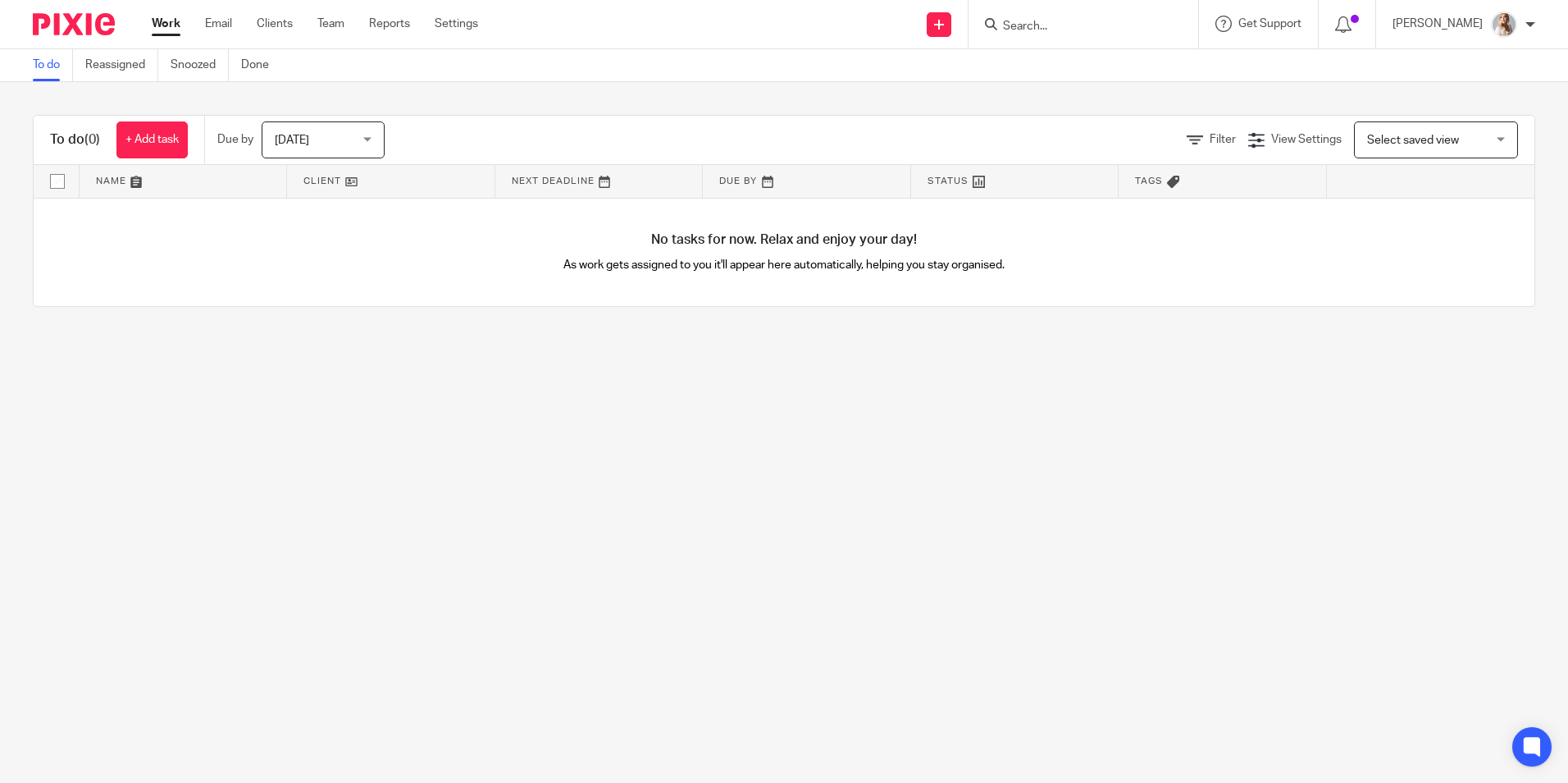
click at [175, 31] on link "Work" at bounding box center [166, 24] width 28 height 17
click at [310, 149] on span "Today" at bounding box center [318, 139] width 87 height 35
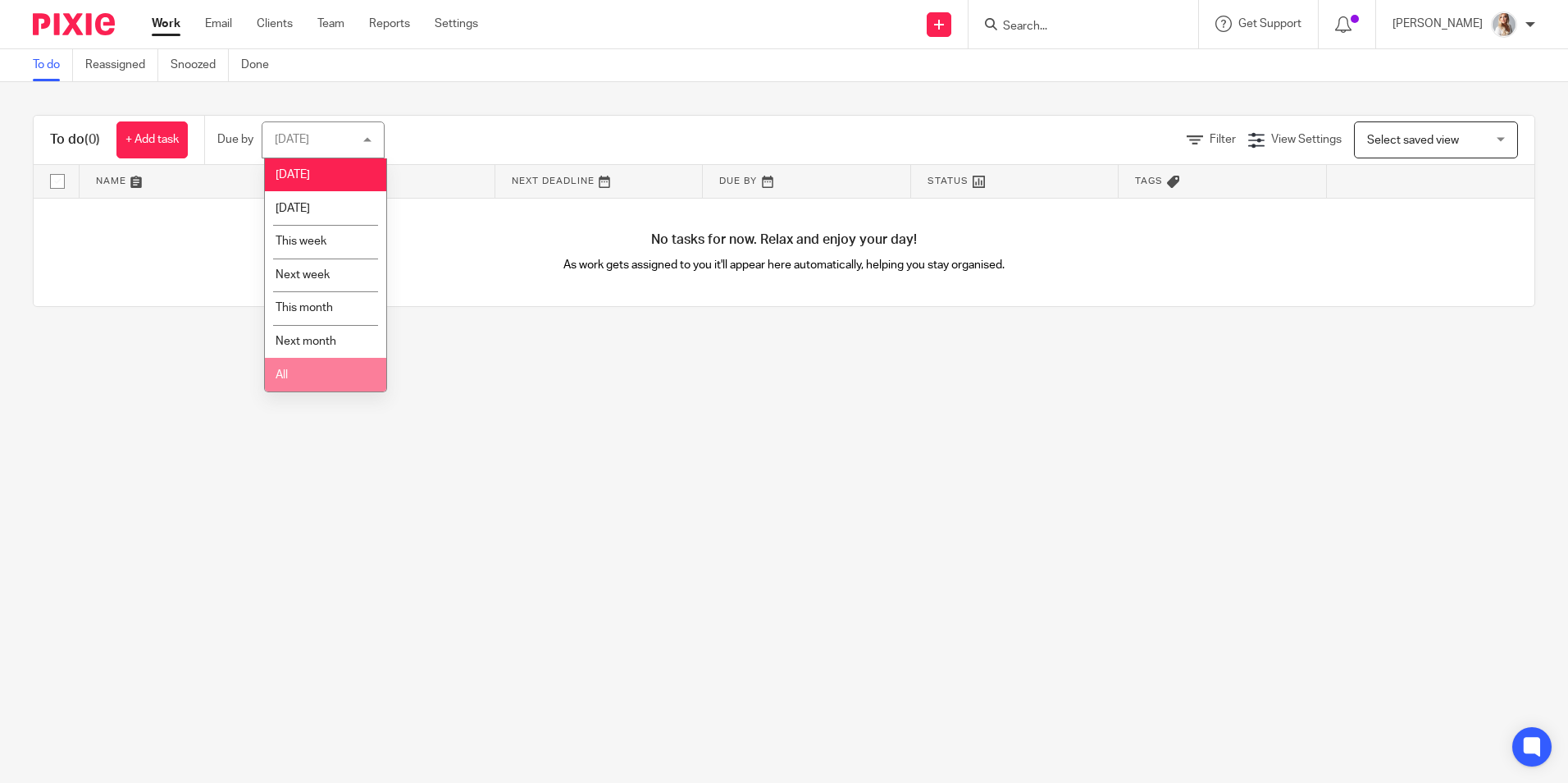
click at [310, 372] on li "All" at bounding box center [325, 374] width 121 height 34
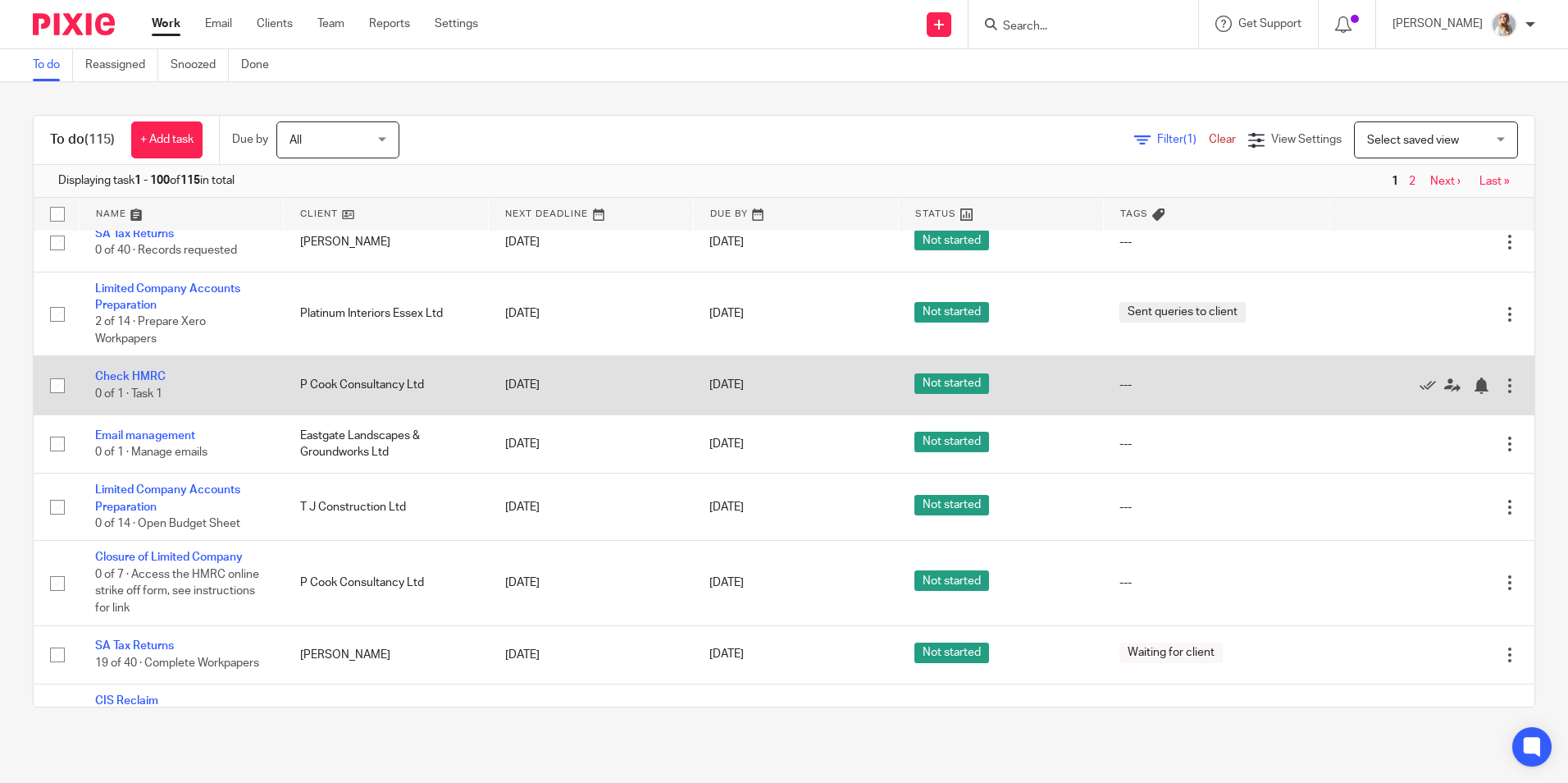
scroll to position [739, 0]
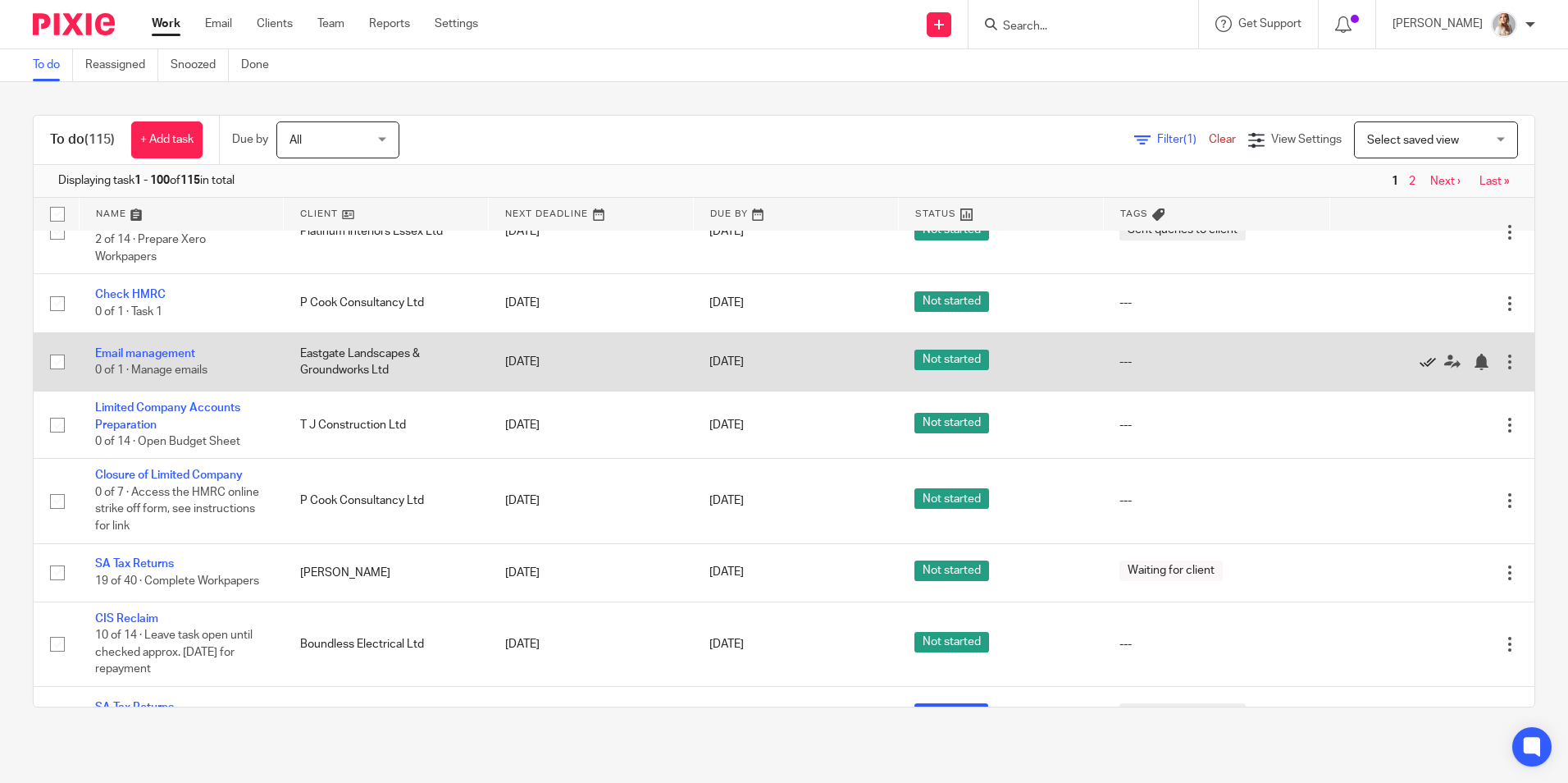
click at [1419, 360] on icon at bounding box center [1427, 362] width 17 height 17
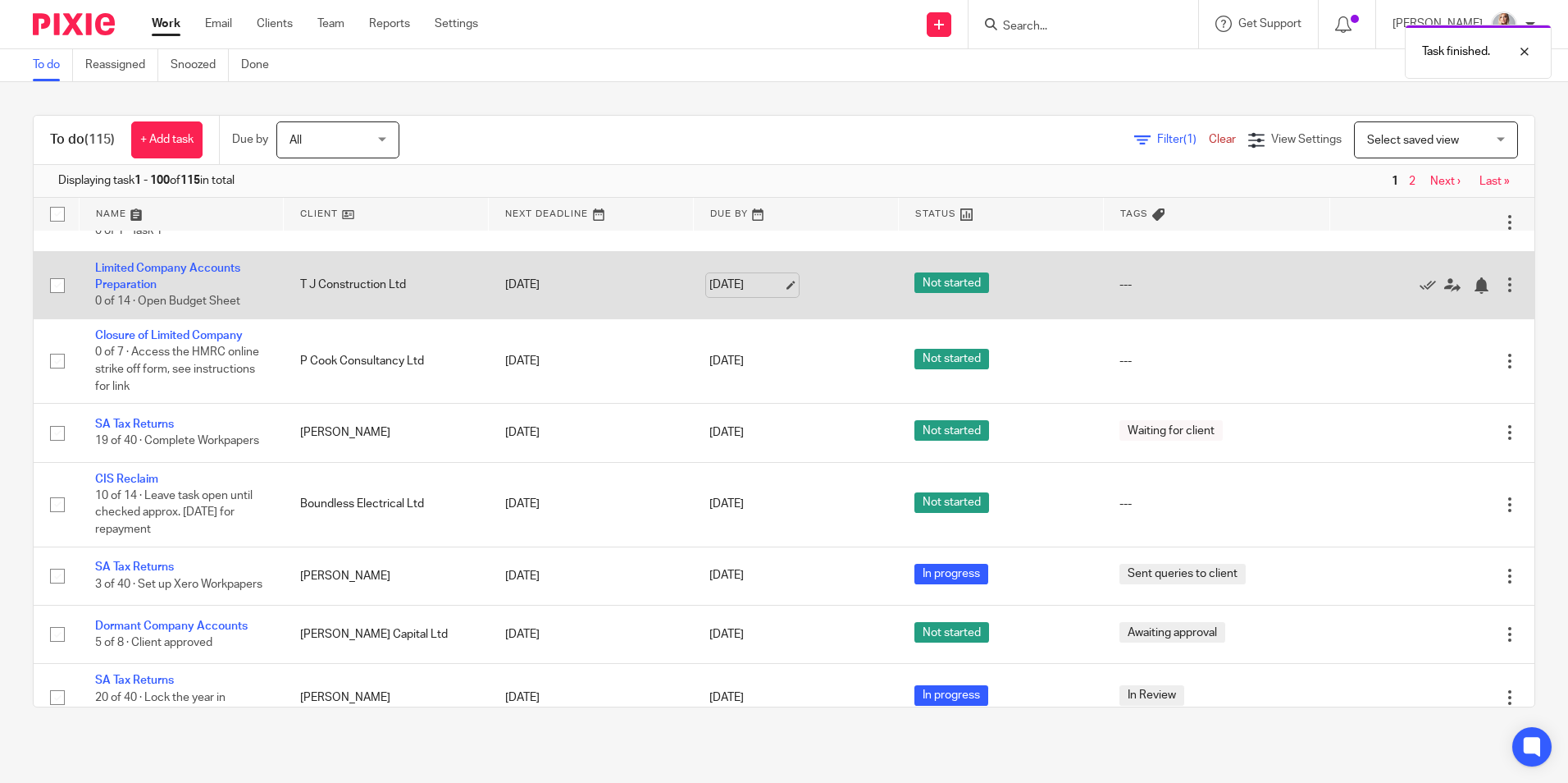
scroll to position [820, 0]
click at [1419, 280] on icon at bounding box center [1427, 285] width 17 height 17
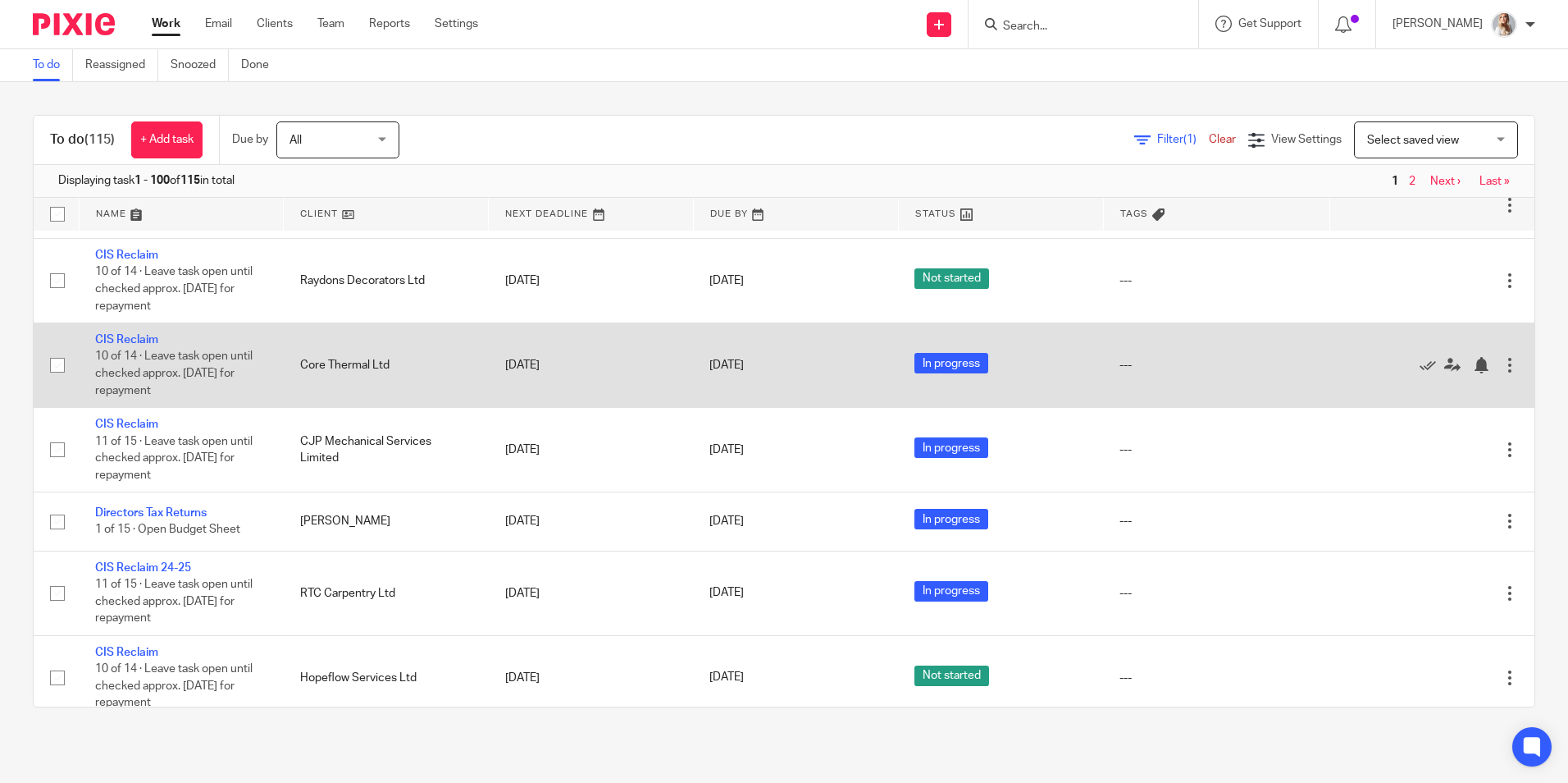
scroll to position [2461, 0]
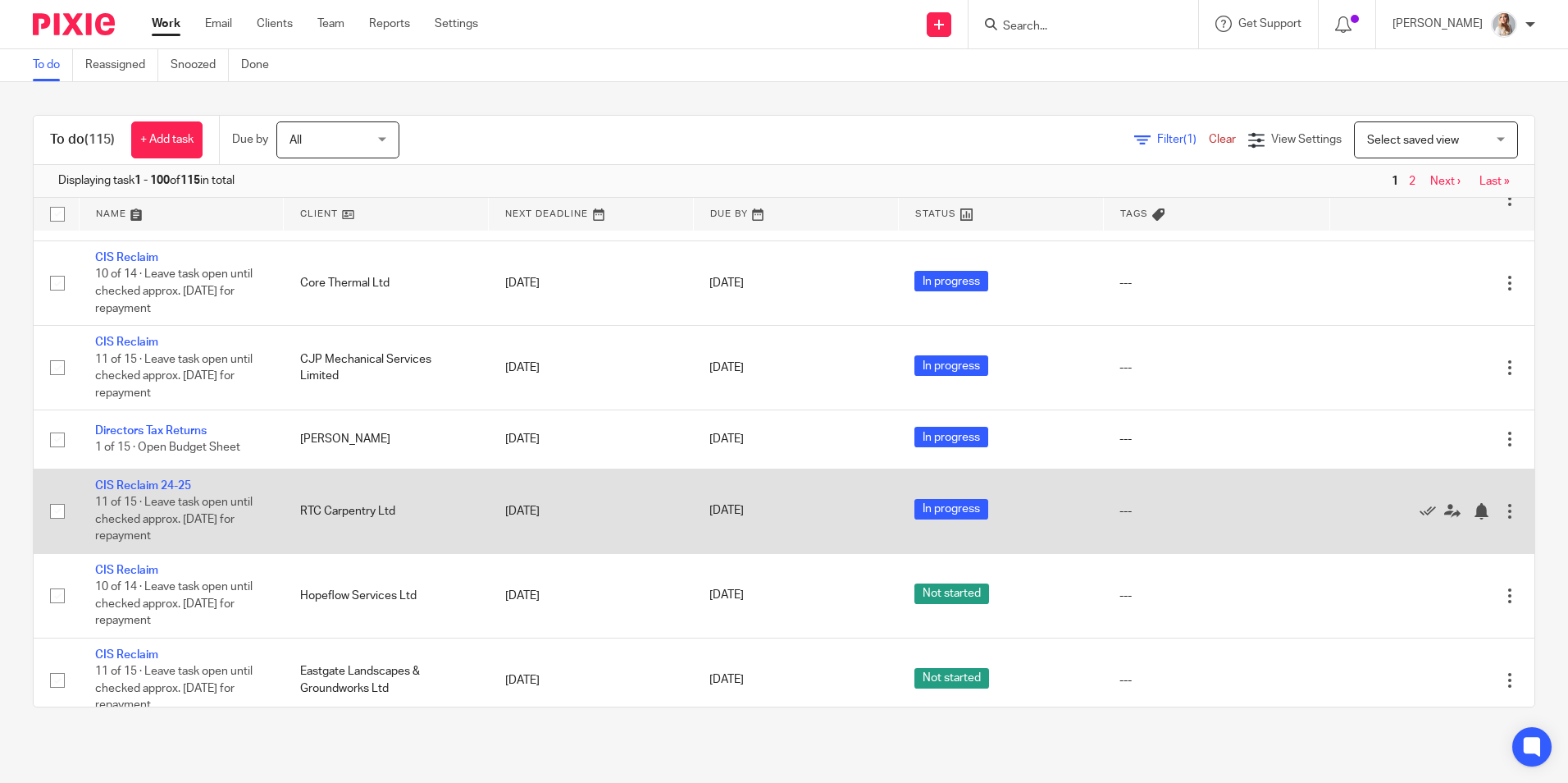
click at [174, 485] on td "CIS Reclaim 24-25 11 of 15 · Leave task open until checked approx. 8 weeks late…" at bounding box center [181, 510] width 205 height 85
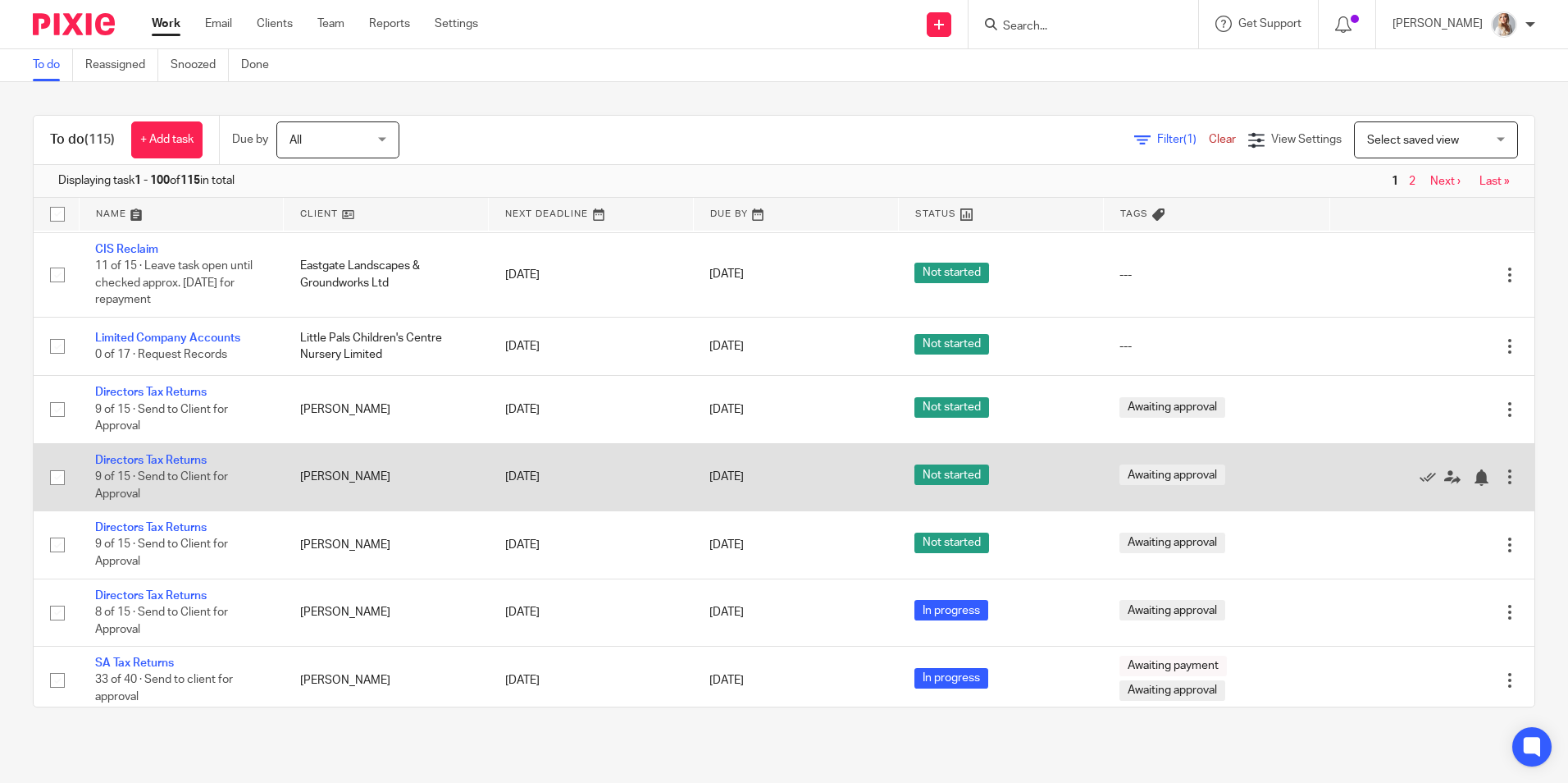
scroll to position [2872, 0]
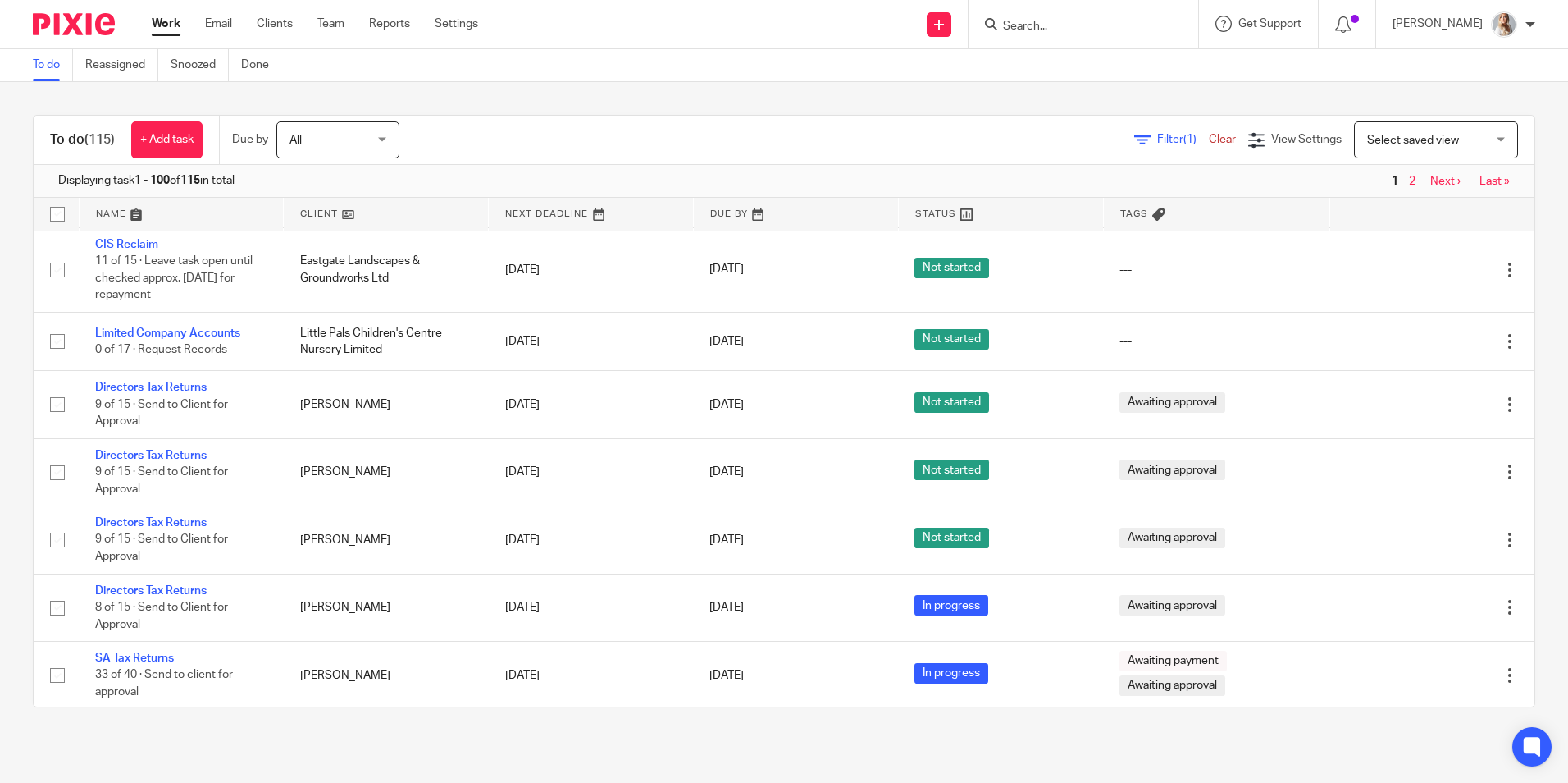
click at [166, 31] on link "Work" at bounding box center [166, 24] width 28 height 17
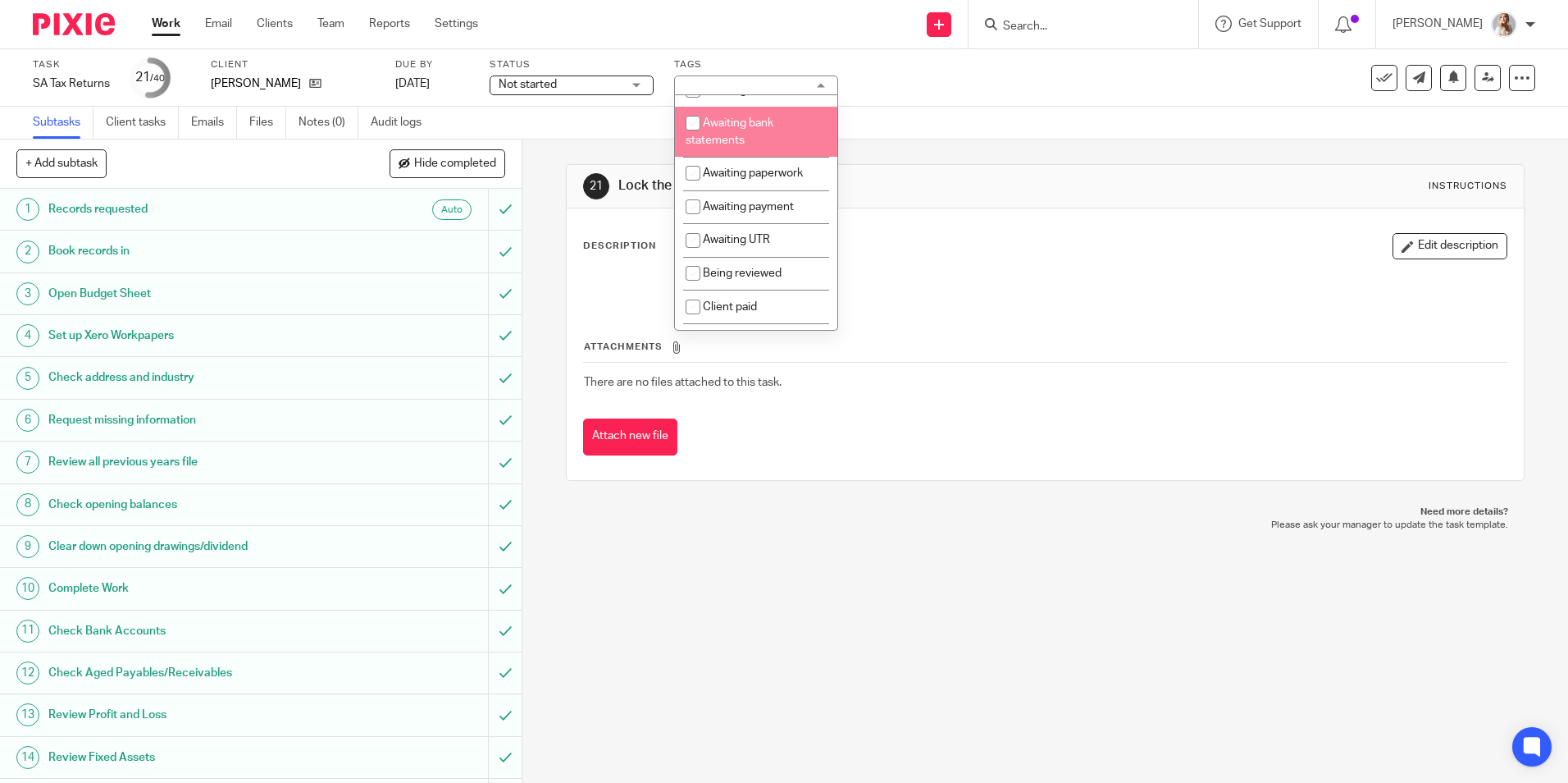
scroll to position [246, 0]
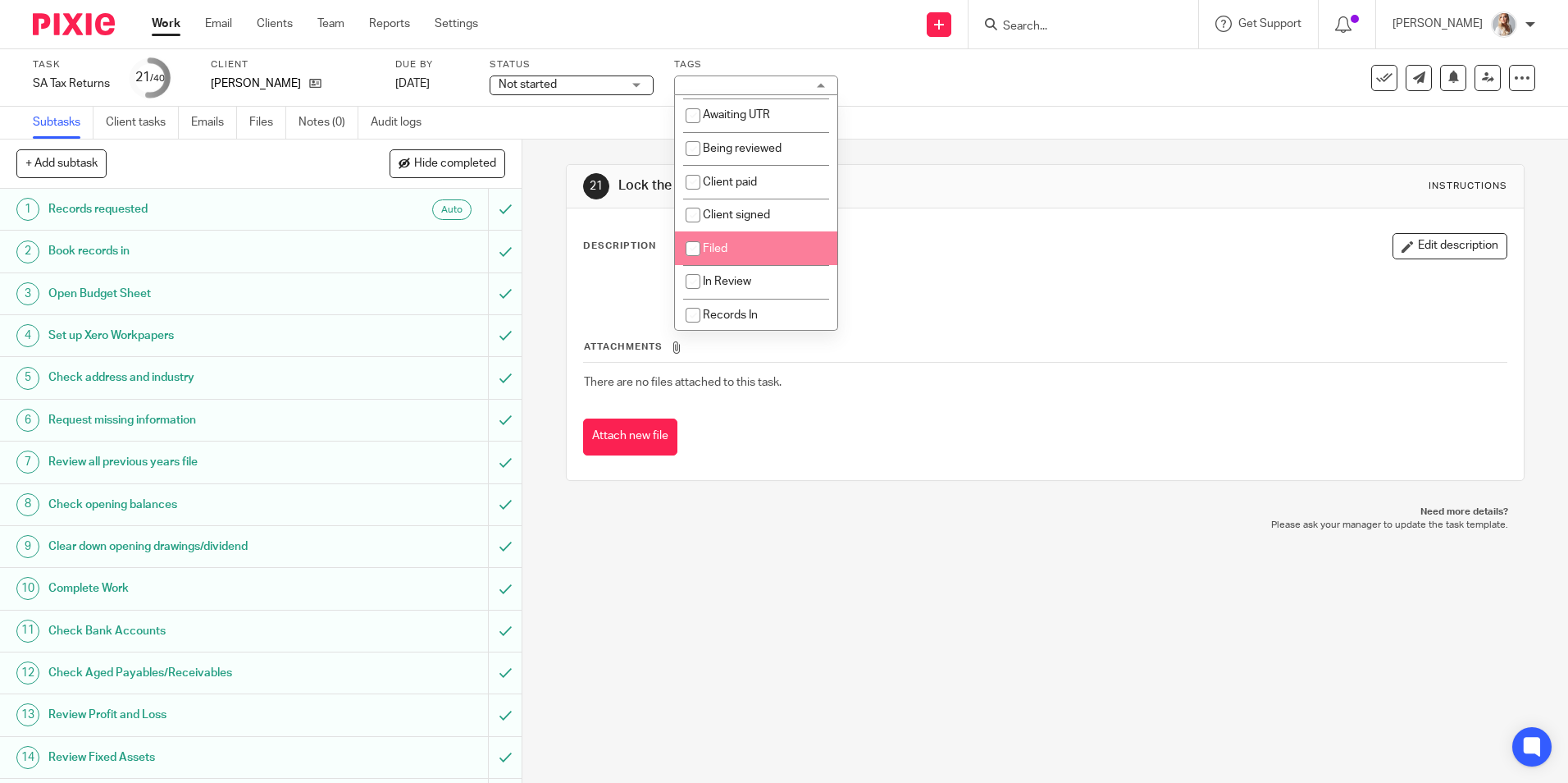
click at [705, 294] on input "checkbox" at bounding box center [692, 280] width 31 height 31
checkbox input "true"
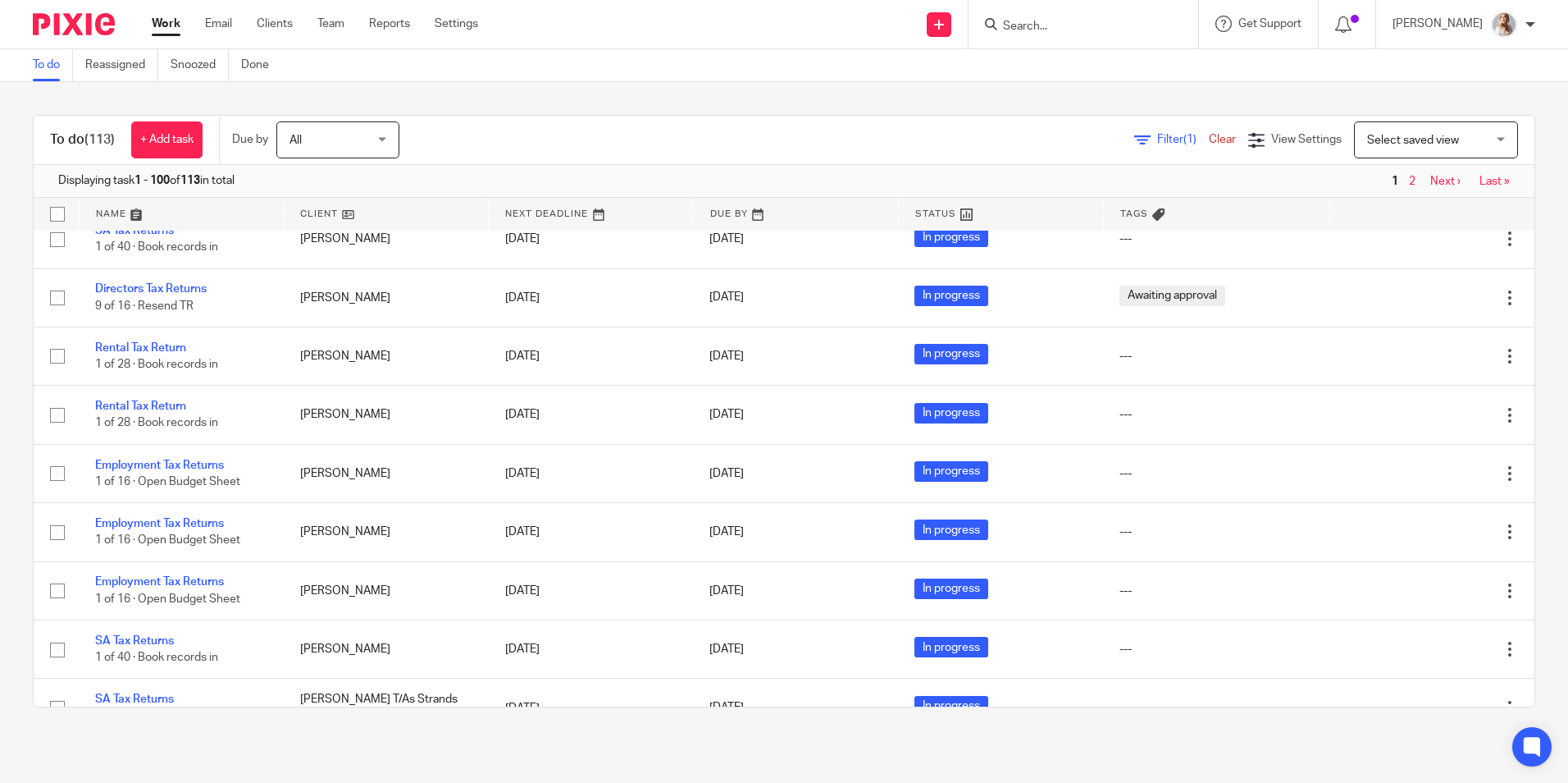
scroll to position [4677, 0]
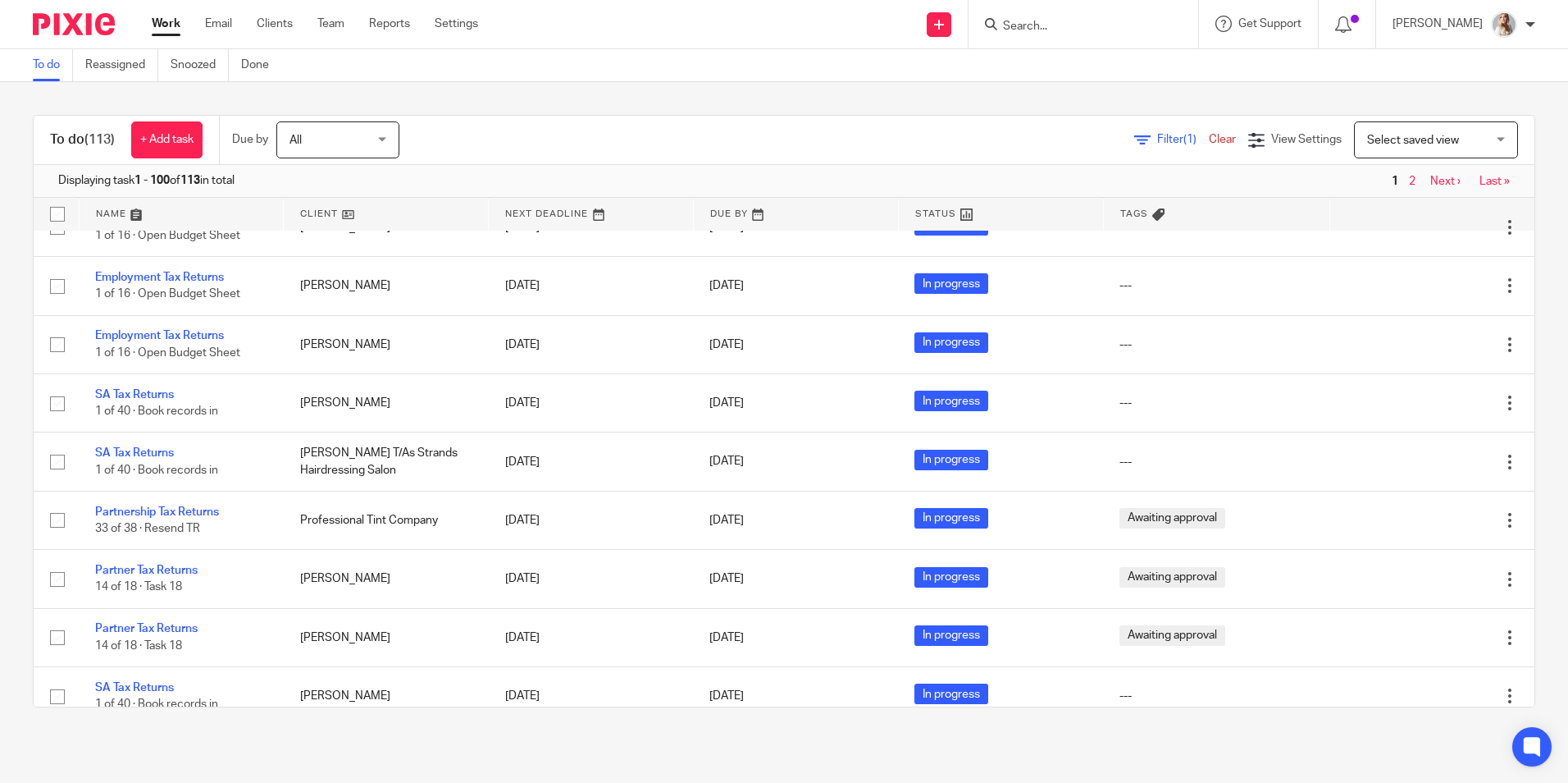
click at [1122, 29] on input "Search" at bounding box center [1075, 27] width 148 height 15
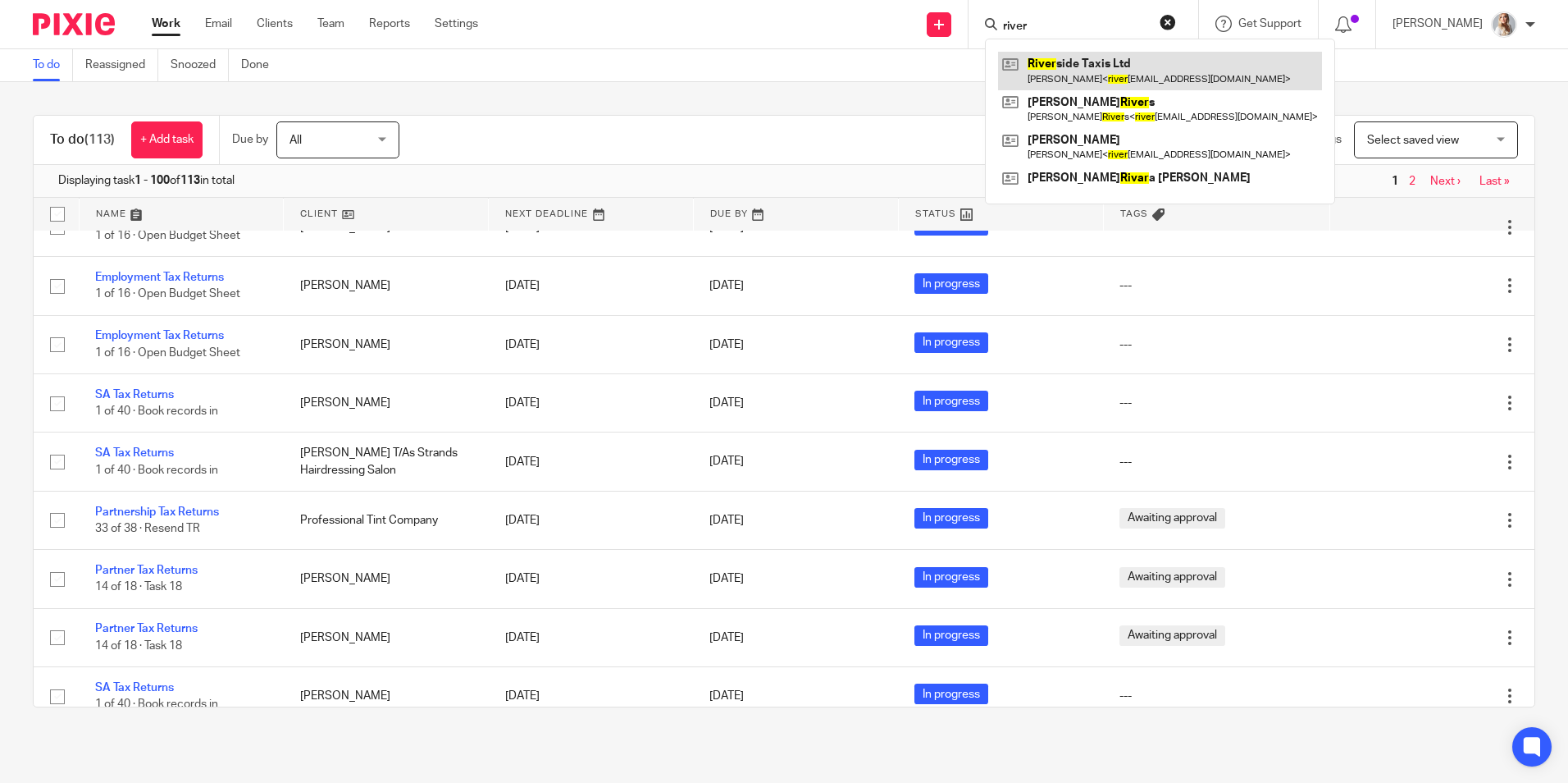
type input "river"
click at [1075, 65] on link at bounding box center [1160, 70] width 324 height 38
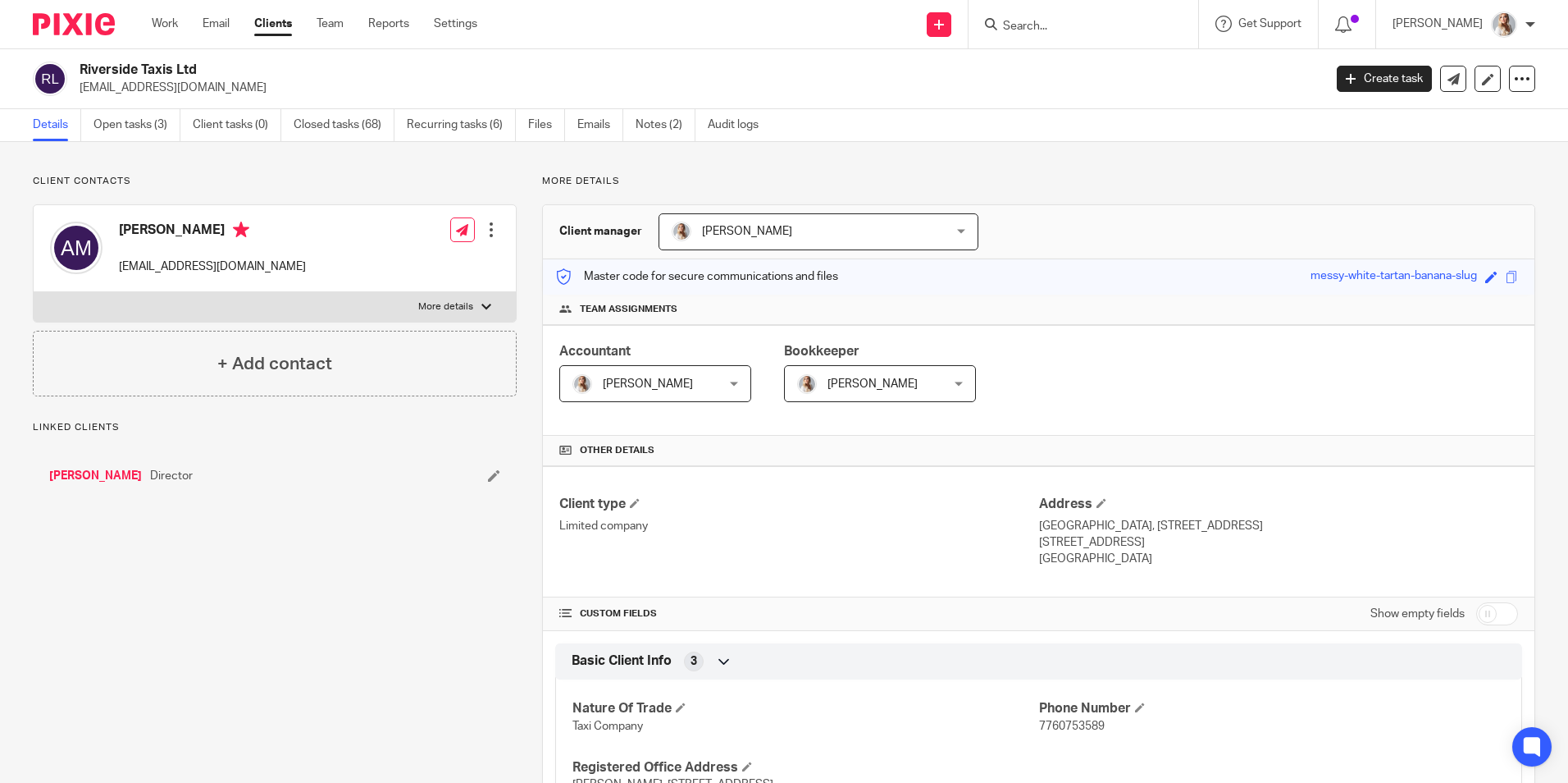
click at [164, 118] on link "Open tasks (3)" at bounding box center [137, 125] width 87 height 32
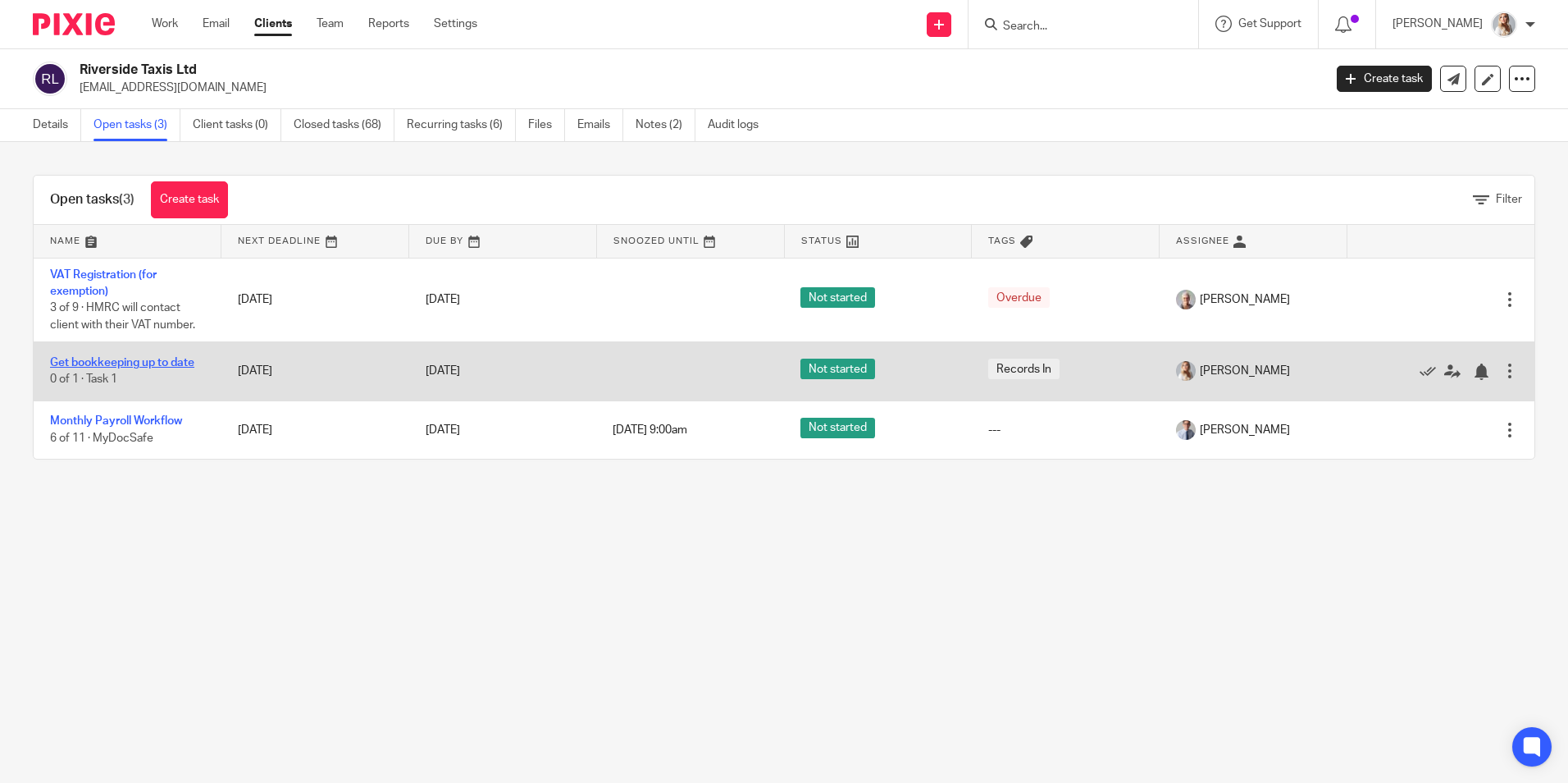
click at [152, 363] on link "Get bookkeeping up to date" at bounding box center [122, 362] width 144 height 12
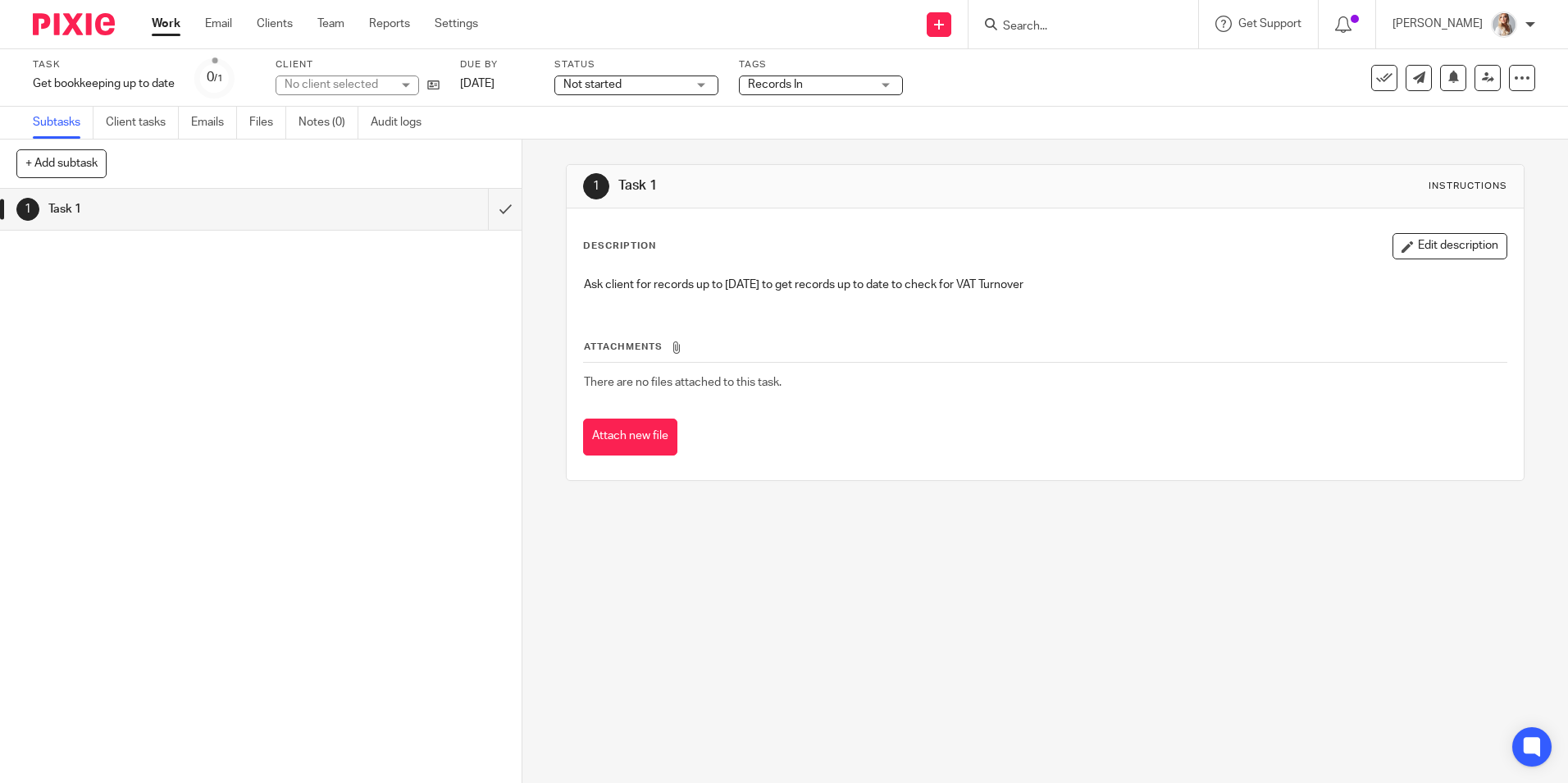
click at [775, 93] on span "Records In" at bounding box center [809, 84] width 123 height 17
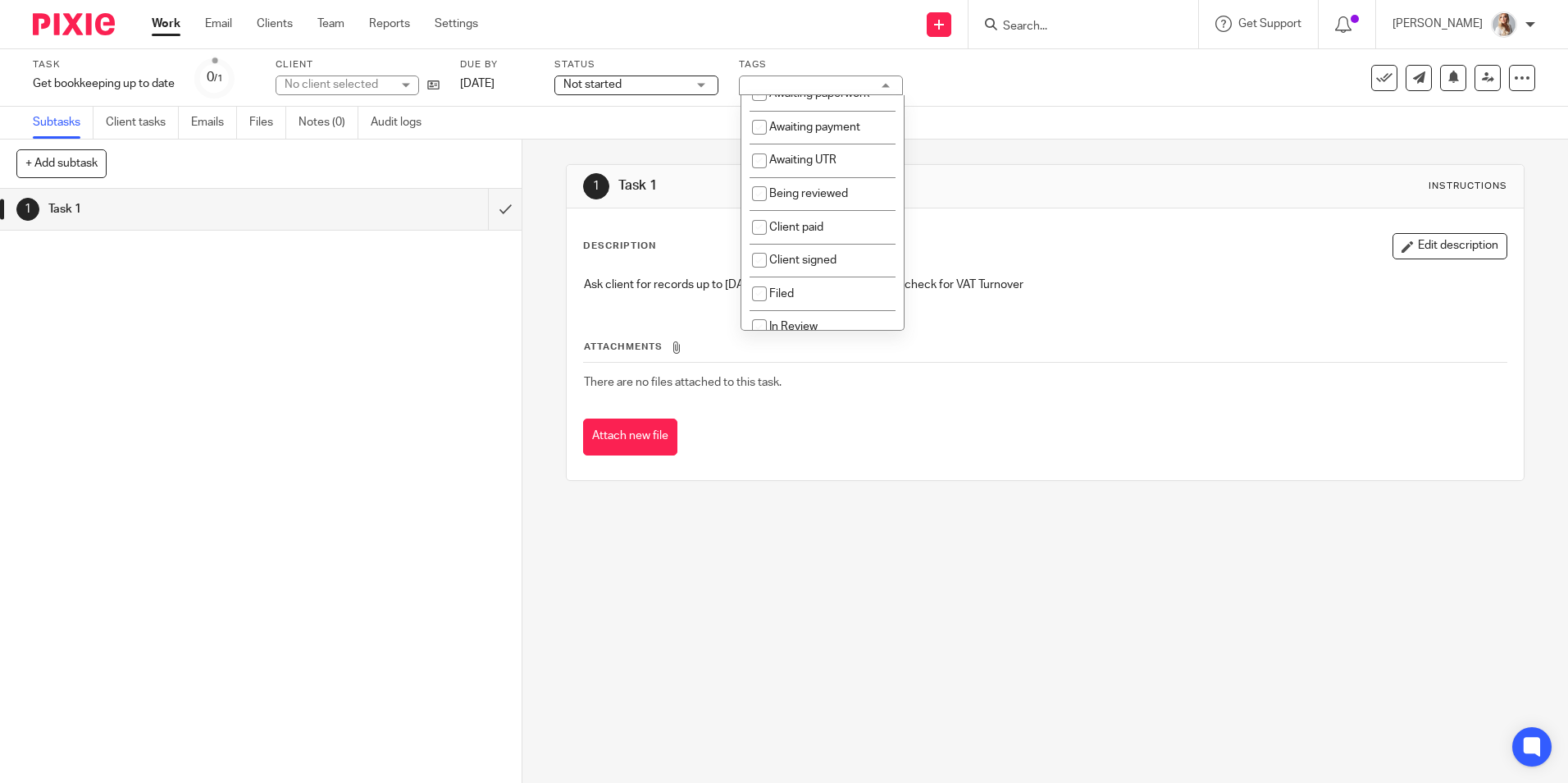
scroll to position [411, 0]
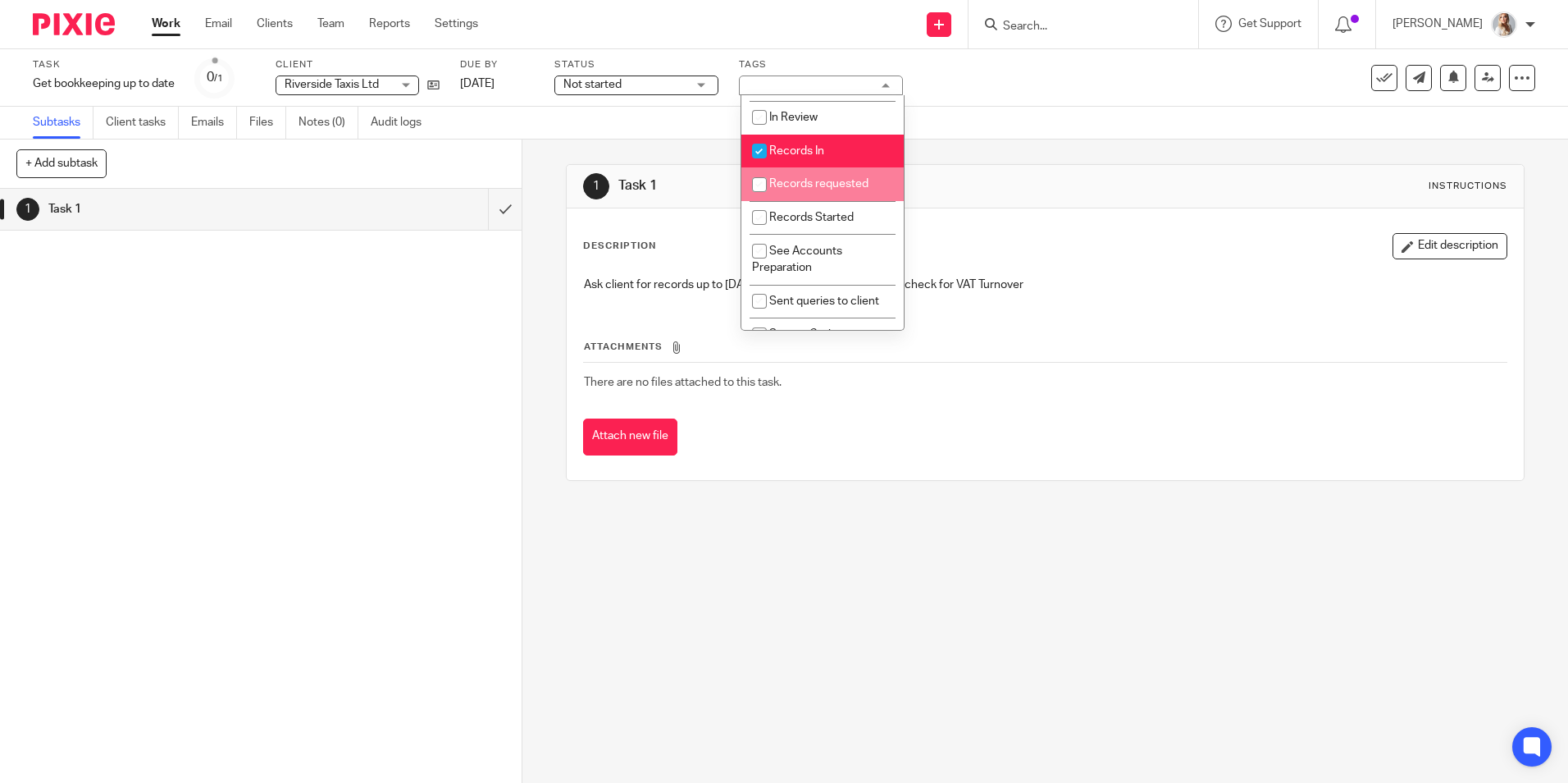
click at [784, 157] on span "Records In" at bounding box center [797, 150] width 55 height 12
checkbox input "false"
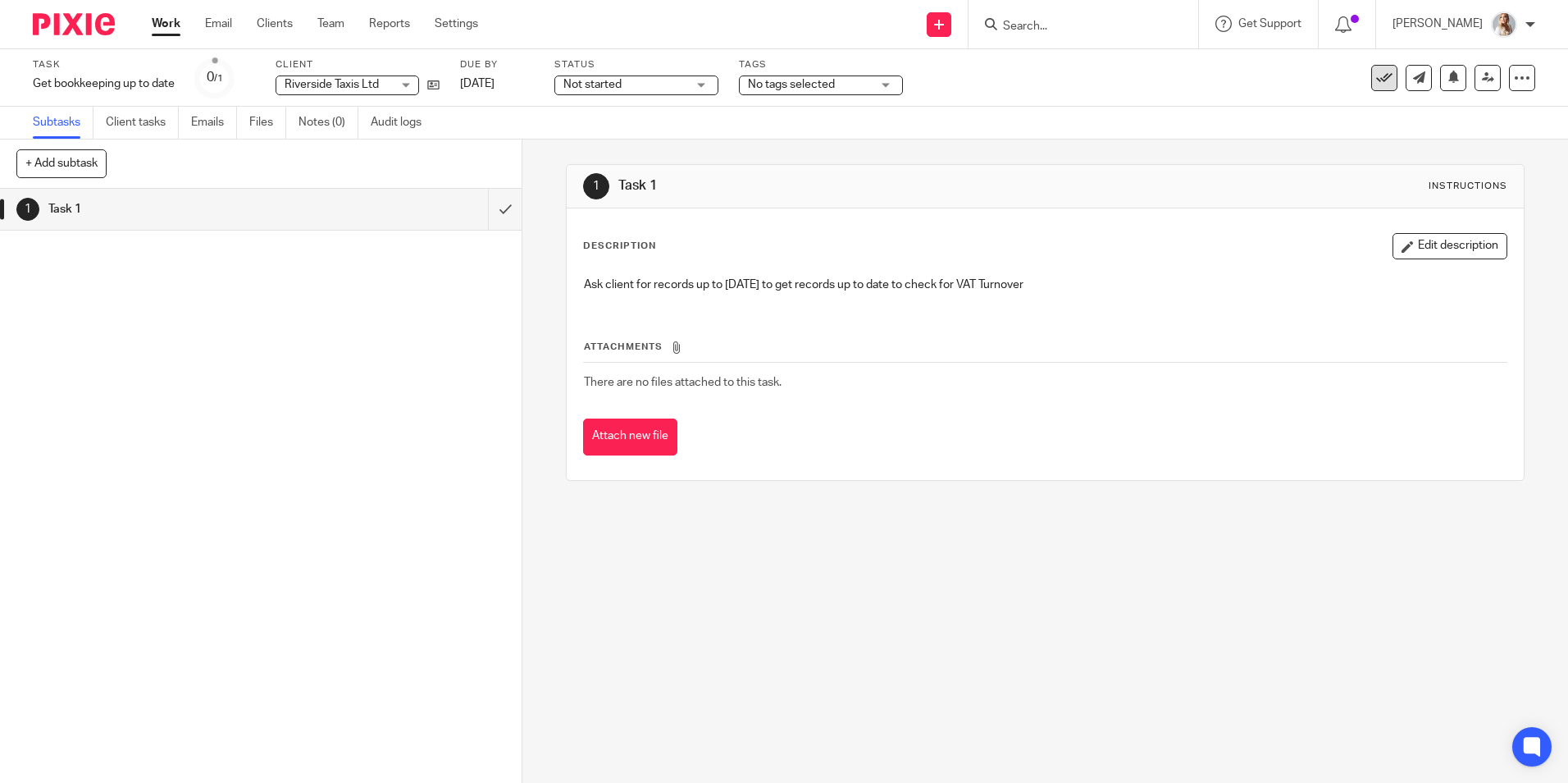
click at [1376, 81] on icon at bounding box center [1384, 78] width 17 height 17
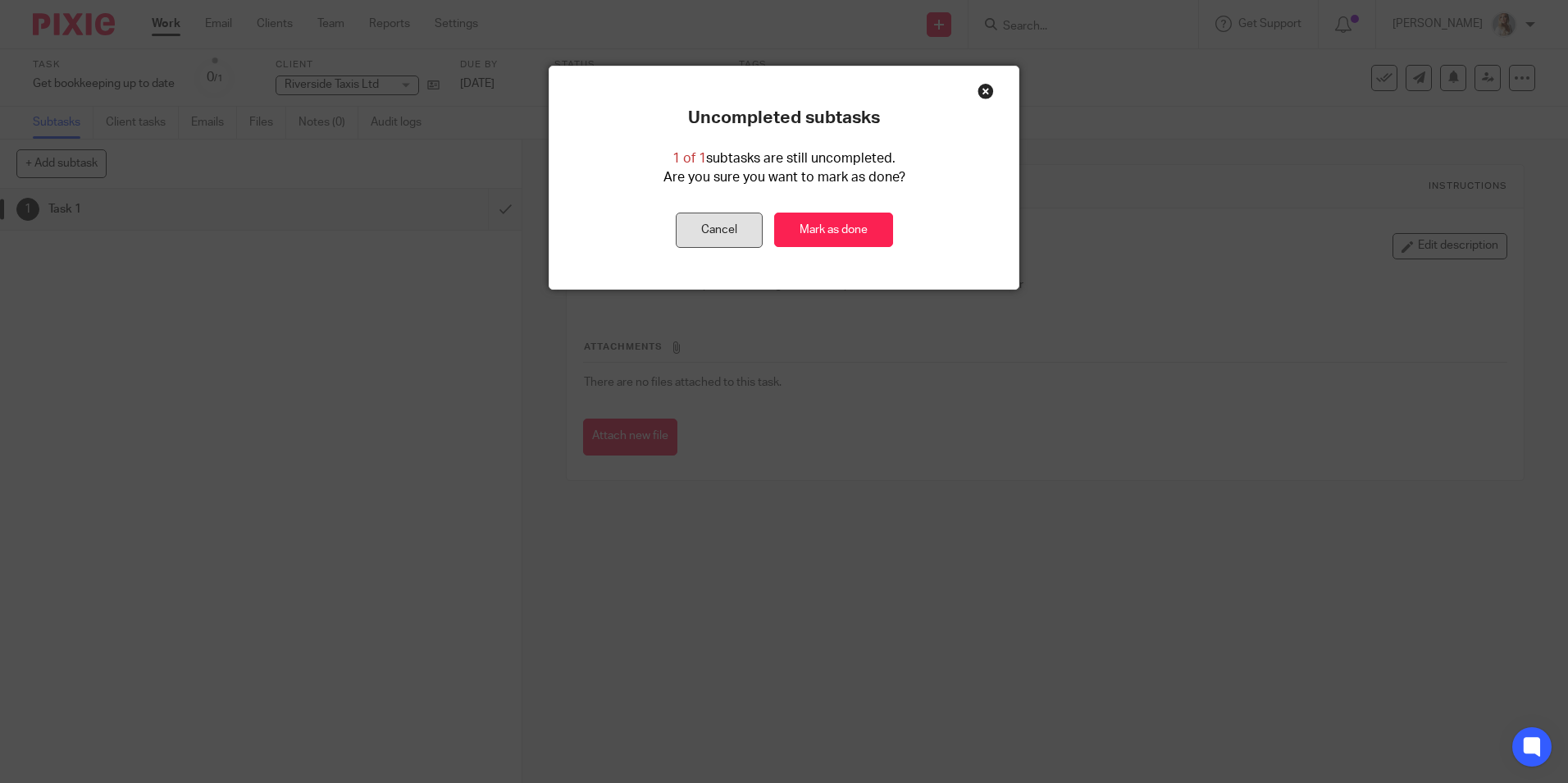
click at [741, 223] on button "Cancel" at bounding box center [719, 230] width 87 height 35
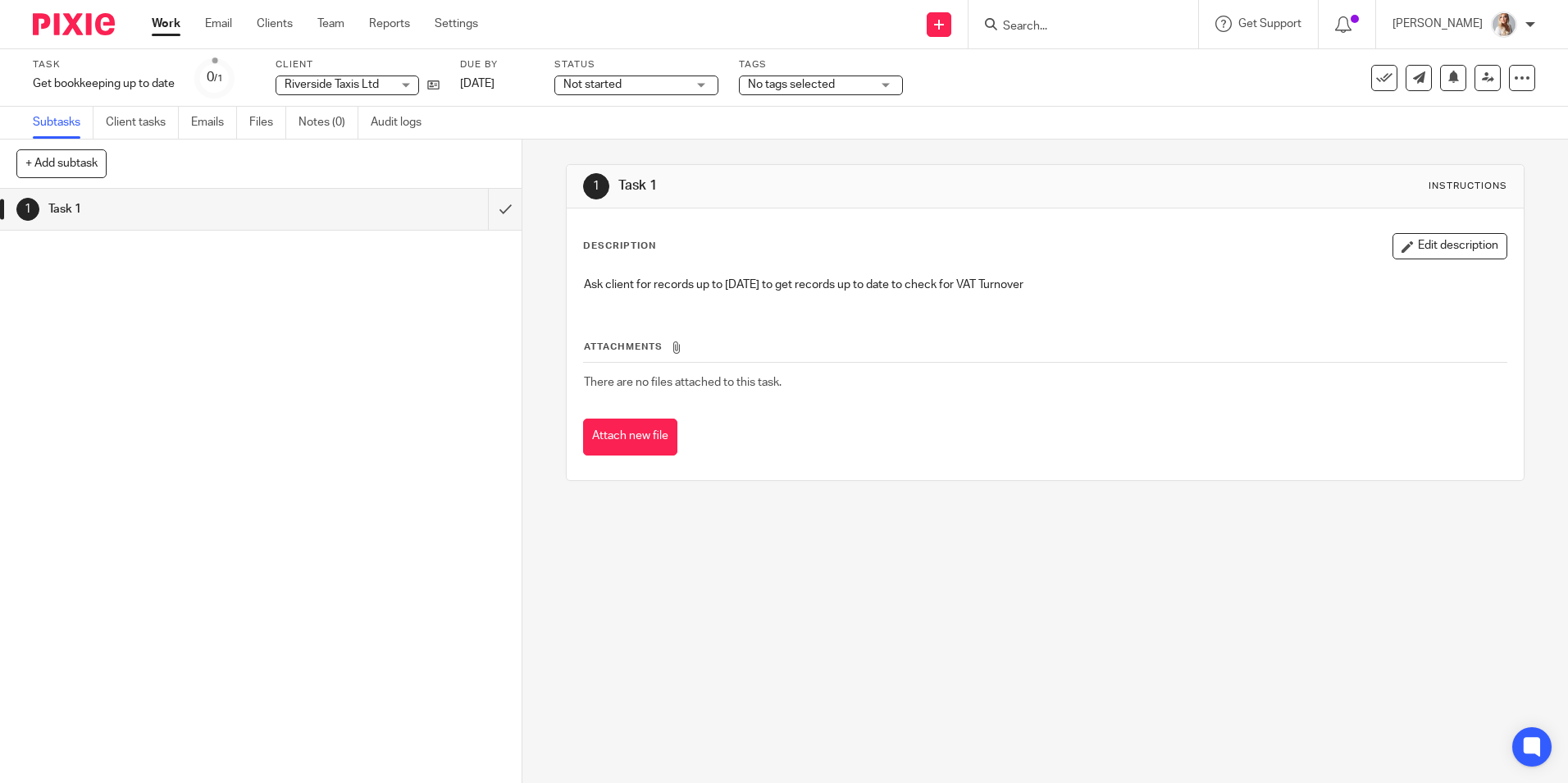
click at [1086, 281] on p "Ask client for records up to 31/07/25 to get records up to date to check for VA…" at bounding box center [1044, 285] width 922 height 17
click at [1433, 251] on button "Edit description" at bounding box center [1450, 246] width 115 height 27
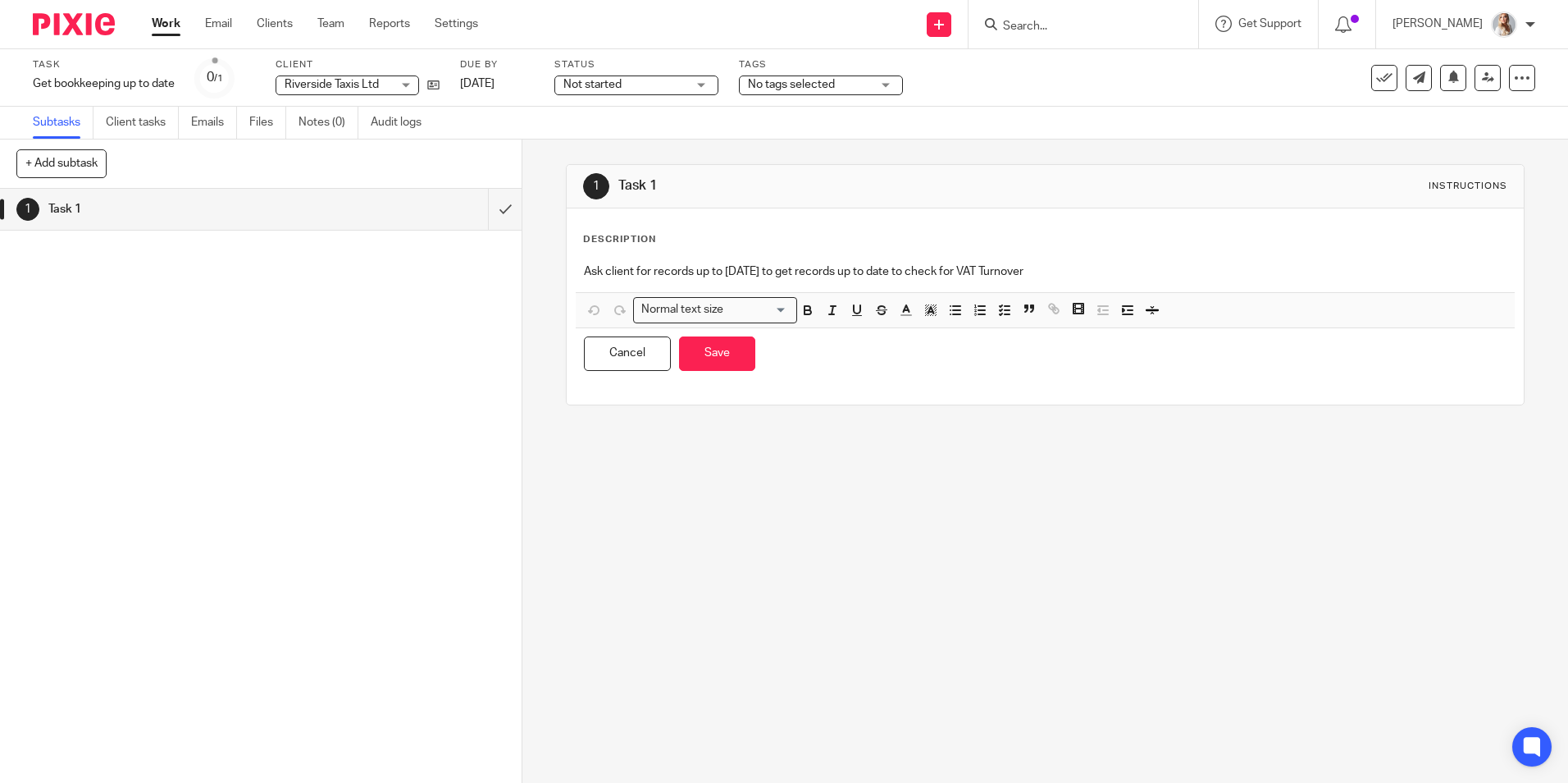
click at [1066, 282] on div "Ask client for records up to [DATE] to get records up to date to check for VAT …" at bounding box center [1044, 273] width 938 height 37
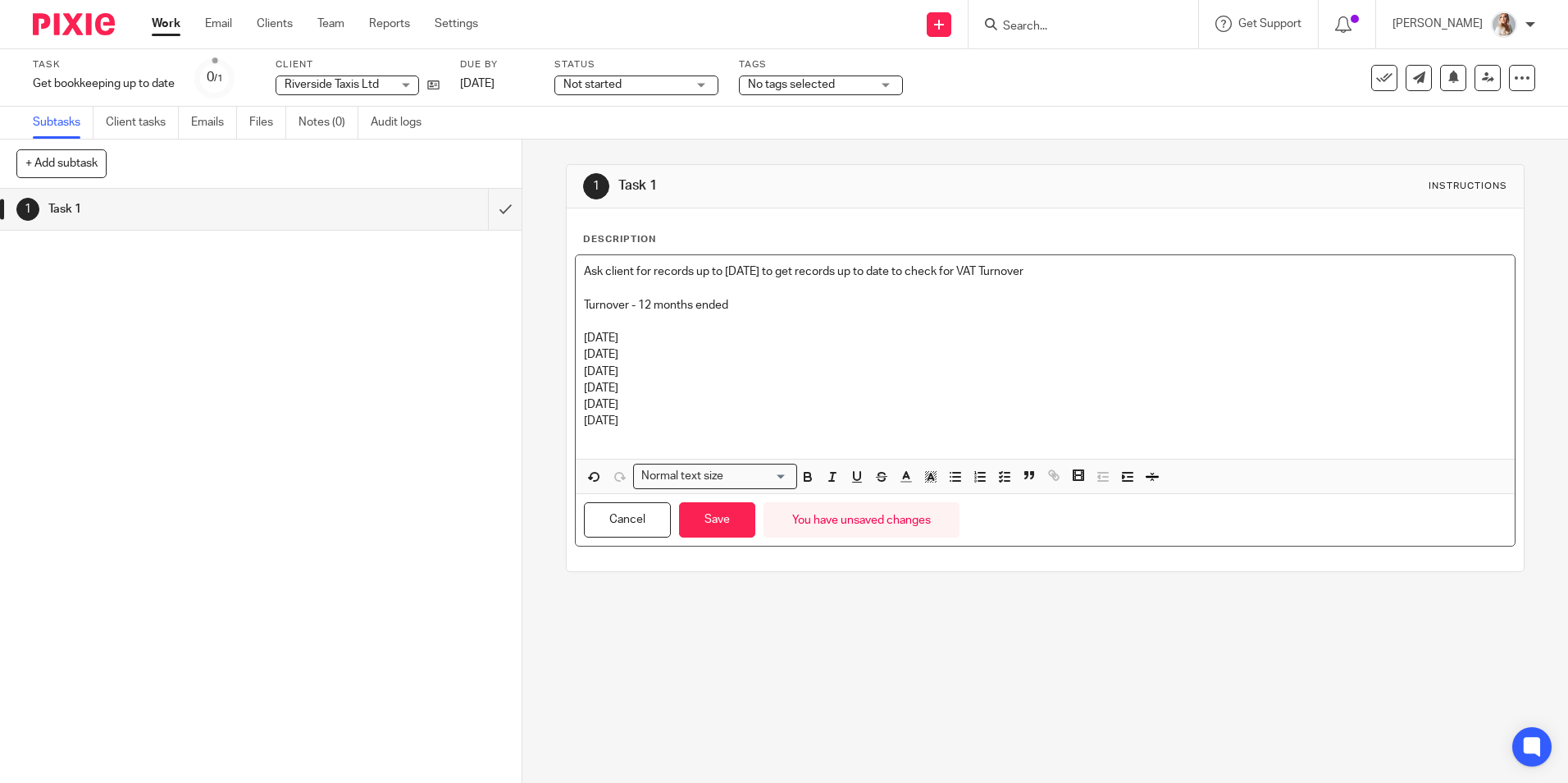
click at [718, 425] on p "31/07/25" at bounding box center [1044, 420] width 922 height 17
click at [683, 402] on p "30/06/25 - £" at bounding box center [1044, 404] width 922 height 17
click at [645, 390] on p "31/05/25 - £" at bounding box center [1044, 388] width 922 height 17
click at [677, 371] on p "30/04/25 - £" at bounding box center [1044, 372] width 922 height 17
click at [676, 357] on p "31/03/25" at bounding box center [1044, 354] width 922 height 17
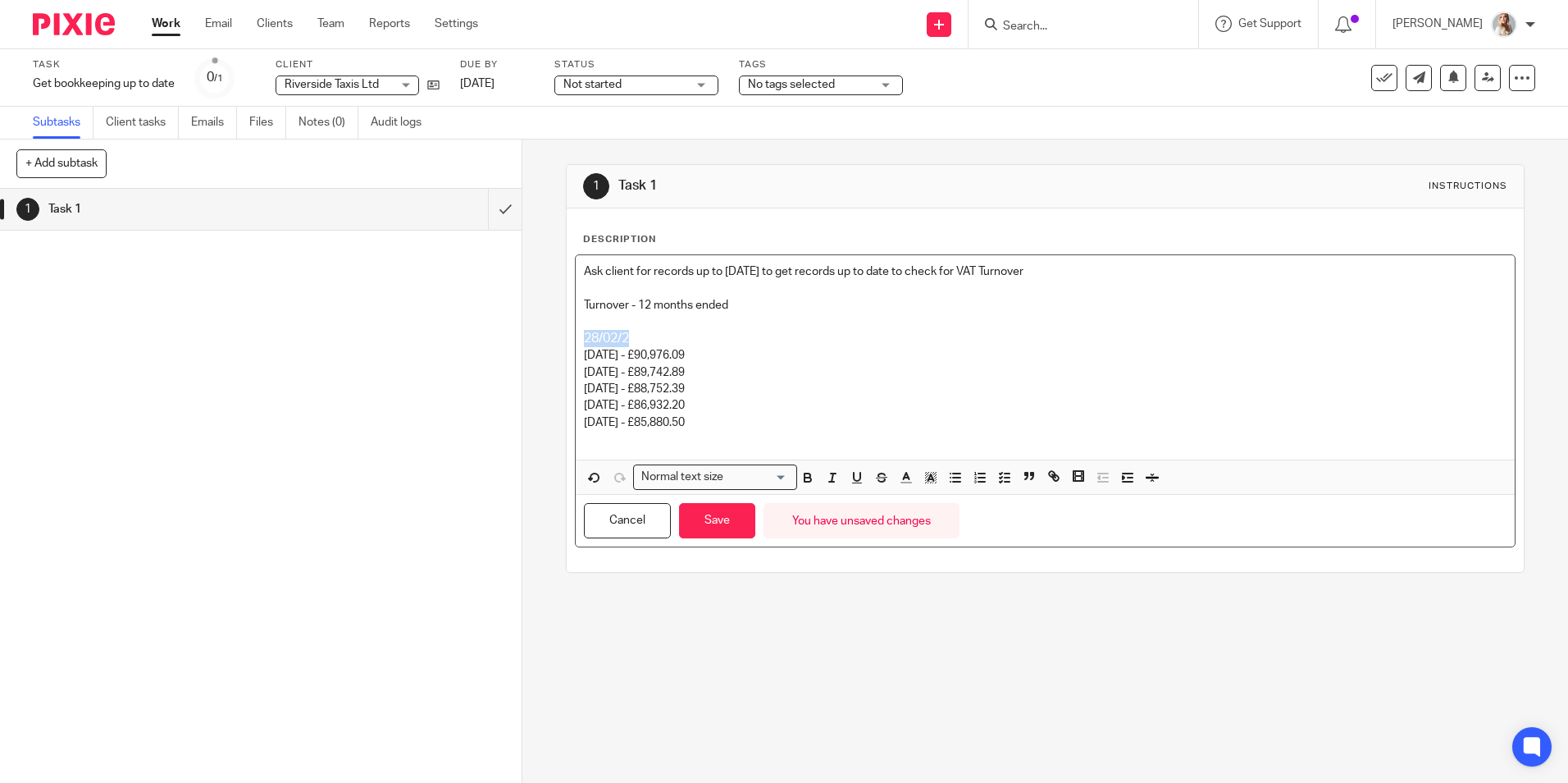
drag, startPoint x: 640, startPoint y: 338, endPoint x: 470, endPoint y: 319, distance: 171.1
click at [470, 319] on div "+ Add subtask Cancel + Add 1 Task 1 Apply template Select one of the following …" at bounding box center [784, 461] width 1568 height 643
click at [672, 329] on p at bounding box center [1044, 321] width 922 height 17
click at [674, 336] on p "28/02/25 - £" at bounding box center [1044, 338] width 922 height 17
click at [674, 335] on p "28/02/25 - £" at bounding box center [1044, 338] width 922 height 17
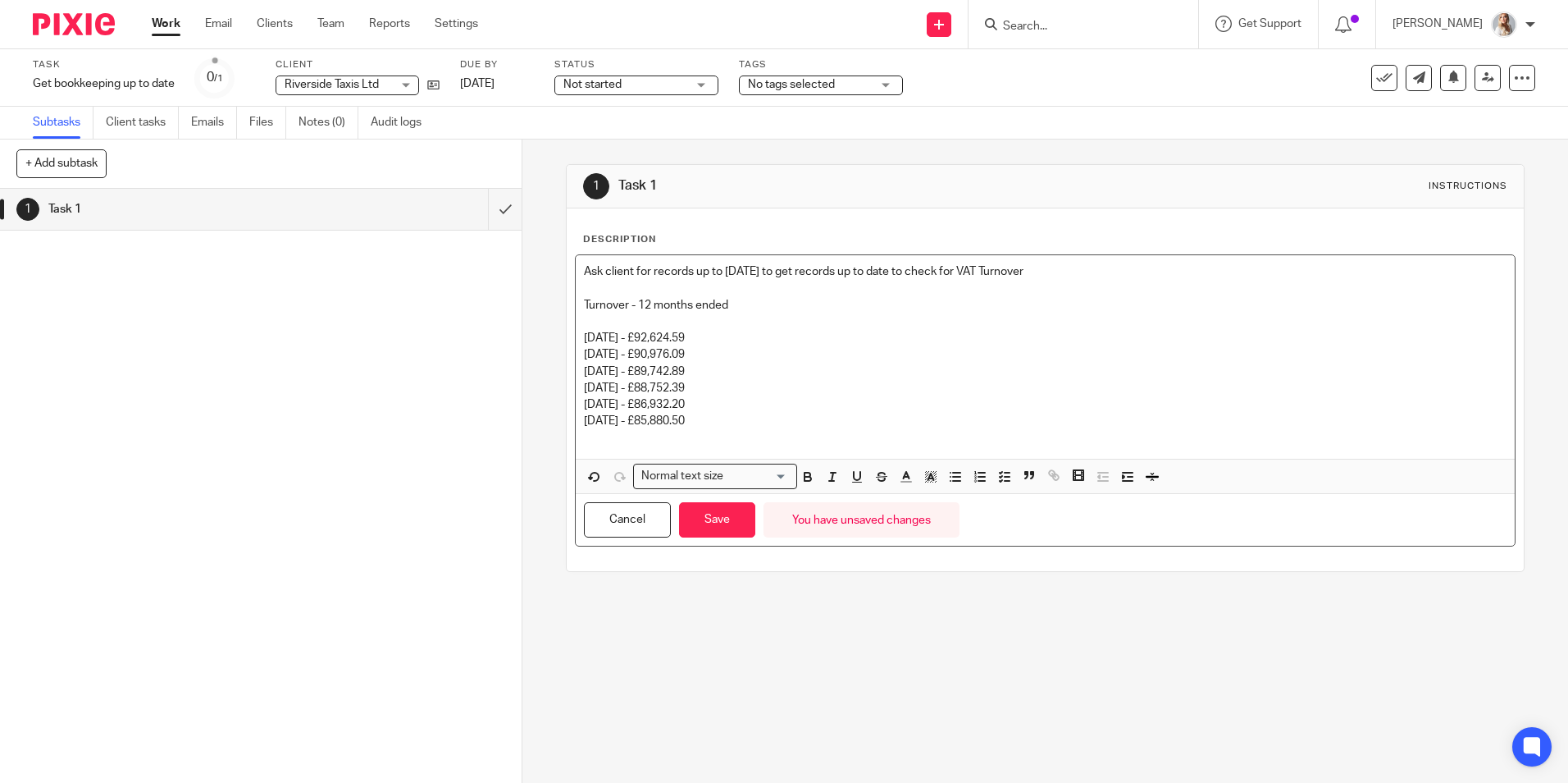
click at [712, 421] on p "31/07/25 - £85,880.50" at bounding box center [1044, 420] width 922 height 17
click at [719, 505] on button "Save" at bounding box center [717, 520] width 76 height 35
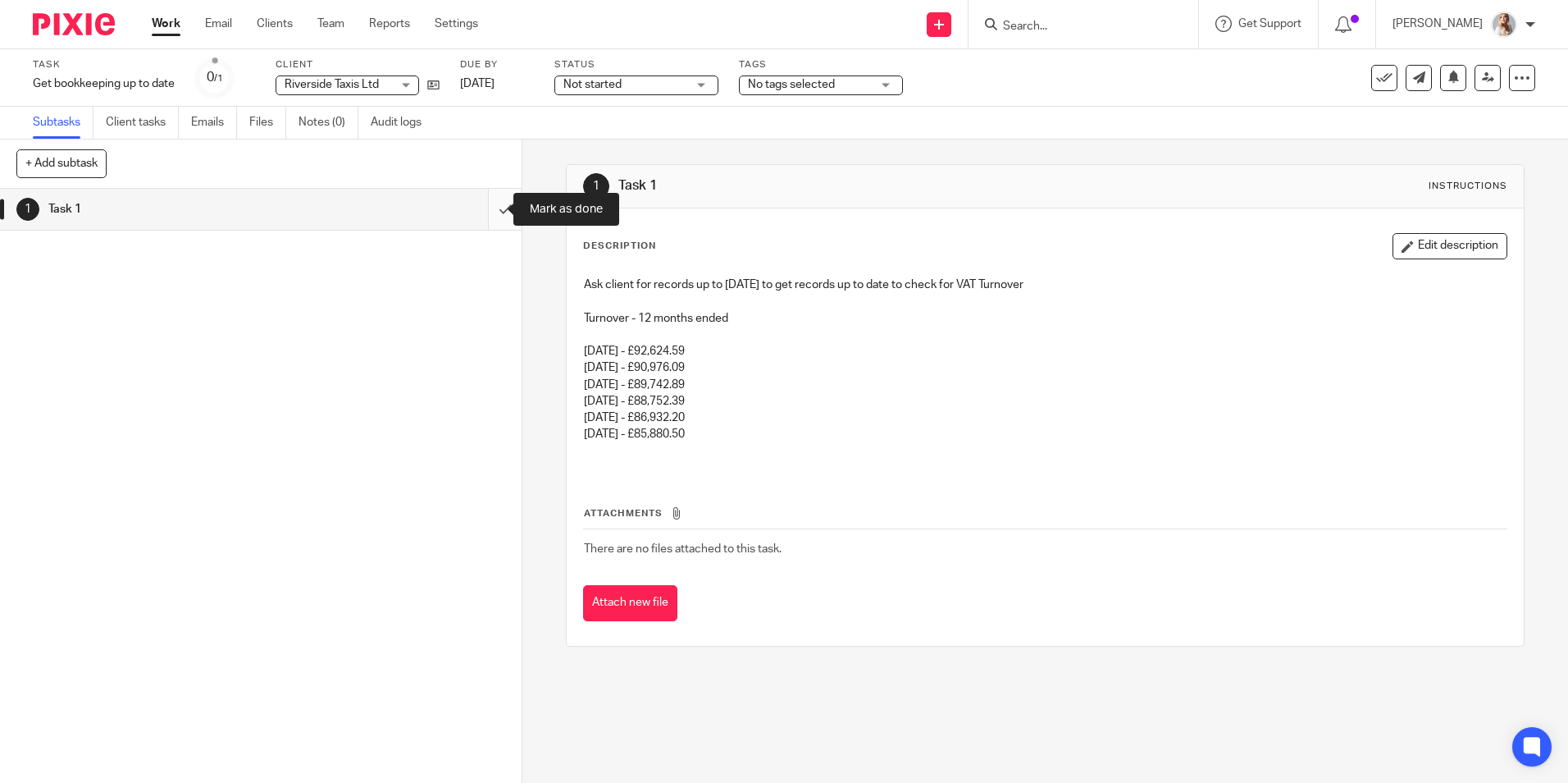
click at [489, 207] on input "submit" at bounding box center [261, 209] width 522 height 41
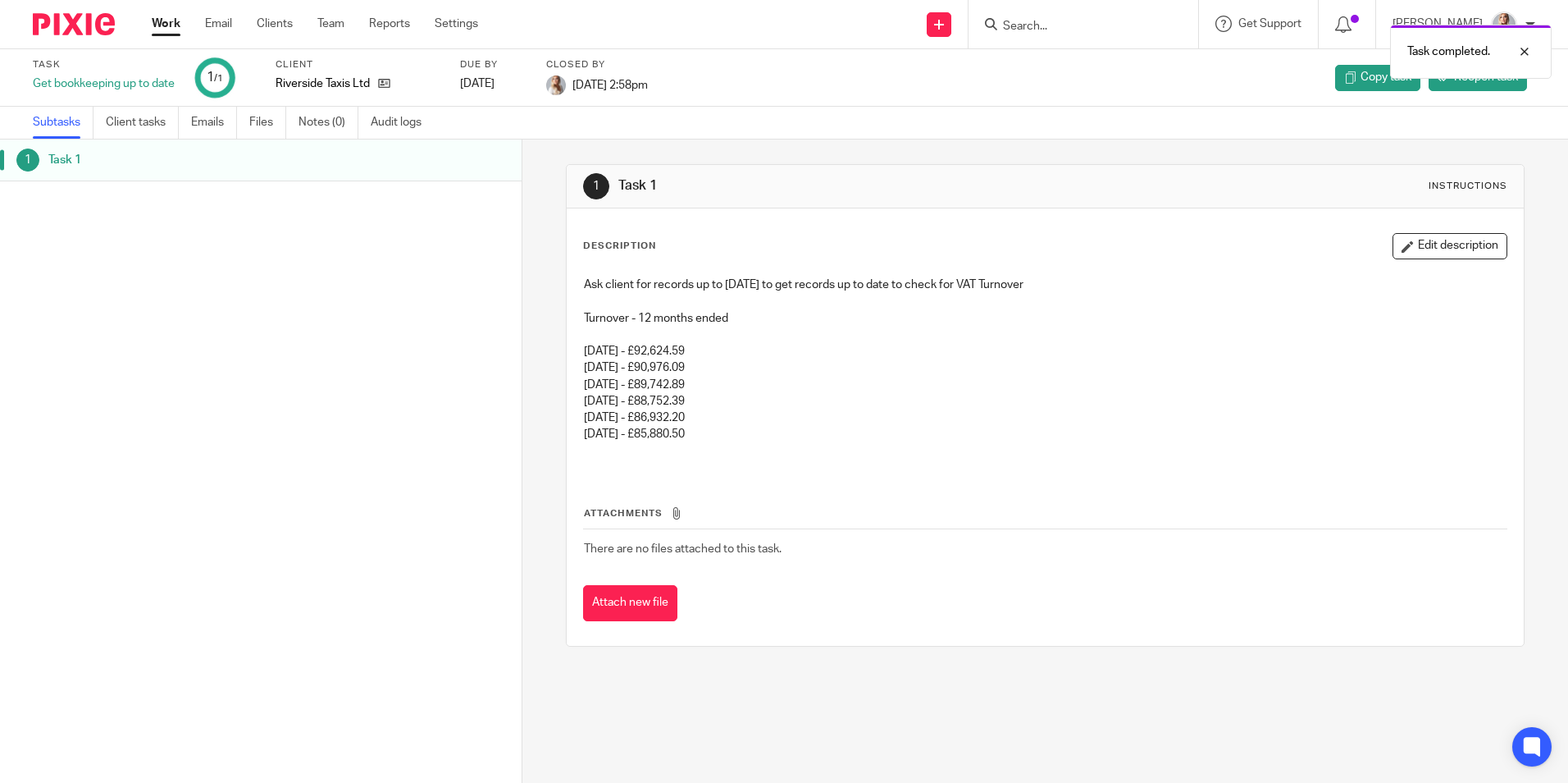
click at [151, 37] on div "Work Email Clients Team Reports Settings Work Email Clients Team Reports Settin…" at bounding box center [318, 24] width 367 height 49
click at [152, 29] on link "Work" at bounding box center [166, 24] width 28 height 17
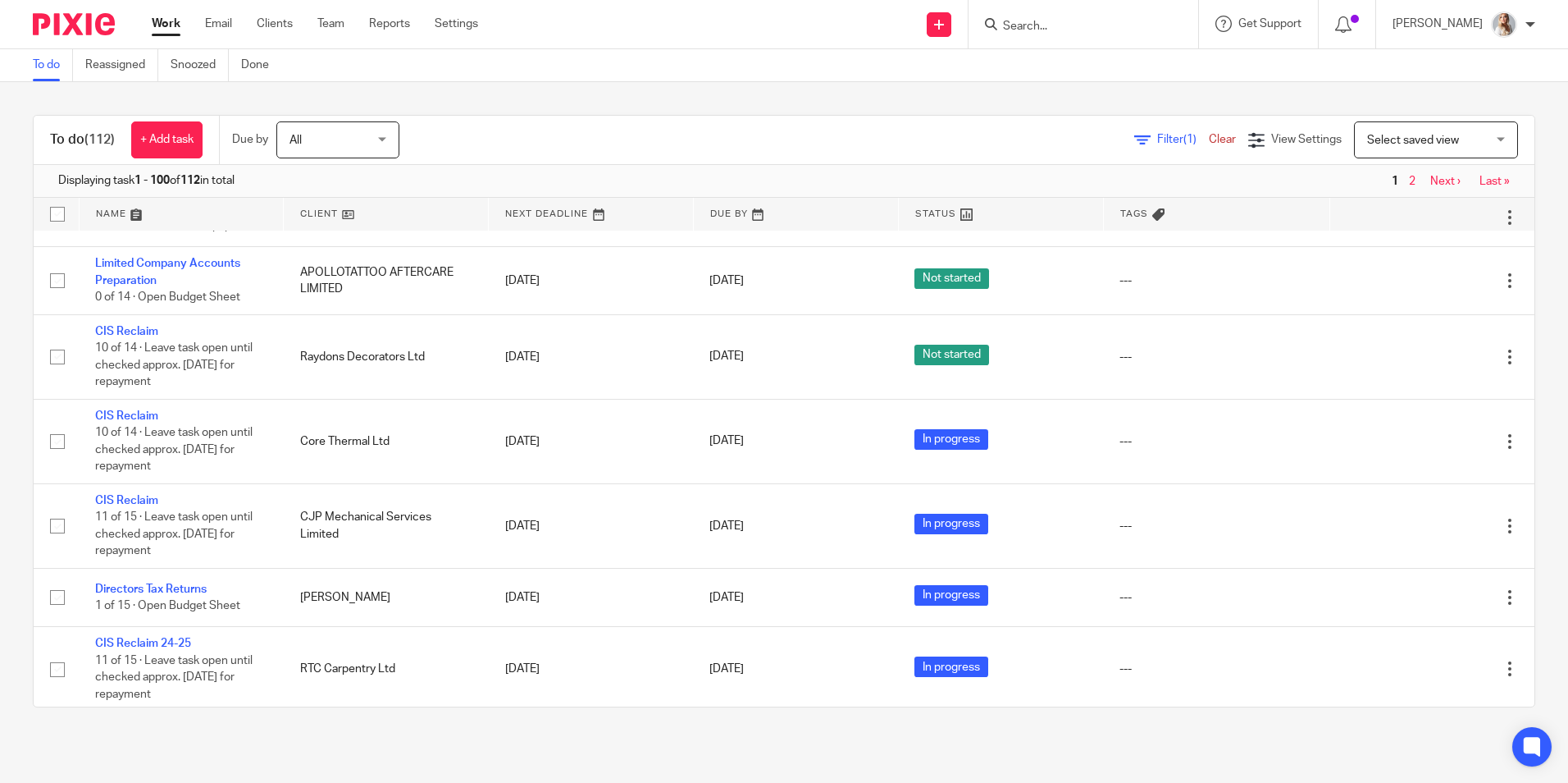
scroll to position [2215, 0]
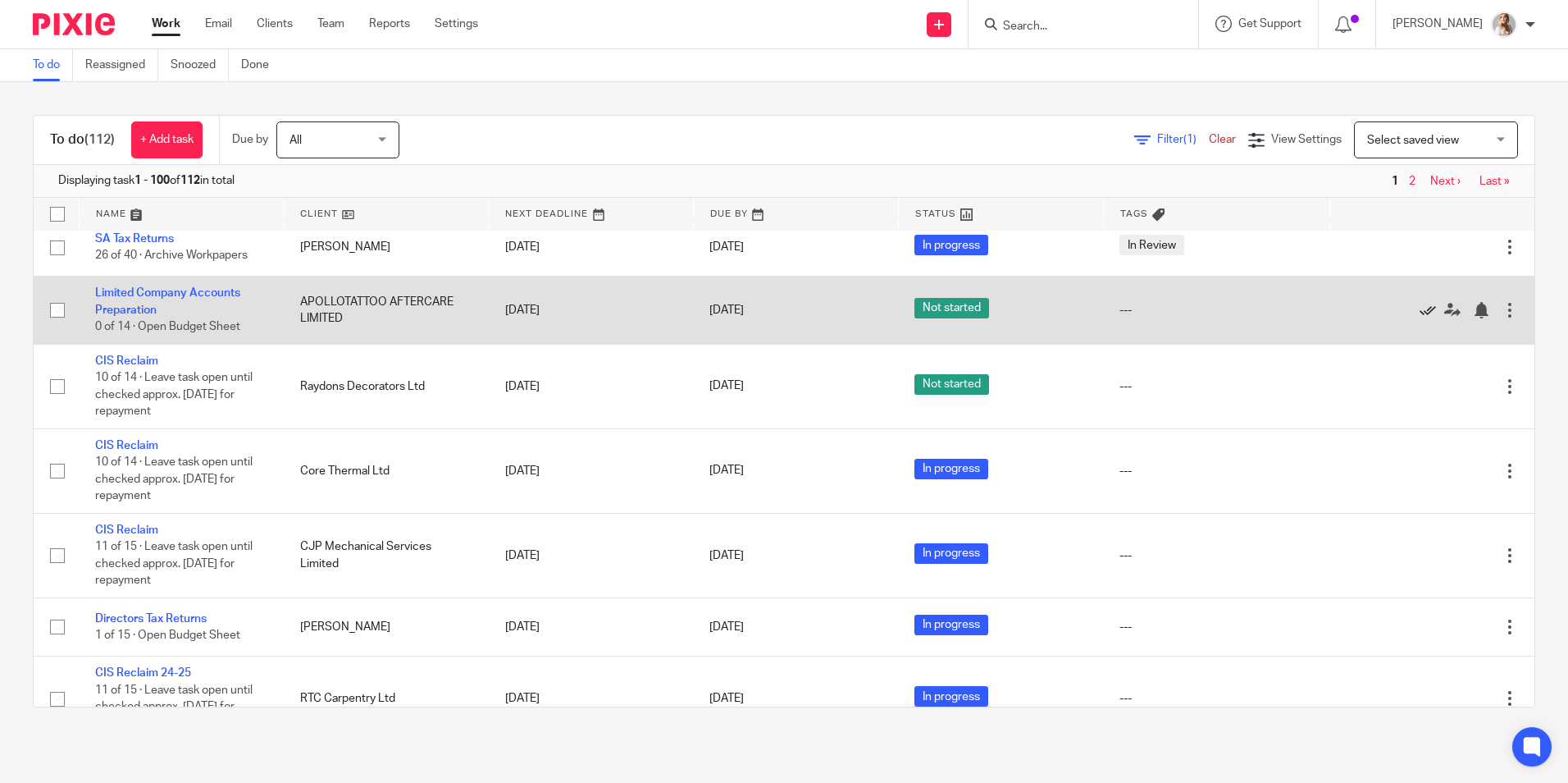
click at [1419, 308] on icon at bounding box center [1427, 310] width 17 height 17
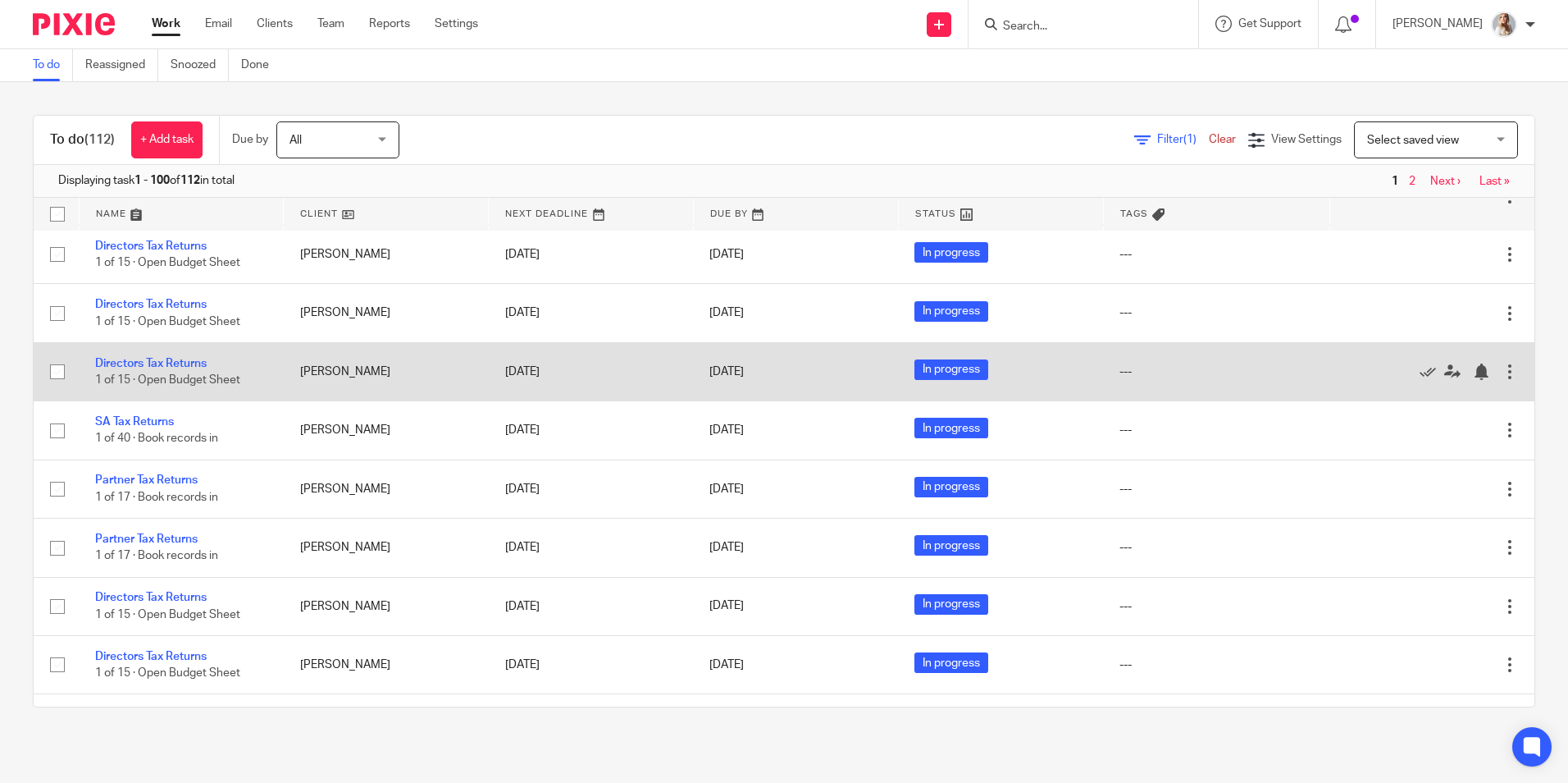
scroll to position [5834, 0]
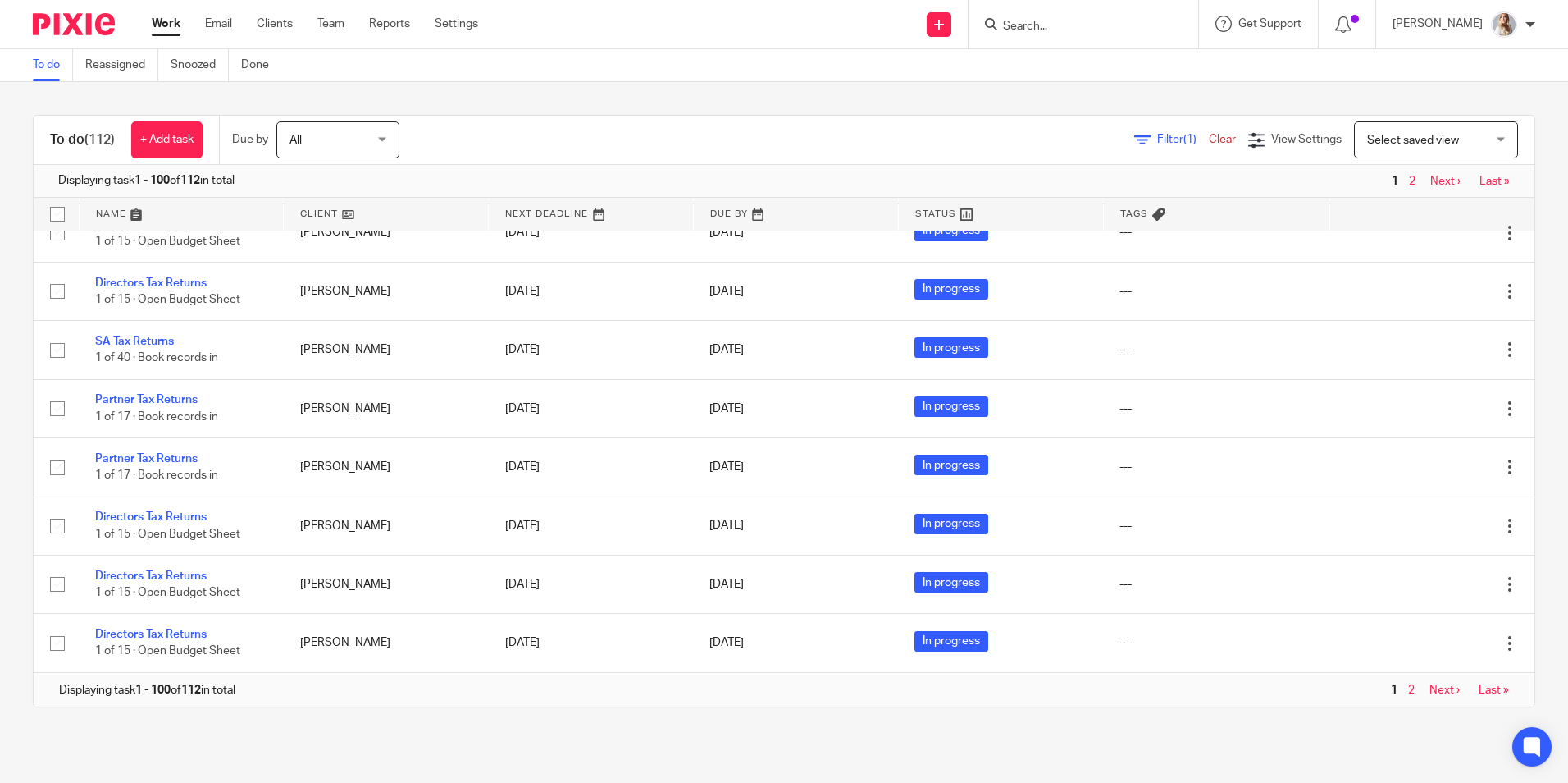
click at [1429, 691] on link "Next ›" at bounding box center [1444, 689] width 30 height 12
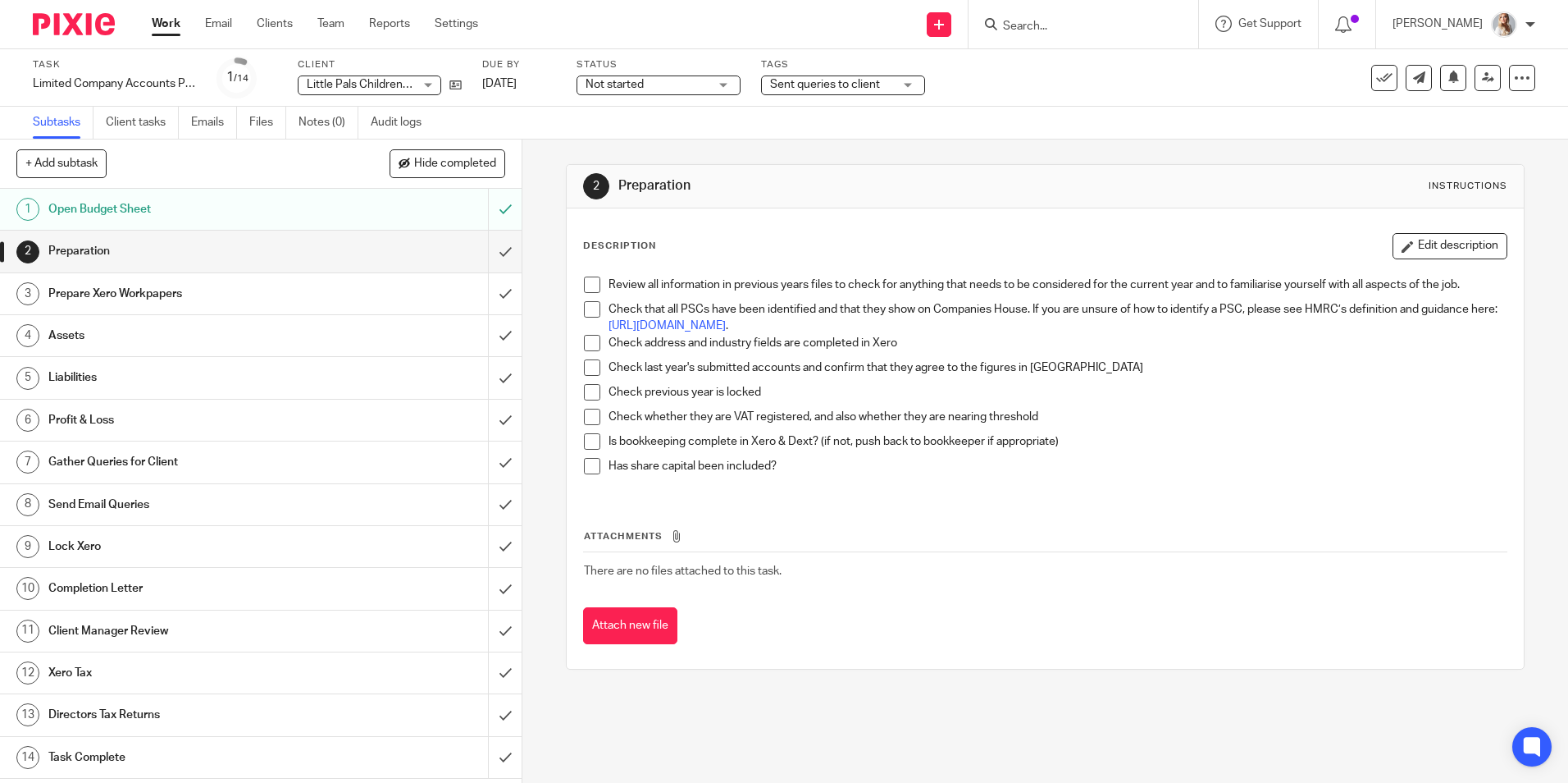
click at [810, 87] on span "Sent queries to client" at bounding box center [825, 84] width 110 height 12
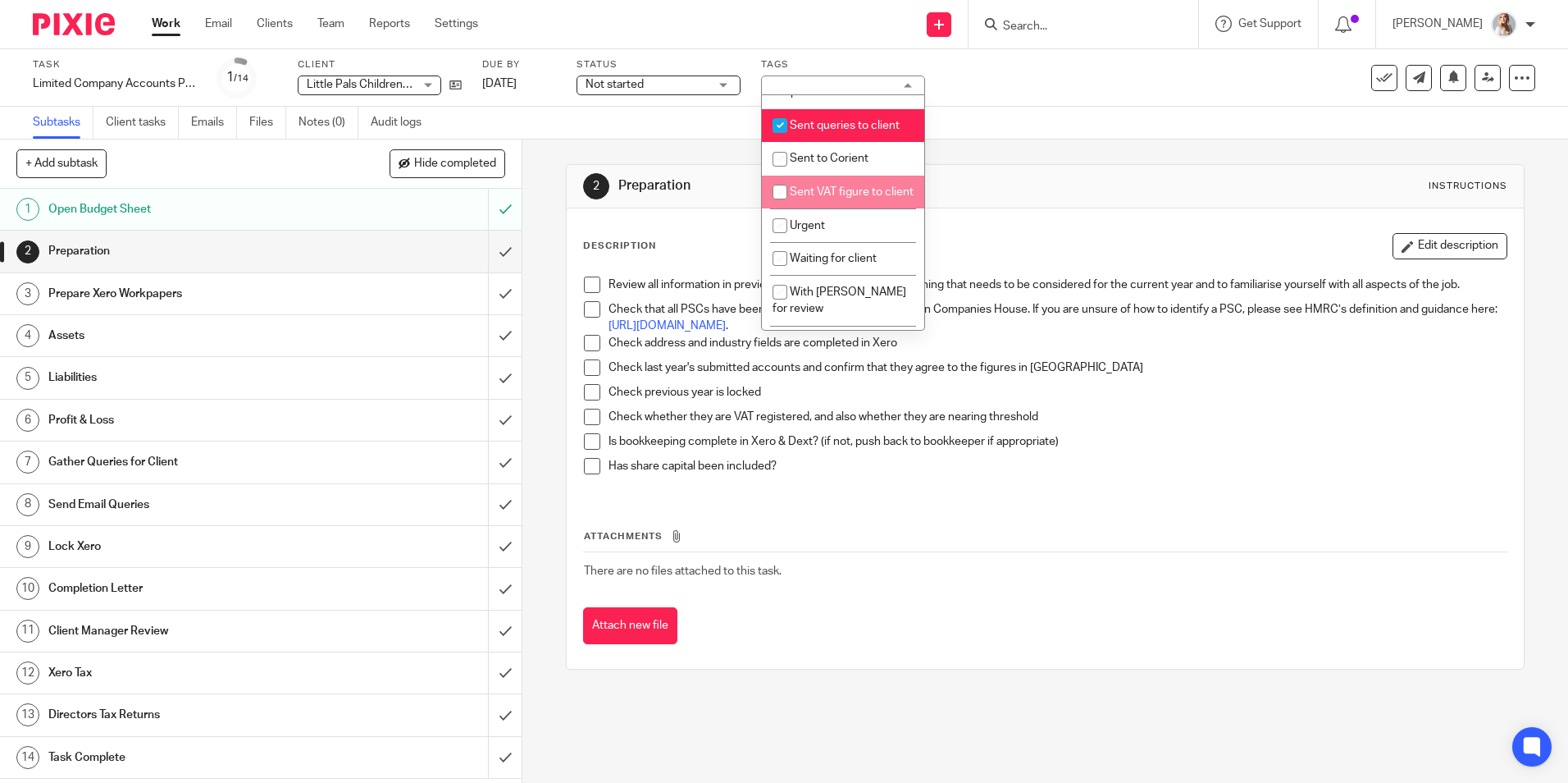
scroll to position [492, 0]
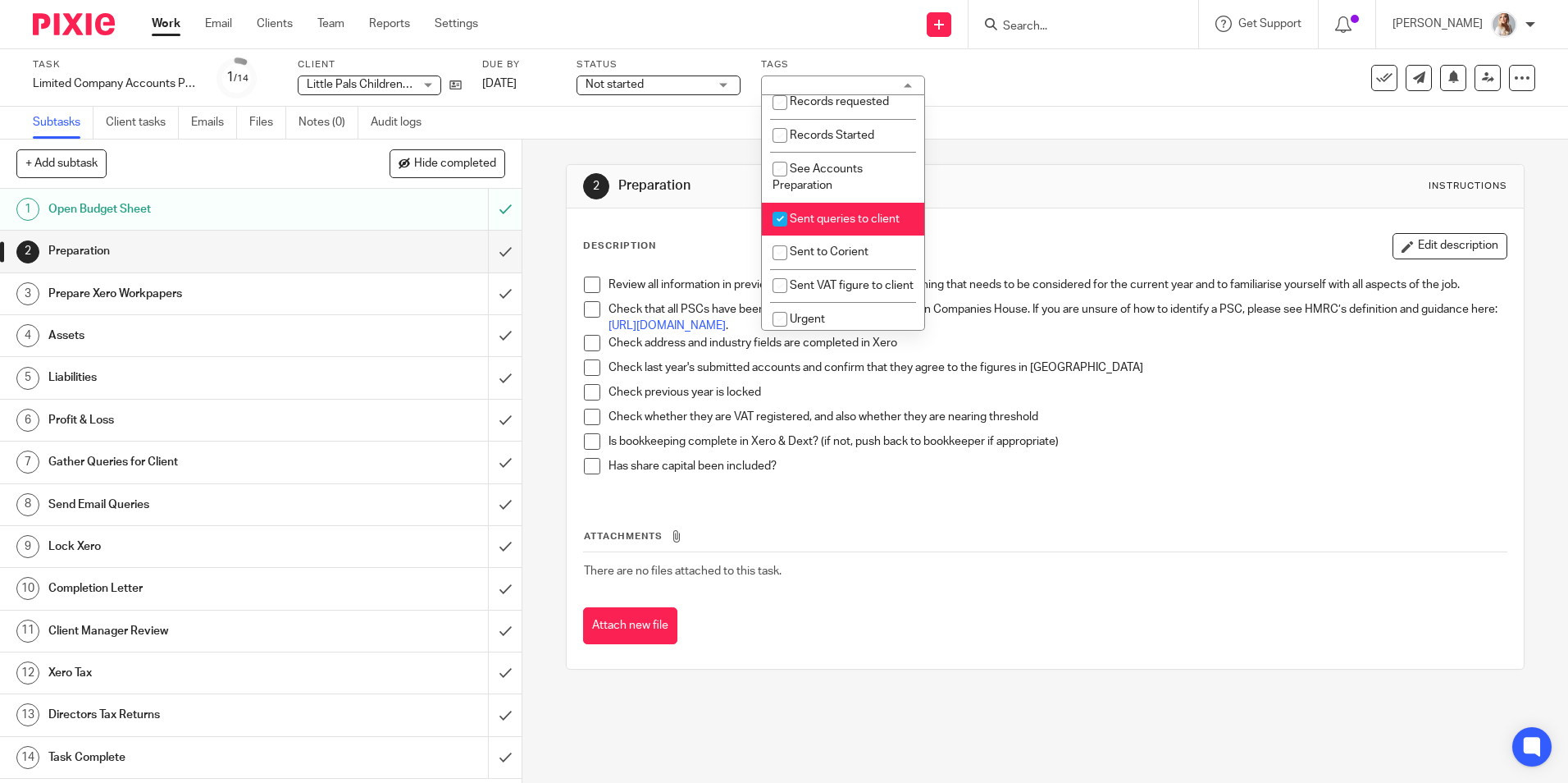
click at [813, 225] on span "Sent queries to client" at bounding box center [845, 219] width 110 height 12
checkbox input "false"
click at [447, 87] on link at bounding box center [451, 84] width 20 height 17
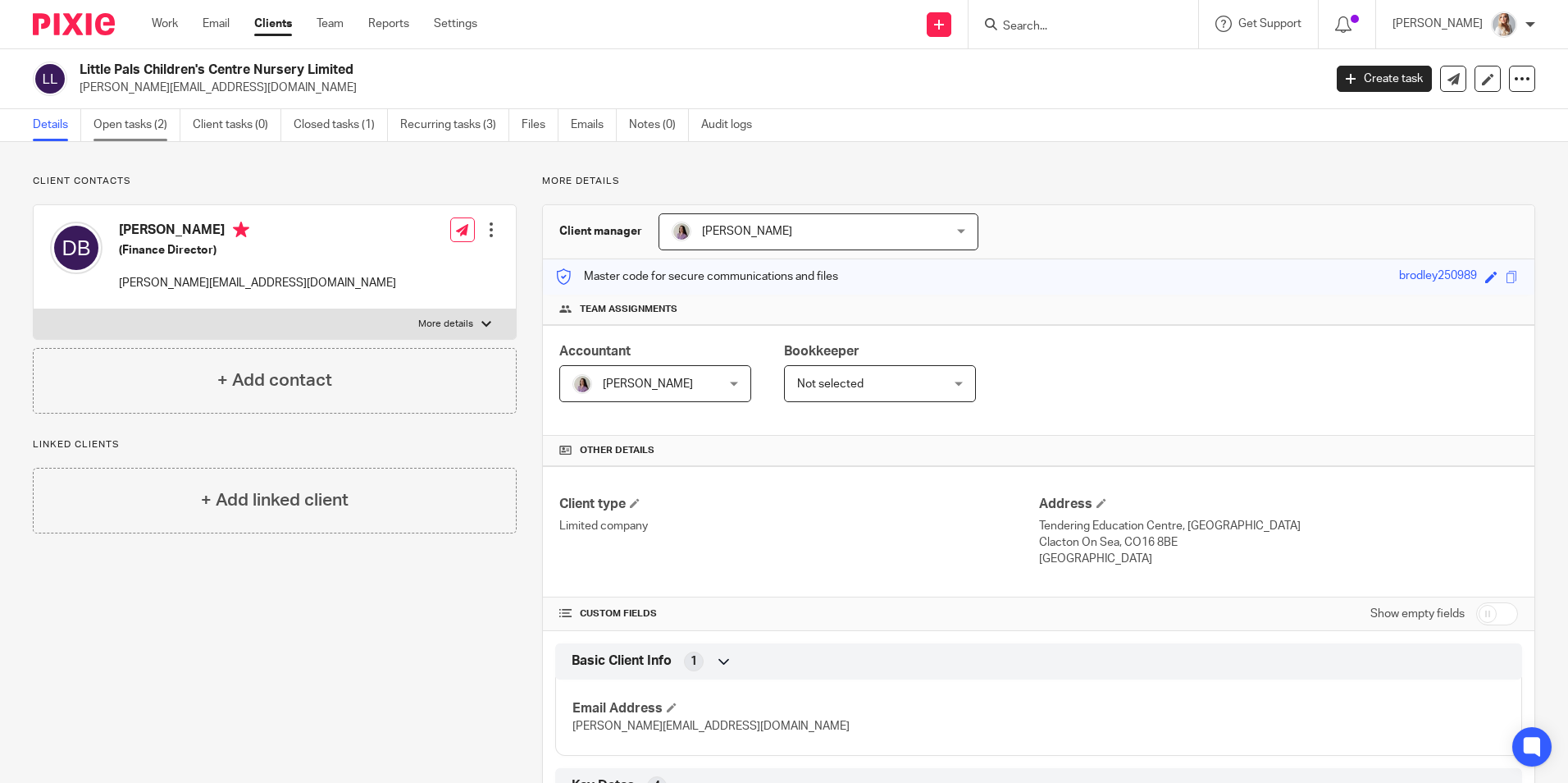
click at [109, 129] on link "Open tasks (2)" at bounding box center [137, 125] width 87 height 32
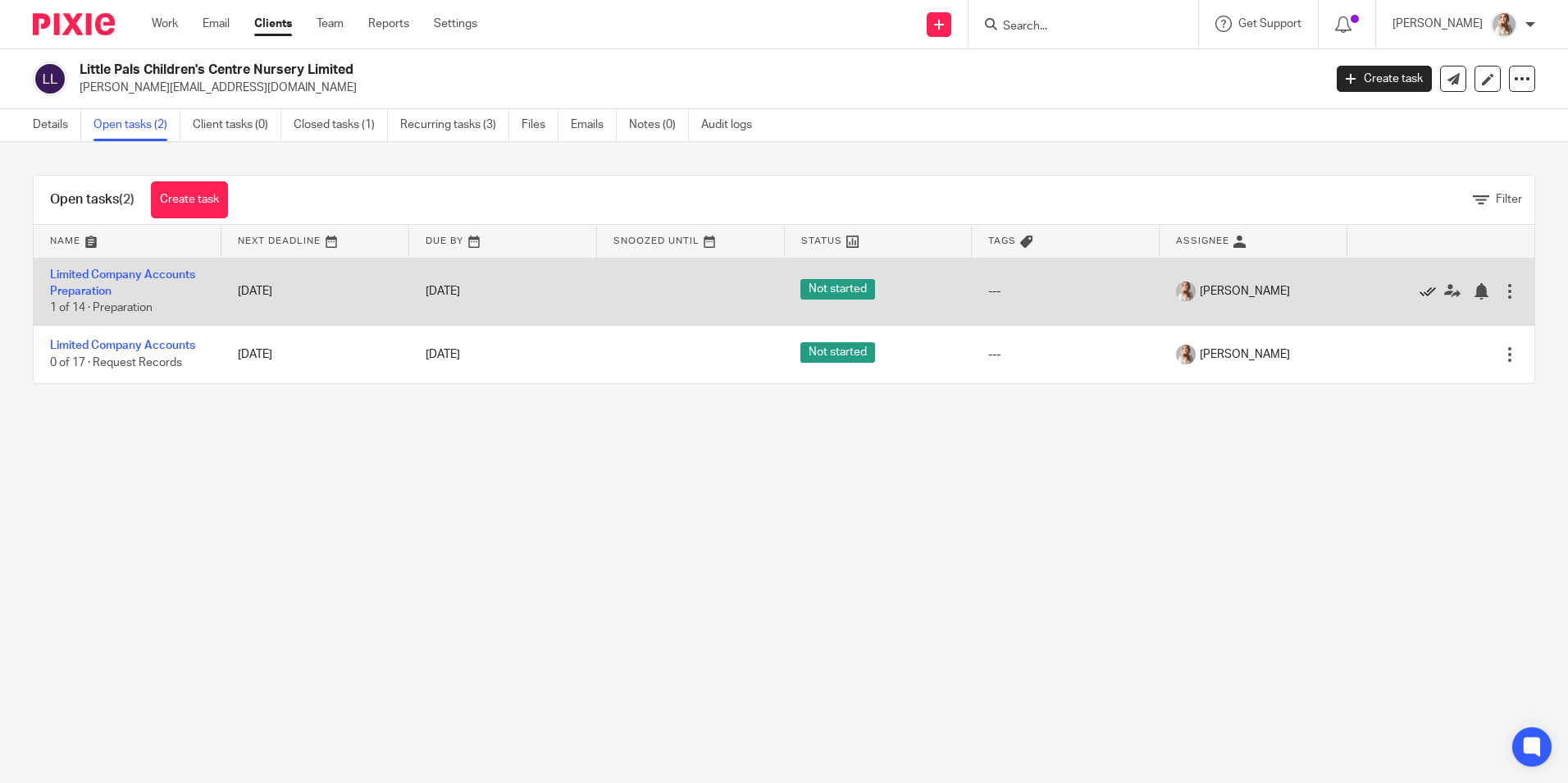
click at [1419, 296] on icon at bounding box center [1427, 291] width 17 height 17
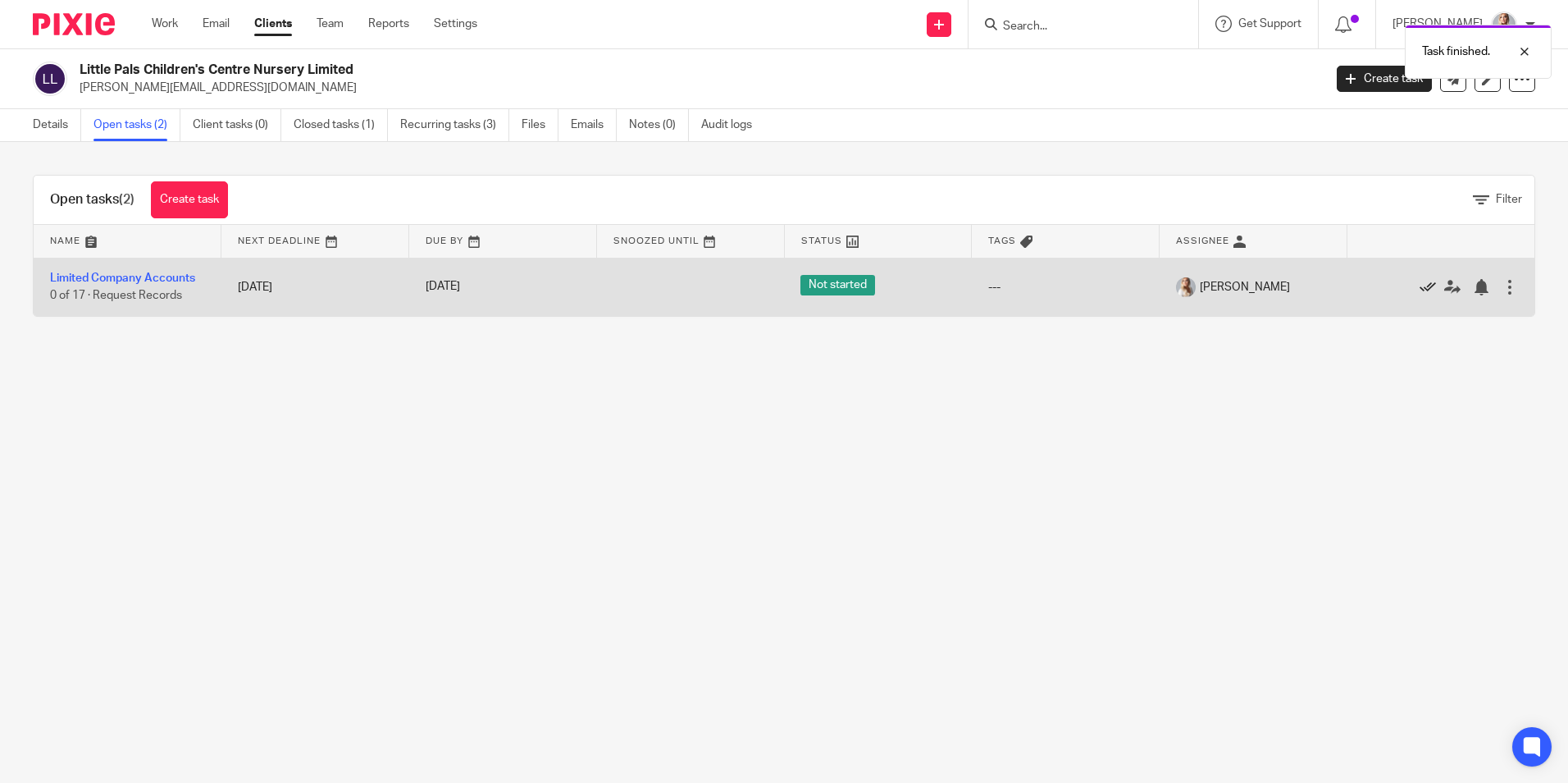
click at [1419, 288] on icon at bounding box center [1427, 287] width 17 height 17
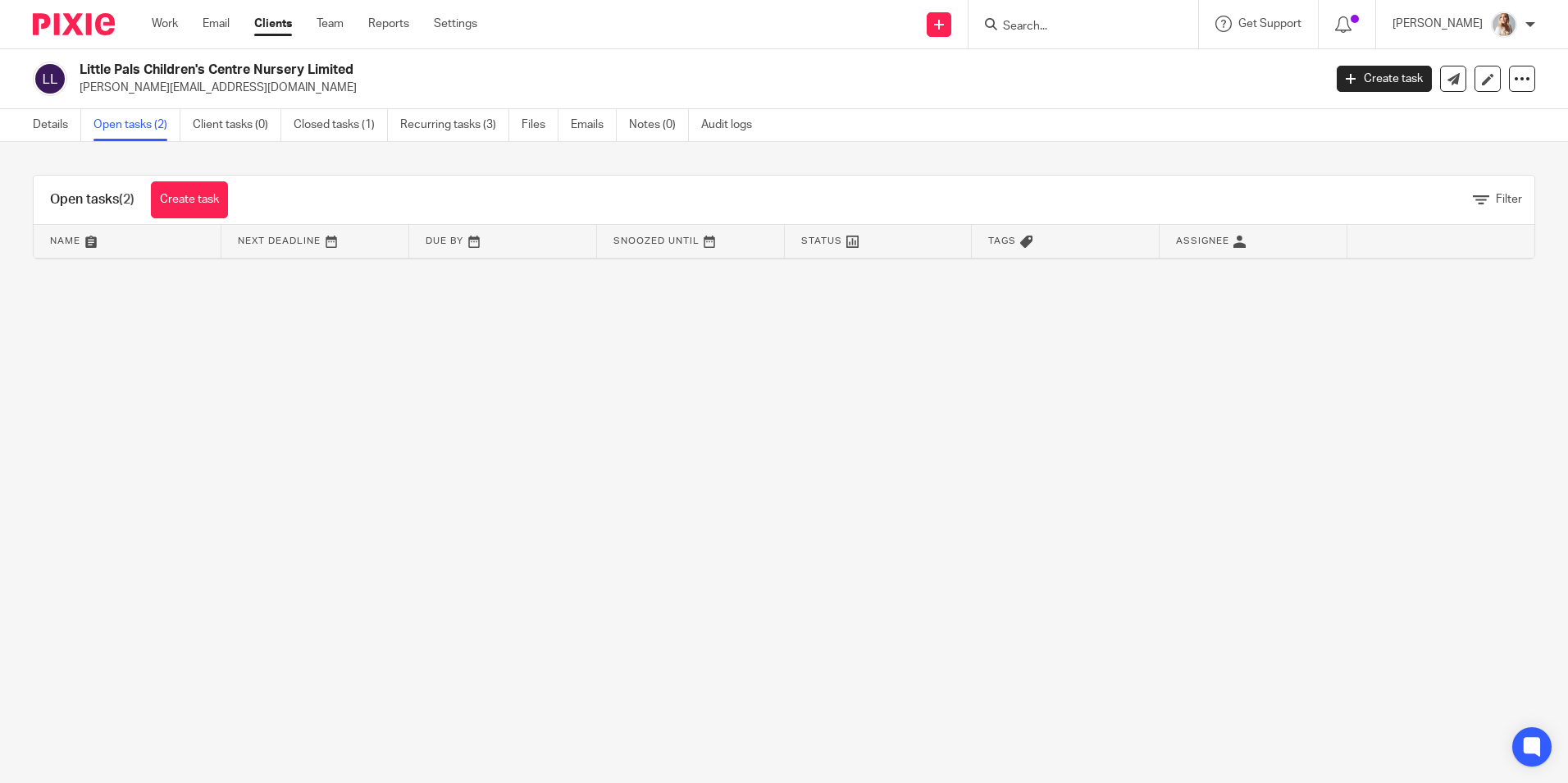
click at [1055, 30] on div "Task finished. Task finished." at bounding box center [1168, 79] width 768 height 125
click at [1055, 30] on input "Search" at bounding box center [1075, 27] width 148 height 15
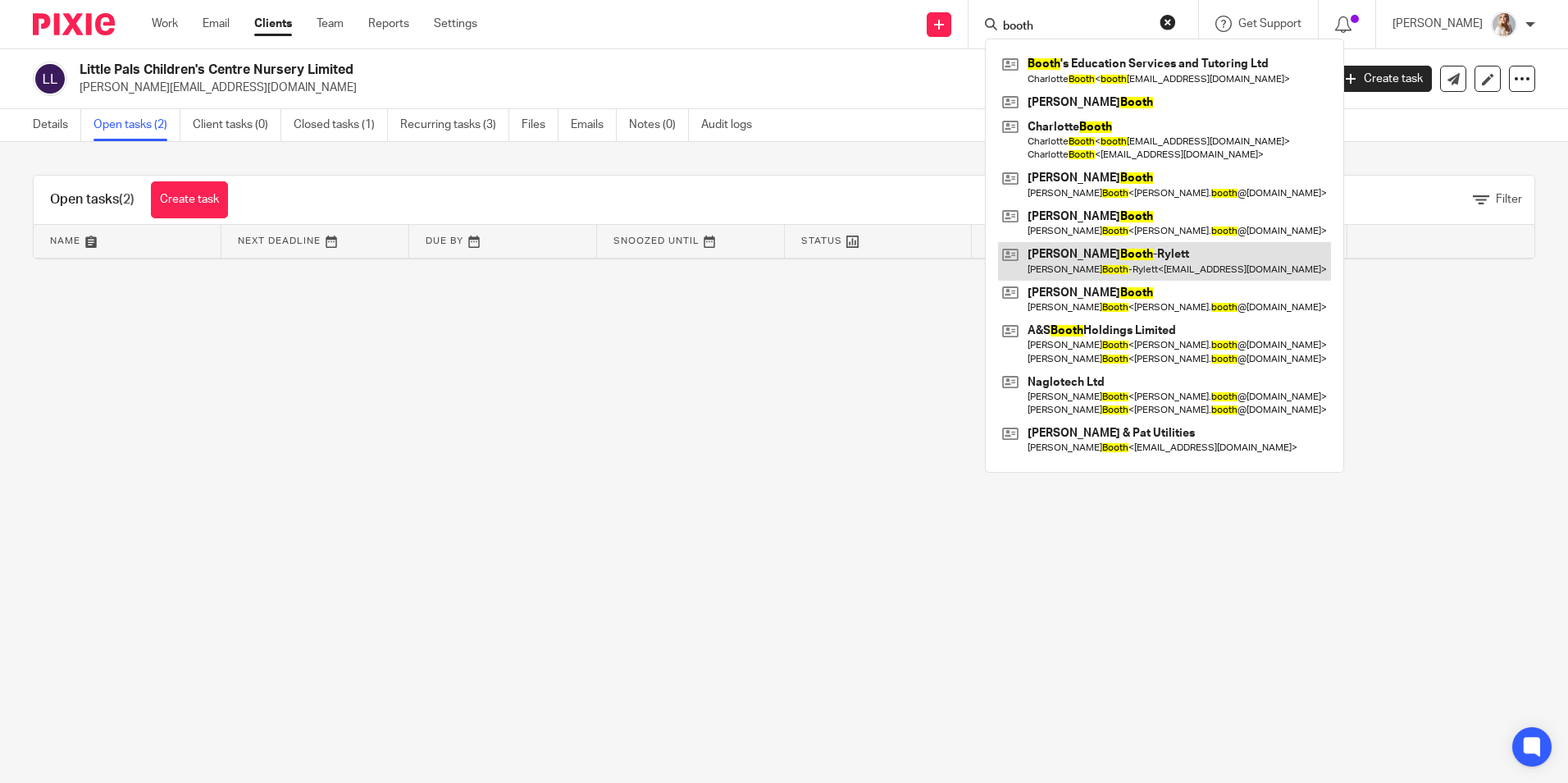
type input "booth"
click at [1074, 269] on link at bounding box center [1165, 261] width 333 height 38
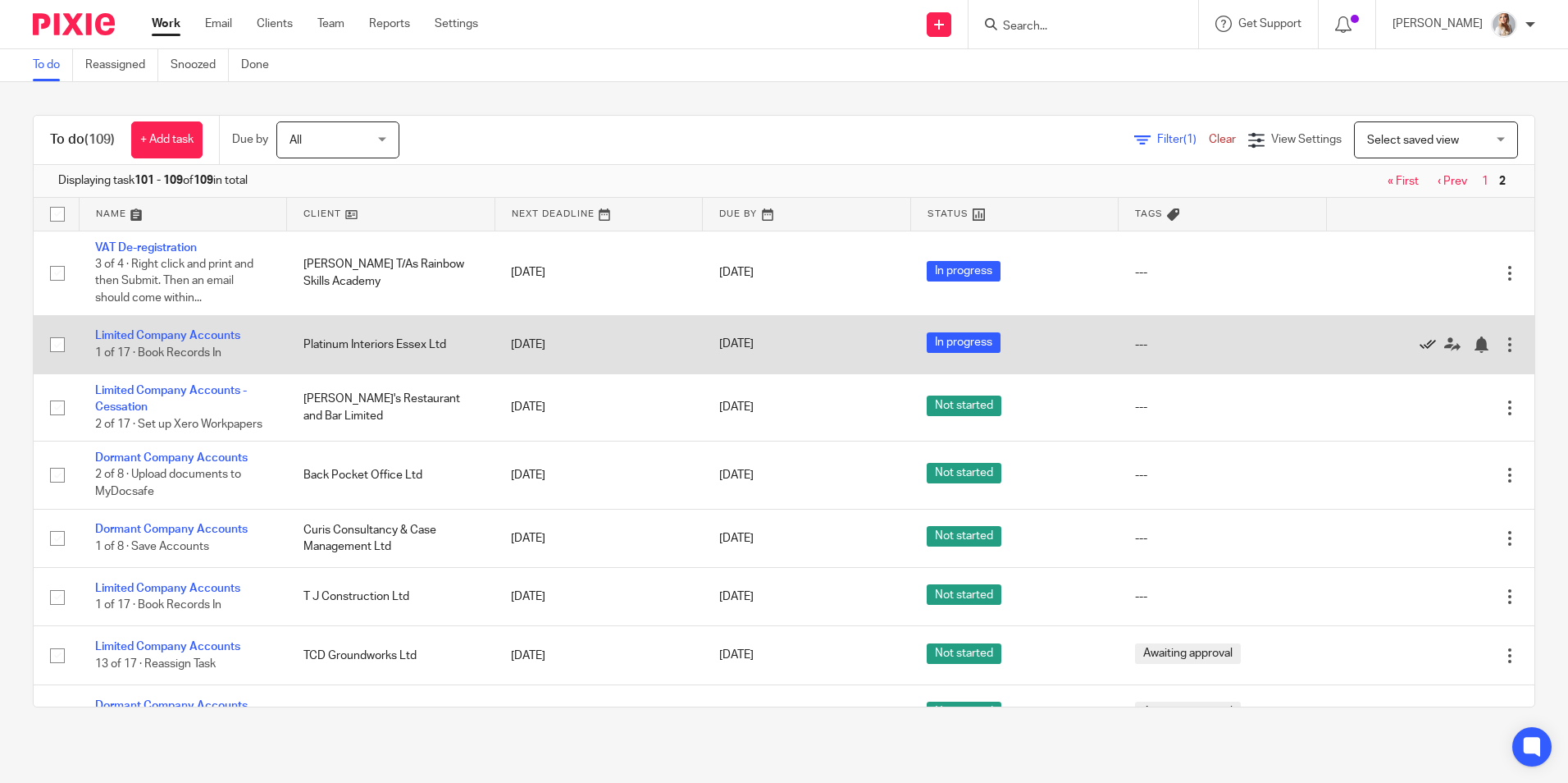
click at [1419, 345] on icon at bounding box center [1427, 344] width 17 height 17
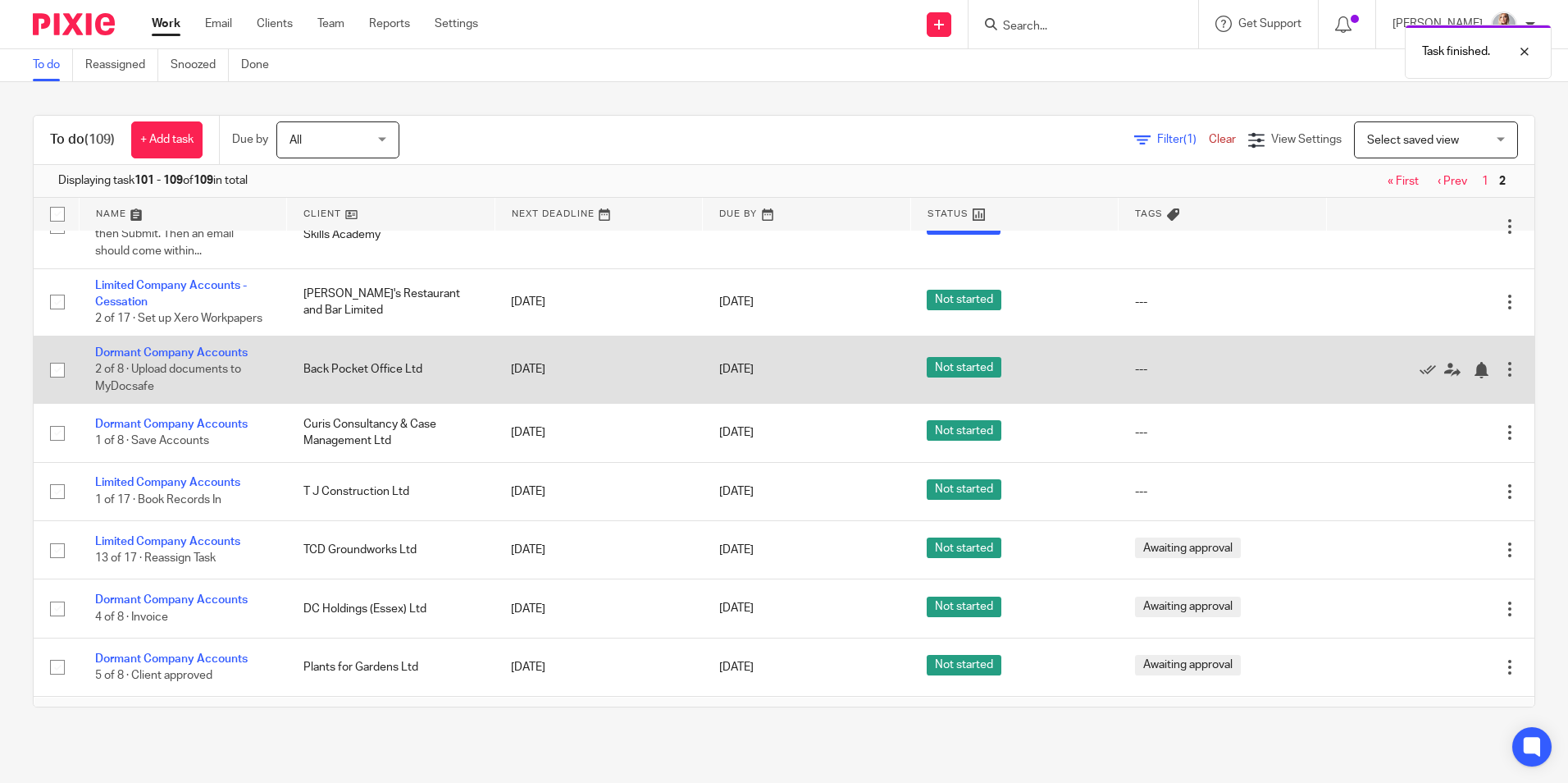
scroll to position [73, 0]
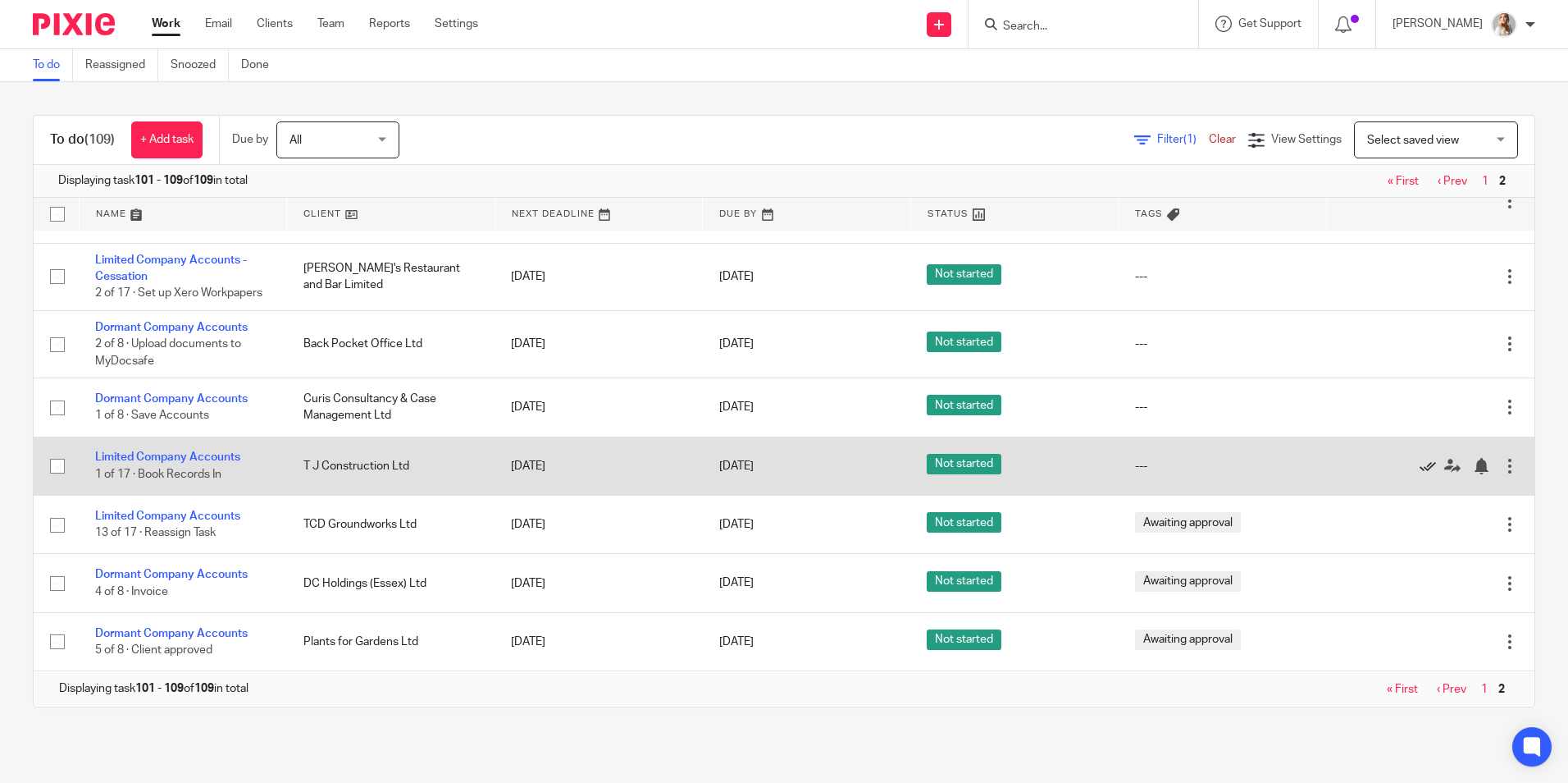
click at [1419, 468] on icon at bounding box center [1427, 465] width 17 height 17
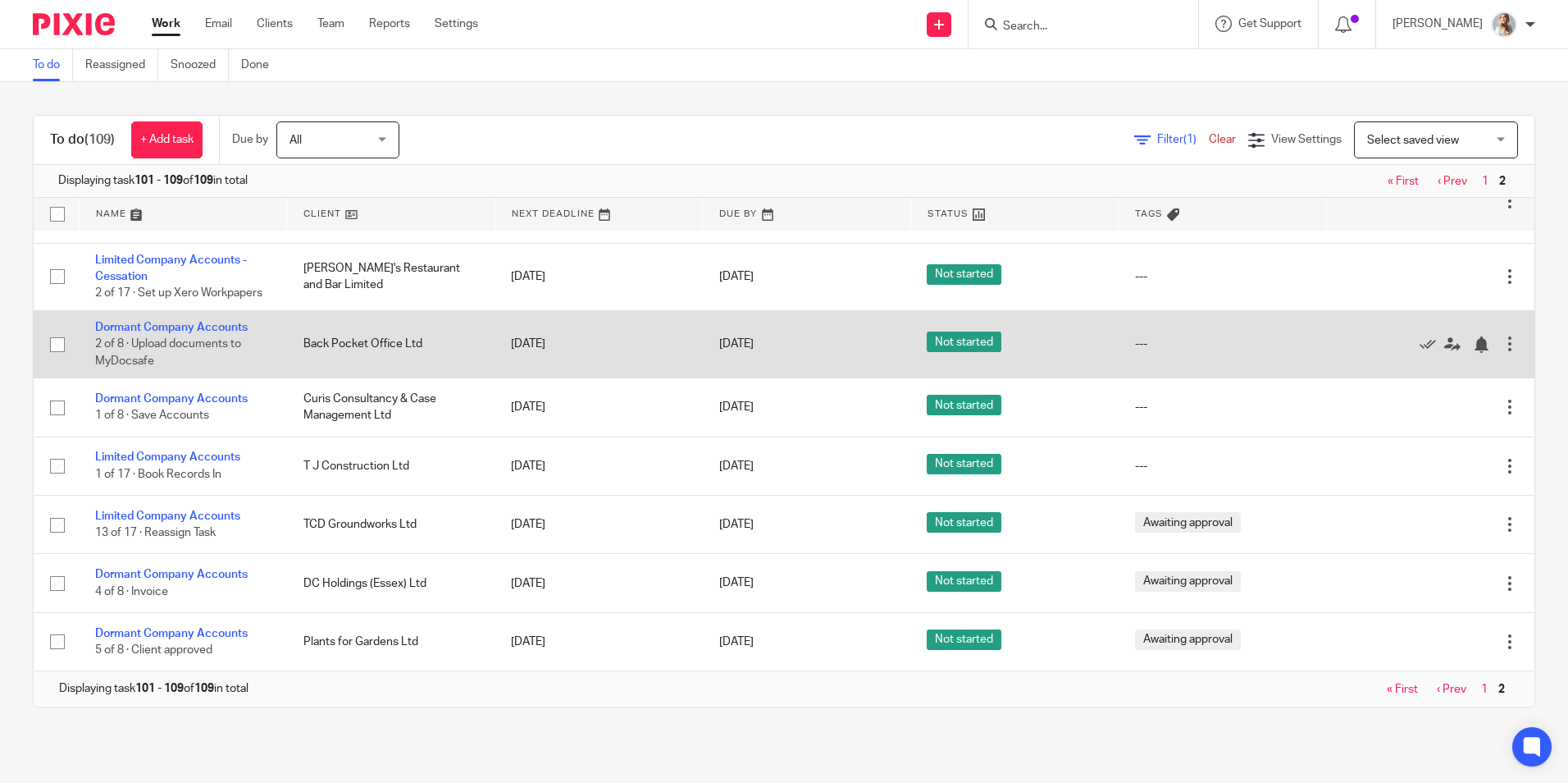
scroll to position [13, 0]
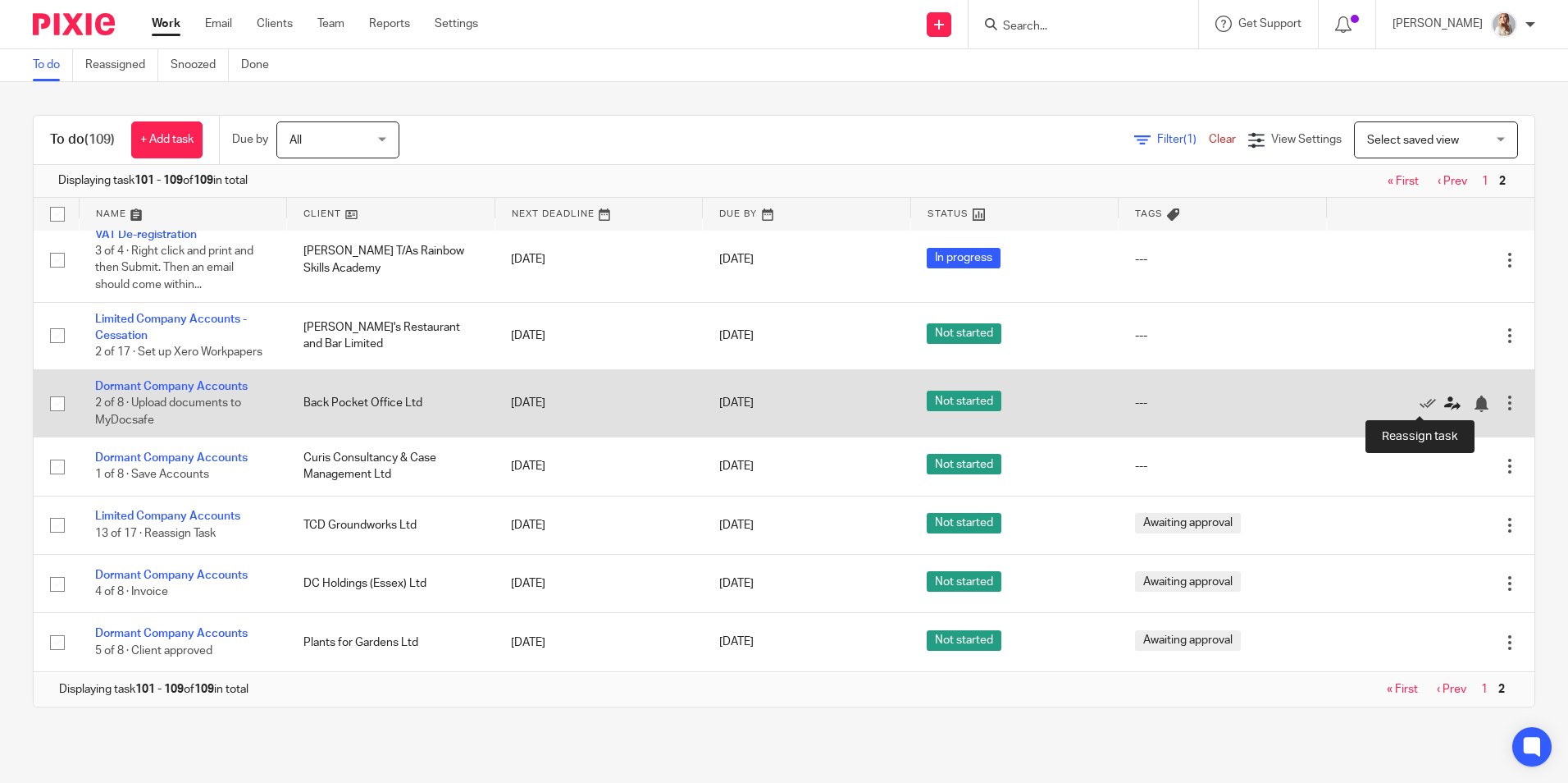
click at [1444, 400] on icon at bounding box center [1452, 403] width 17 height 17
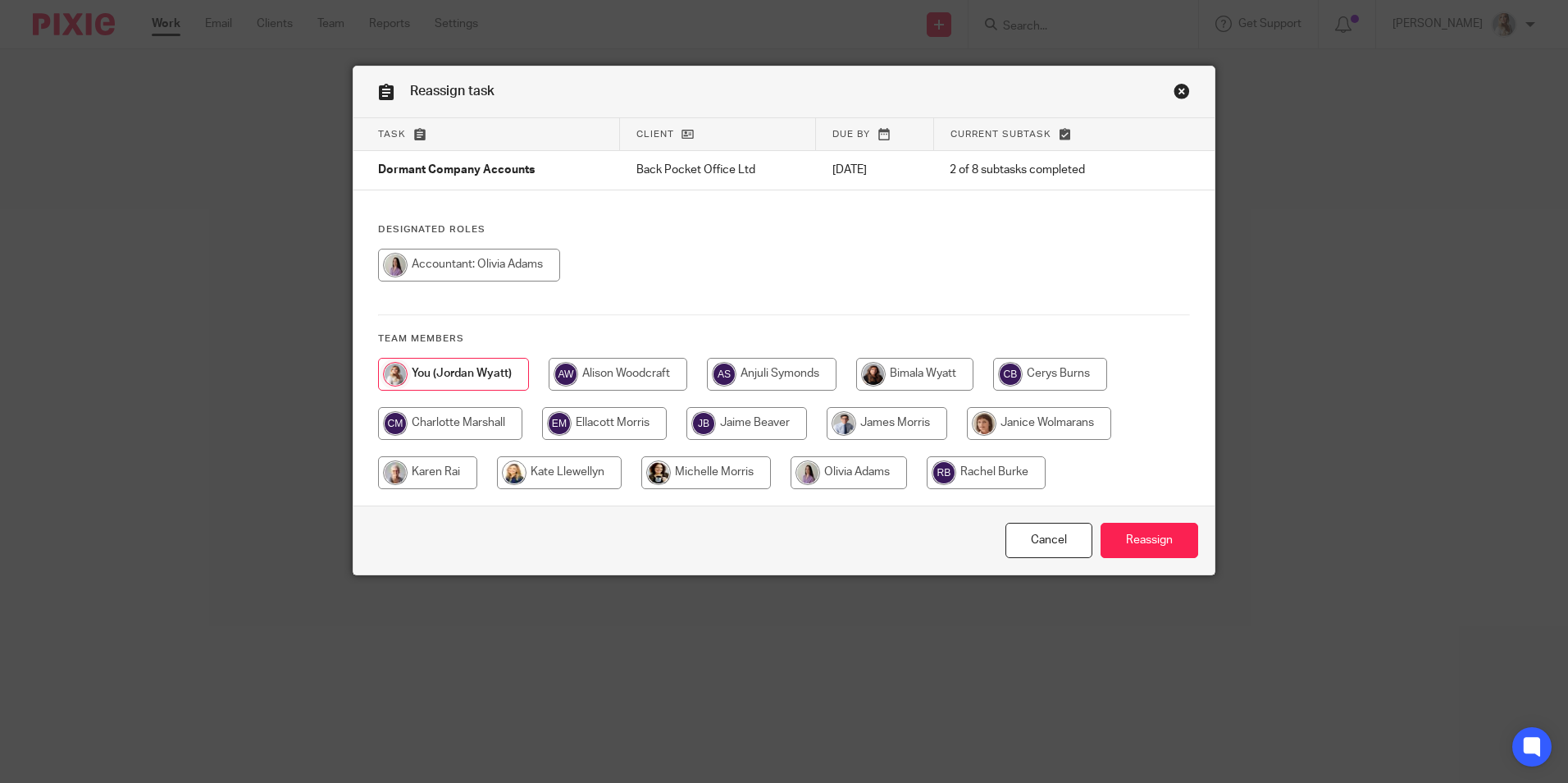
click at [769, 417] on input "radio" at bounding box center [746, 423] width 120 height 33
radio input "true"
click at [1149, 539] on input "Reassign" at bounding box center [1149, 541] width 97 height 35
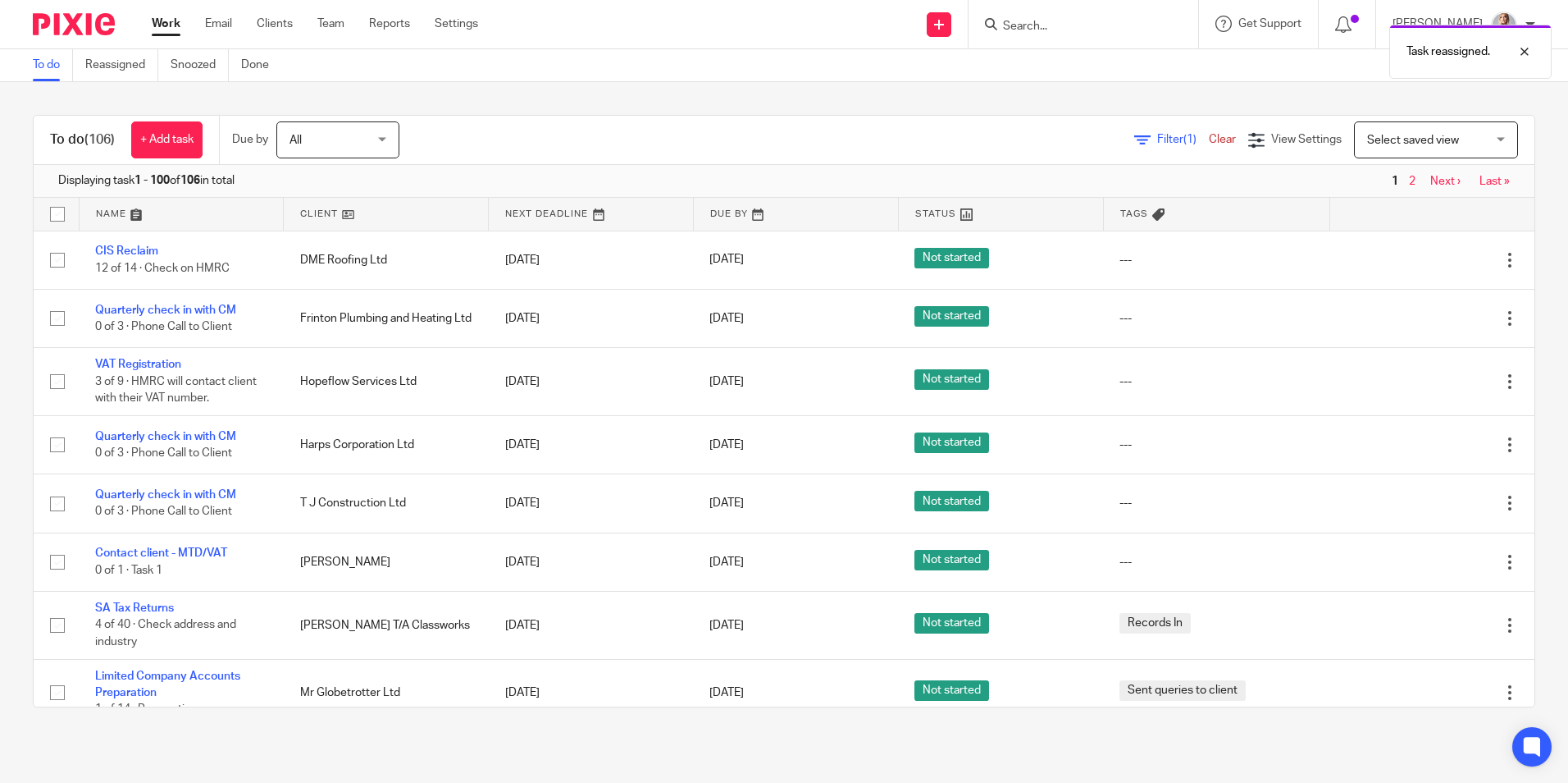
click at [1077, 20] on div "Task reassigned." at bounding box center [1168, 48] width 768 height 62
click at [1049, 31] on div "Task reassigned." at bounding box center [1168, 48] width 768 height 62
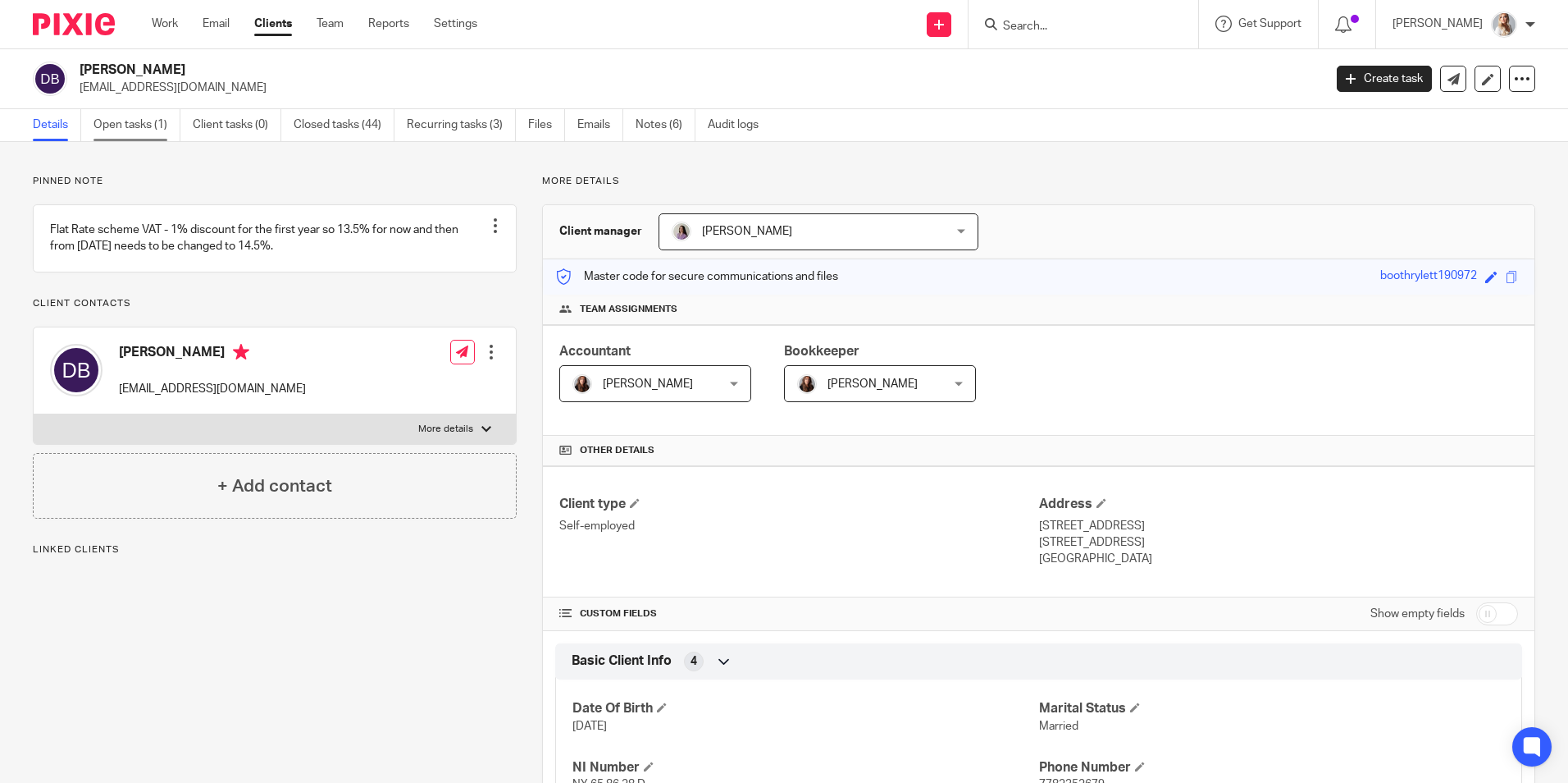
click at [168, 133] on link "Open tasks (1)" at bounding box center [137, 125] width 87 height 32
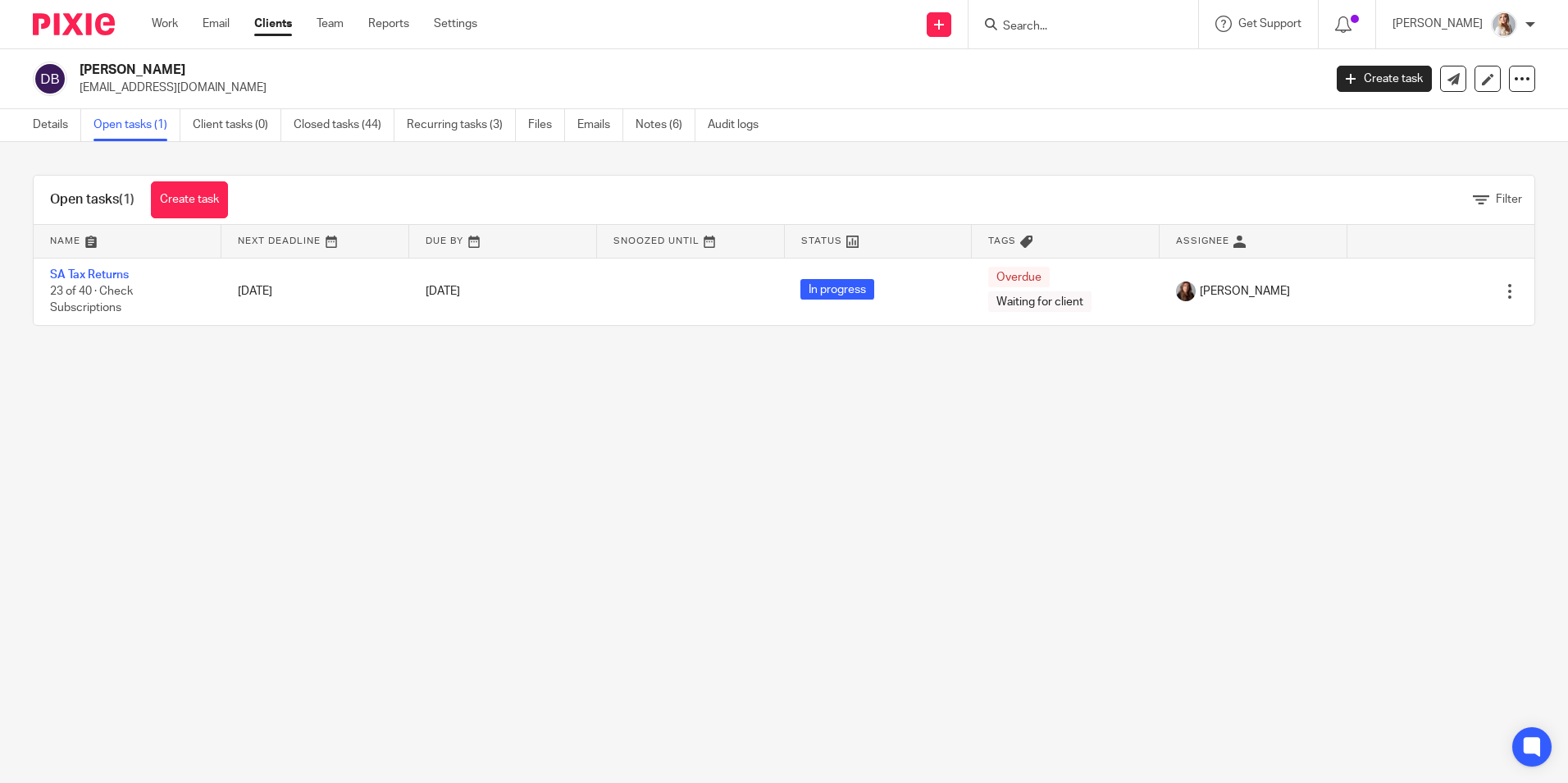
click at [1046, 27] on input "Search" at bounding box center [1075, 27] width 148 height 15
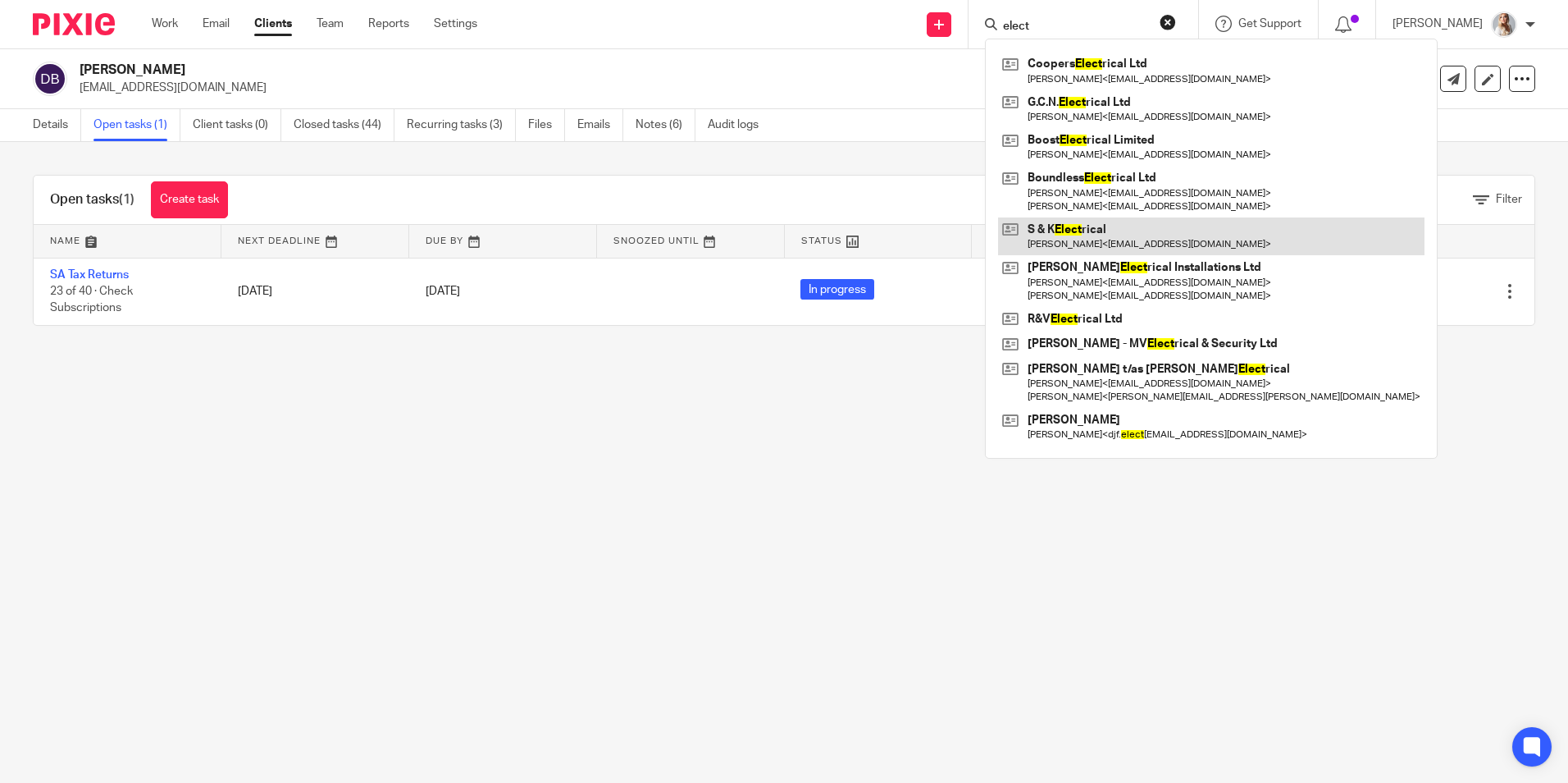
type input "elect"
click at [1051, 228] on link at bounding box center [1212, 236] width 426 height 38
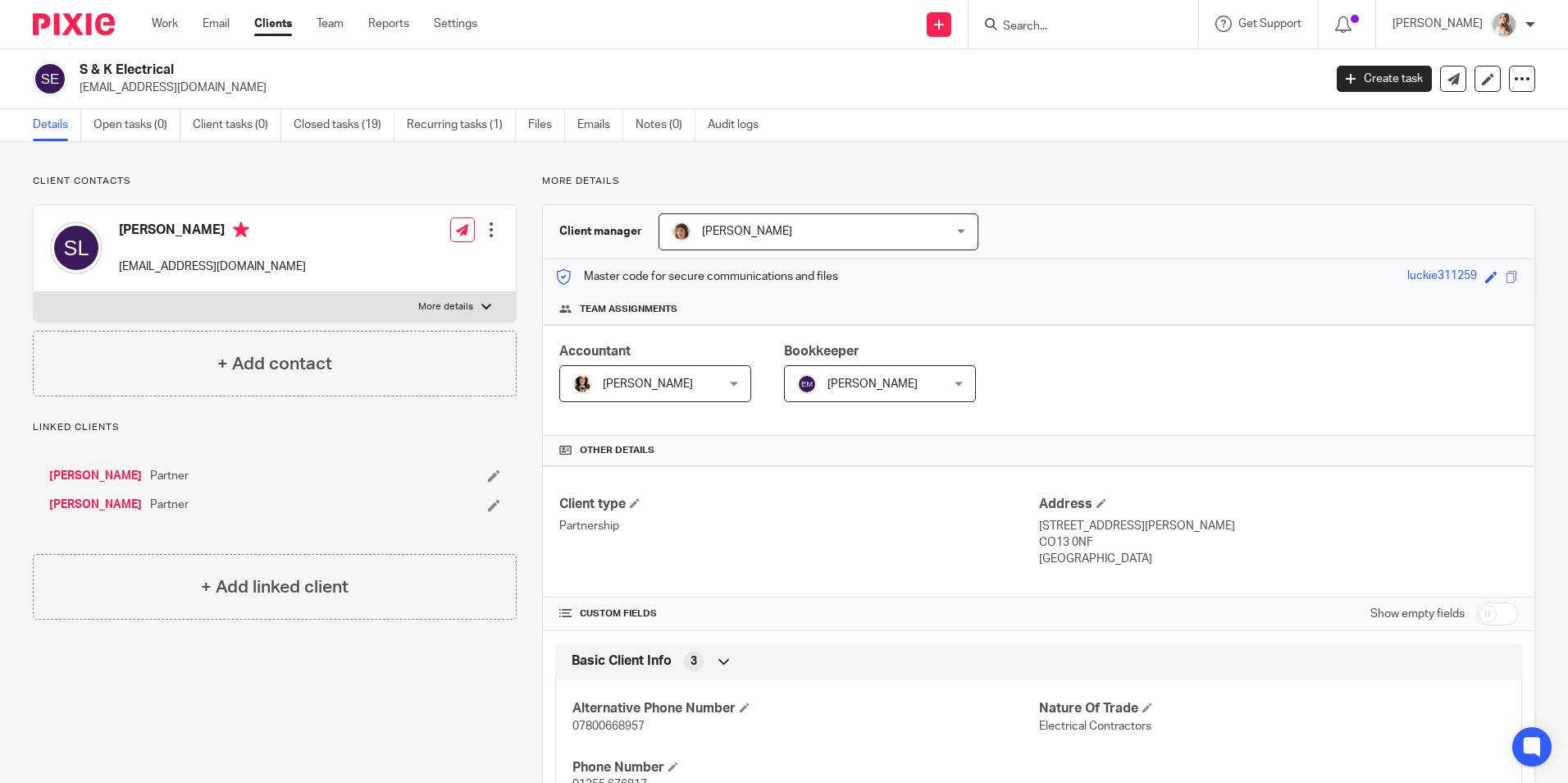
click at [1046, 28] on input "Search" at bounding box center [1075, 27] width 148 height 15
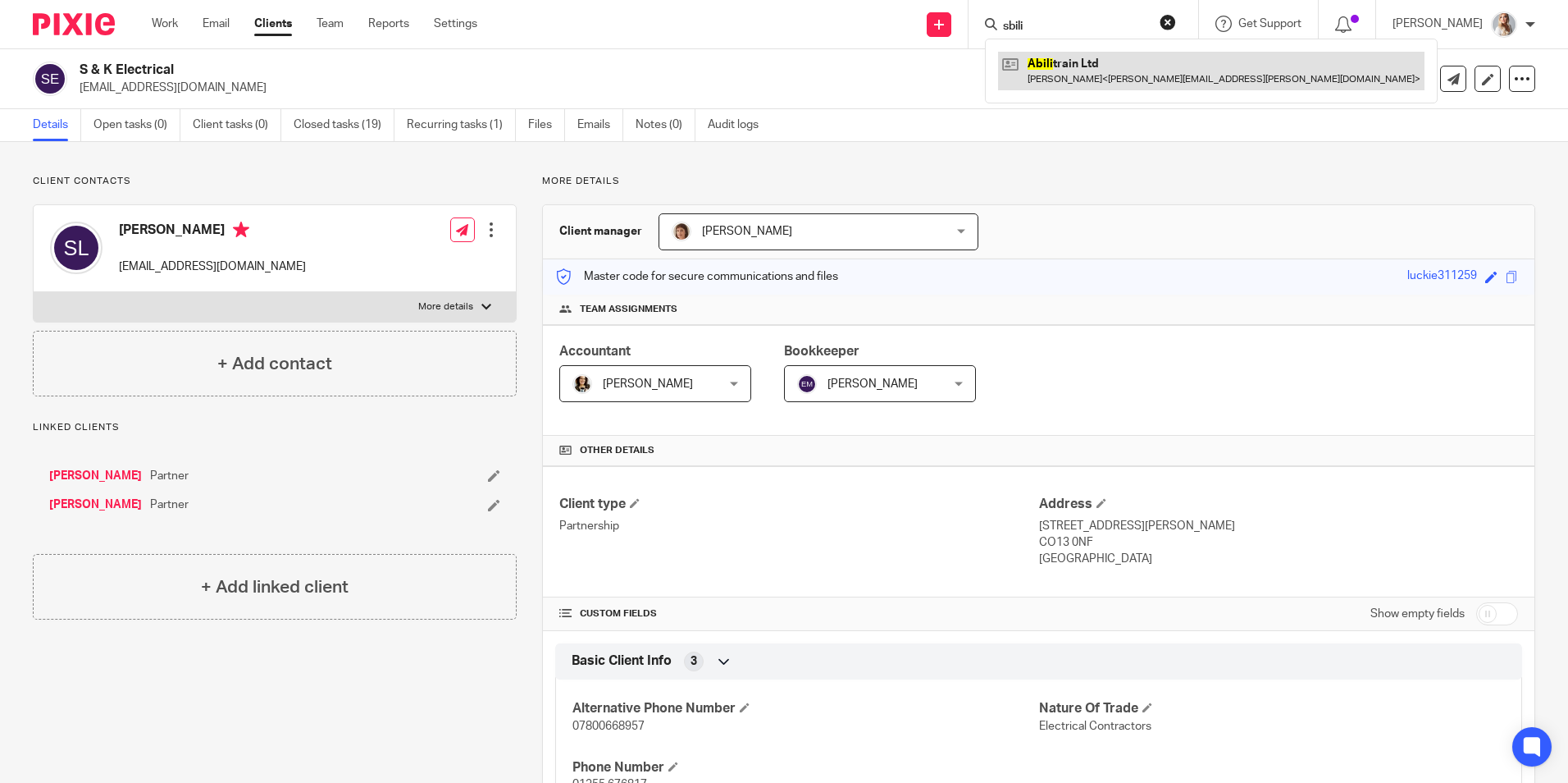
type input "sbili"
click at [1050, 54] on link at bounding box center [1212, 70] width 426 height 38
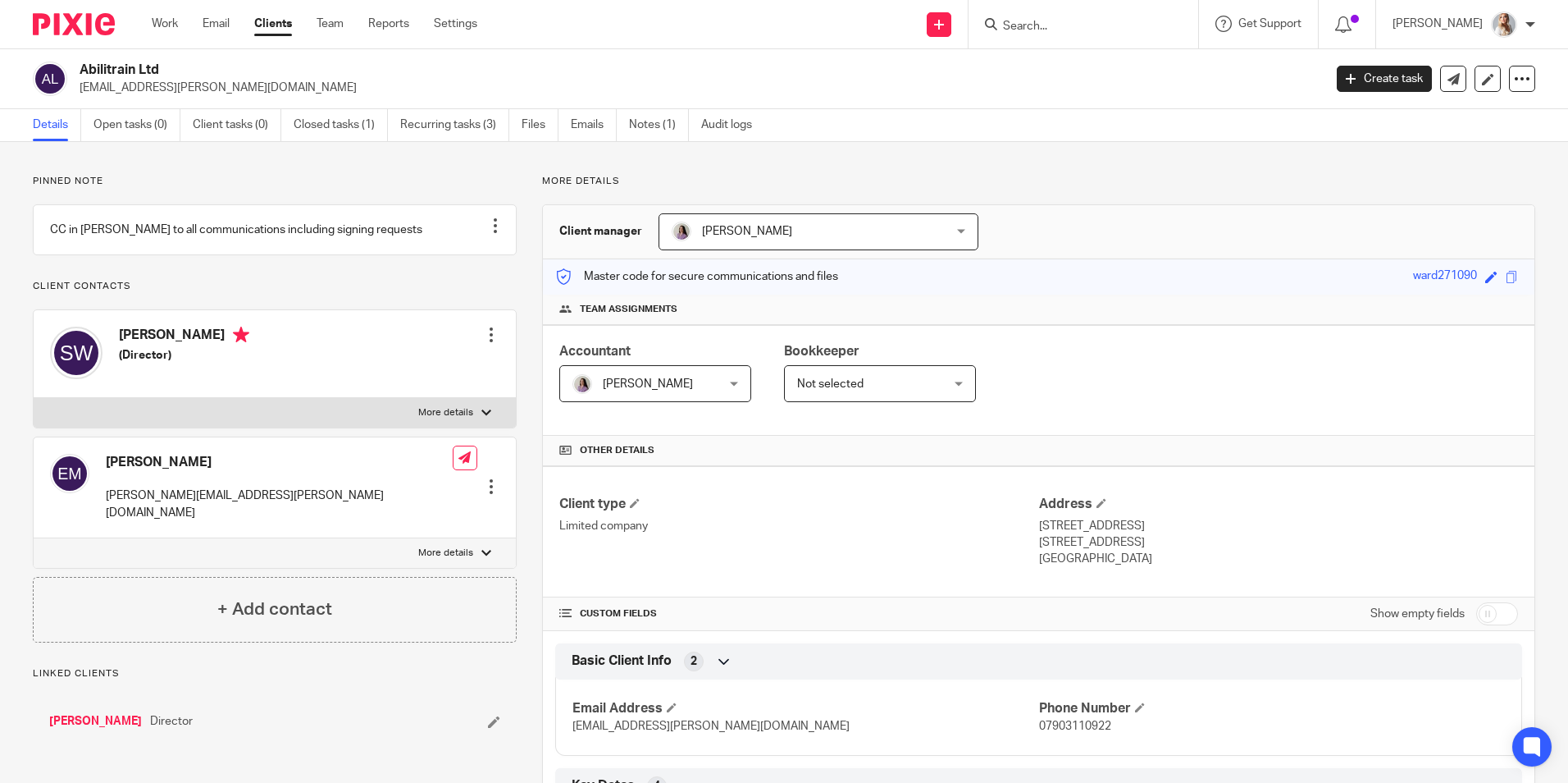
click at [130, 127] on link "Open tasks (0)" at bounding box center [137, 125] width 87 height 32
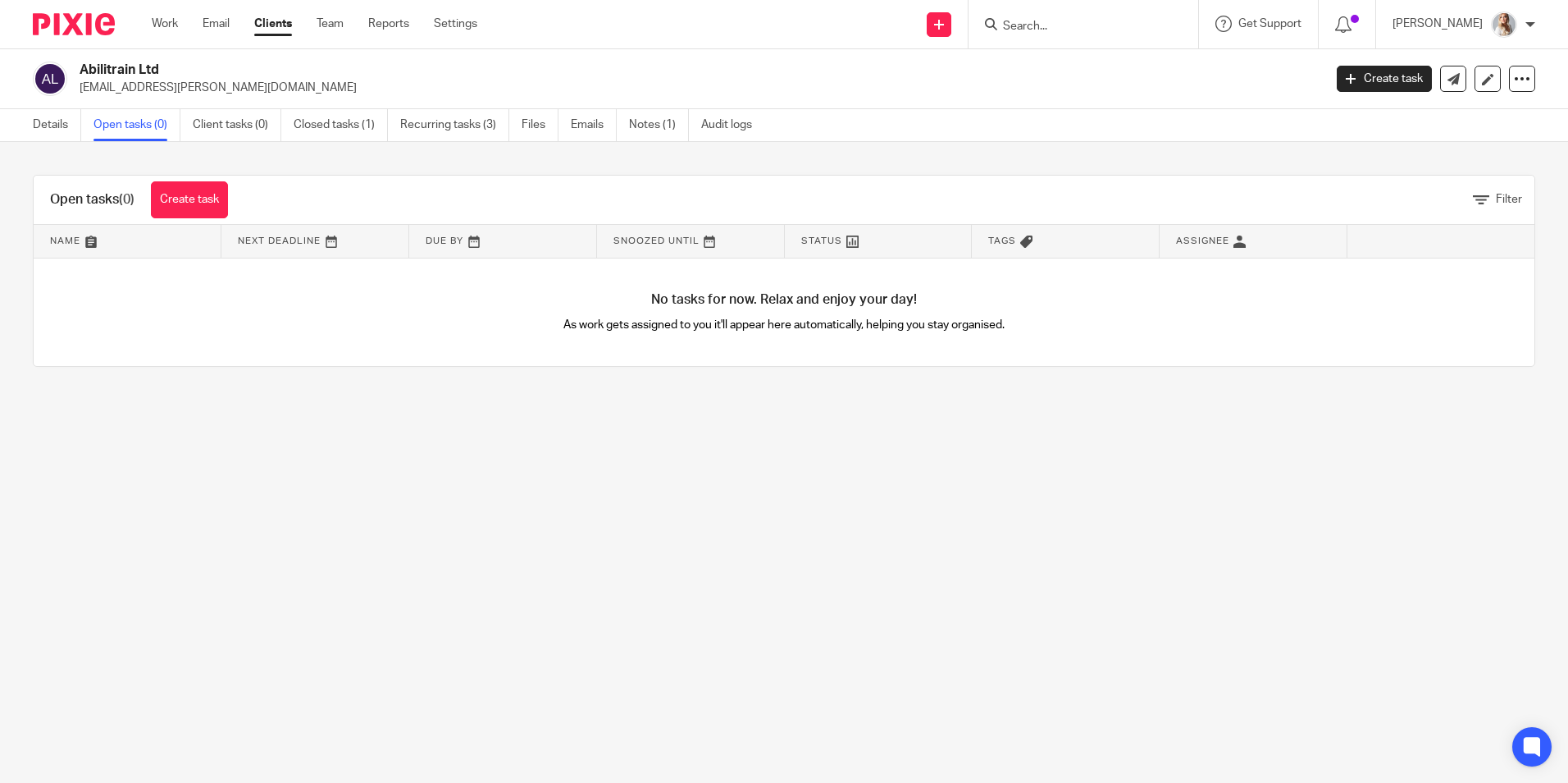
click at [291, 119] on ul "Details Open tasks (0) Client tasks (0) Closed tasks (1) Recurring tasks (3) Fi…" at bounding box center [404, 125] width 744 height 32
click at [301, 122] on link "Closed tasks (1)" at bounding box center [340, 125] width 95 height 32
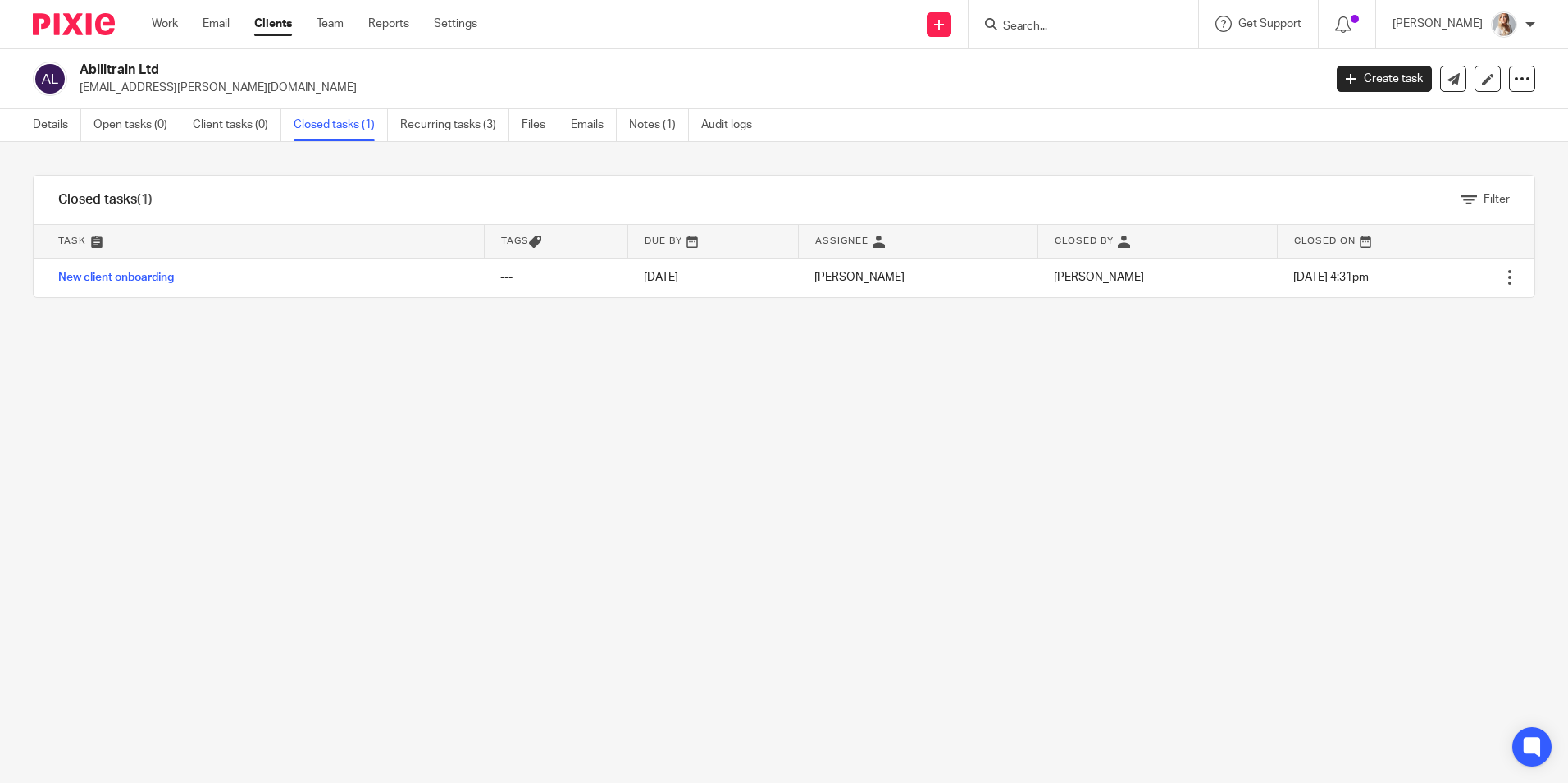
click at [1068, 17] on form at bounding box center [1089, 24] width 175 height 20
click at [1074, 30] on input "Search" at bounding box center [1075, 27] width 148 height 15
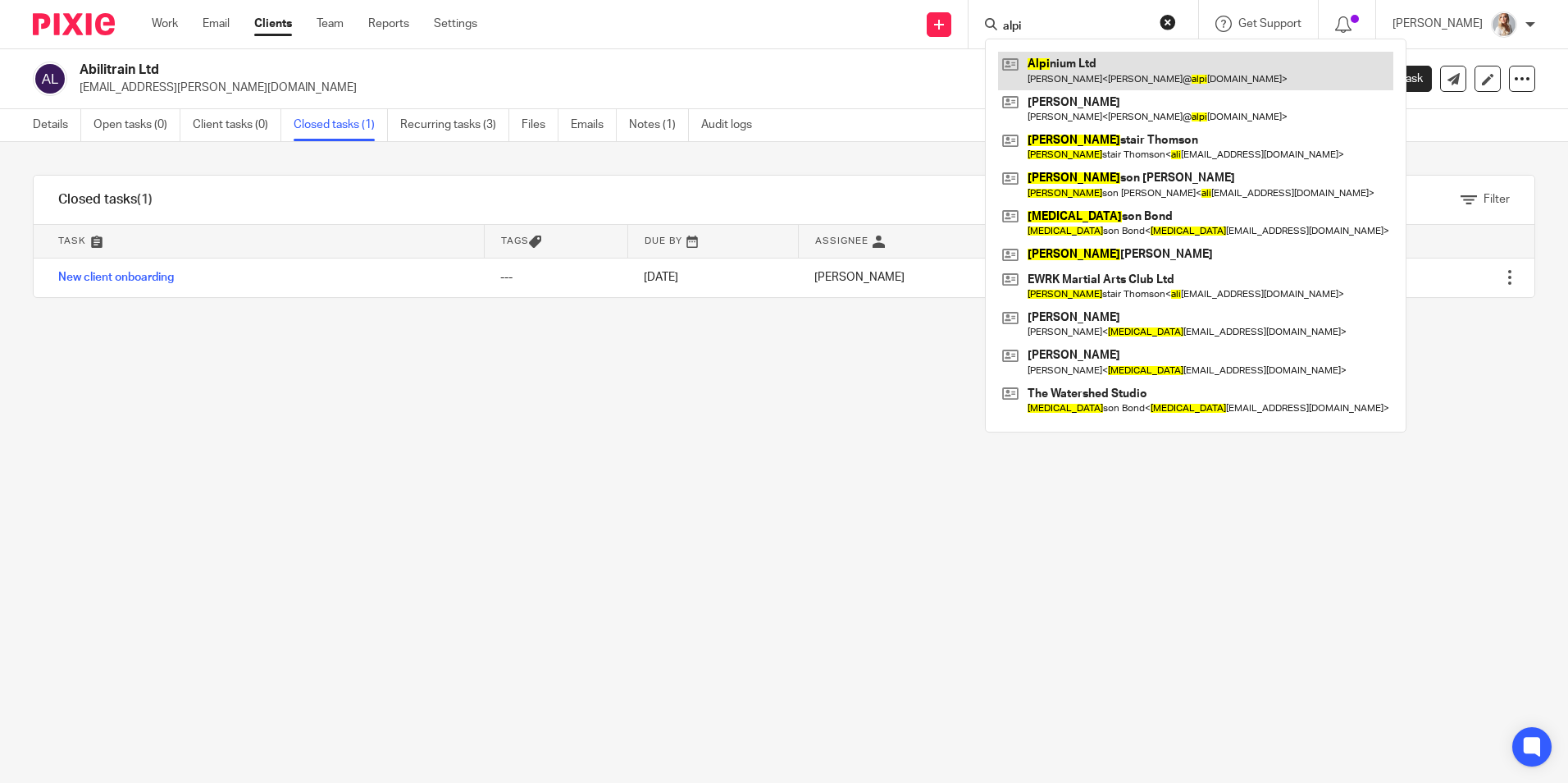
type input "alpi"
click at [1070, 63] on link at bounding box center [1196, 70] width 395 height 38
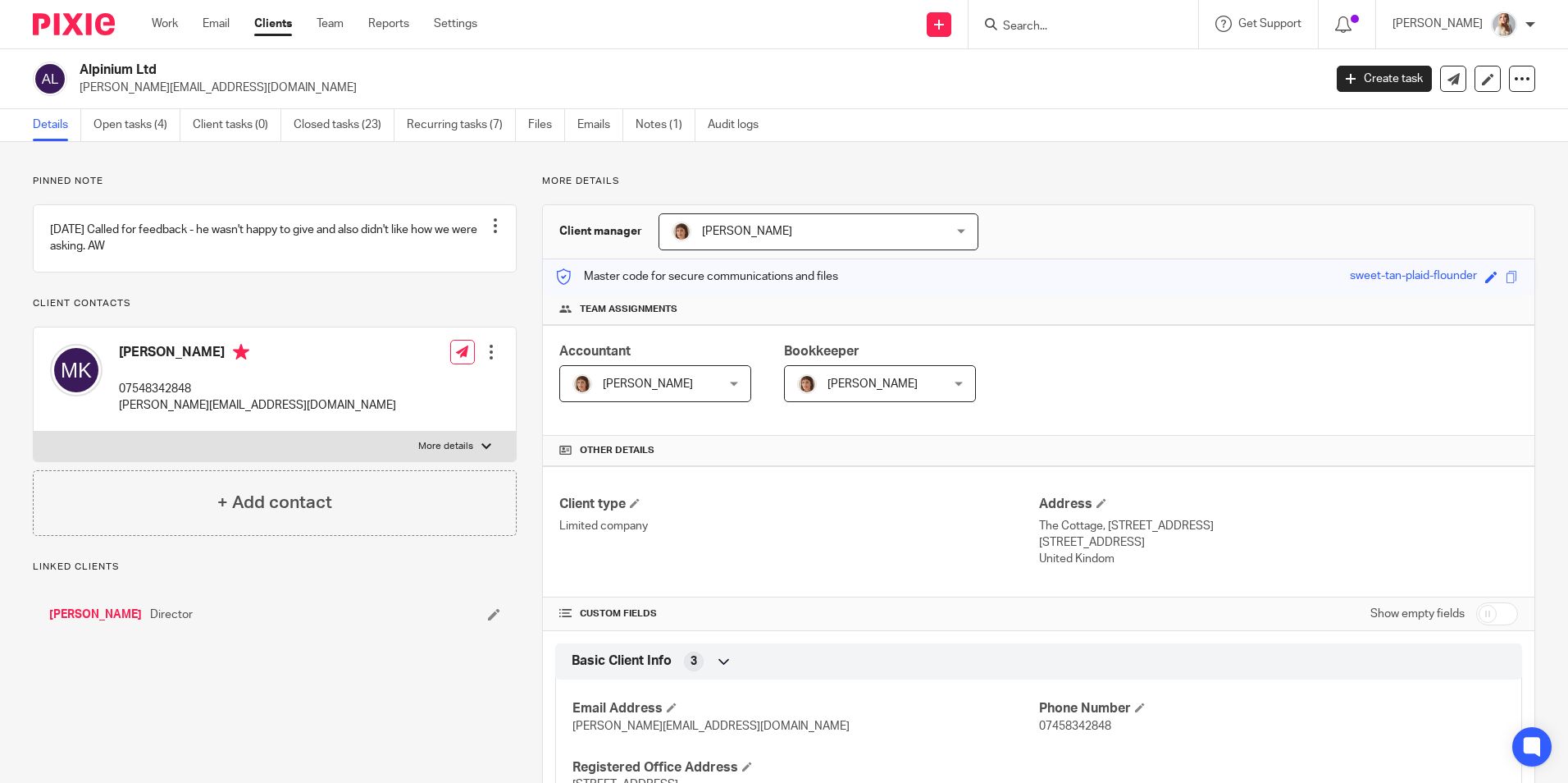
click at [122, 134] on link "Open tasks (4)" at bounding box center [137, 125] width 87 height 32
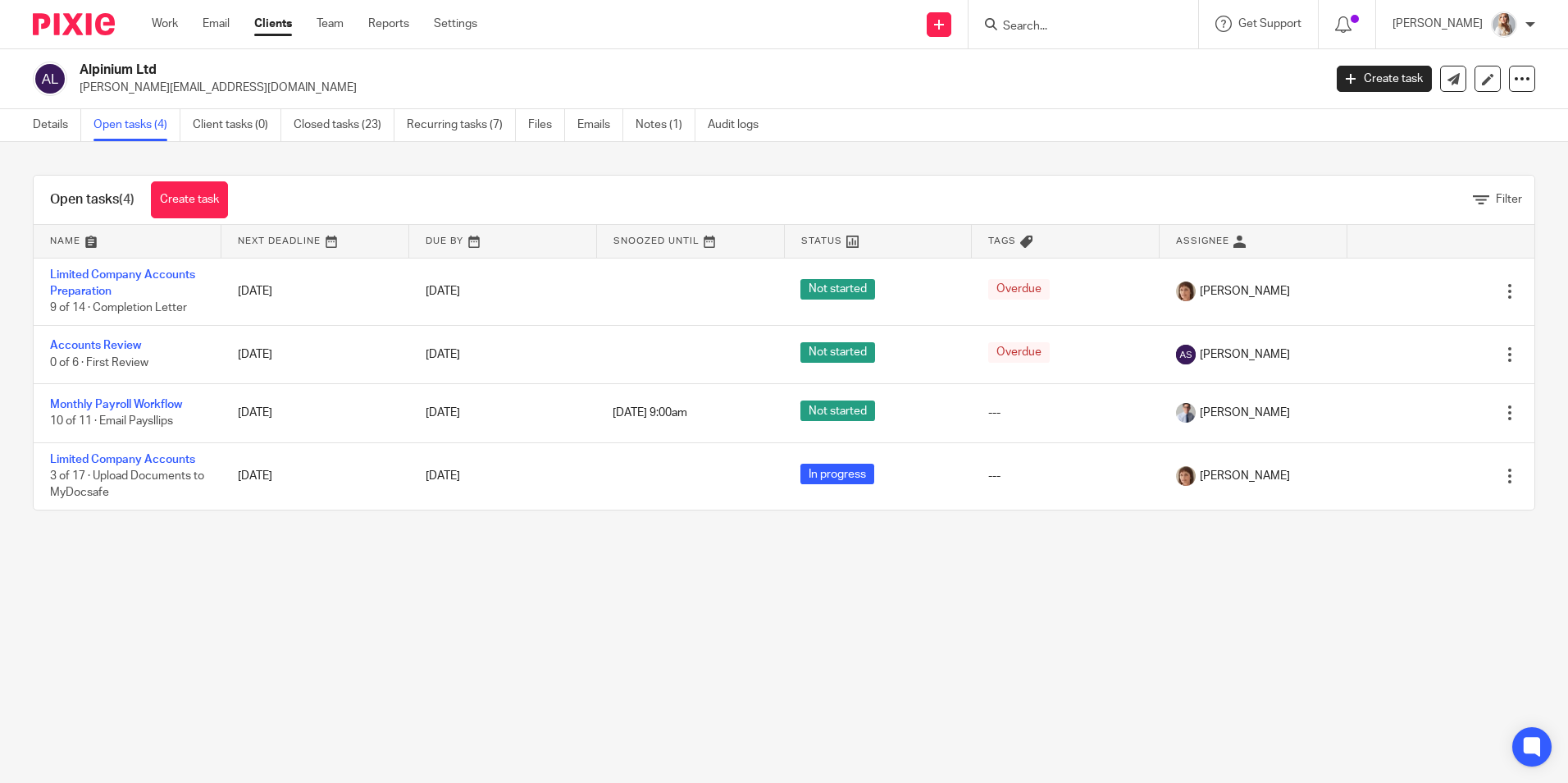
click at [1088, 21] on input "Search" at bounding box center [1075, 27] width 148 height 15
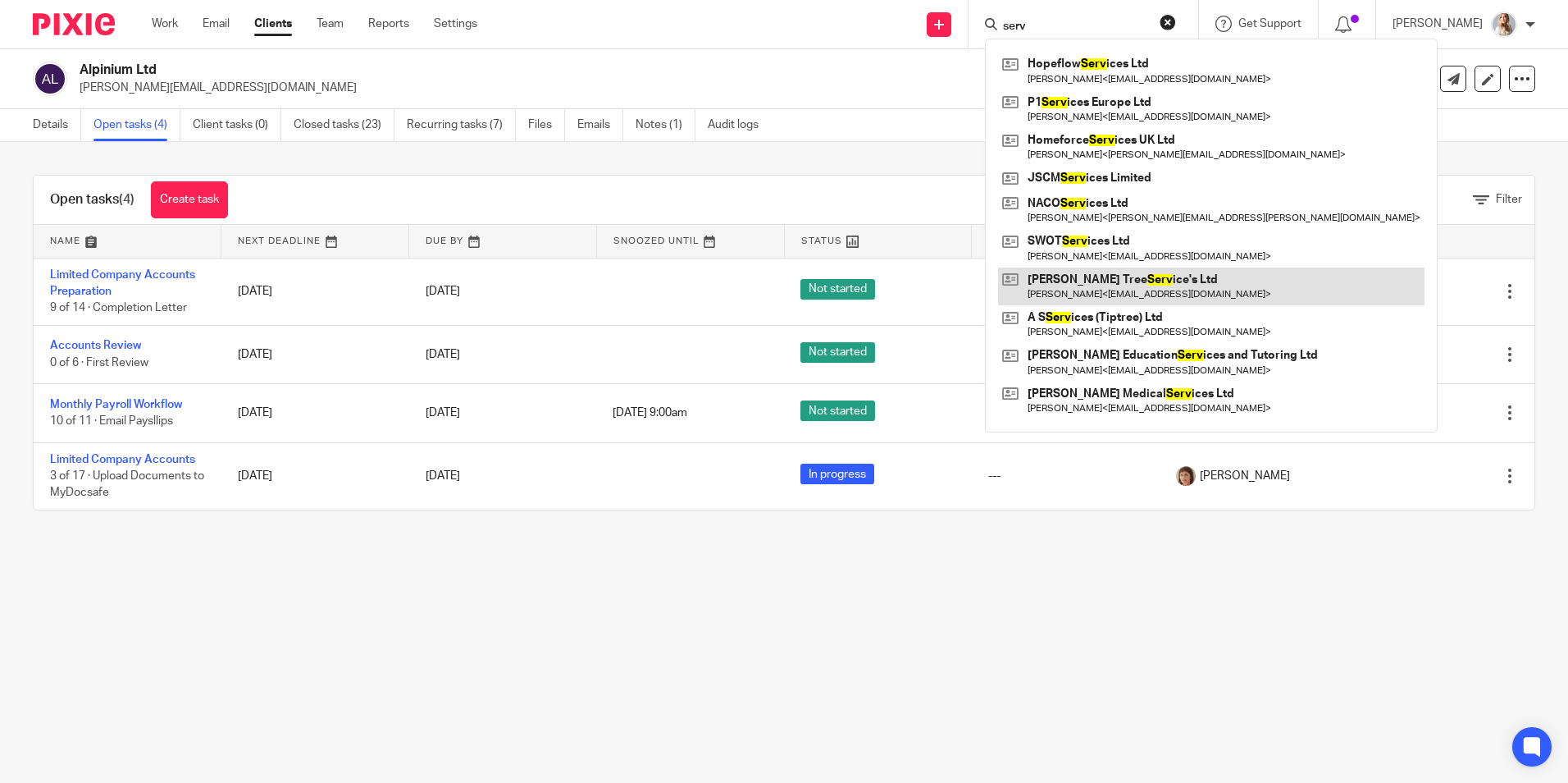
type input "serv"
click at [1088, 301] on link at bounding box center [1212, 286] width 426 height 38
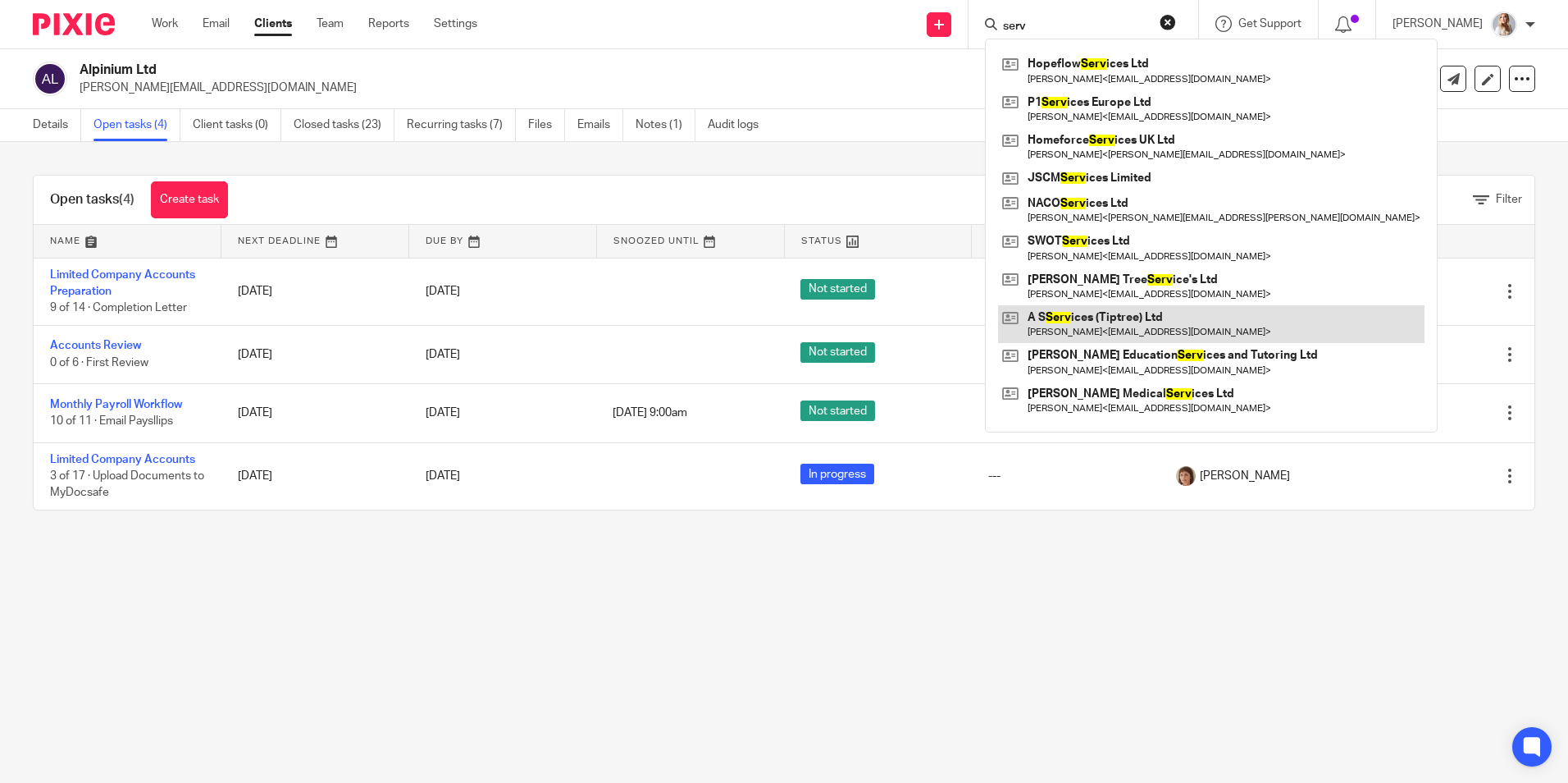
click at [1089, 307] on link at bounding box center [1212, 324] width 426 height 38
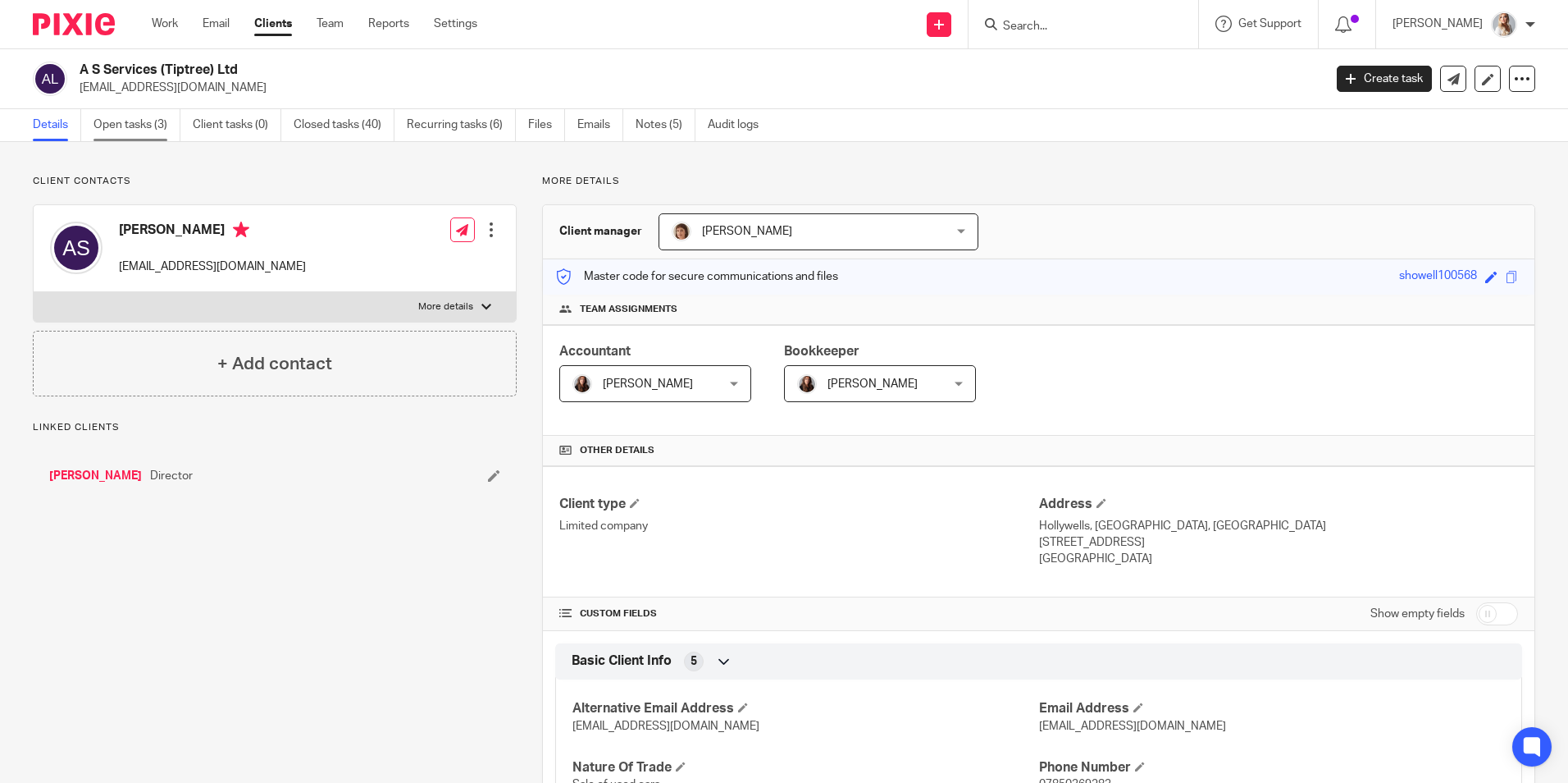
click at [122, 127] on link "Open tasks (3)" at bounding box center [137, 125] width 87 height 32
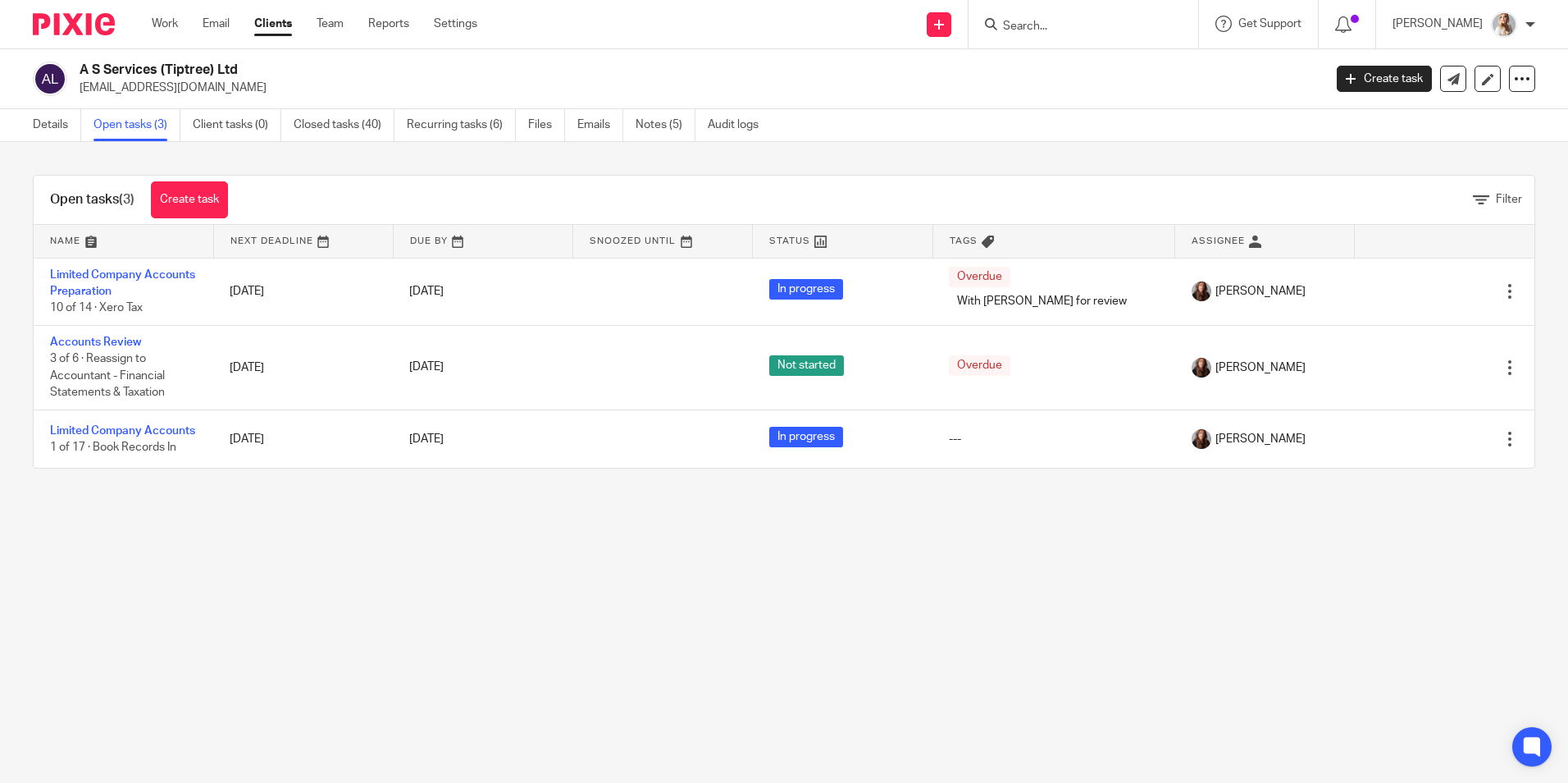
click at [1082, 23] on input "Search" at bounding box center [1075, 27] width 148 height 15
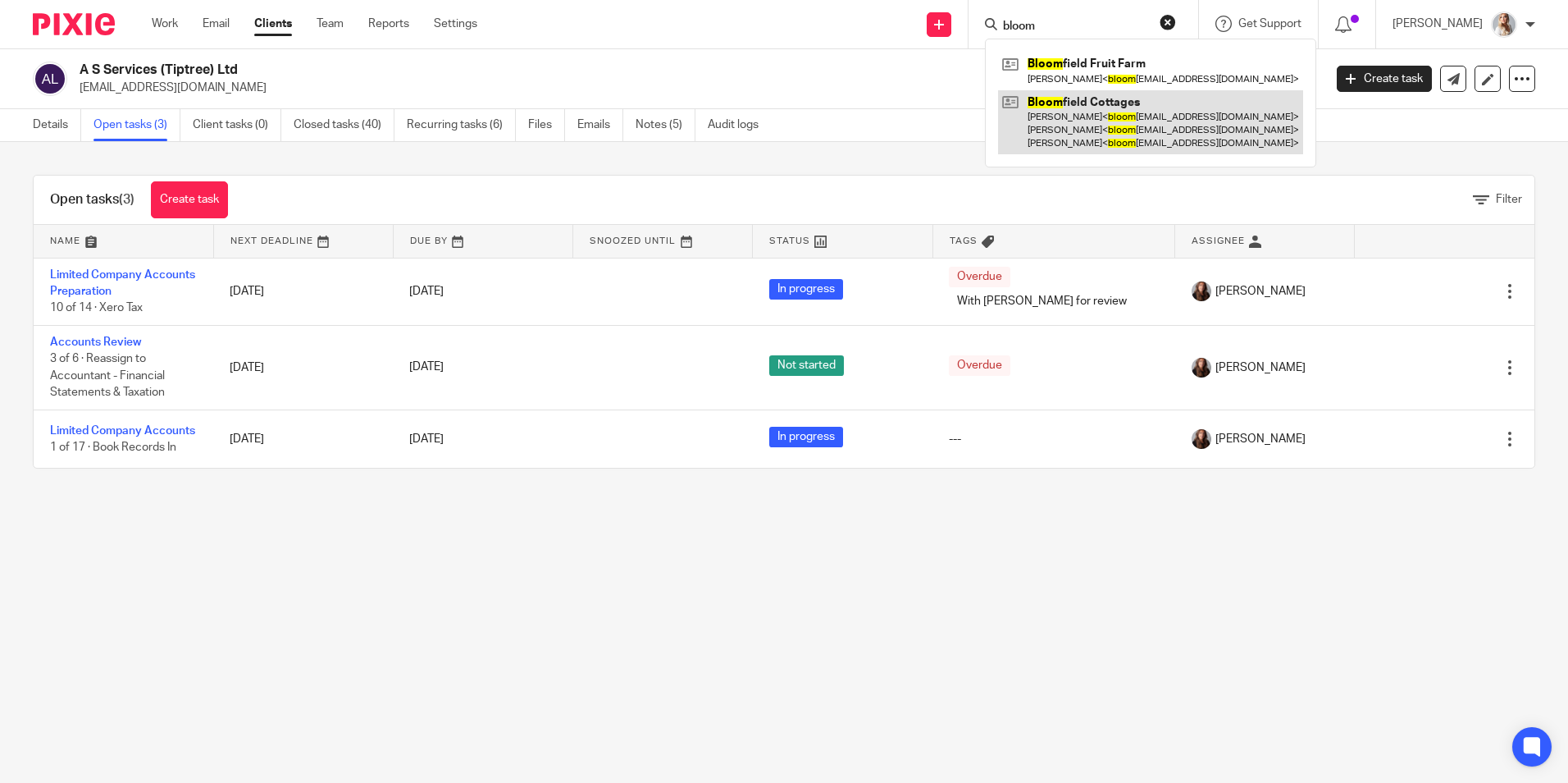
type input "bloom"
click at [1091, 111] on link at bounding box center [1151, 122] width 305 height 65
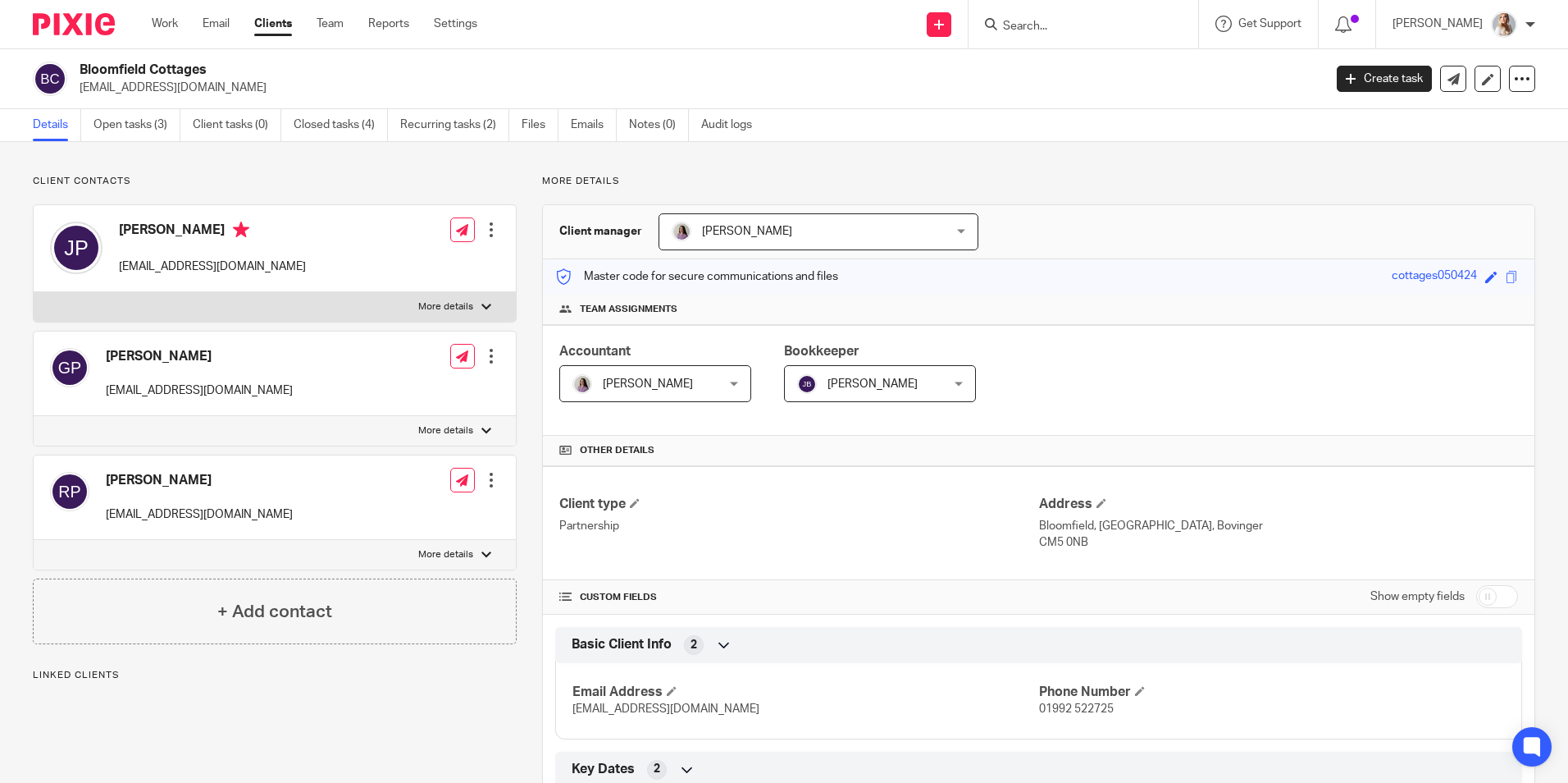
click at [138, 127] on link "Open tasks (3)" at bounding box center [137, 125] width 87 height 32
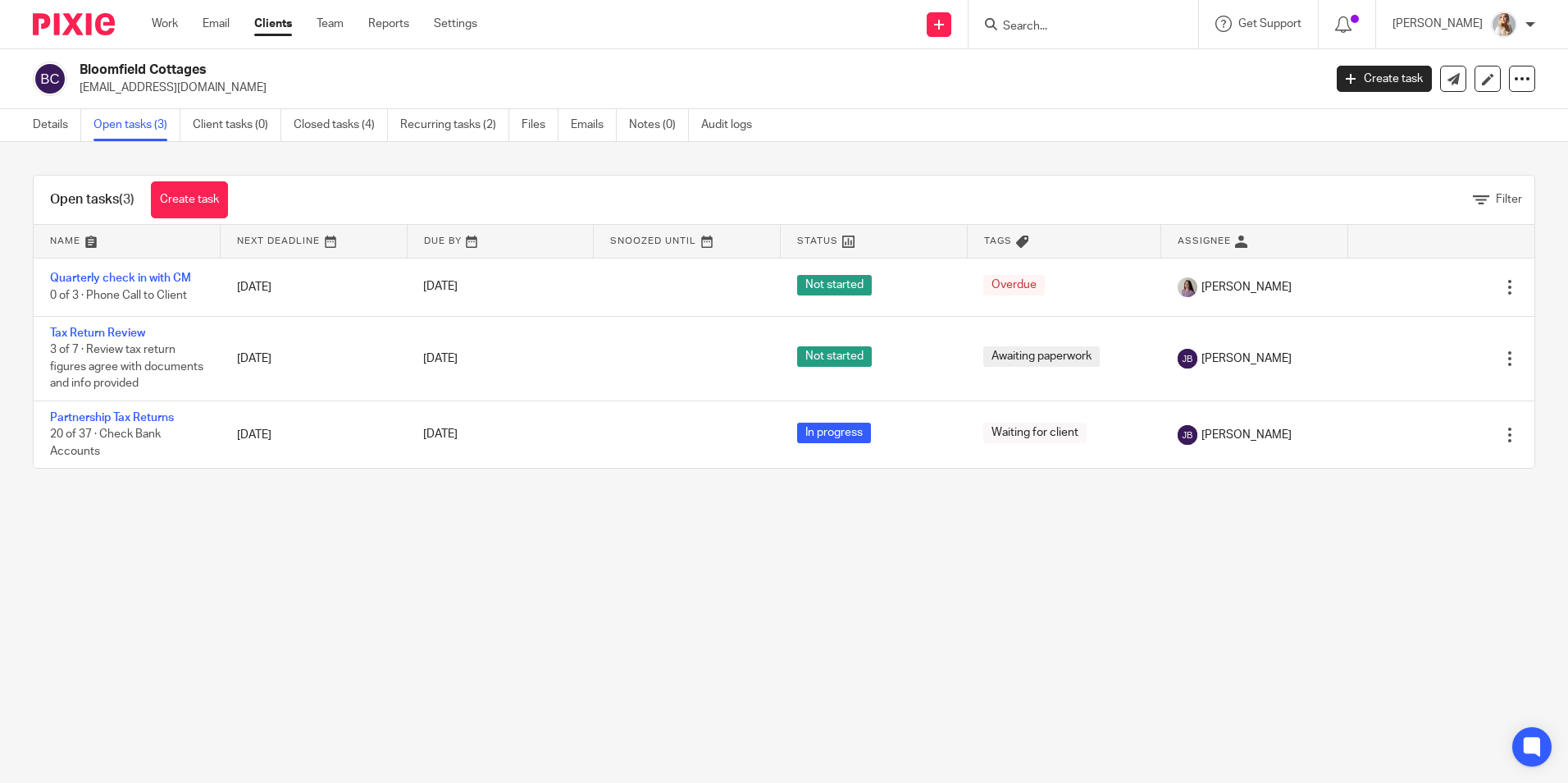
click at [1050, 27] on input "Search" at bounding box center [1075, 27] width 148 height 15
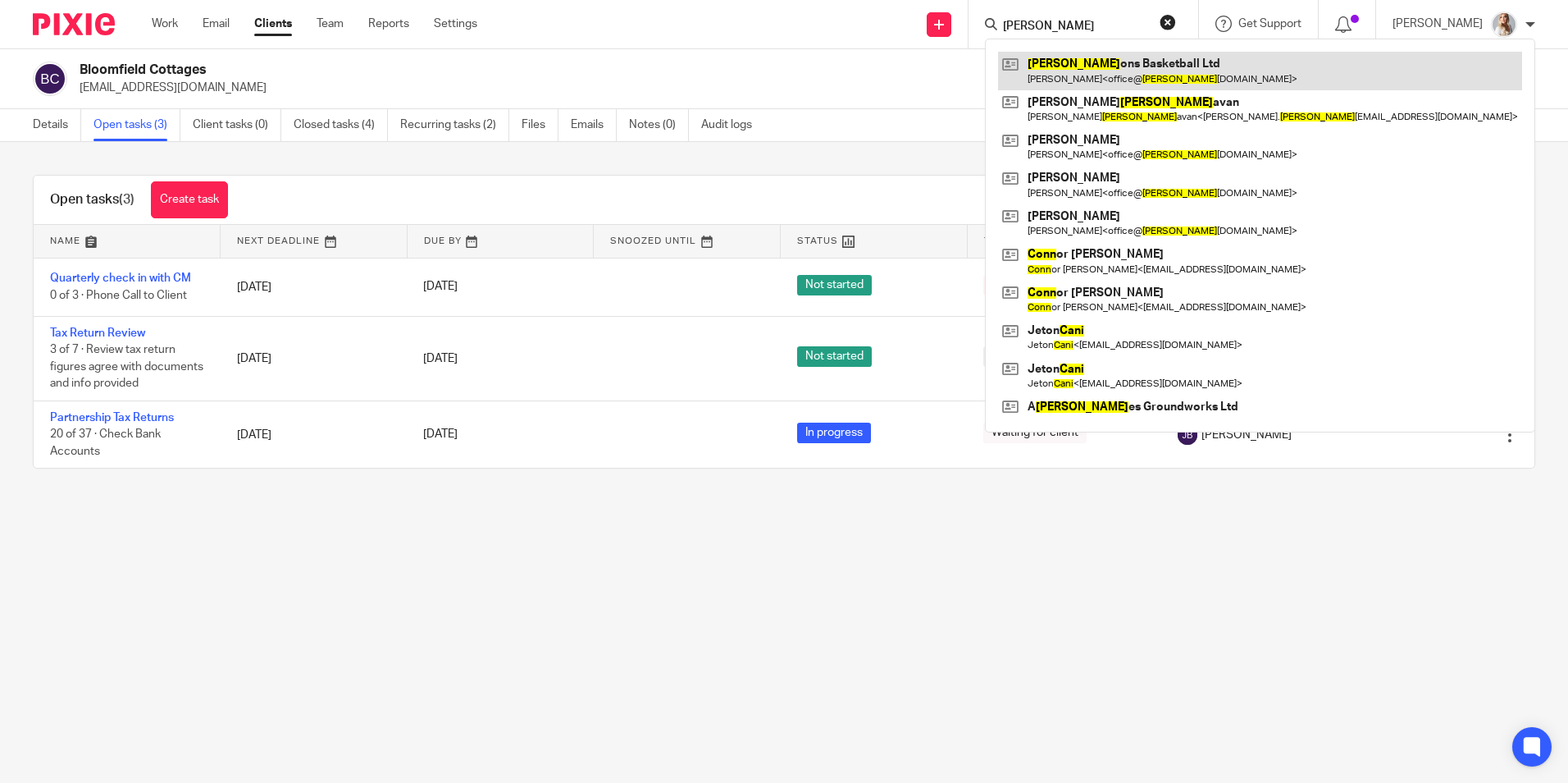
type input "[PERSON_NAME]"
click at [1076, 72] on link at bounding box center [1260, 70] width 524 height 38
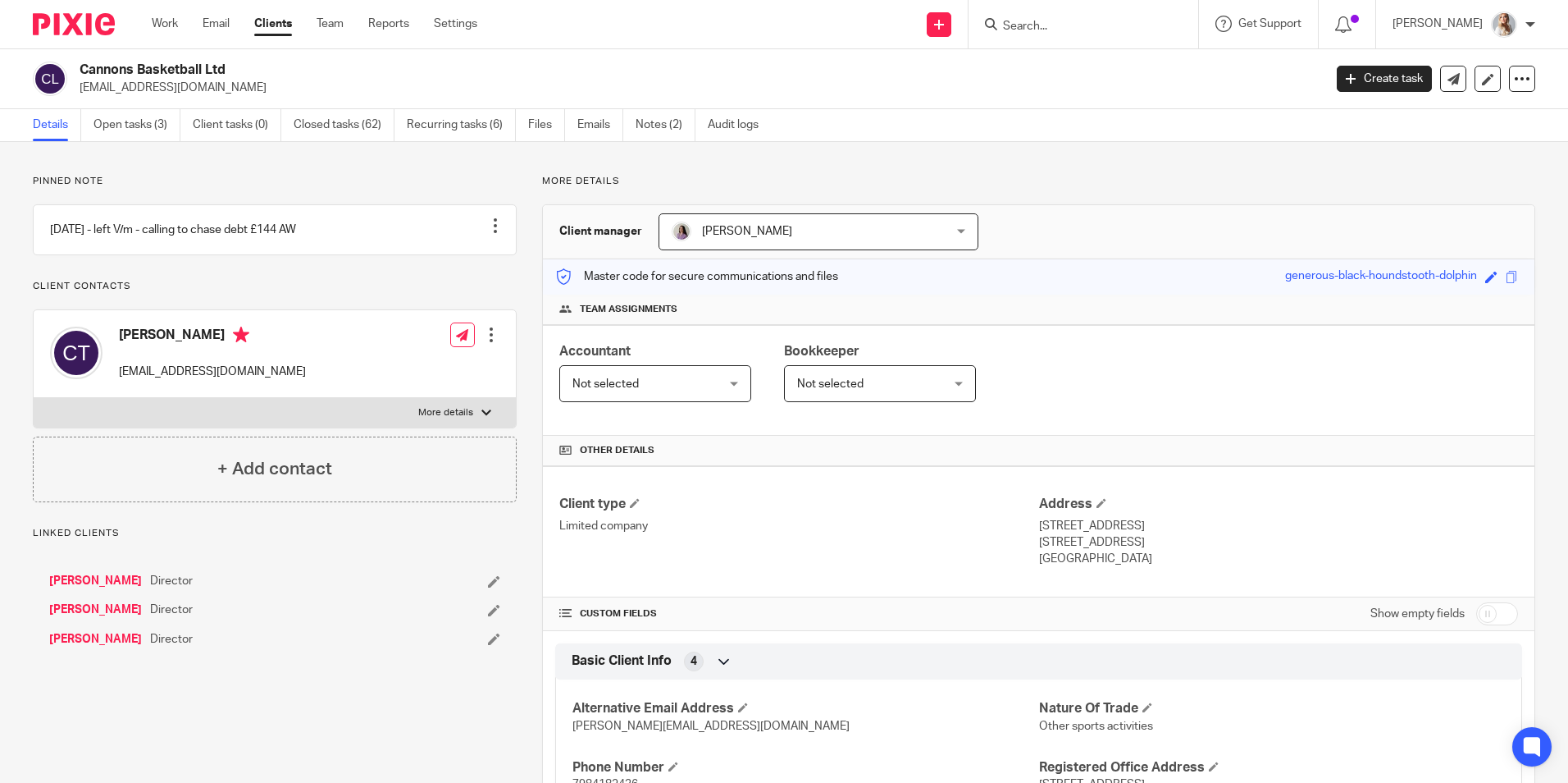
click at [140, 130] on link "Open tasks (3)" at bounding box center [137, 125] width 87 height 32
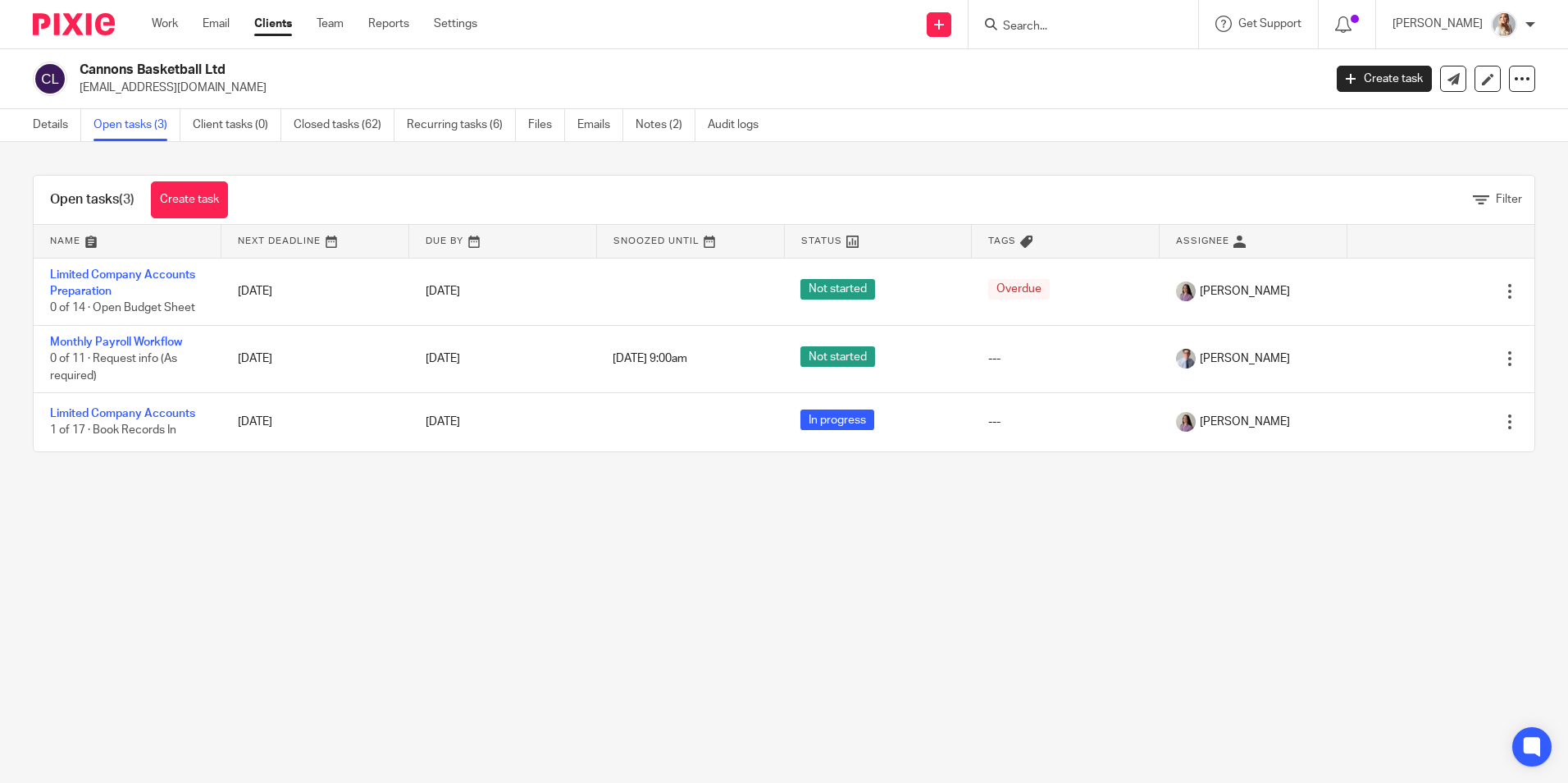
click at [1069, 28] on input "Search" at bounding box center [1075, 27] width 148 height 15
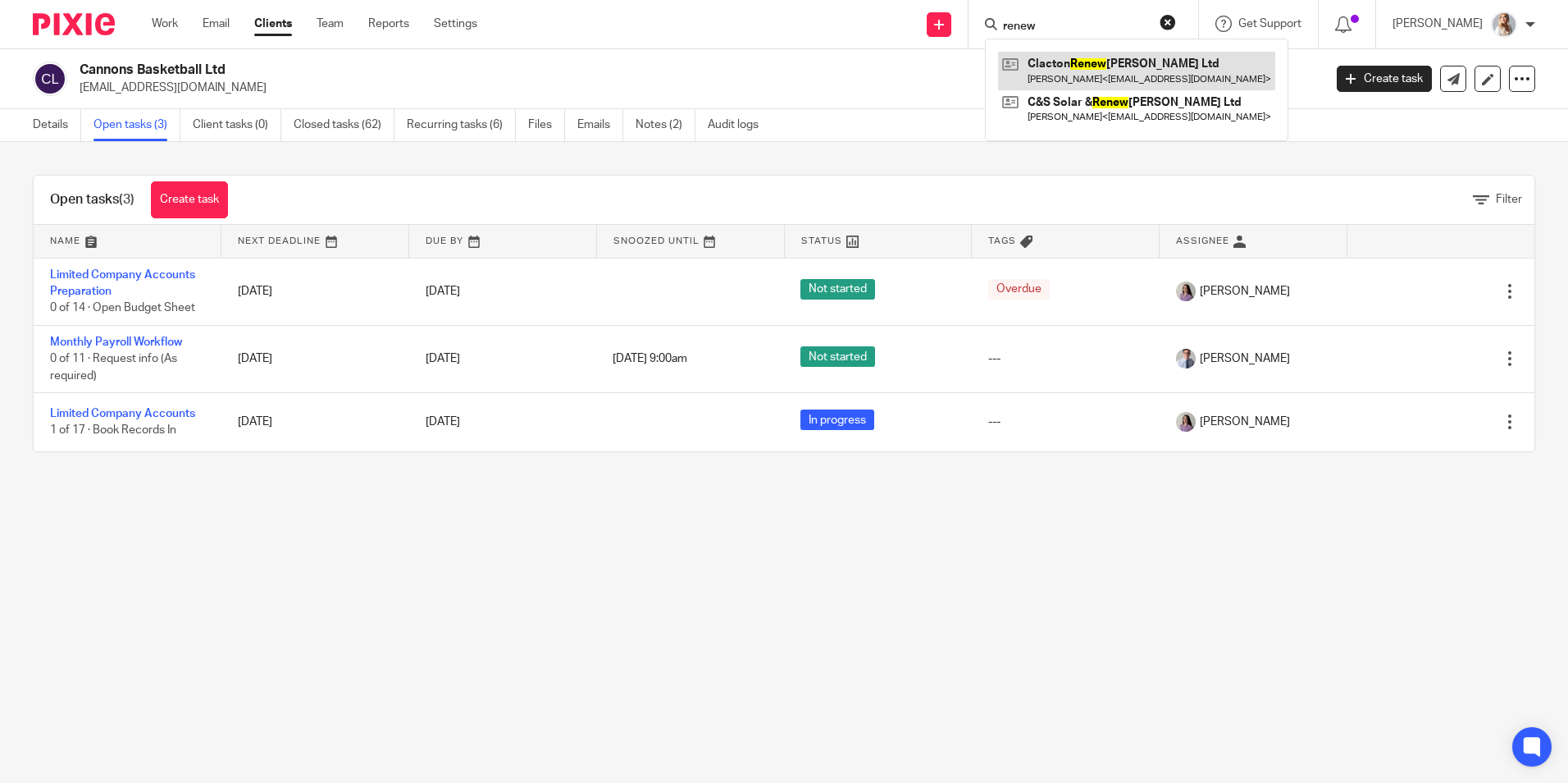
type input "renew"
click at [1083, 70] on link at bounding box center [1136, 70] width 277 height 38
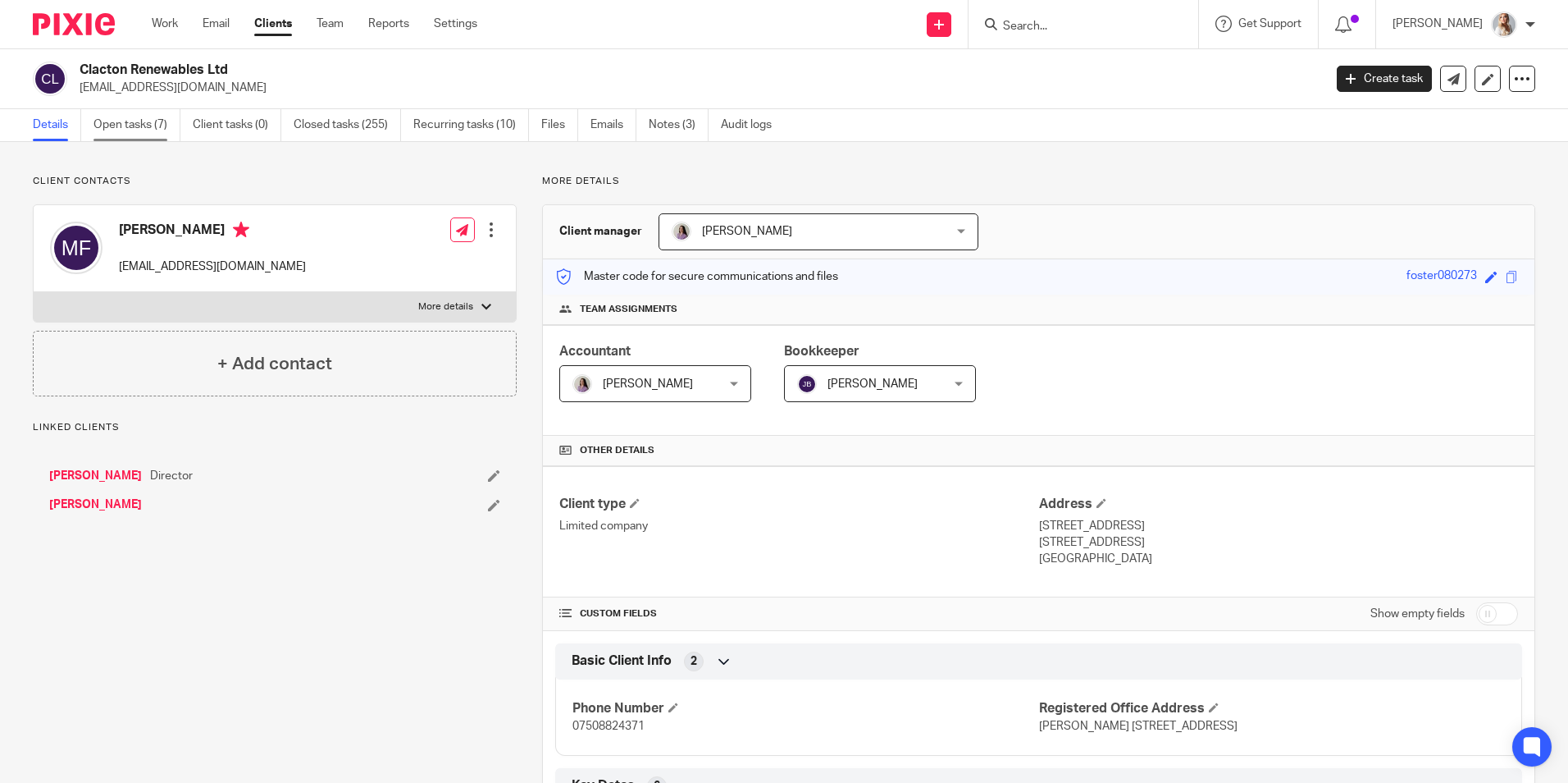
click at [180, 119] on link "Open tasks (7)" at bounding box center [137, 125] width 87 height 32
click at [175, 125] on link "Open tasks (7)" at bounding box center [137, 125] width 87 height 32
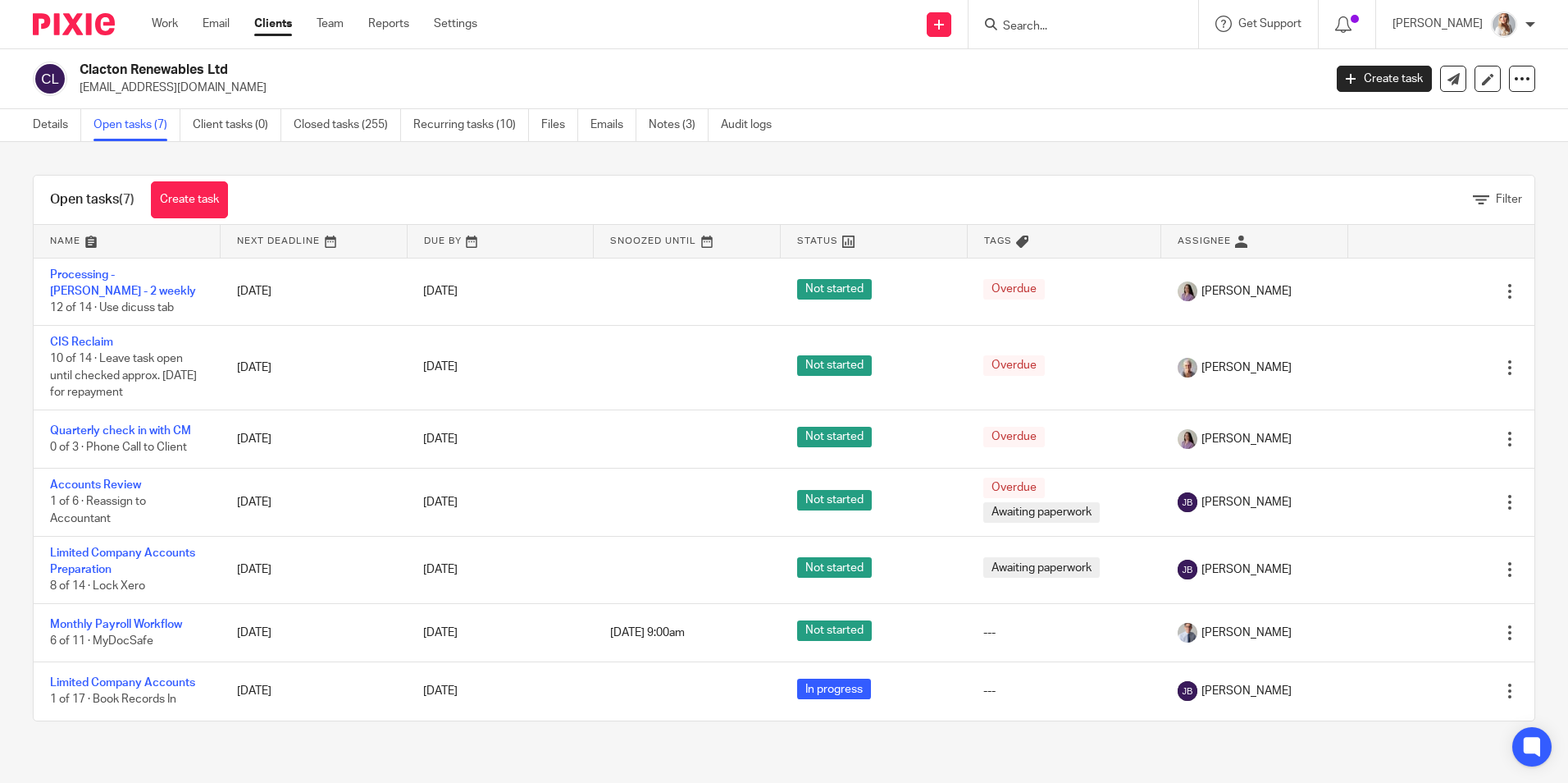
click at [1058, 20] on input "Search" at bounding box center [1075, 27] width 148 height 15
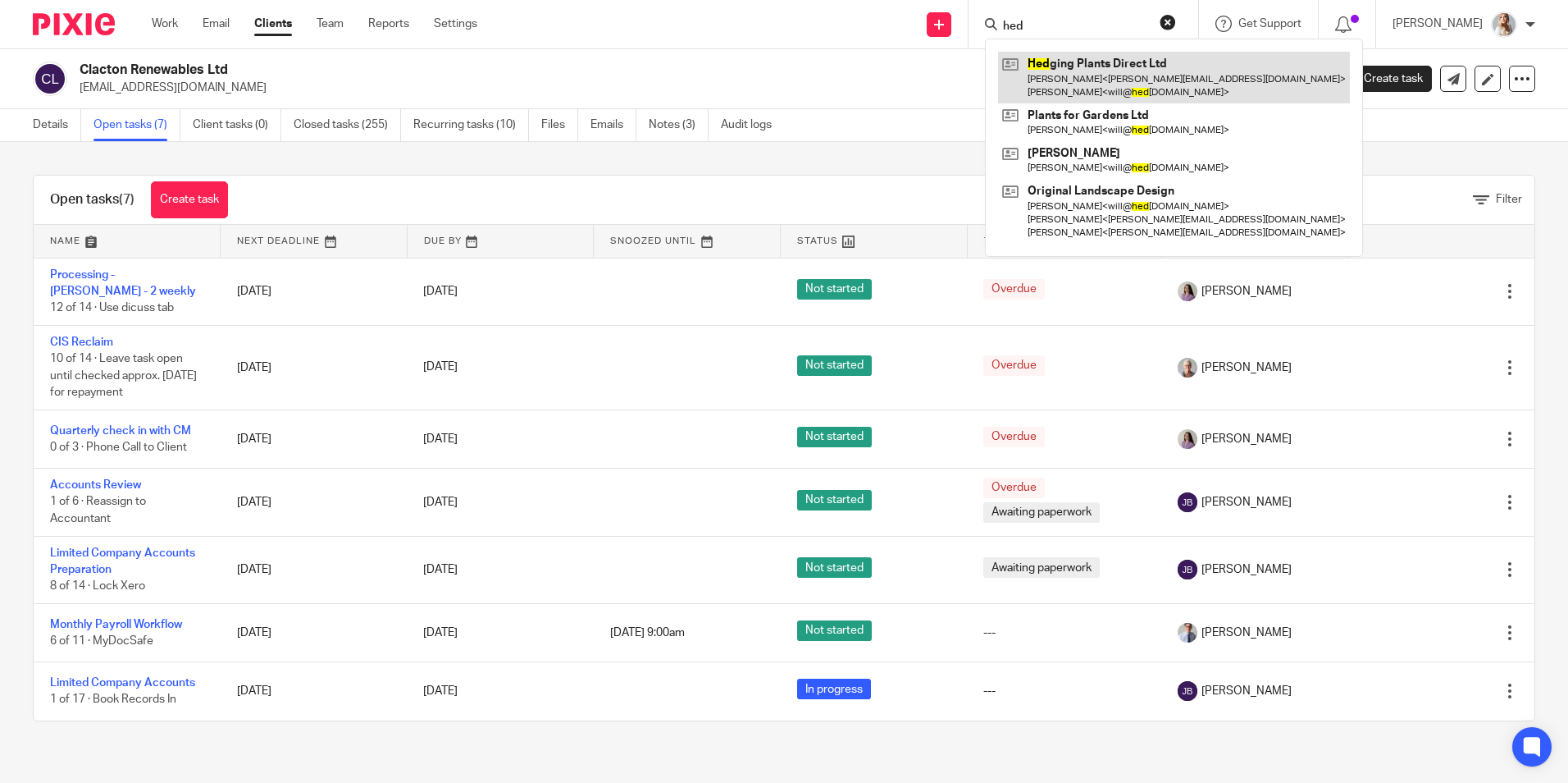
type input "hed"
click at [1067, 70] on link at bounding box center [1174, 76] width 352 height 50
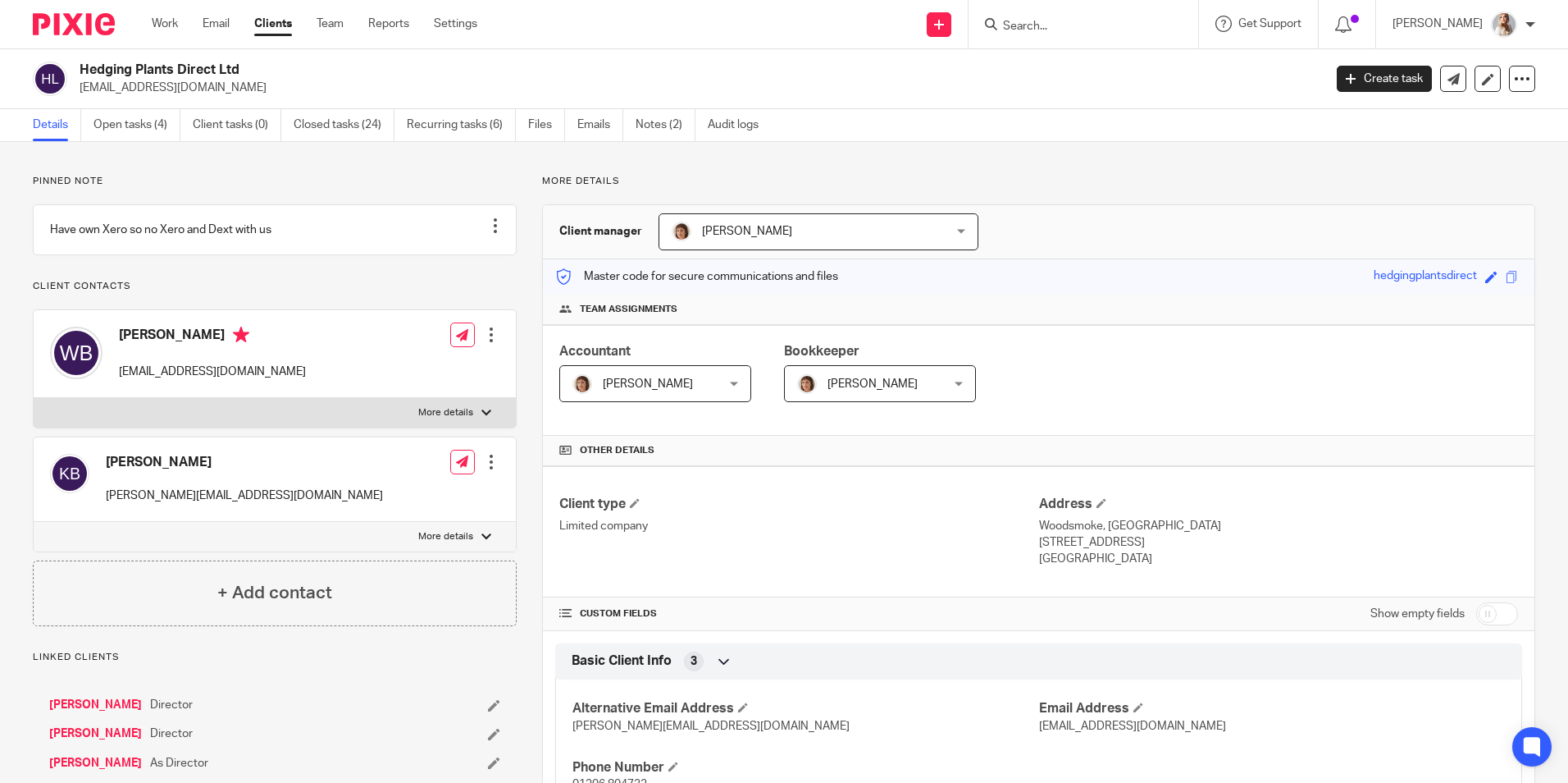
click at [134, 130] on link "Open tasks (4)" at bounding box center [137, 125] width 87 height 32
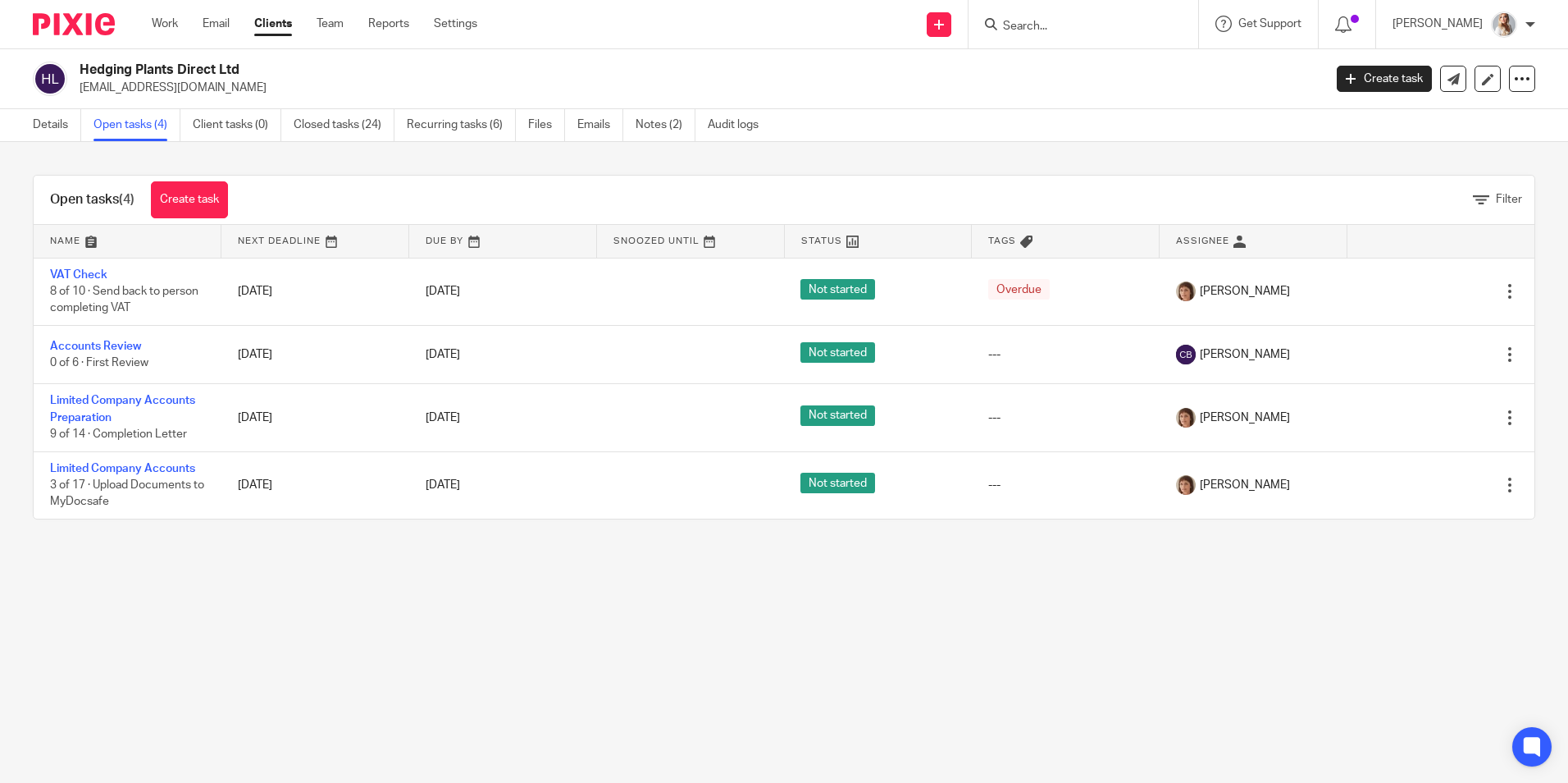
click at [1045, 21] on input "Search" at bounding box center [1075, 27] width 148 height 15
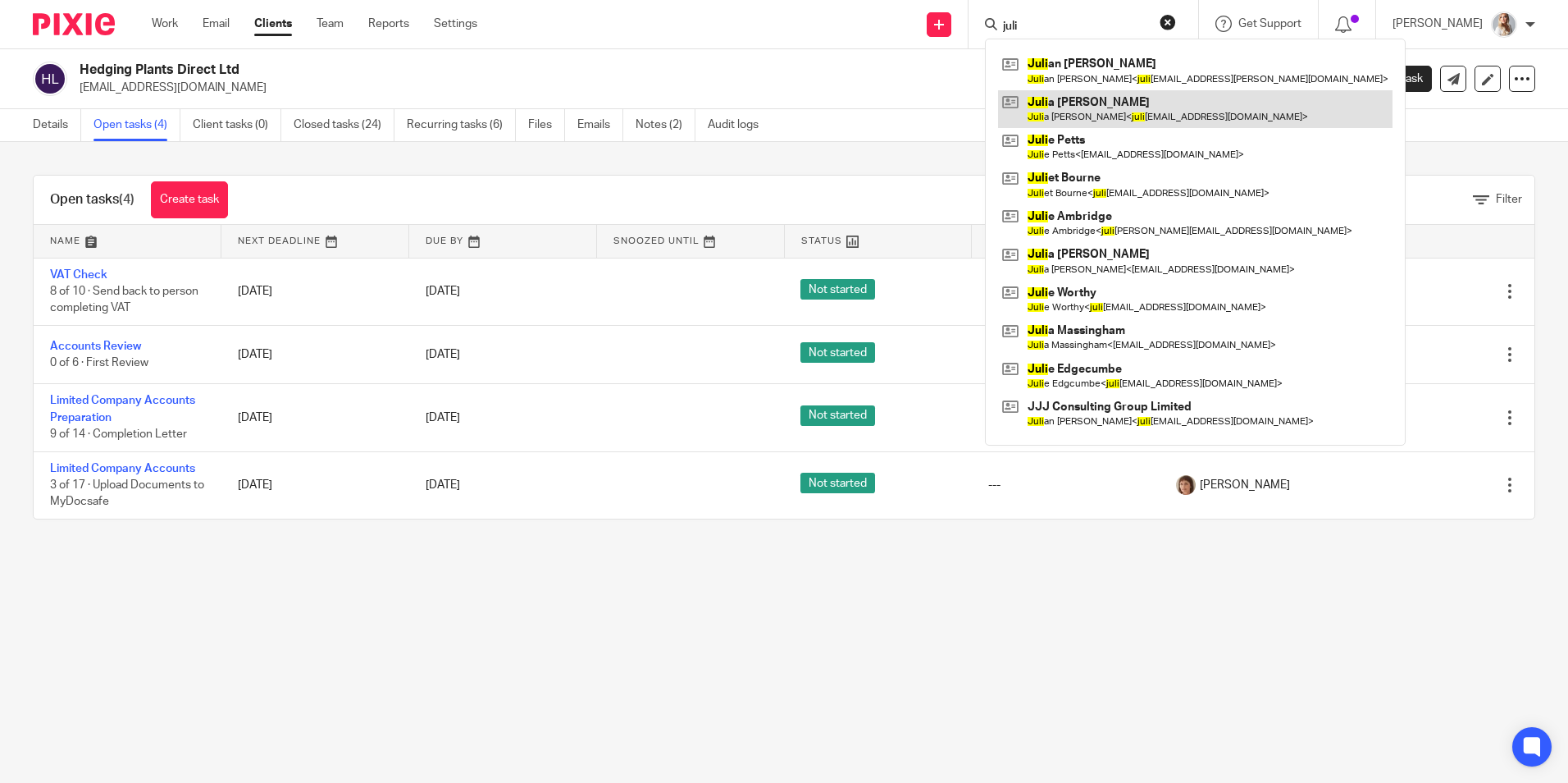
type input "juli"
click at [1067, 106] on link at bounding box center [1196, 109] width 394 height 38
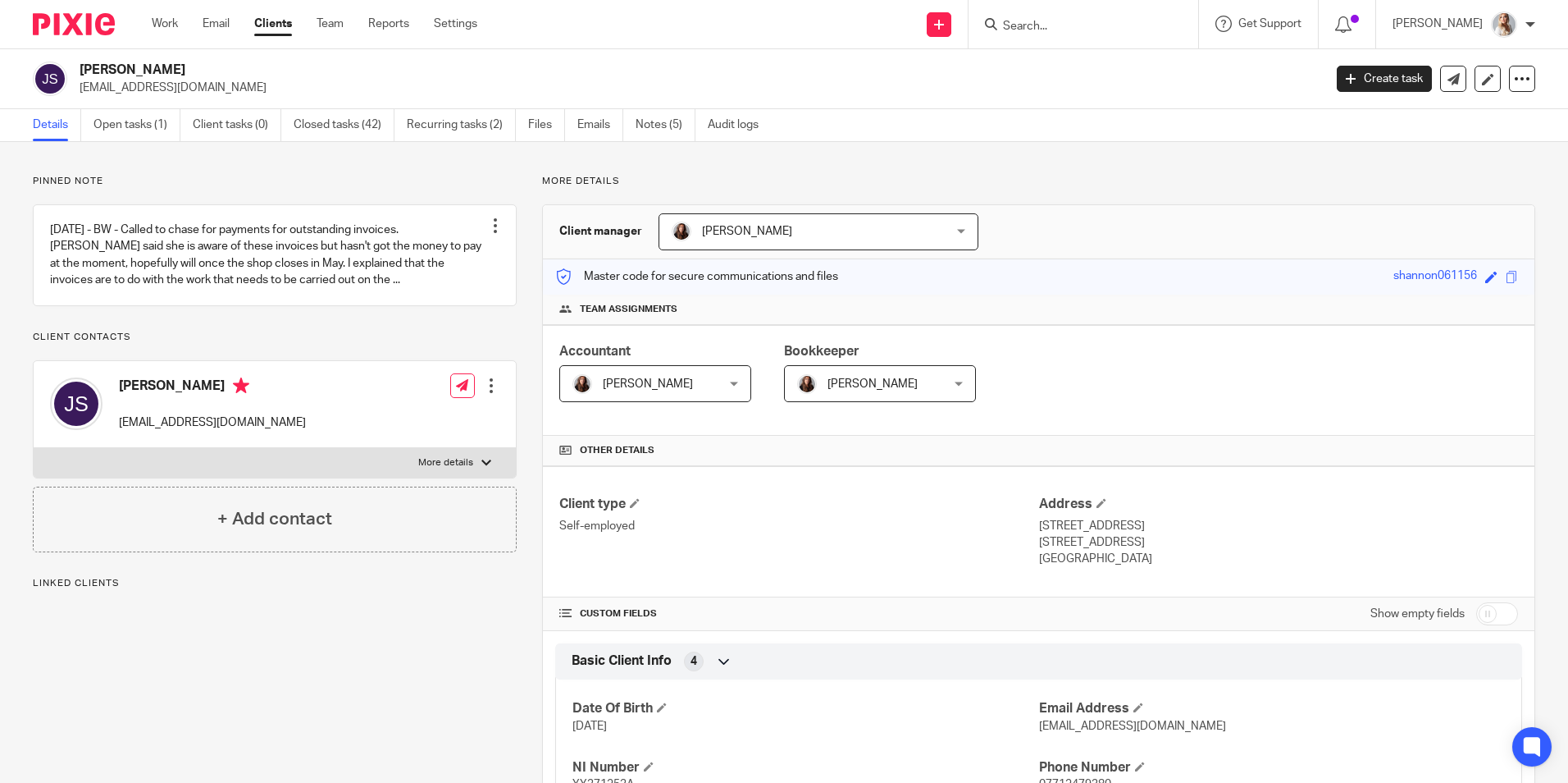
click at [144, 129] on link "Open tasks (1)" at bounding box center [137, 125] width 87 height 32
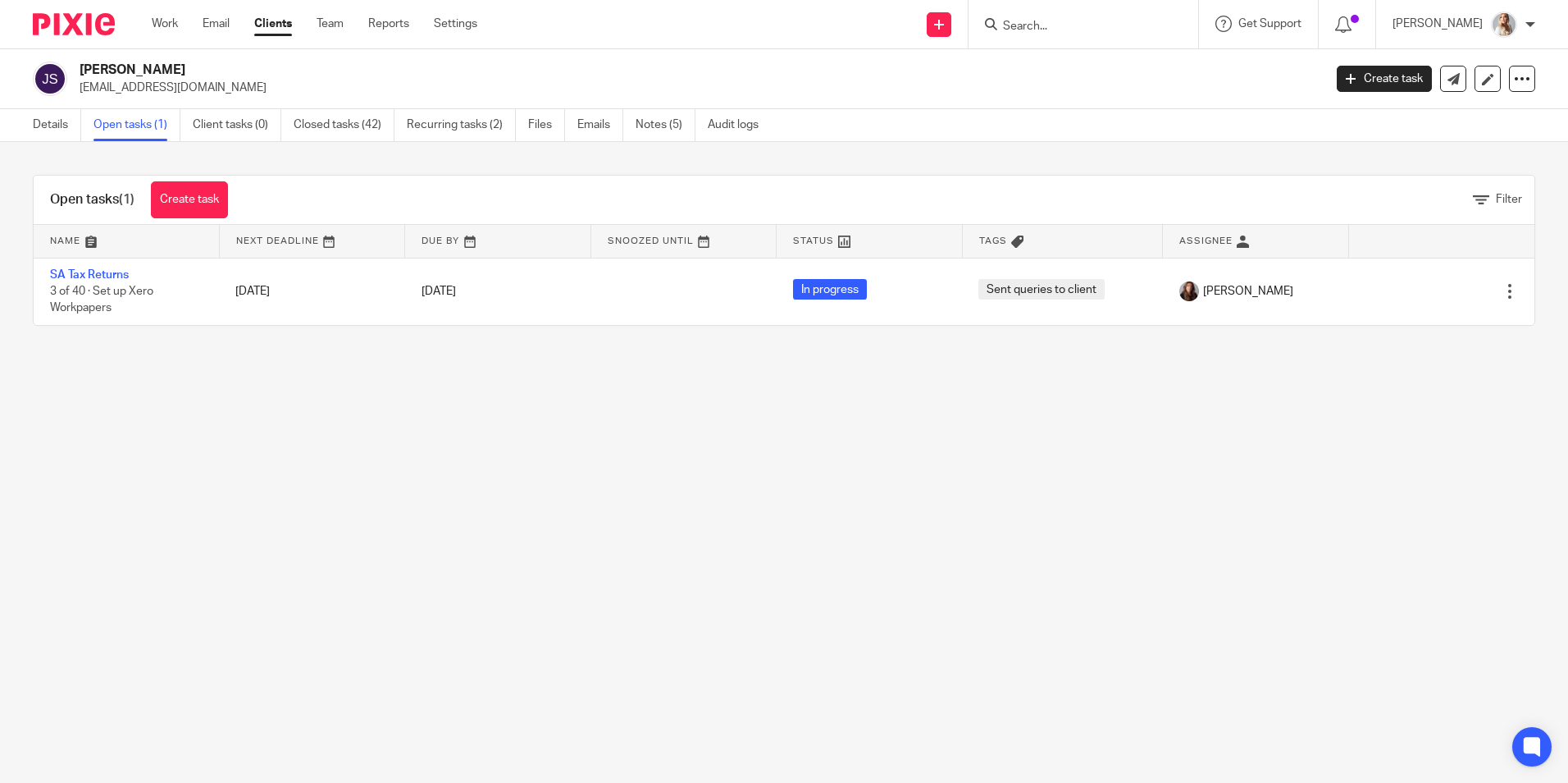
click at [1055, 36] on div at bounding box center [1083, 24] width 230 height 49
click at [1053, 28] on input "Search" at bounding box center [1075, 27] width 148 height 15
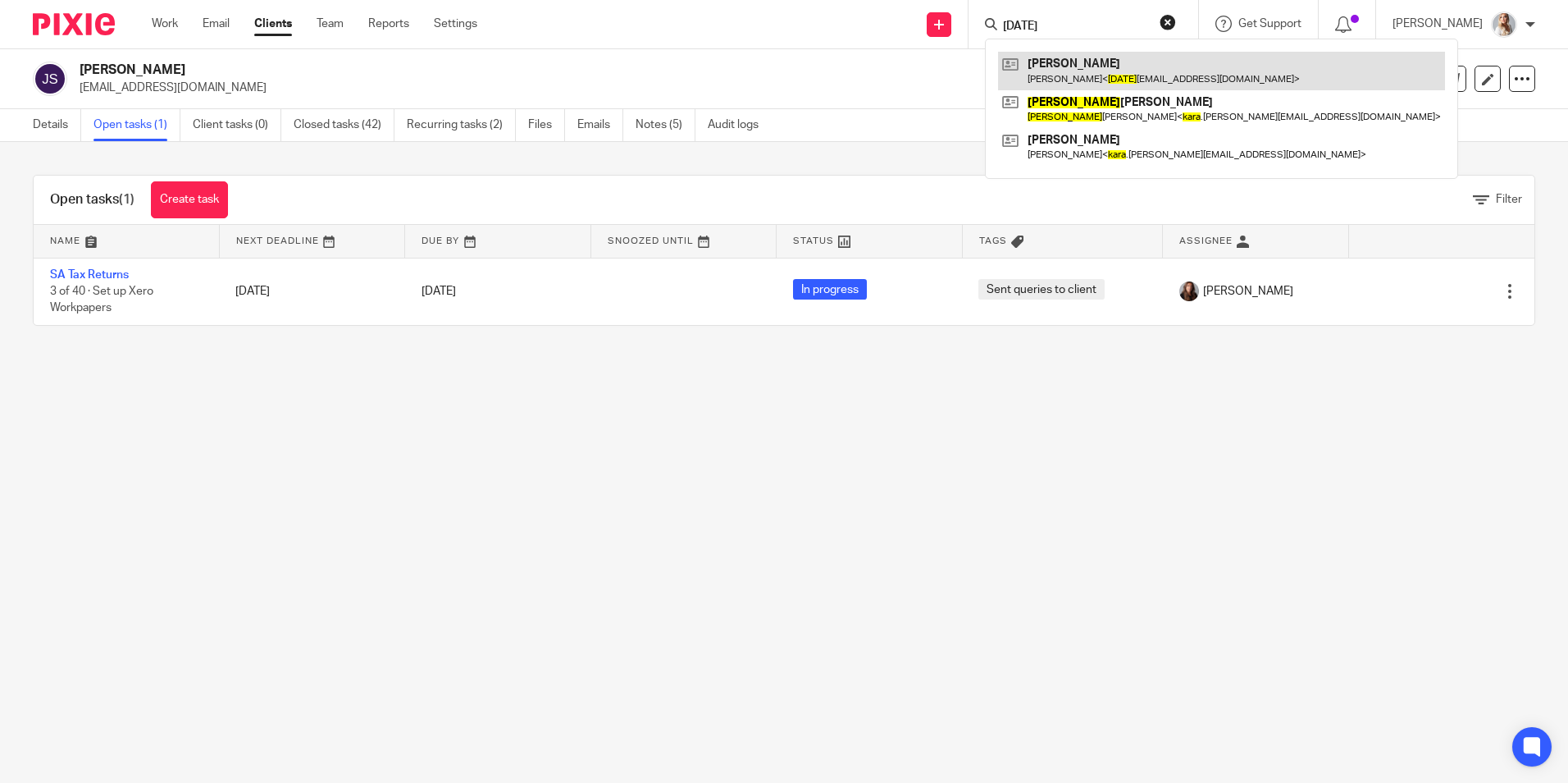
type input "[DATE]"
click at [1059, 78] on link at bounding box center [1221, 70] width 447 height 38
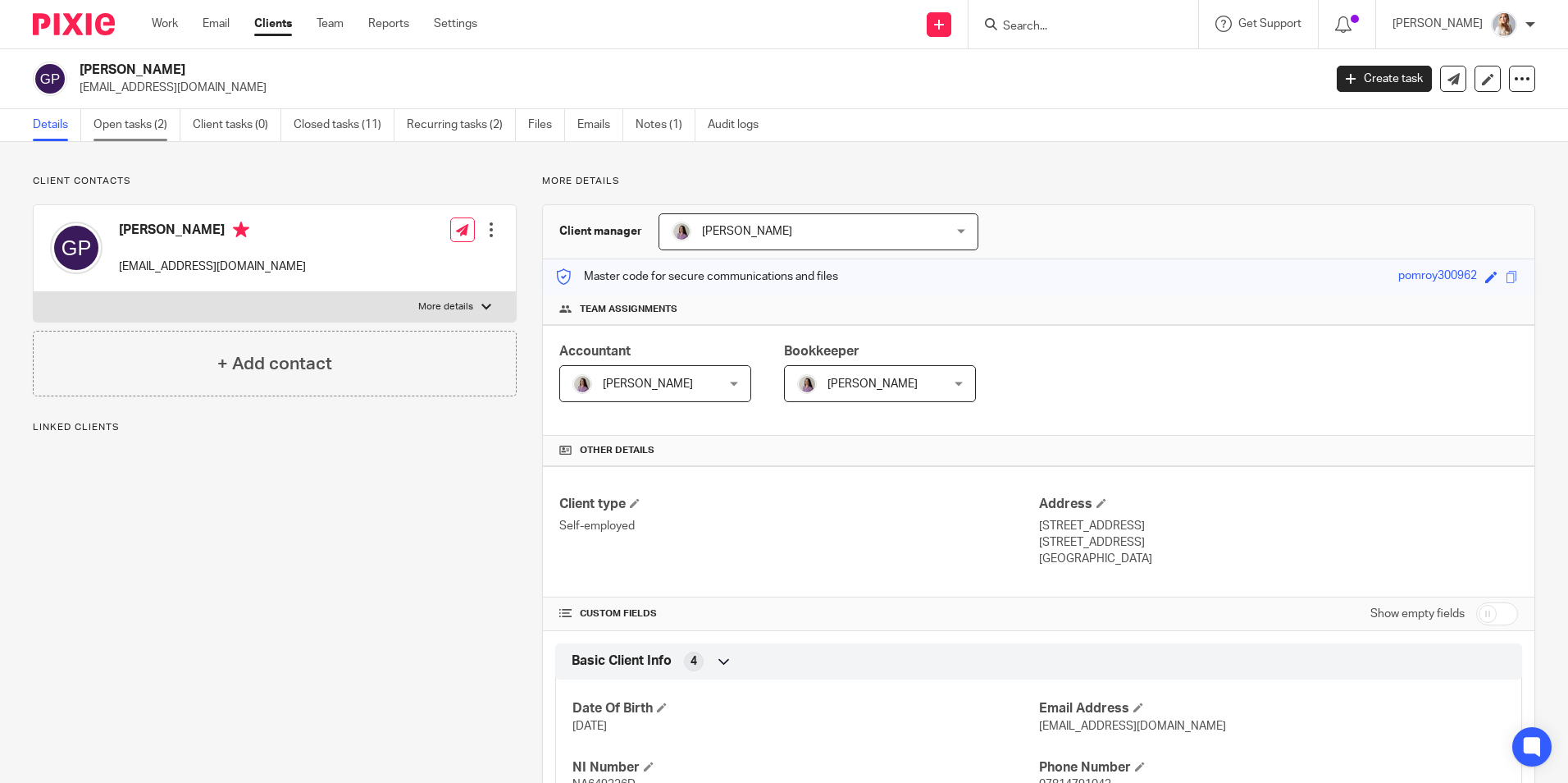
click at [123, 113] on link "Open tasks (2)" at bounding box center [137, 125] width 87 height 32
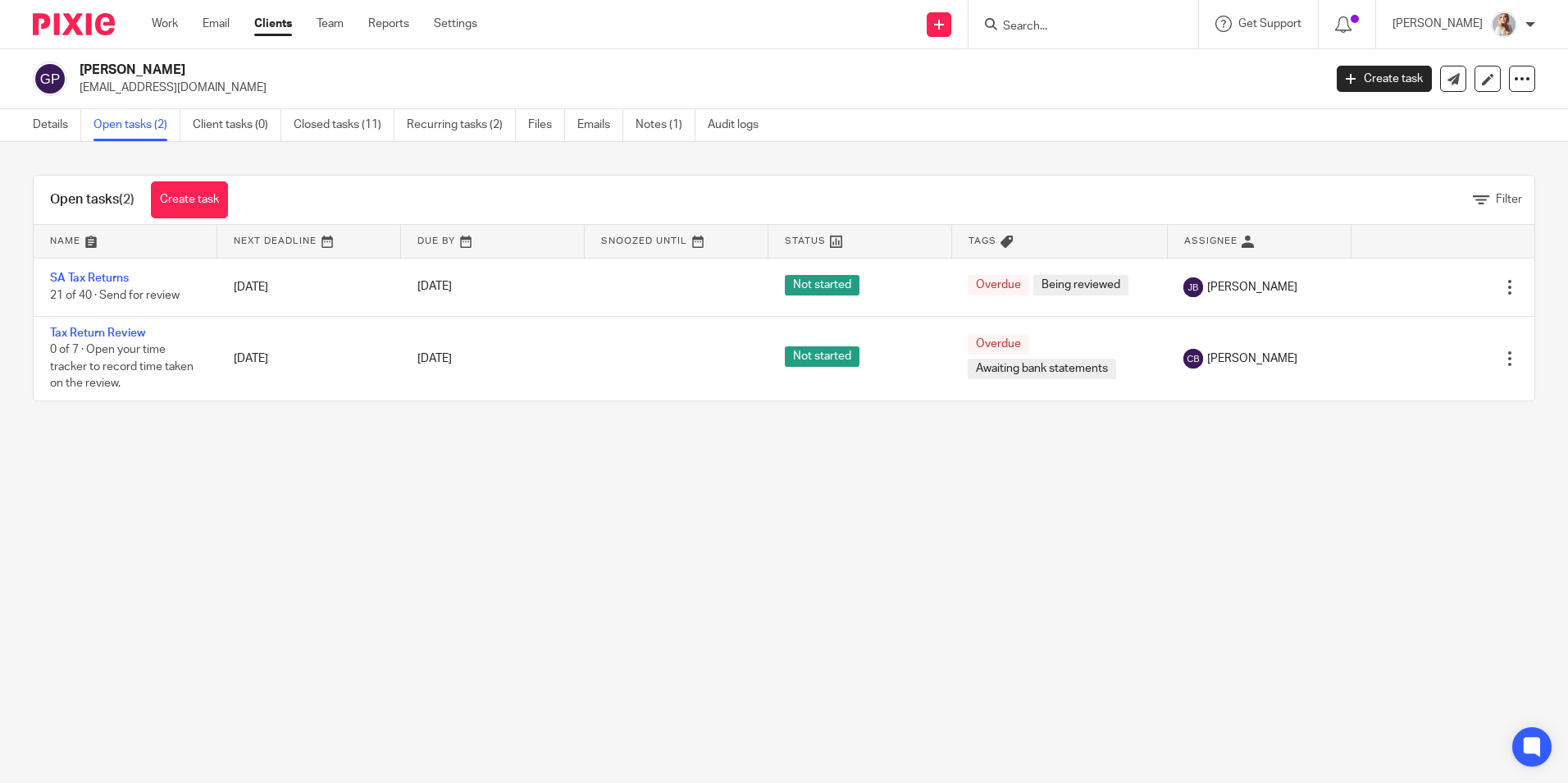
click at [1053, 27] on input "Search" at bounding box center [1075, 27] width 148 height 15
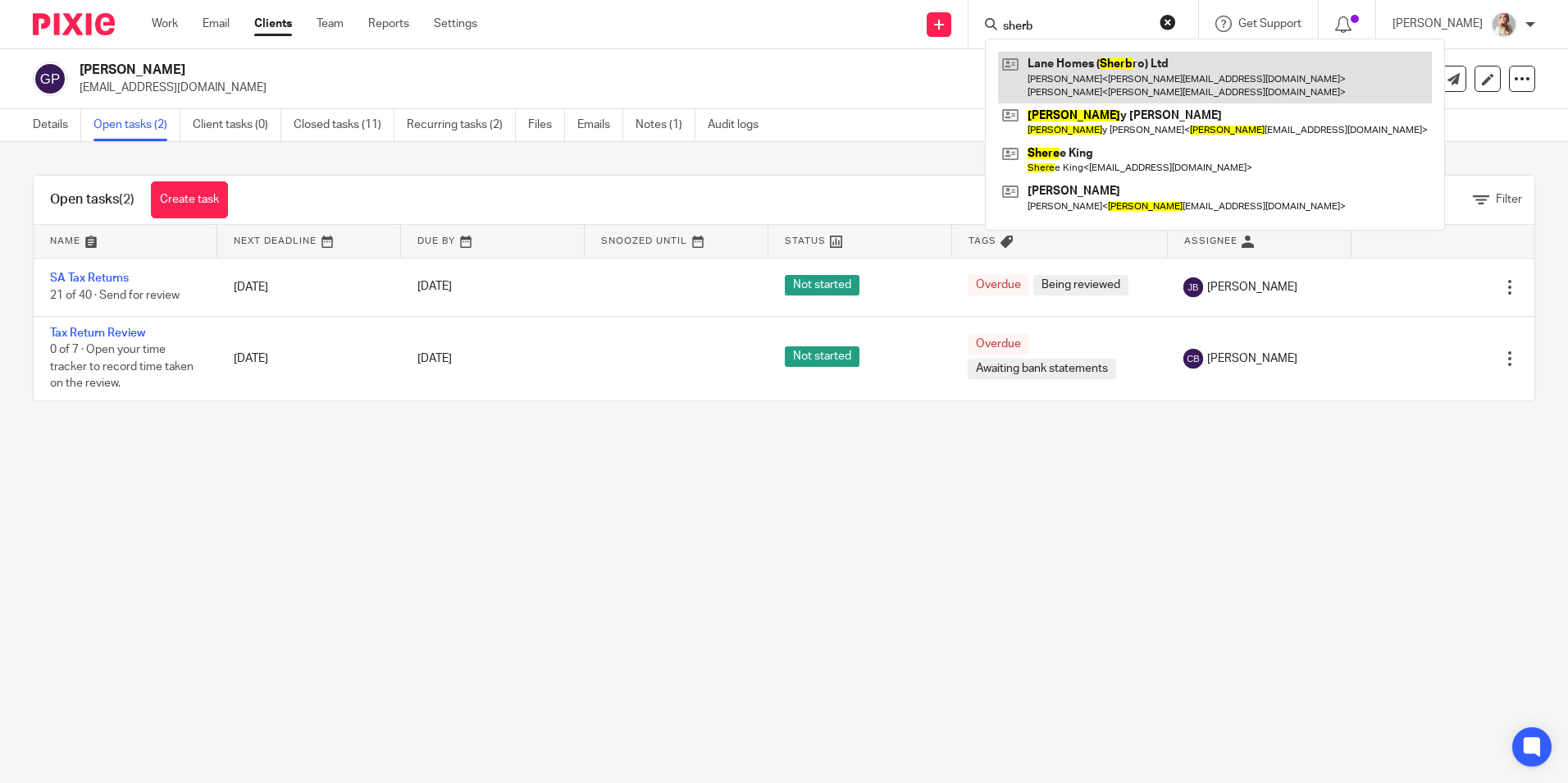
type input "sherb"
click at [1070, 62] on link at bounding box center [1215, 76] width 434 height 50
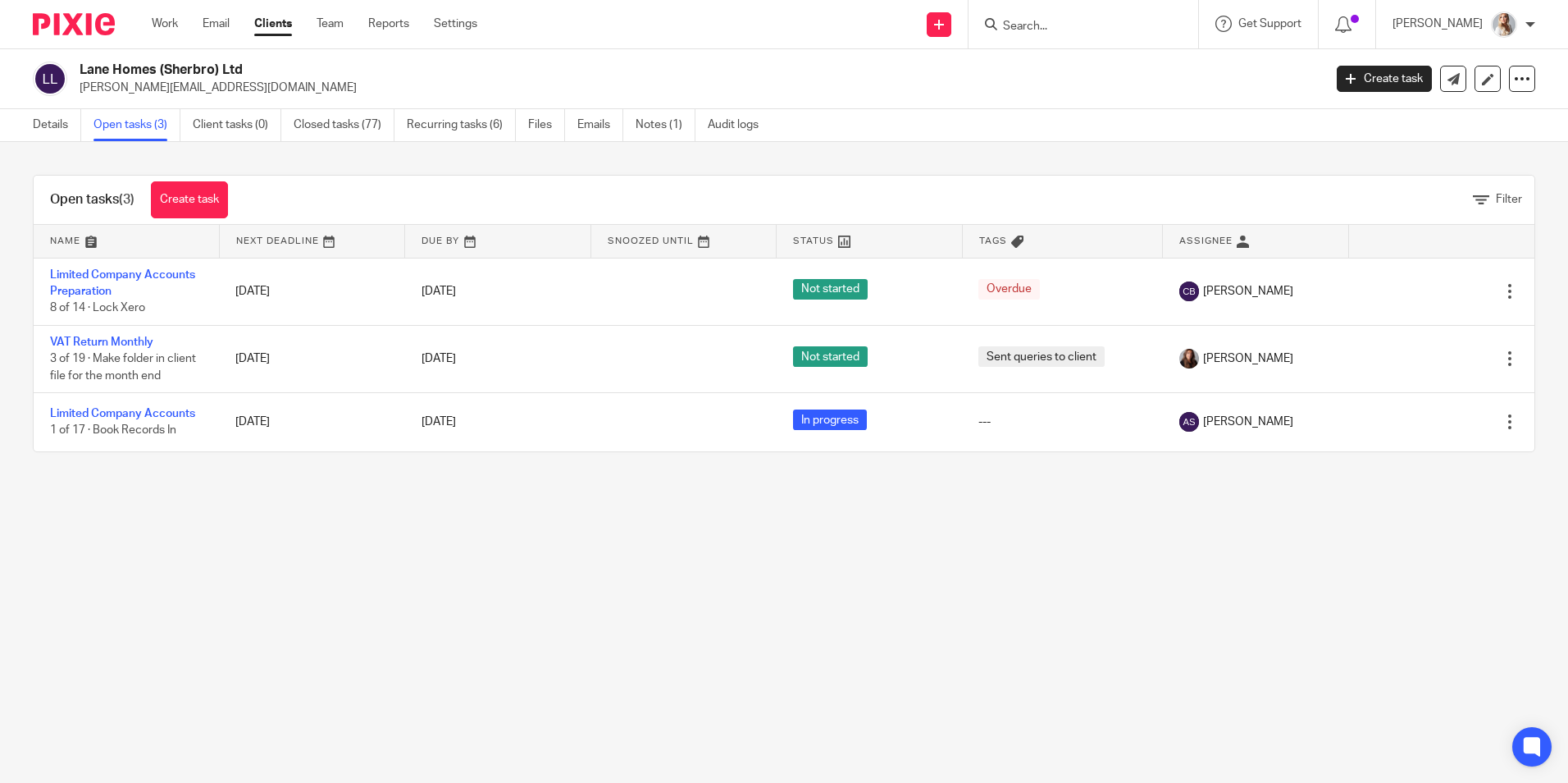
click at [1053, 35] on div at bounding box center [1083, 24] width 230 height 49
click at [1050, 11] on div at bounding box center [1083, 24] width 230 height 49
click at [1054, 28] on input "Search" at bounding box center [1075, 27] width 148 height 15
type input "a"
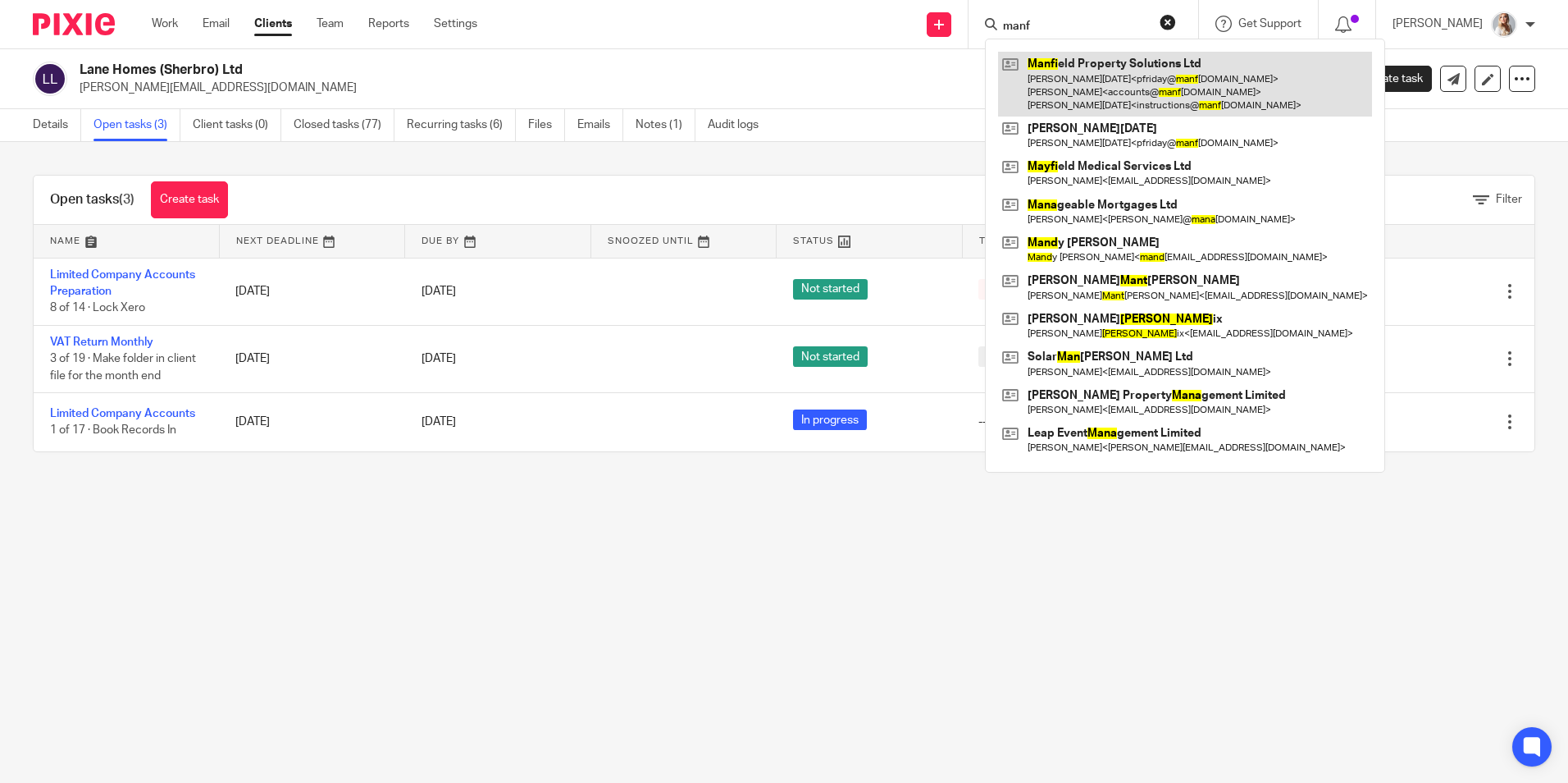
type input "manf"
click at [1084, 95] on link at bounding box center [1185, 83] width 374 height 65
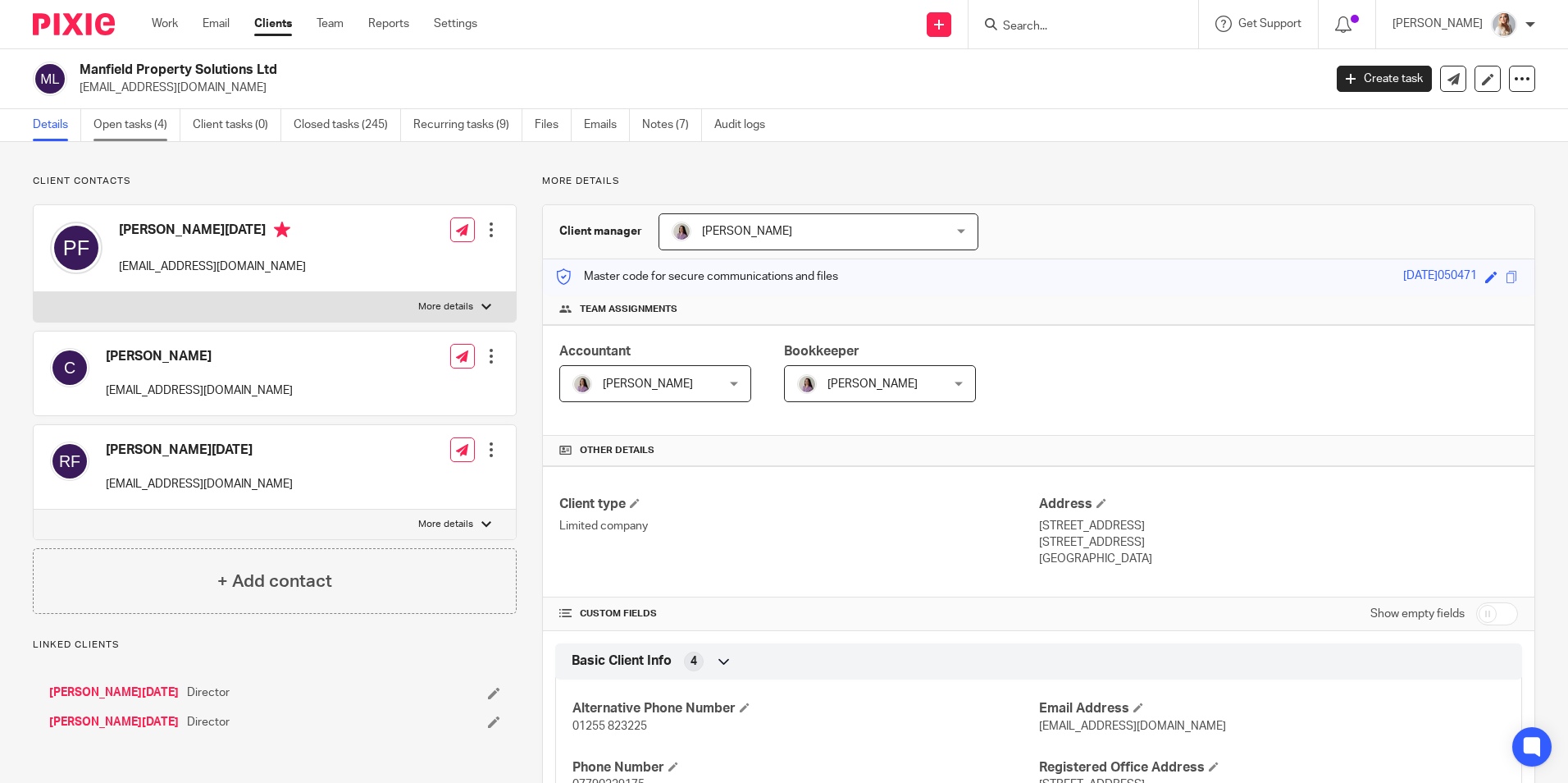
click at [136, 134] on link "Open tasks (4)" at bounding box center [137, 125] width 87 height 32
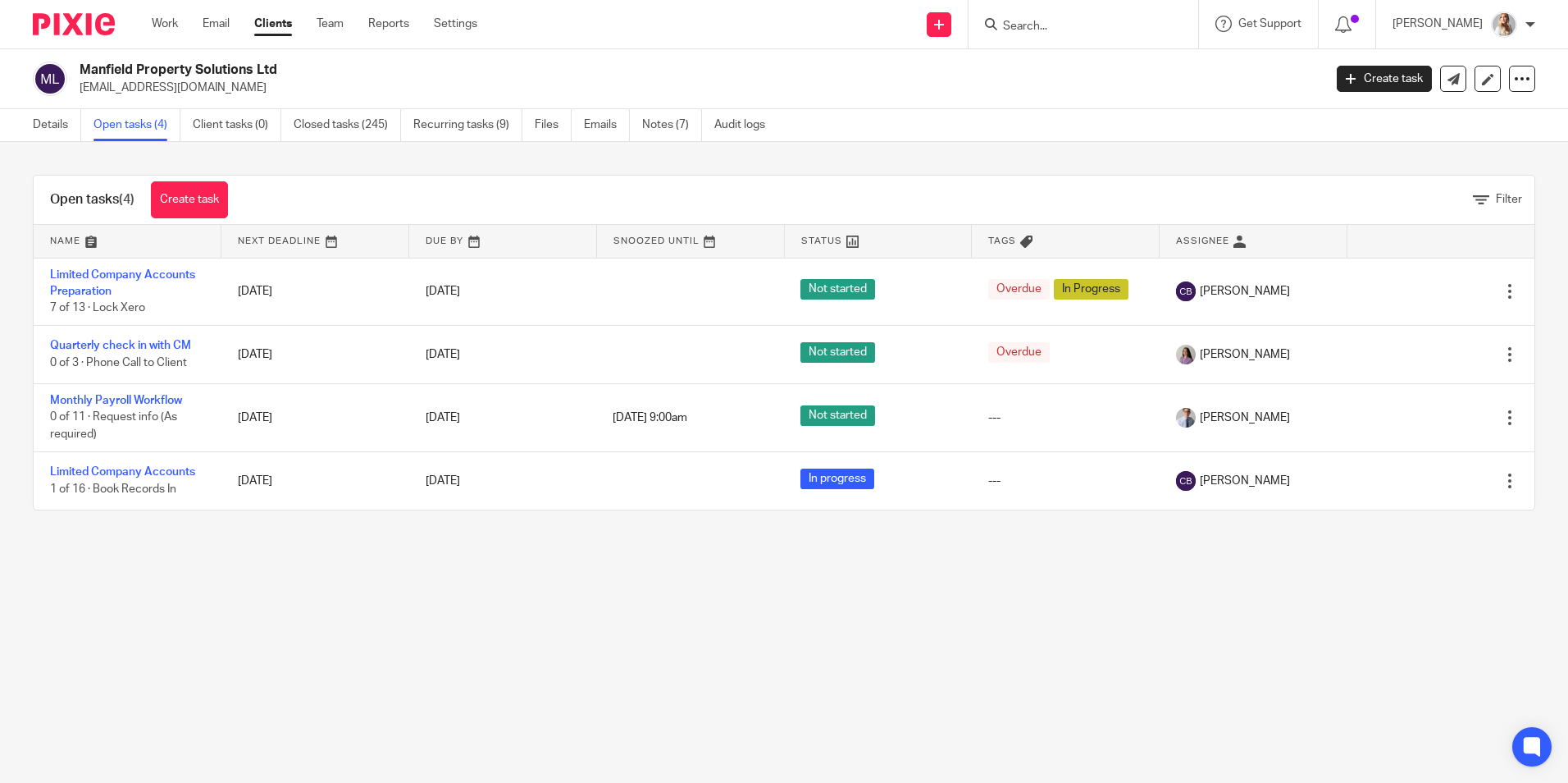
click at [1067, 15] on form at bounding box center [1089, 24] width 175 height 20
click at [1053, 28] on input "Search" at bounding box center [1075, 27] width 148 height 15
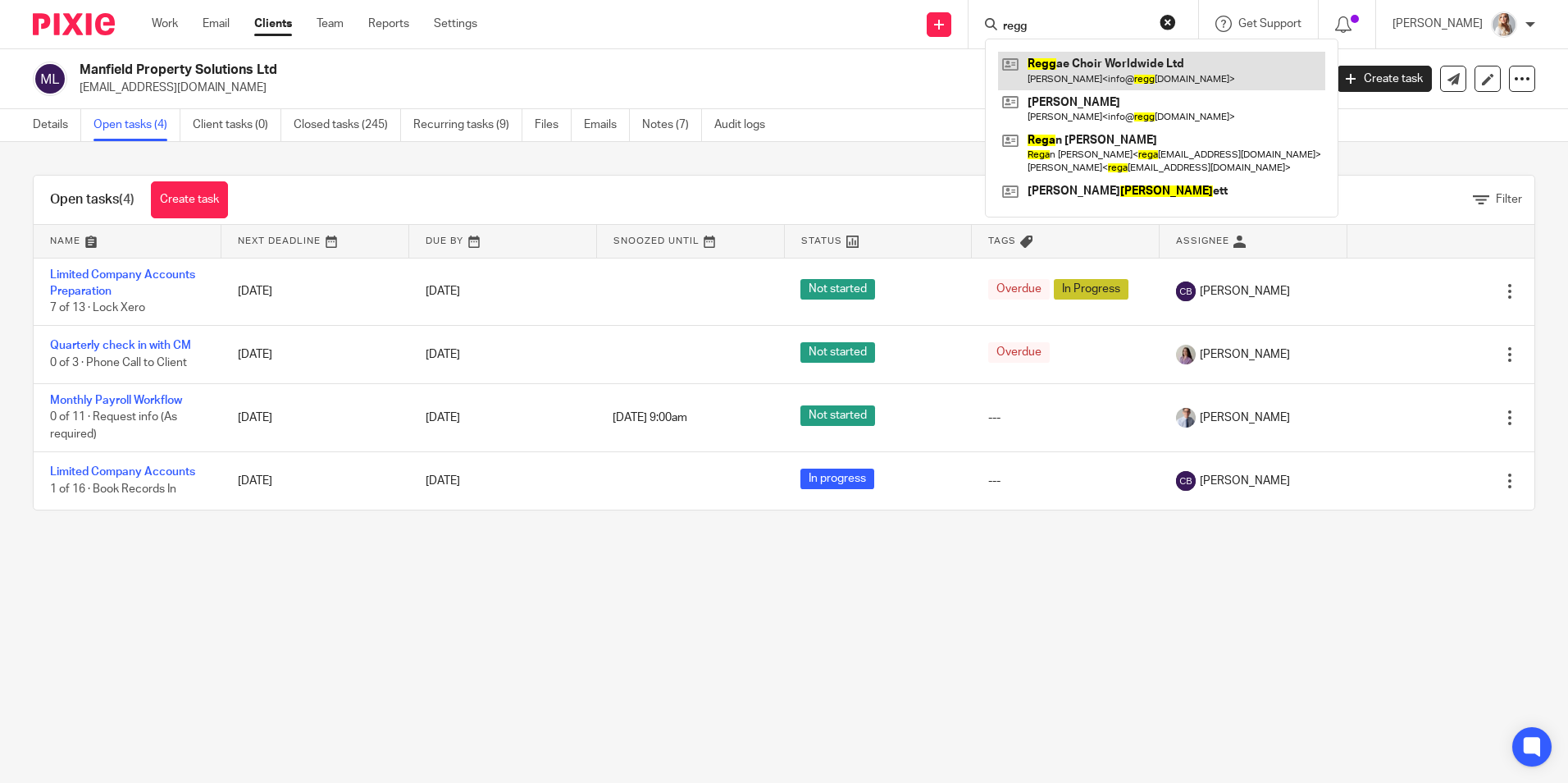
type input "regg"
click at [1067, 81] on link at bounding box center [1162, 70] width 327 height 38
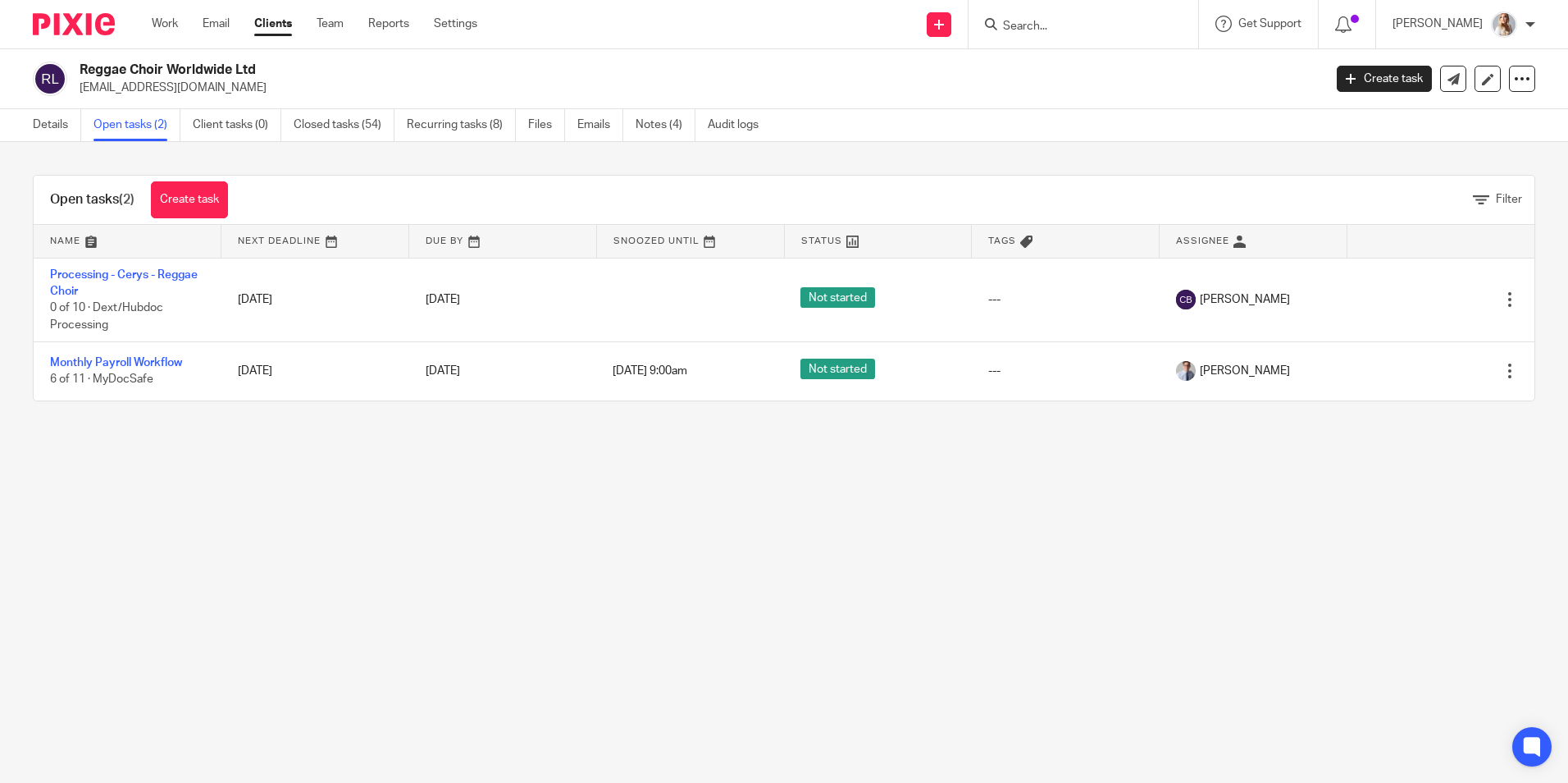
click at [1047, 24] on input "Search" at bounding box center [1075, 27] width 148 height 15
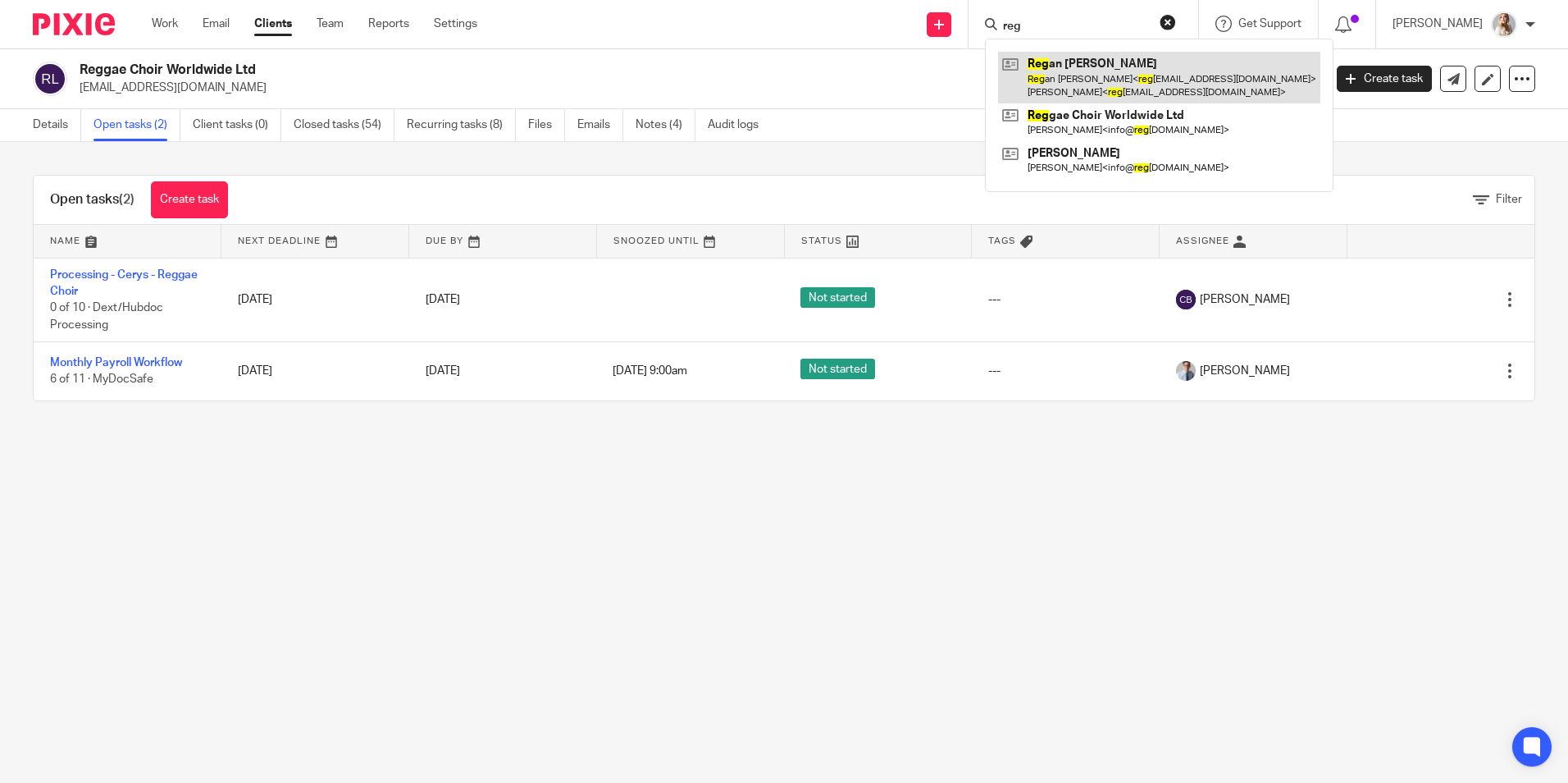
type input "reg"
click at [1071, 64] on link at bounding box center [1159, 76] width 322 height 50
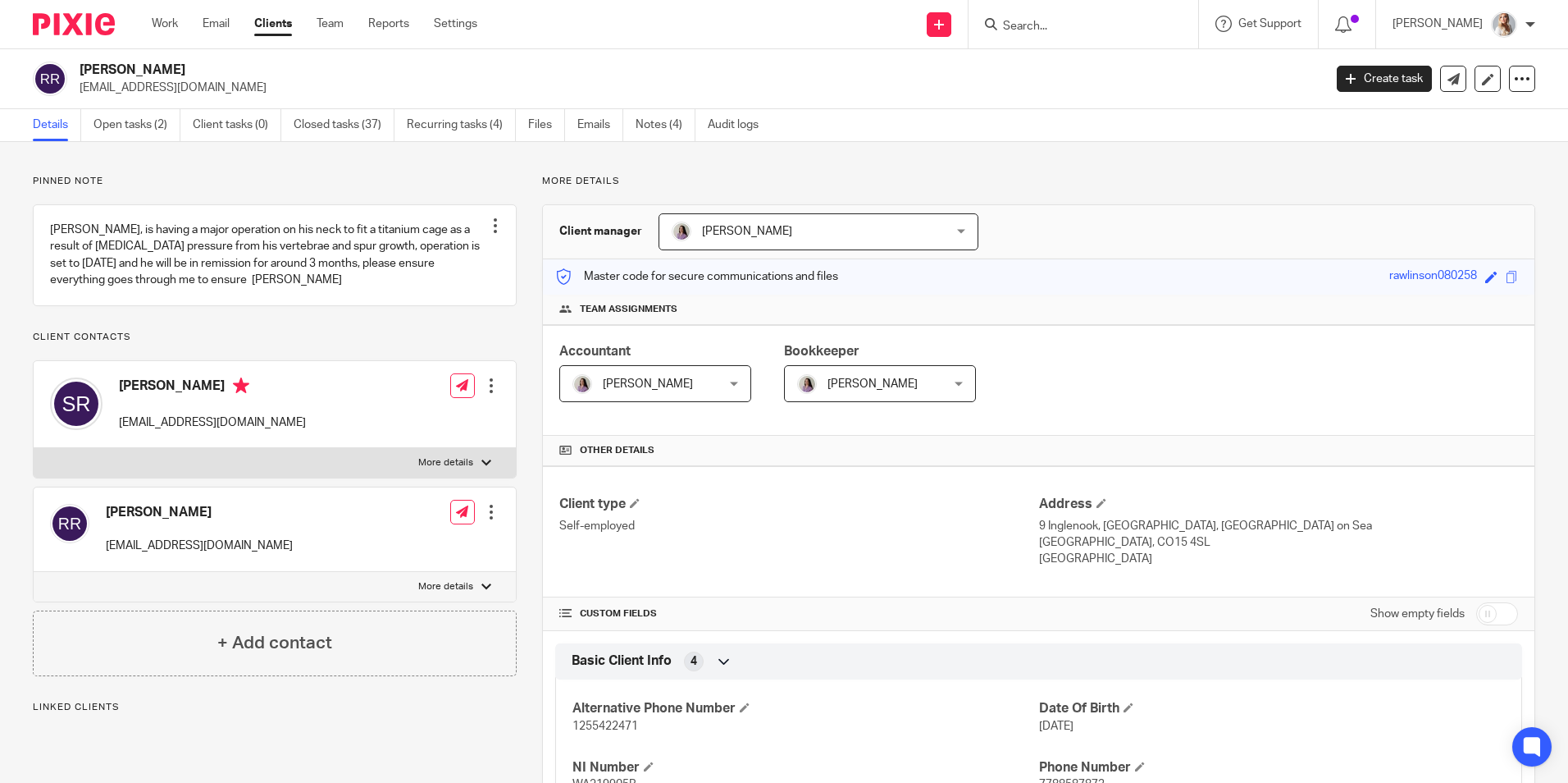
click at [137, 131] on link "Open tasks (2)" at bounding box center [137, 125] width 87 height 32
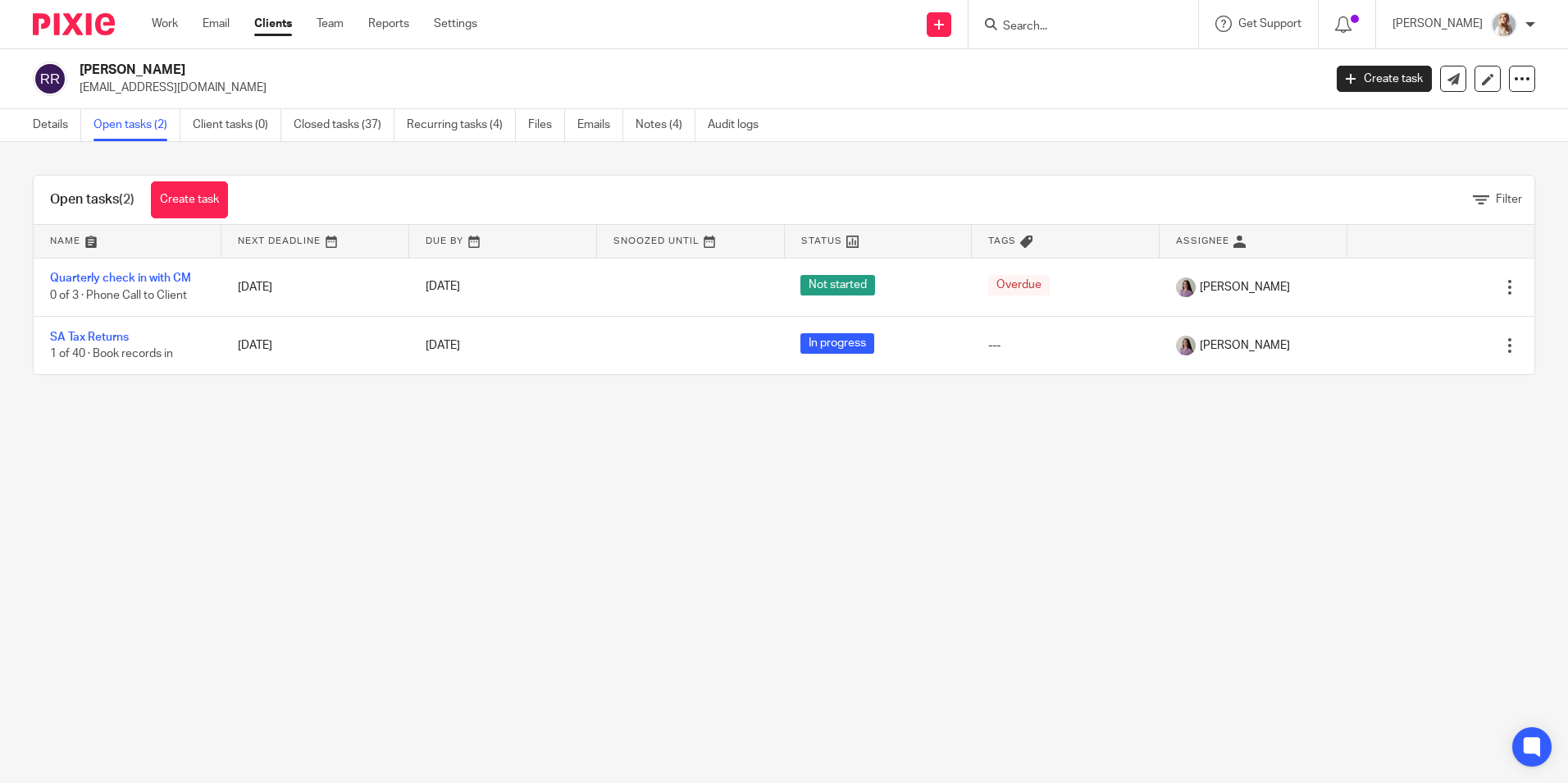
click at [1099, 25] on input "Search" at bounding box center [1075, 27] width 148 height 15
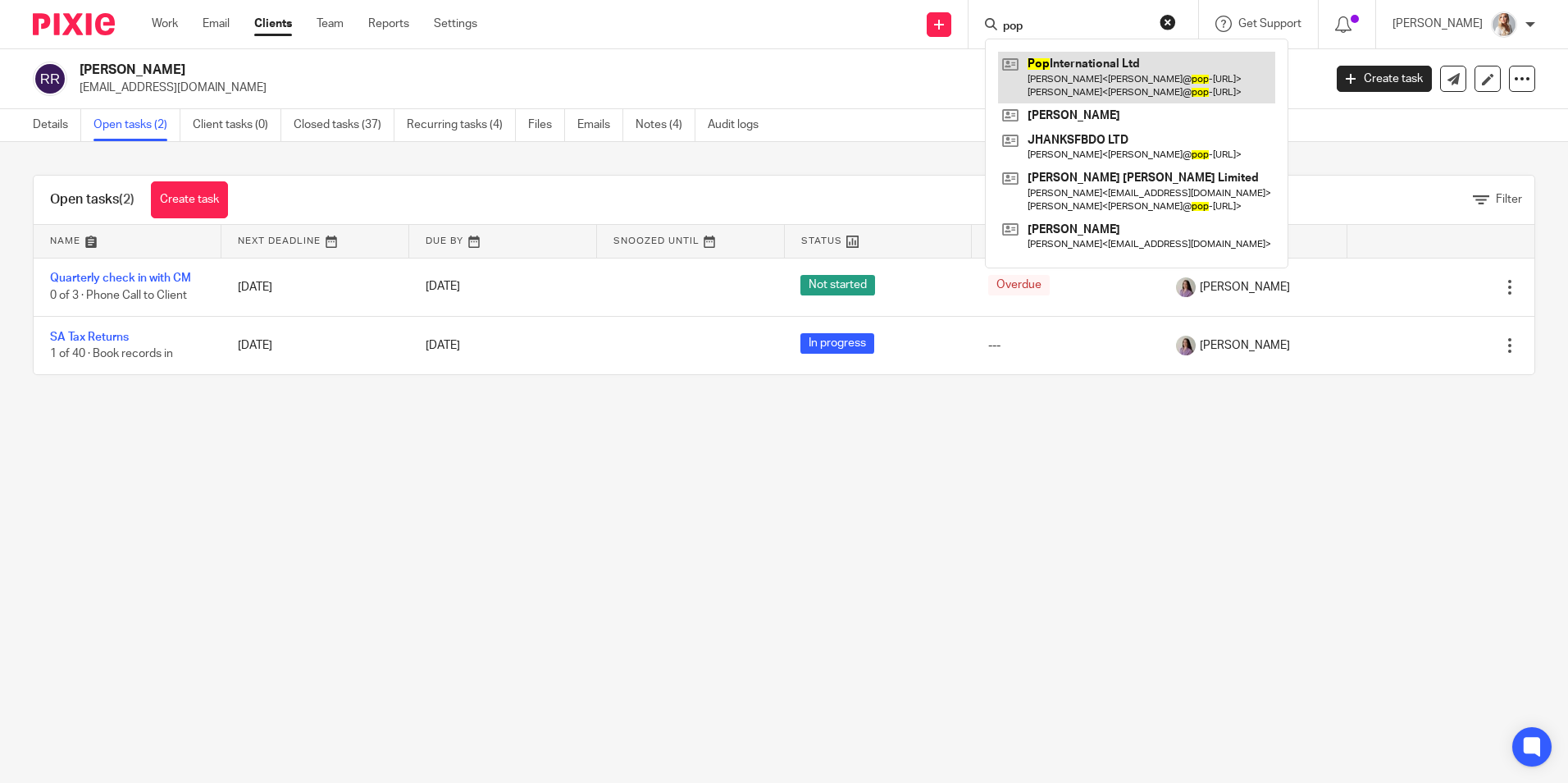
type input "pop"
click at [1080, 73] on link at bounding box center [1136, 76] width 277 height 50
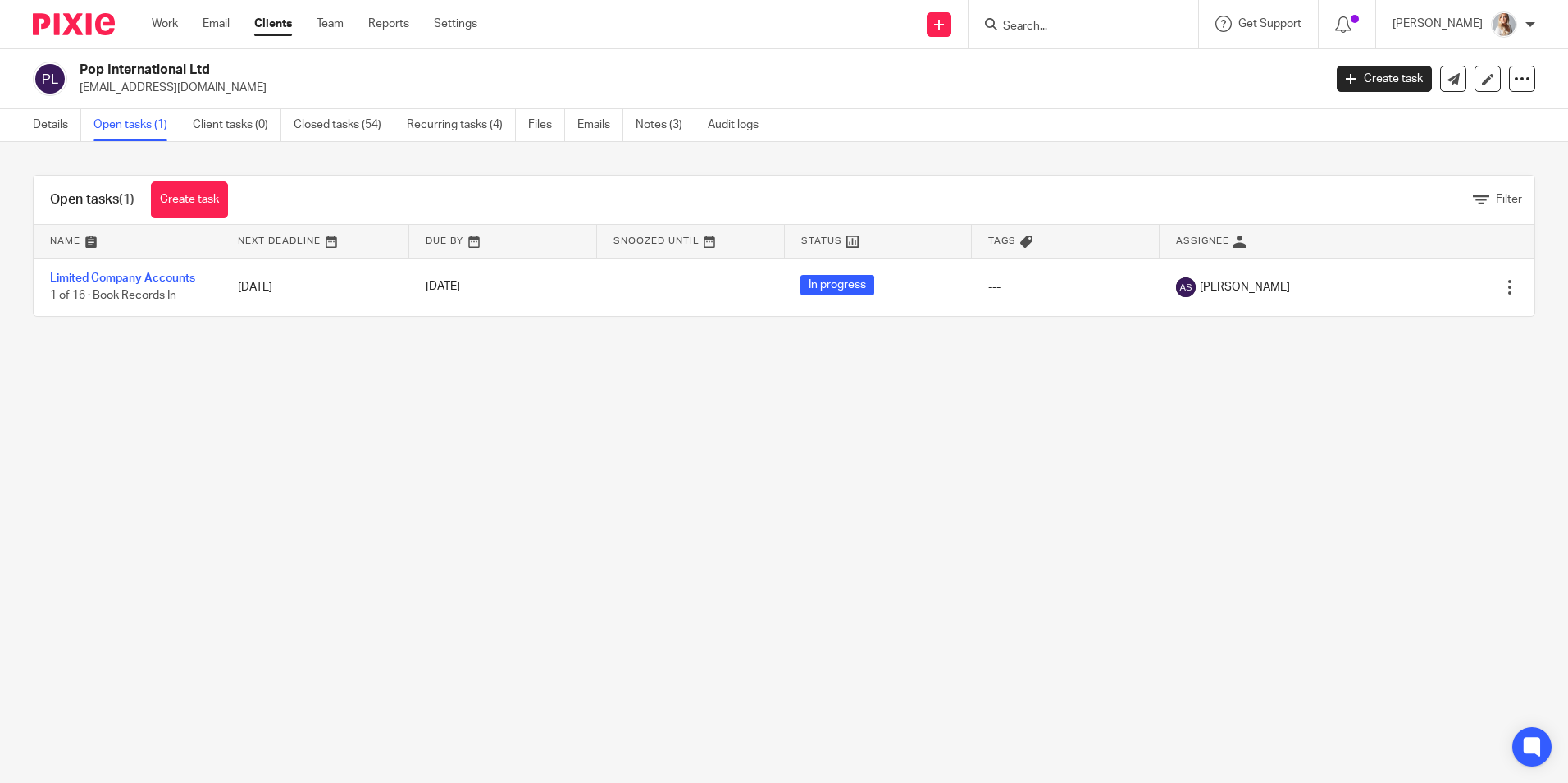
click at [1059, 22] on input "Search" at bounding box center [1075, 27] width 148 height 15
type input "[PERSON_NAME]"
click at [1081, 78] on link at bounding box center [1136, 70] width 277 height 38
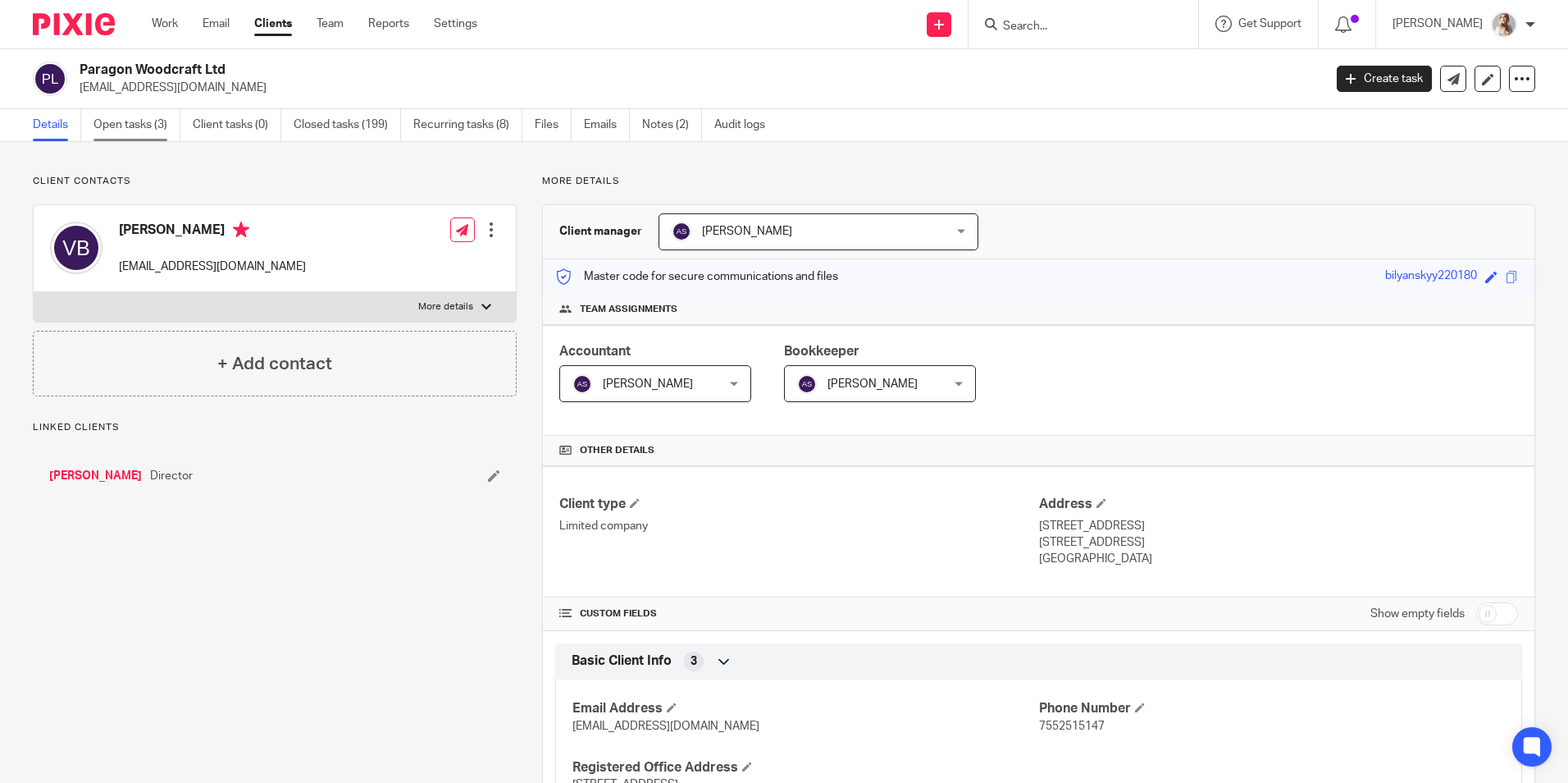
click link "Open tasks (3)"
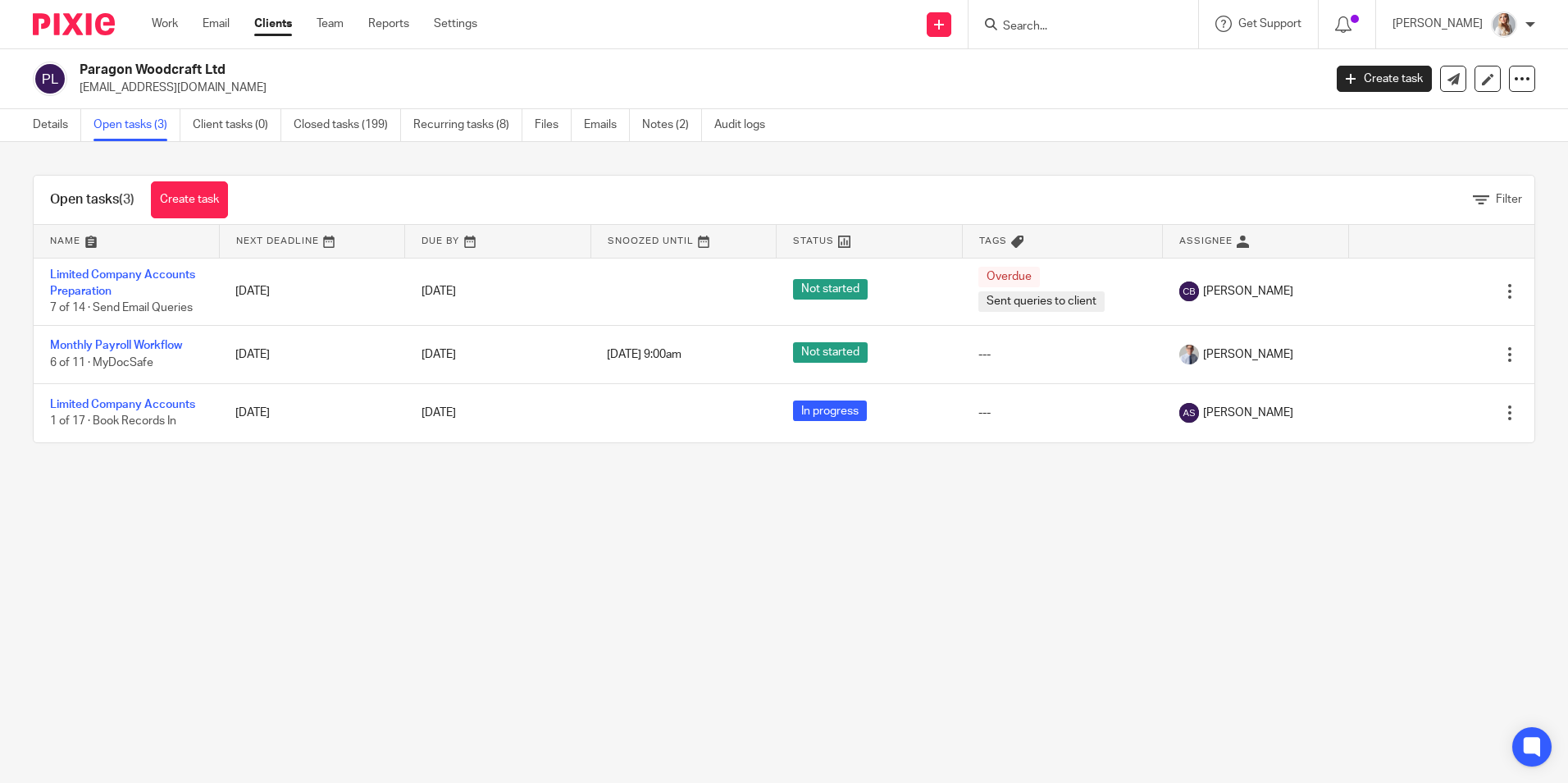
drag, startPoint x: 1056, startPoint y: 42, endPoint x: 1053, endPoint y: 27, distance: 15.3
click at [1056, 41] on div at bounding box center [1083, 24] width 230 height 49
click at [1053, 26] on input "Search" at bounding box center [1075, 27] width 148 height 15
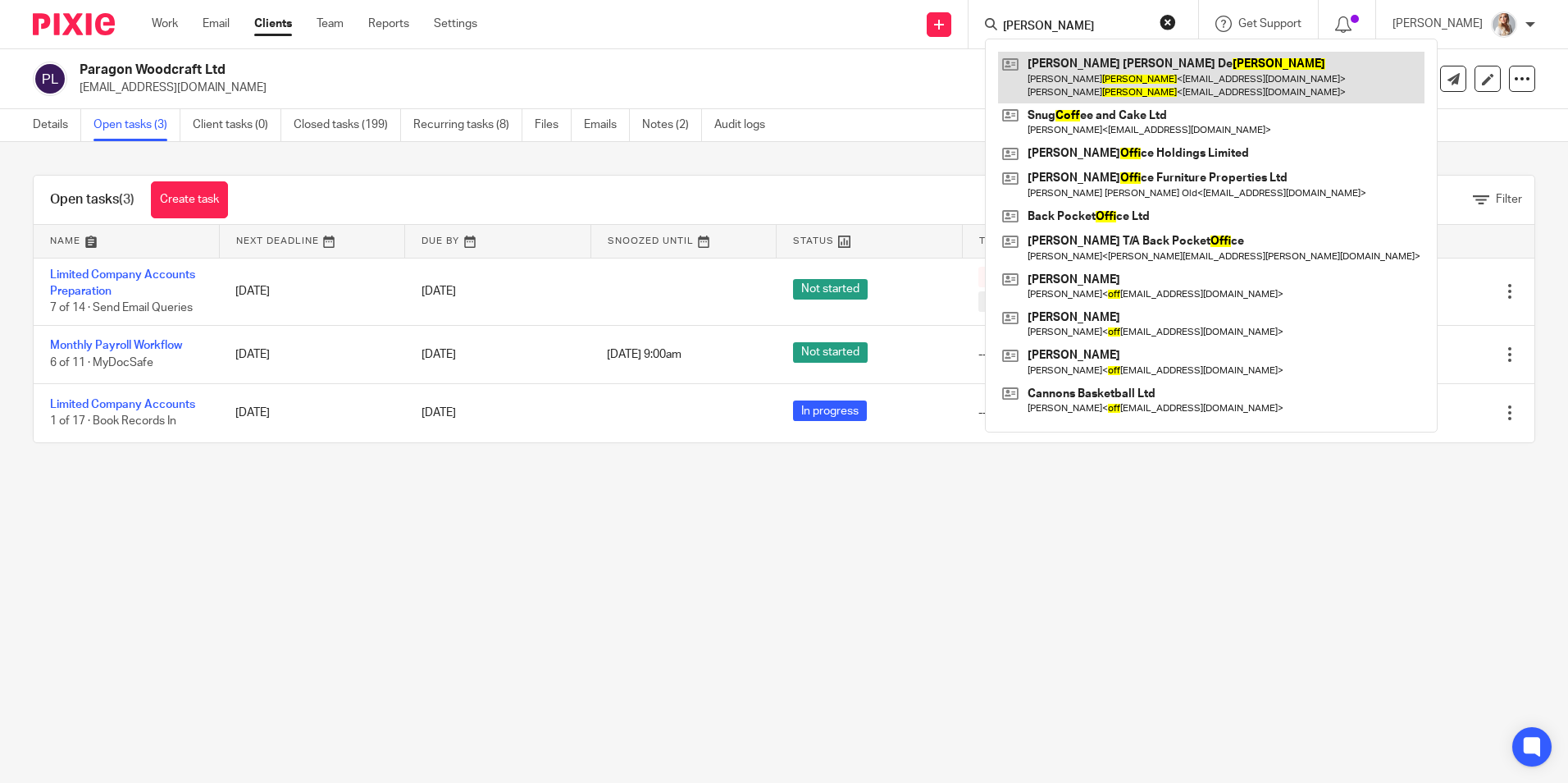
type input "koff"
click at [1097, 76] on link at bounding box center [1212, 76] width 426 height 50
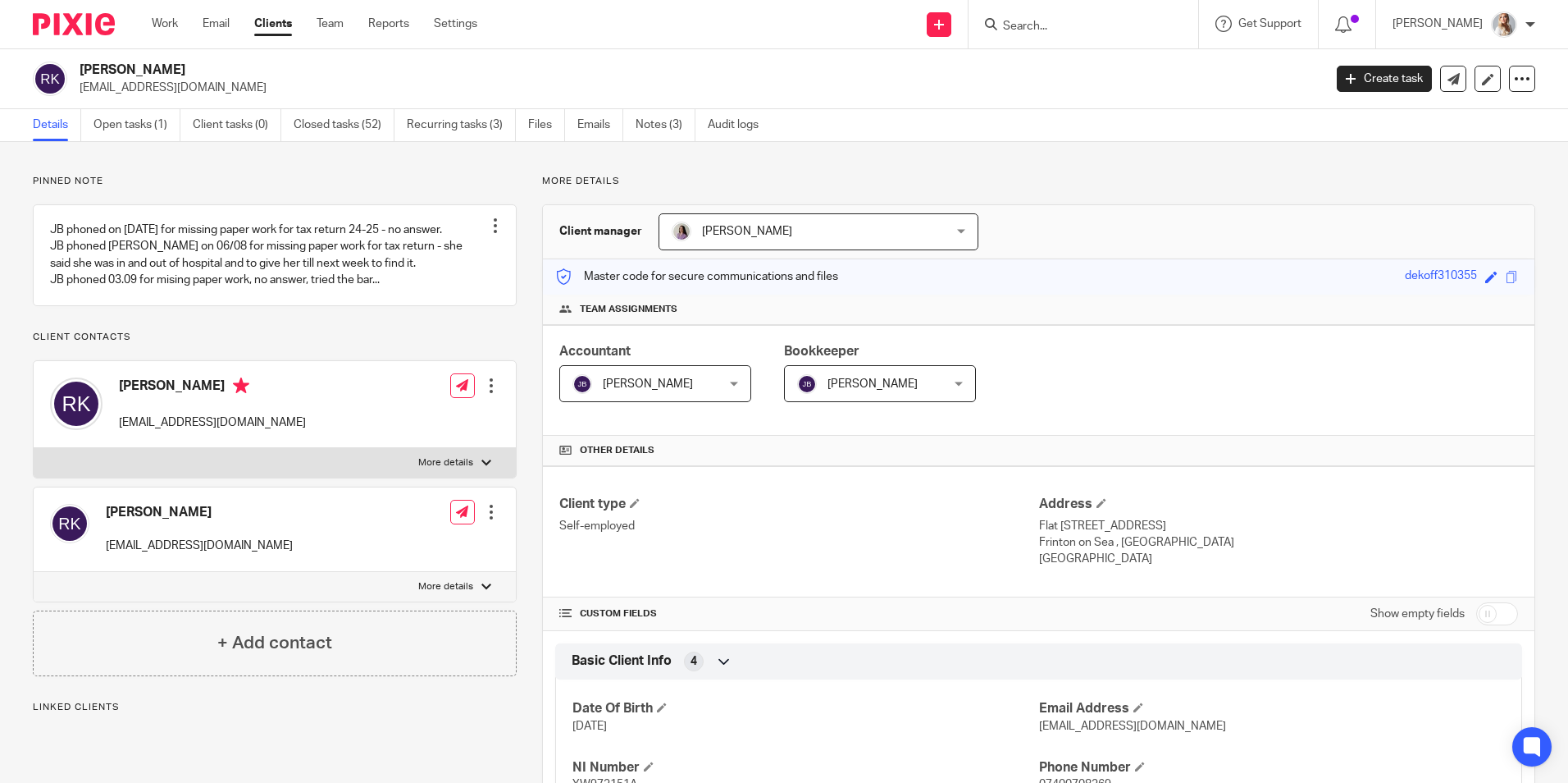
click at [141, 140] on link "Open tasks (1)" at bounding box center [137, 125] width 87 height 32
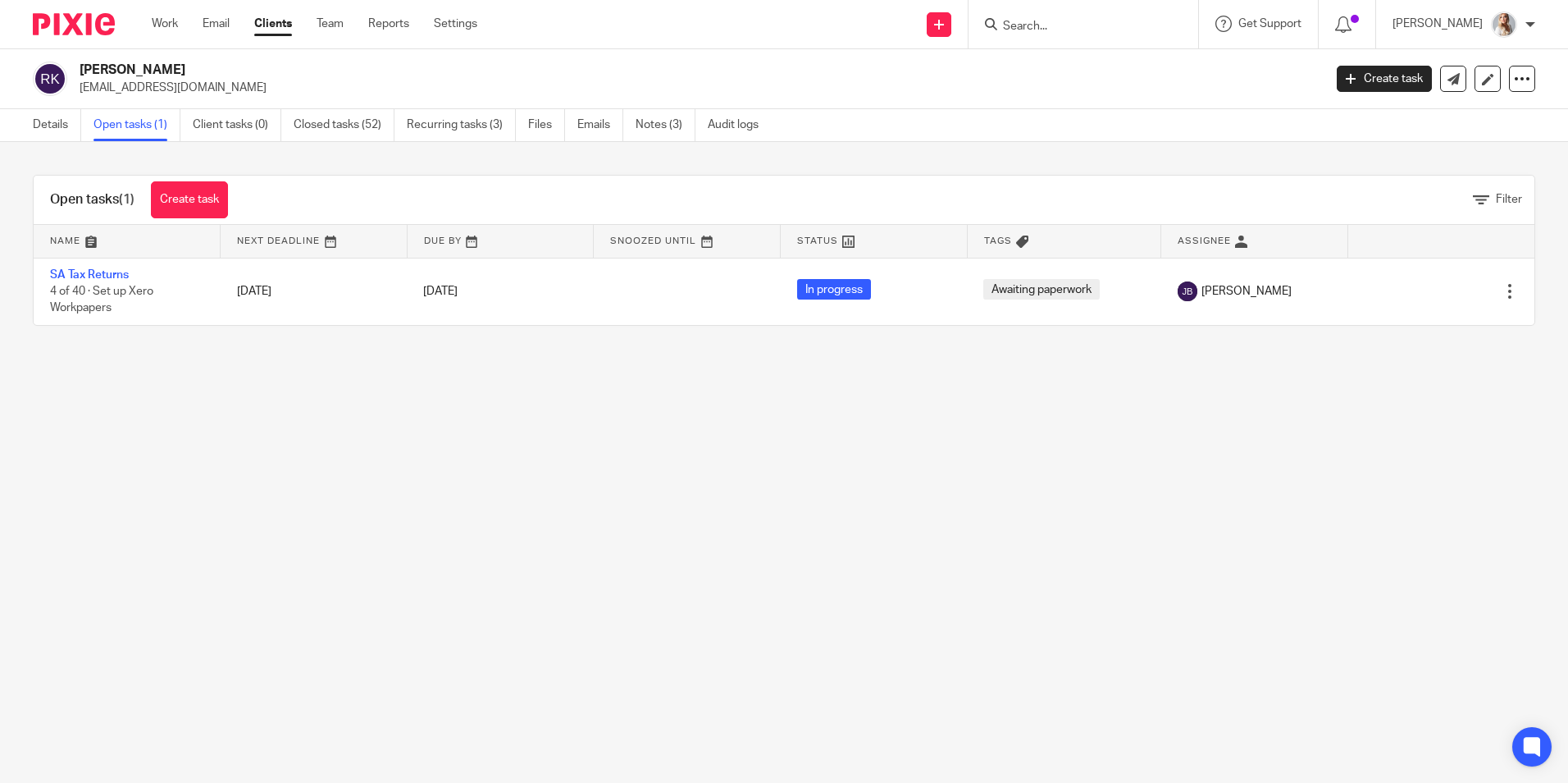
click at [1058, 24] on input "Search" at bounding box center [1075, 27] width 148 height 15
click at [161, 32] on link "Work" at bounding box center [165, 24] width 27 height 17
